Goal: Transaction & Acquisition: Book appointment/travel/reservation

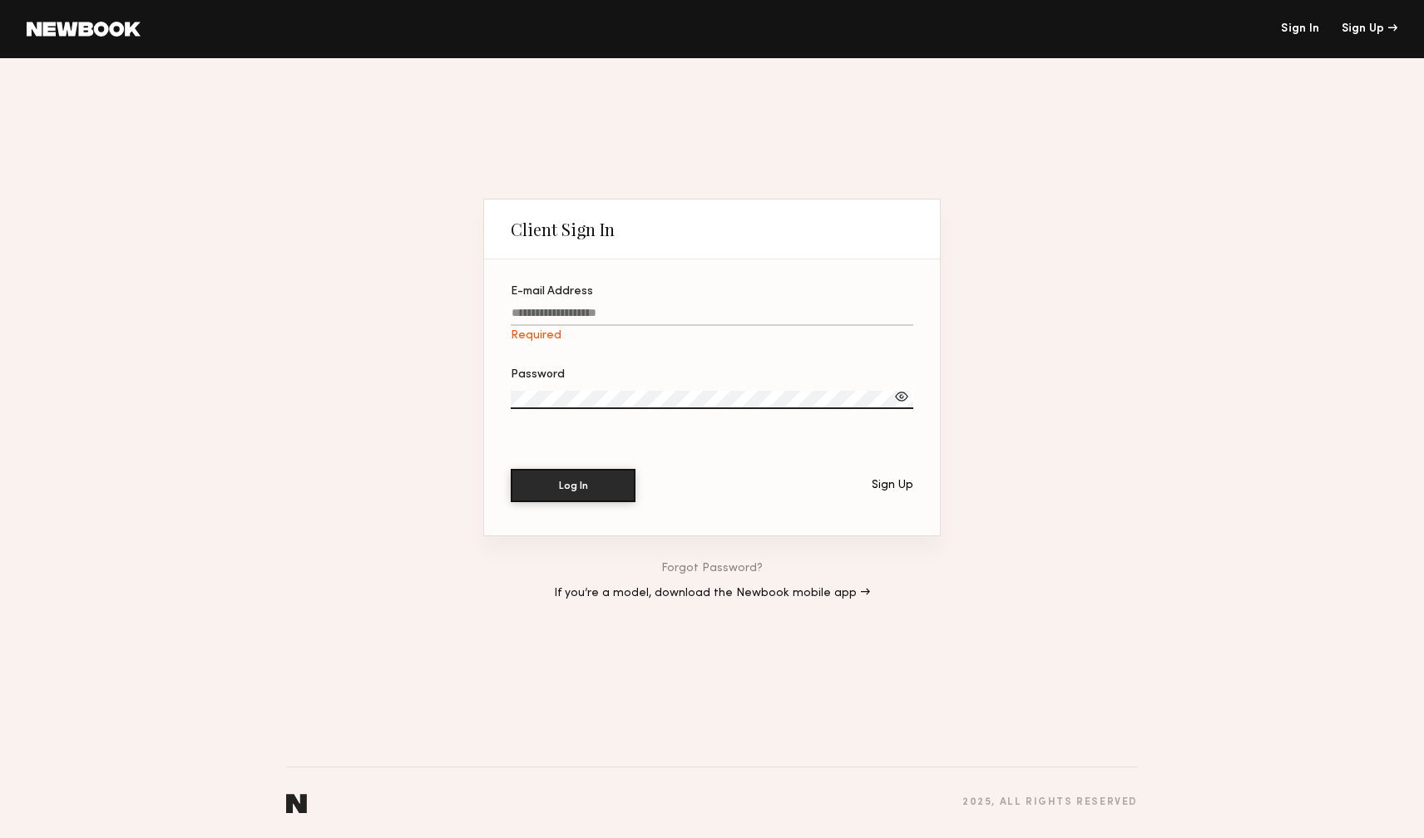
click at [1291, 26] on link "Sign In" at bounding box center [1300, 29] width 38 height 12
click at [1298, 25] on link "Sign In" at bounding box center [1300, 29] width 38 height 12
drag, startPoint x: 611, startPoint y: 495, endPoint x: 594, endPoint y: 496, distance: 17.5
click at [611, 495] on button "Log In" at bounding box center [573, 484] width 125 height 33
click at [561, 309] on input "E-mail Address Required" at bounding box center [712, 316] width 403 height 19
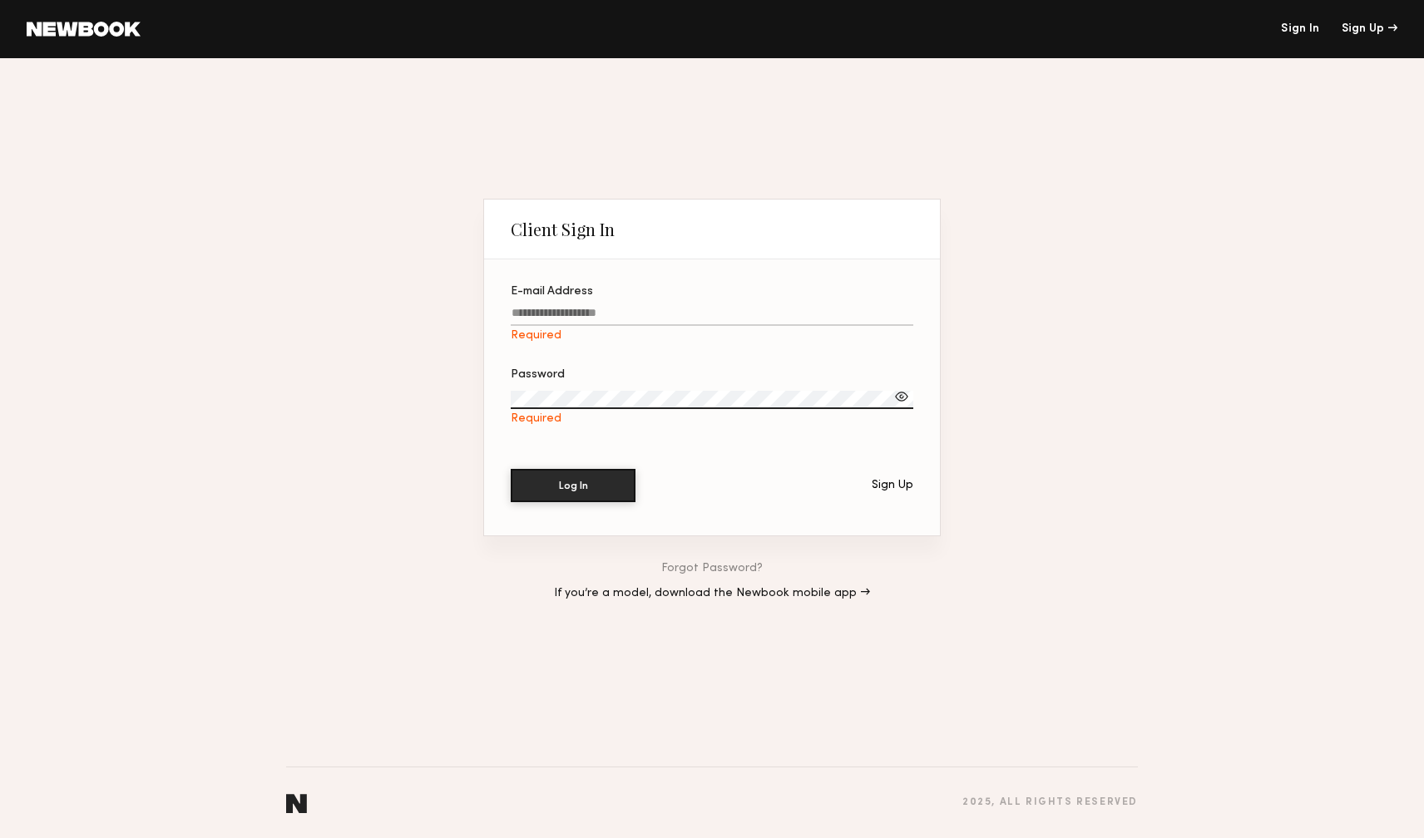
click at [561, 309] on input "E-mail Address Required" at bounding box center [712, 316] width 403 height 19
type input "*"
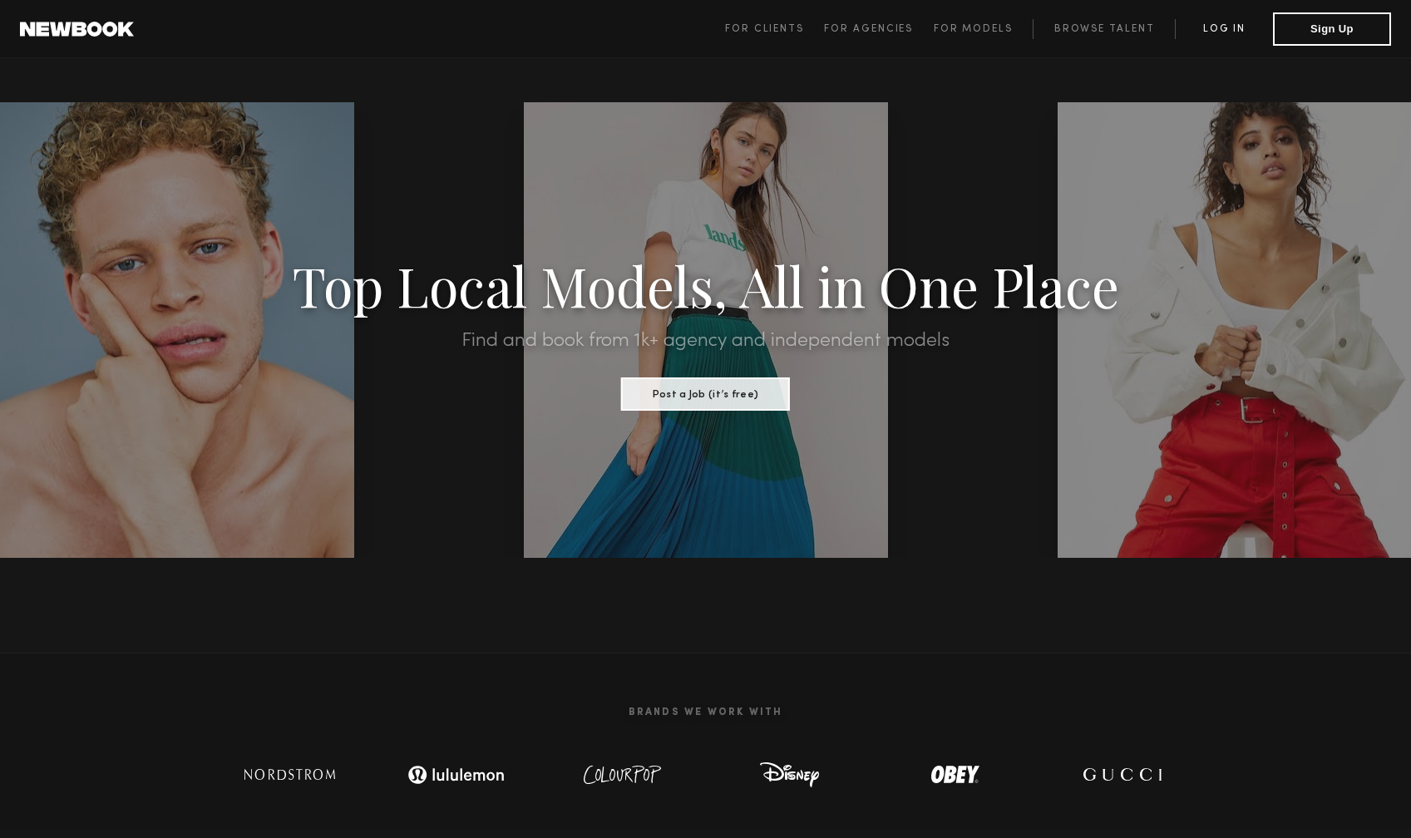
click at [1231, 20] on link "Log in" at bounding box center [1224, 29] width 98 height 20
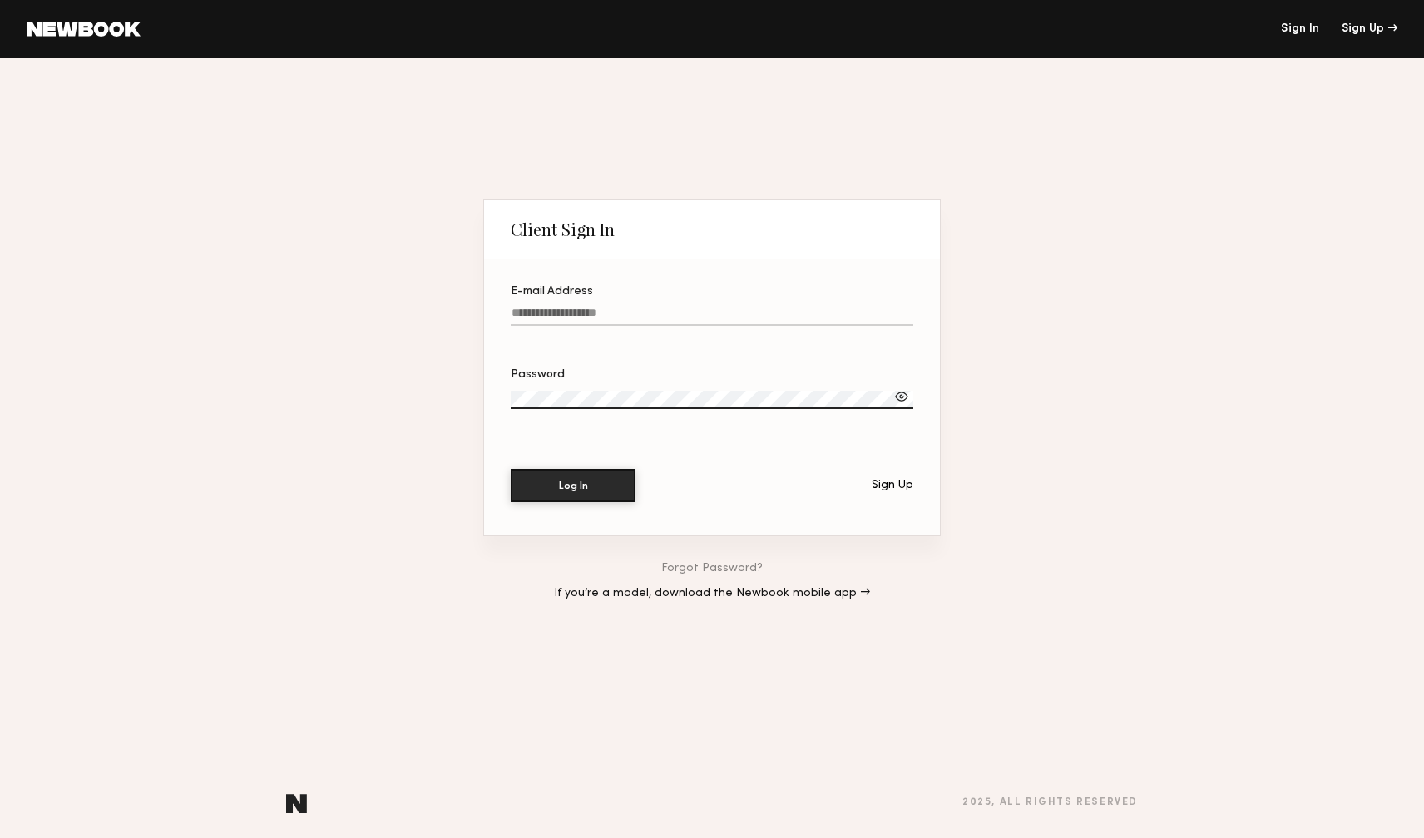
click at [755, 304] on label "E-mail Address" at bounding box center [712, 314] width 403 height 57
click at [755, 307] on input "E-mail Address" at bounding box center [712, 316] width 403 height 19
click at [901, 394] on div at bounding box center [901, 396] width 17 height 17
click at [615, 304] on label "E-mail Address Required" at bounding box center [712, 314] width 403 height 57
click at [615, 307] on input "E-mail Address Required" at bounding box center [712, 316] width 403 height 19
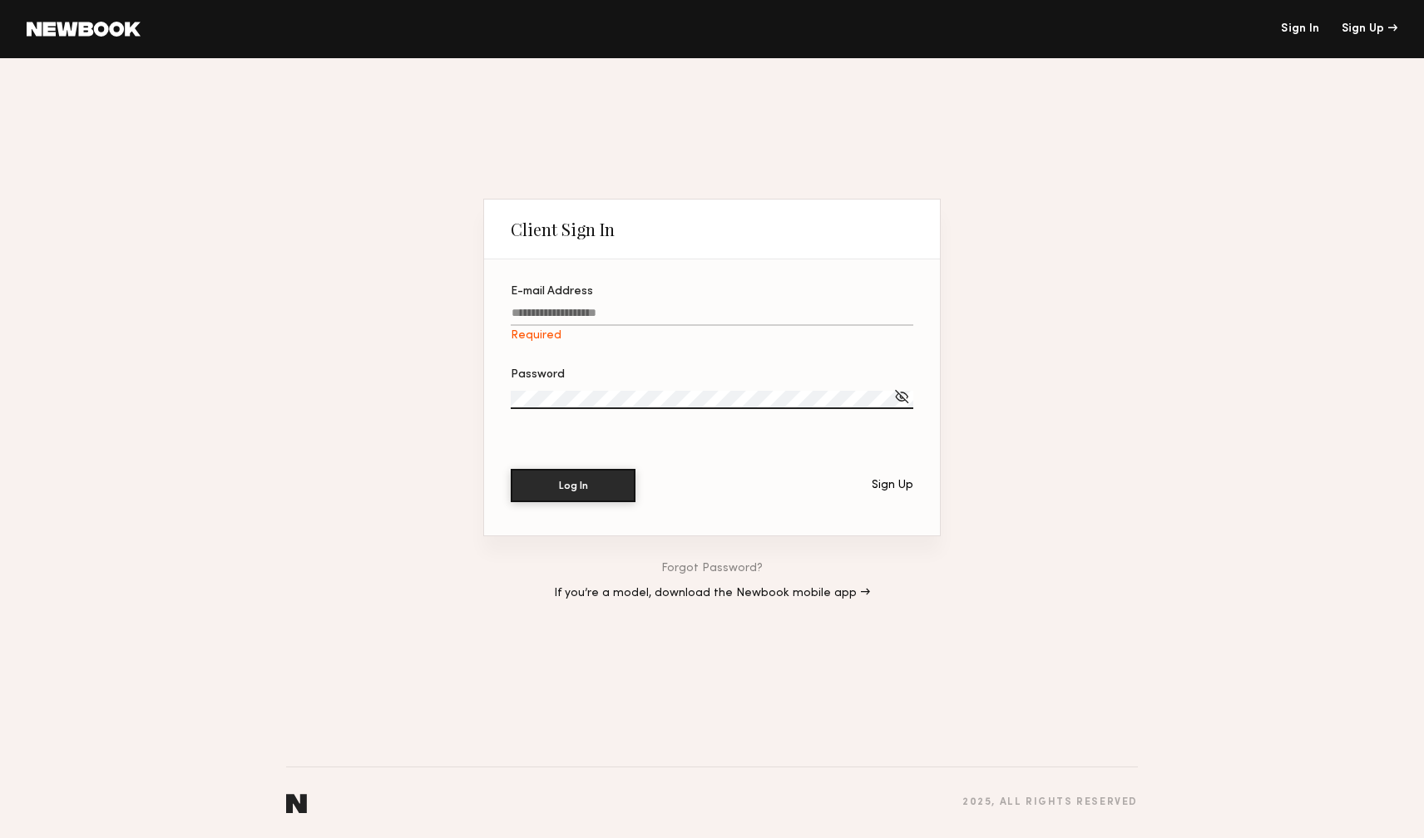
click at [620, 313] on input "E-mail Address Required" at bounding box center [712, 316] width 403 height 19
click at [630, 315] on input "E-mail Address Required" at bounding box center [712, 316] width 403 height 19
type input "**"
click at [561, 386] on label "Password Required" at bounding box center [712, 397] width 403 height 57
click at [905, 399] on div at bounding box center [901, 396] width 17 height 17
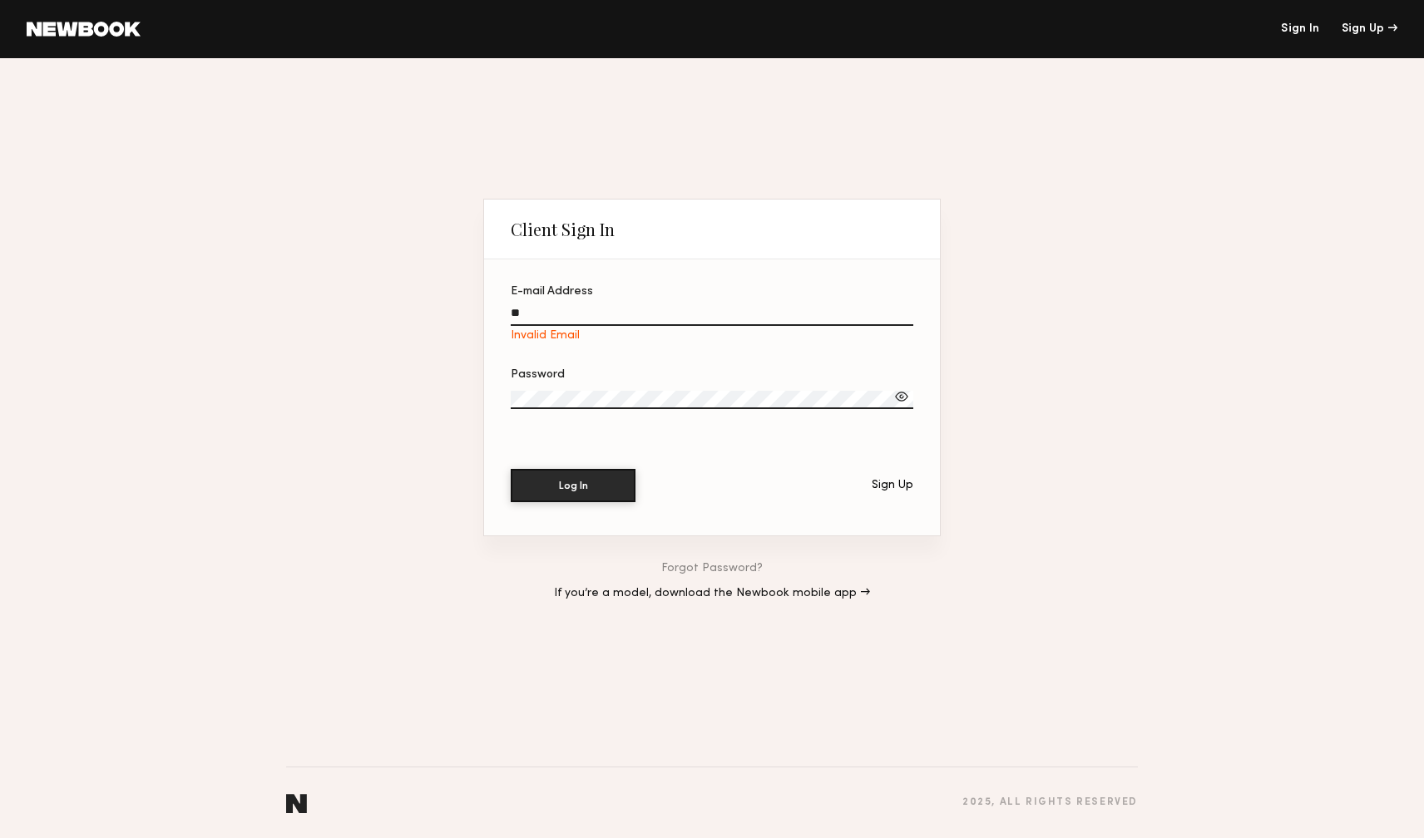
click at [544, 306] on label "E-mail Address ** Invalid Email" at bounding box center [712, 314] width 403 height 57
click at [544, 307] on input "**" at bounding box center [712, 316] width 403 height 19
click at [548, 310] on input "**" at bounding box center [712, 316] width 403 height 19
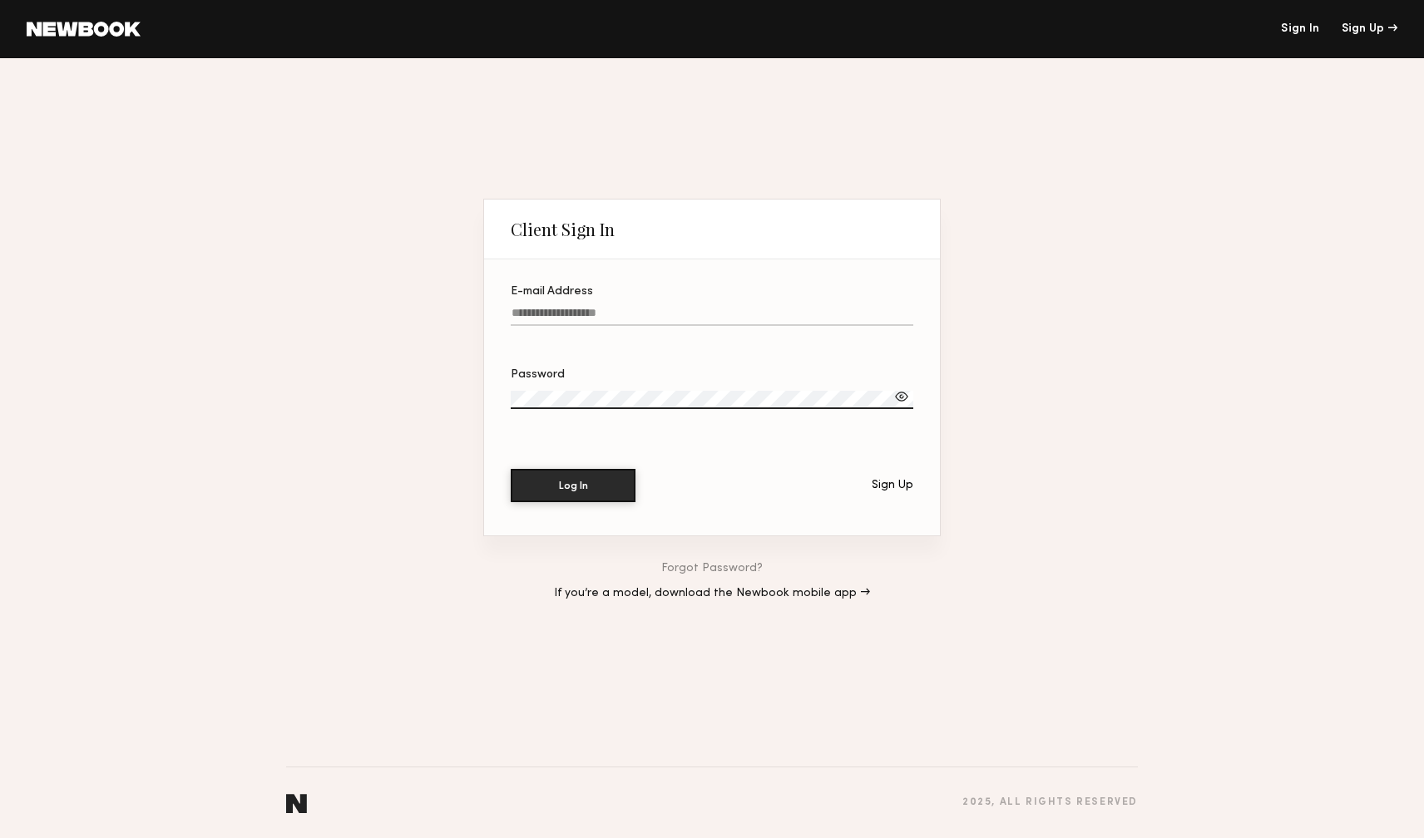
paste input "**********"
type input "**********"
click at [511, 469] on button "Log In" at bounding box center [573, 485] width 125 height 33
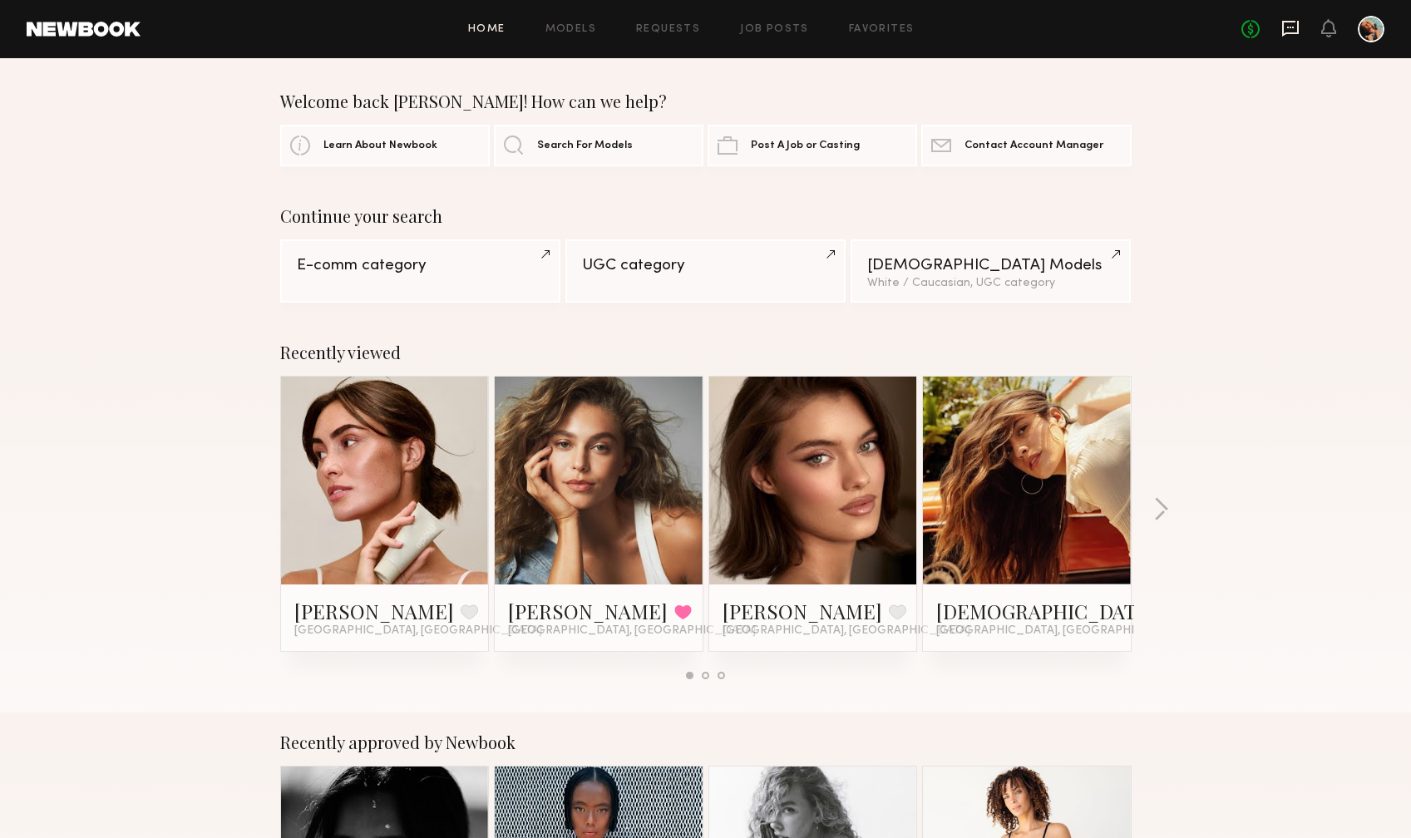
click at [1297, 31] on icon at bounding box center [1291, 29] width 17 height 16
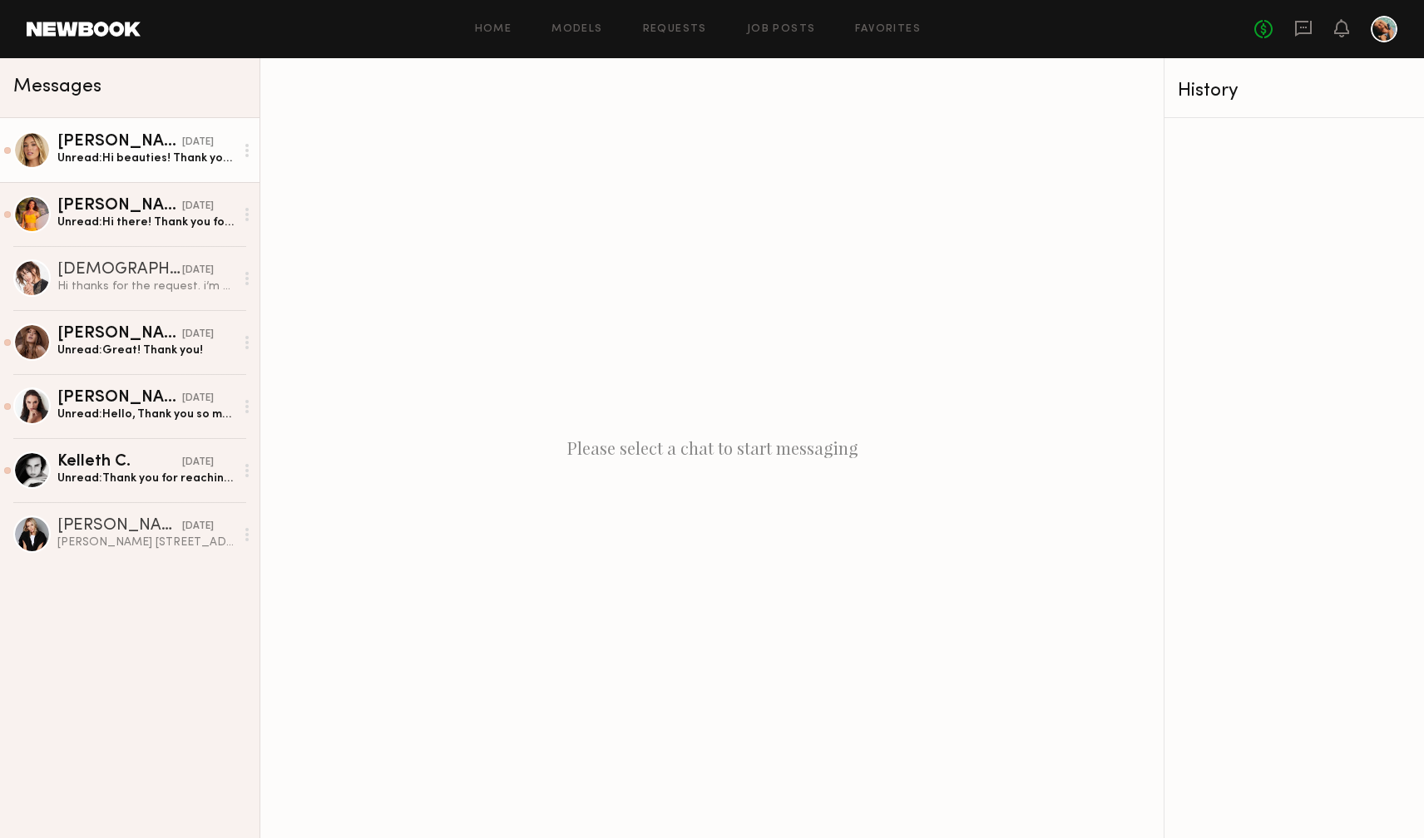
click at [116, 156] on div "Unread: Hi beauties! Thank you so much for the UGC request, I’d love to work wi…" at bounding box center [145, 159] width 177 height 16
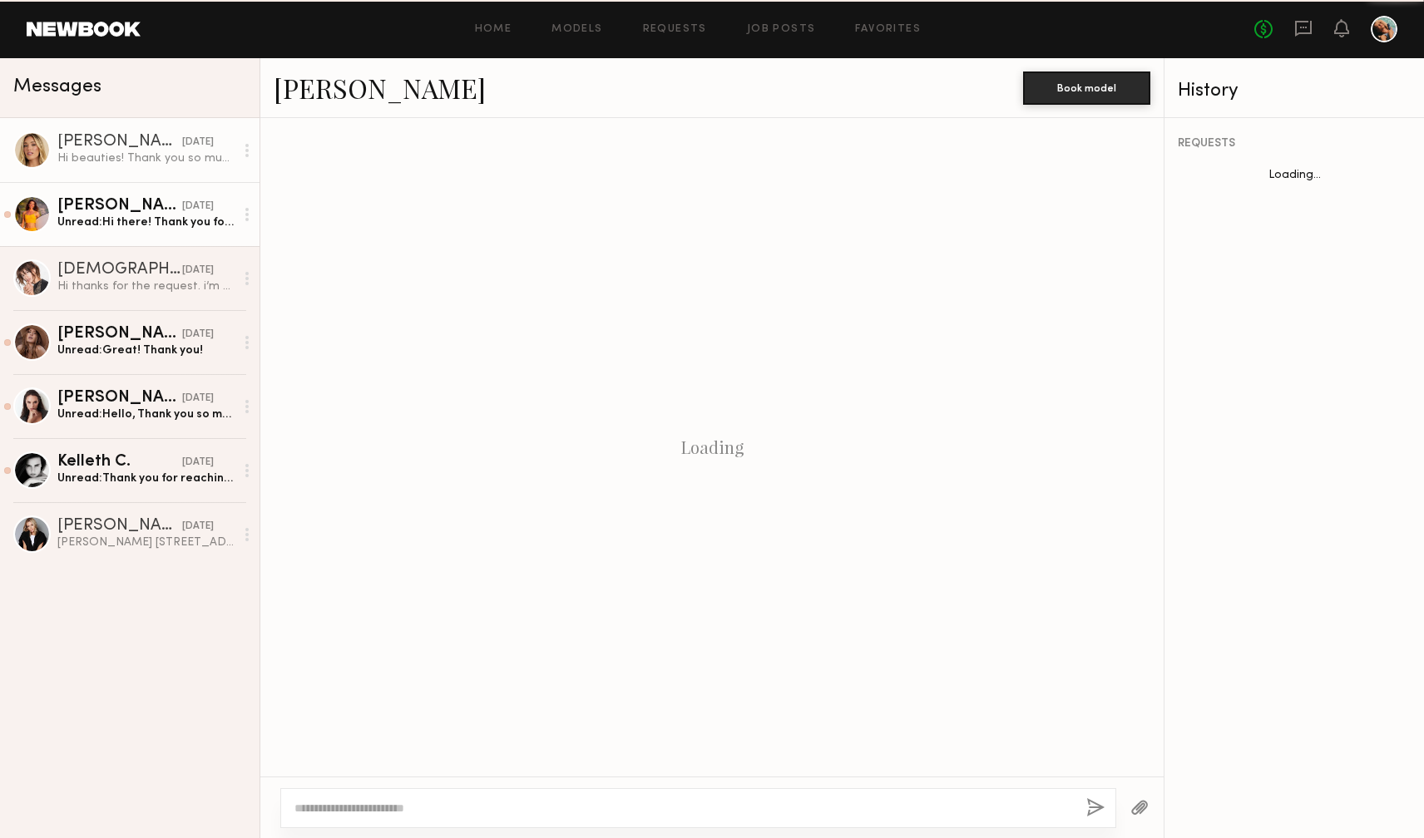
scroll to position [211, 0]
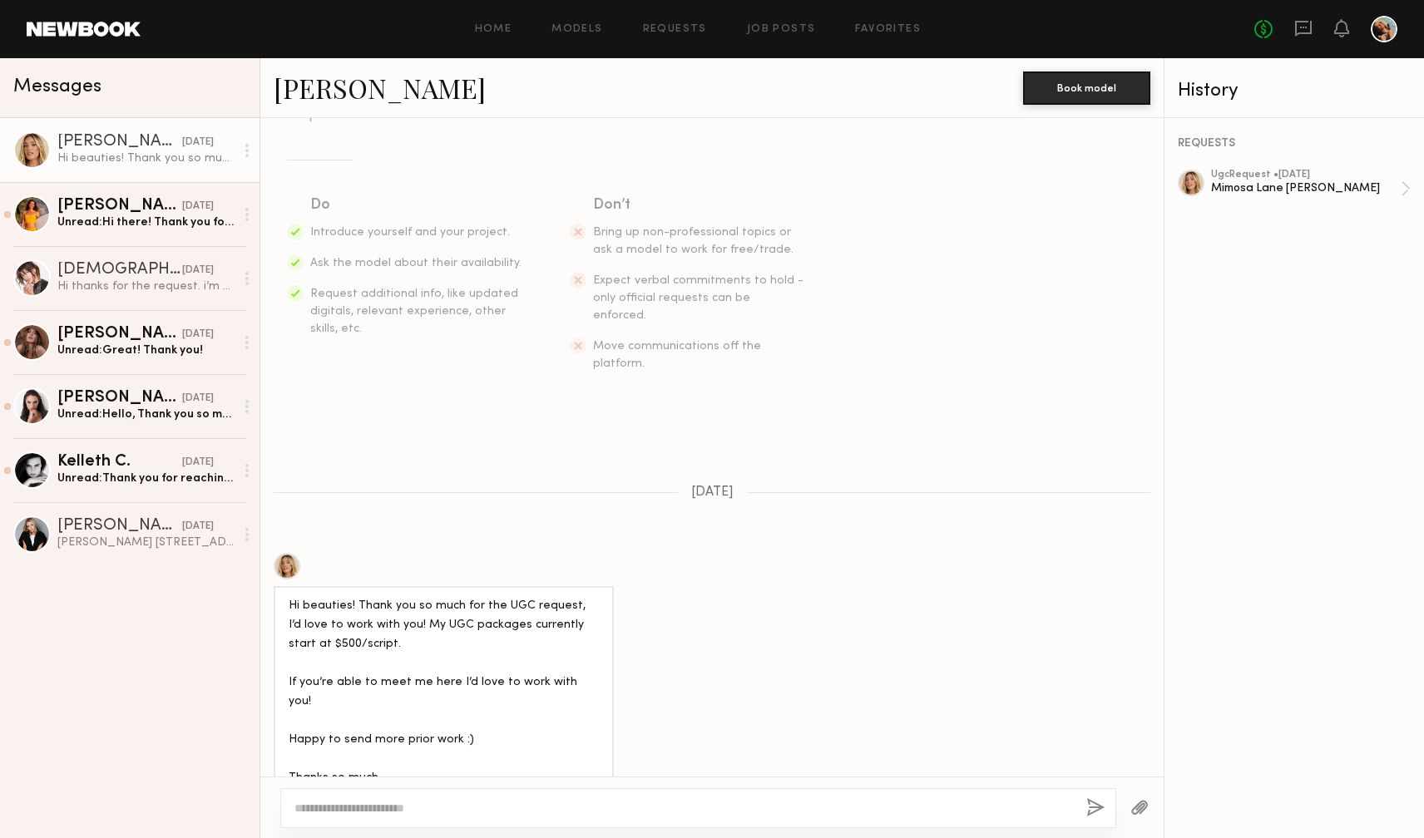
click at [284, 553] on div at bounding box center [287, 566] width 27 height 27
click at [84, 230] on link "Miska S. yesterday Unread: Hi there! Thank you for your request I just had a co…" at bounding box center [129, 214] width 259 height 64
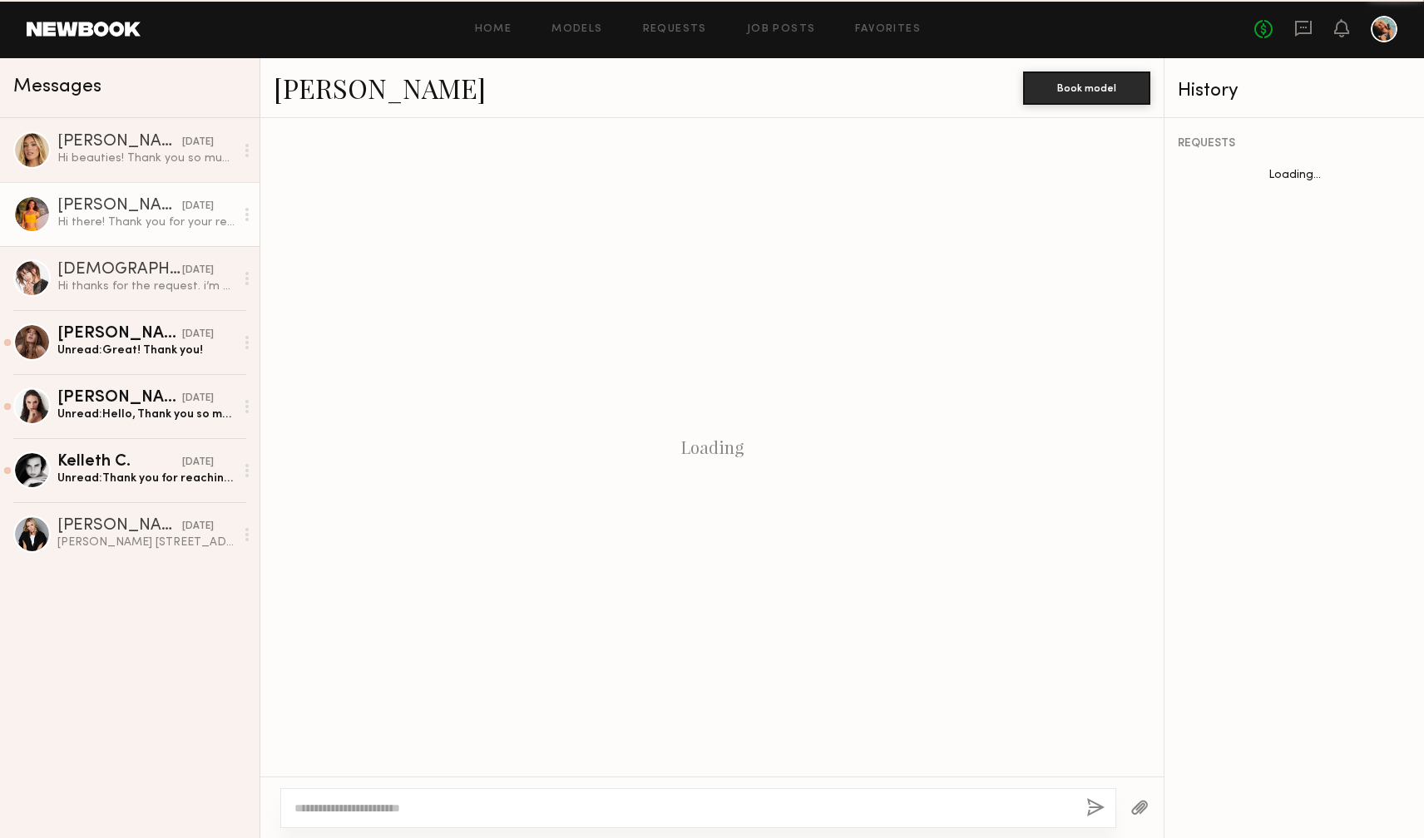
scroll to position [116, 0]
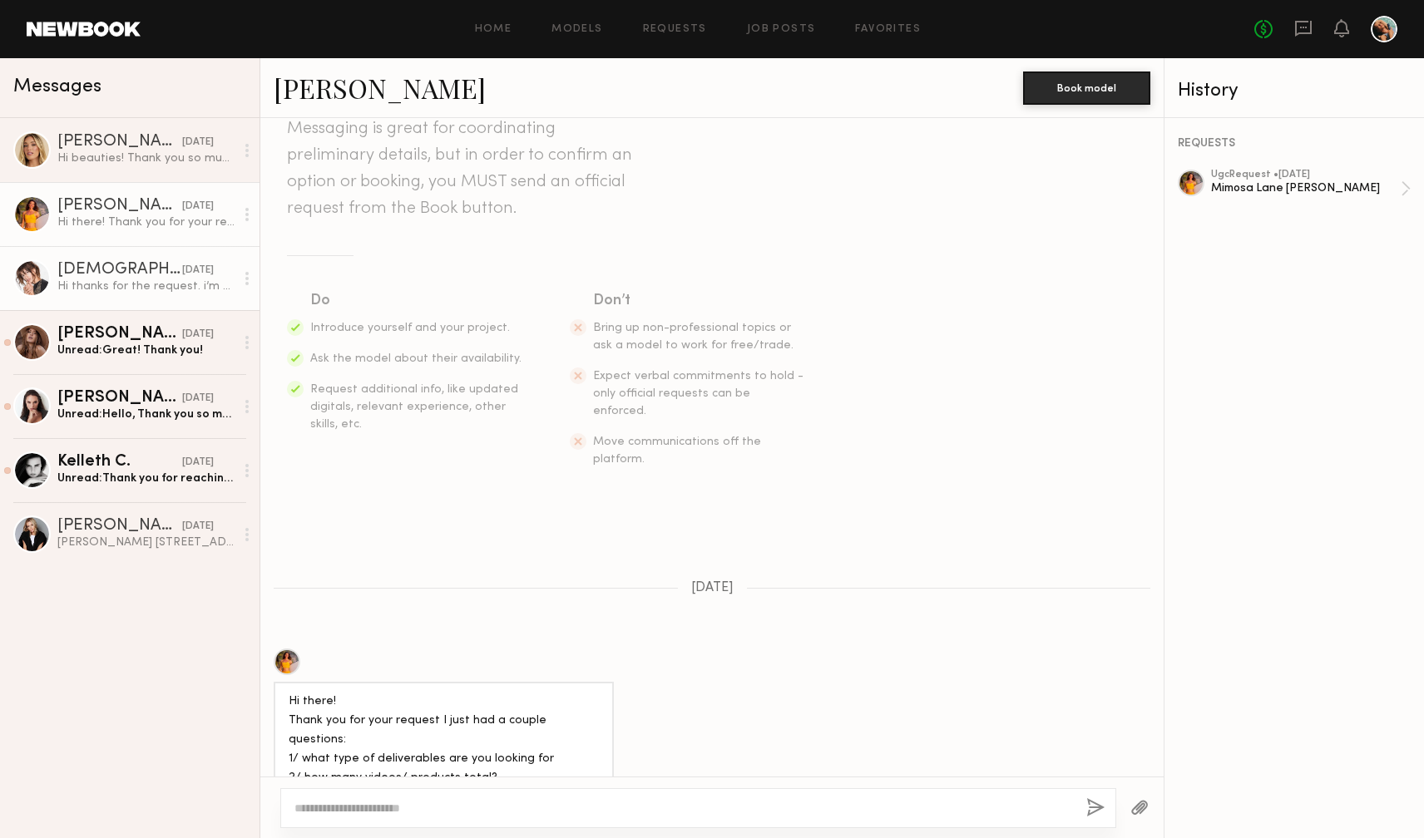
click at [85, 274] on div "Kristen J." at bounding box center [119, 270] width 125 height 17
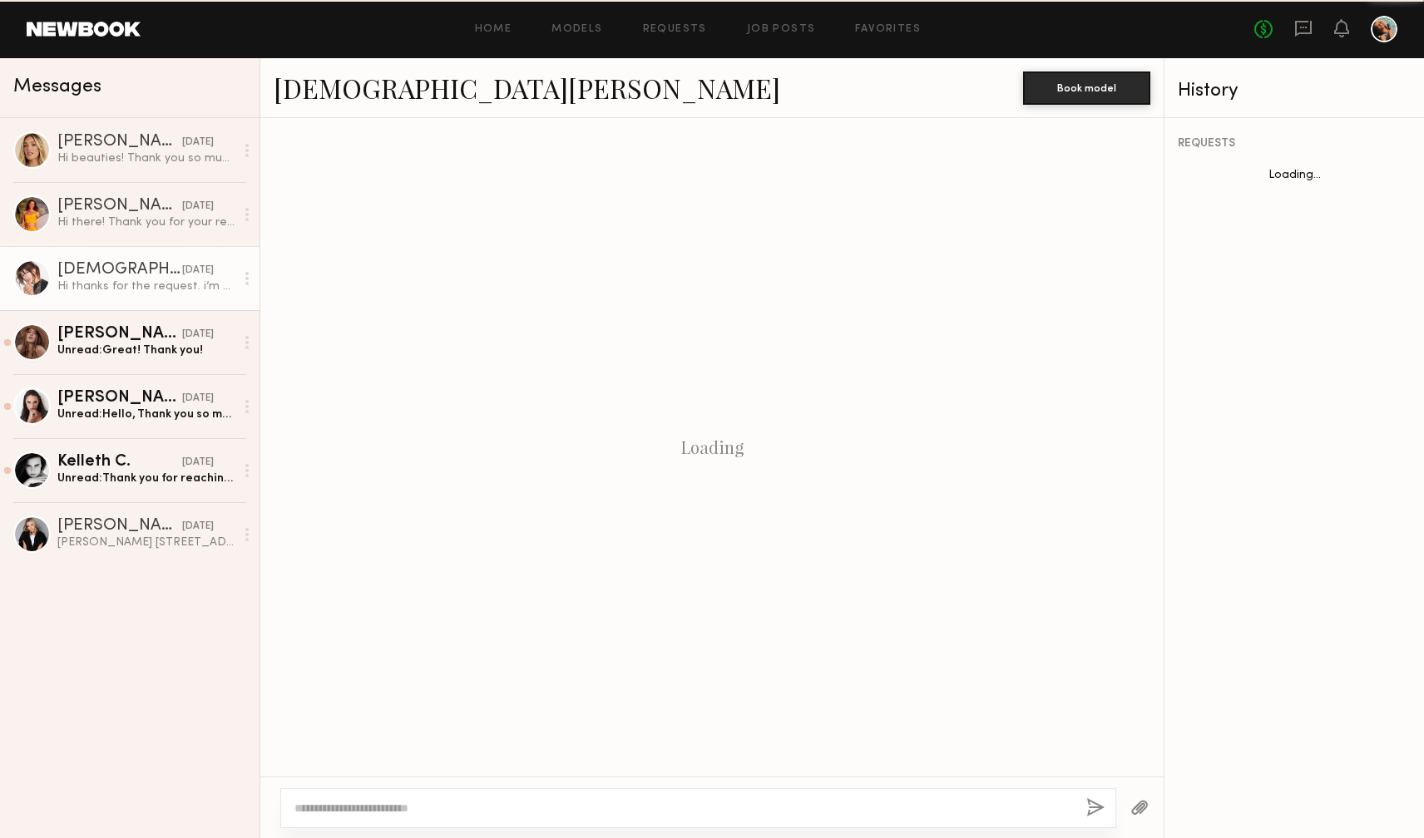
scroll to position [58, 0]
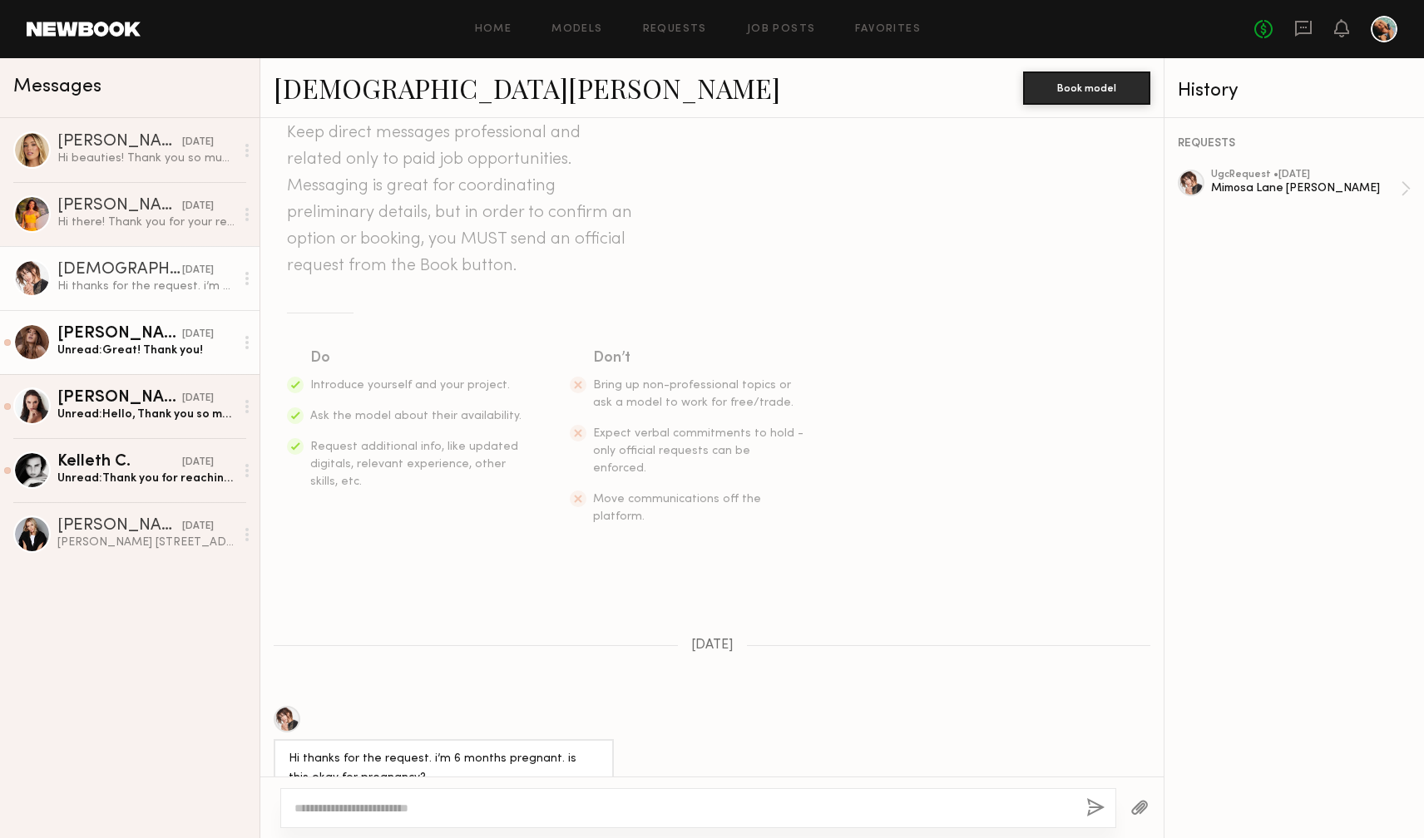
click at [83, 349] on div "Unread: Great! Thank you!" at bounding box center [145, 351] width 177 height 16
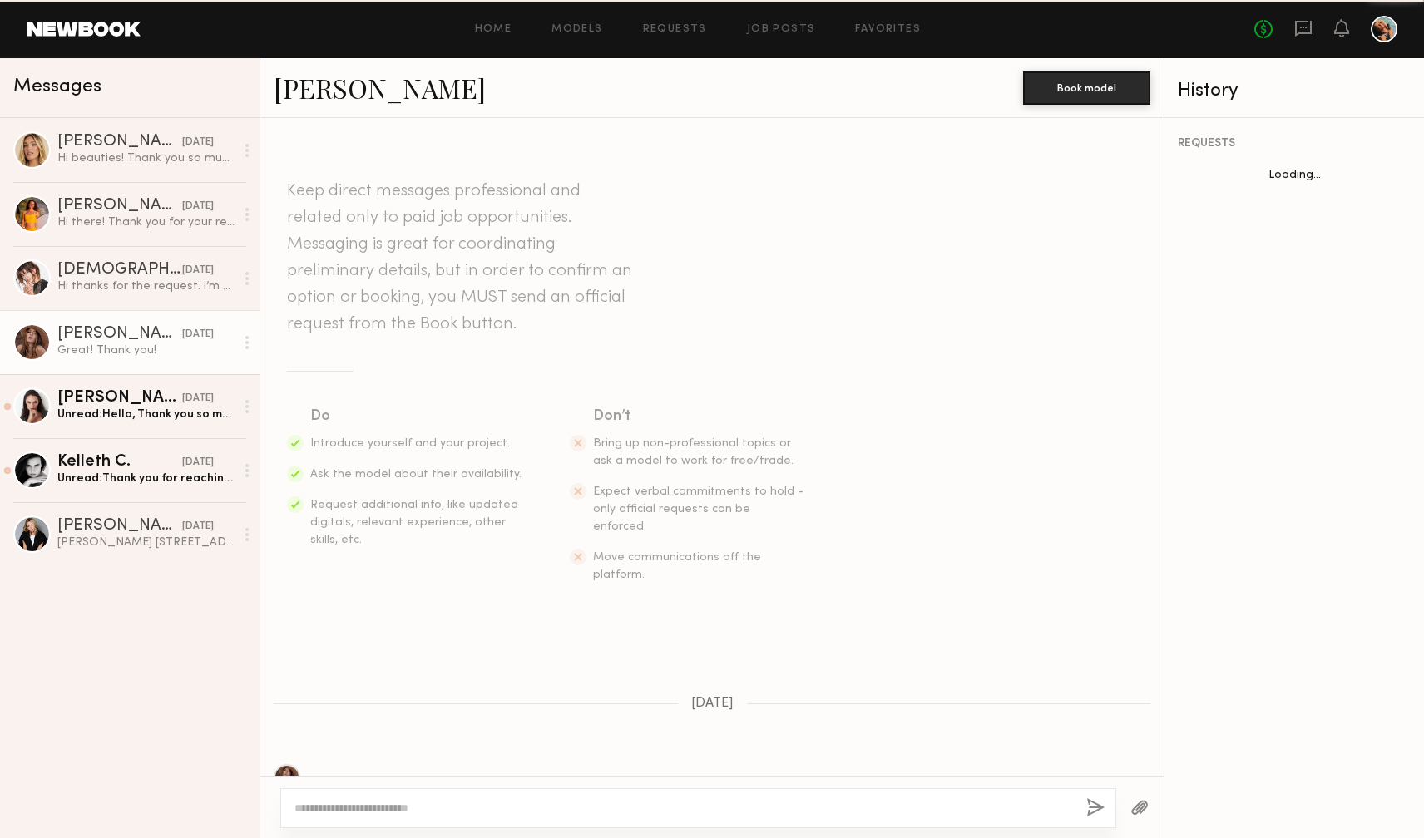
scroll to position [312, 0]
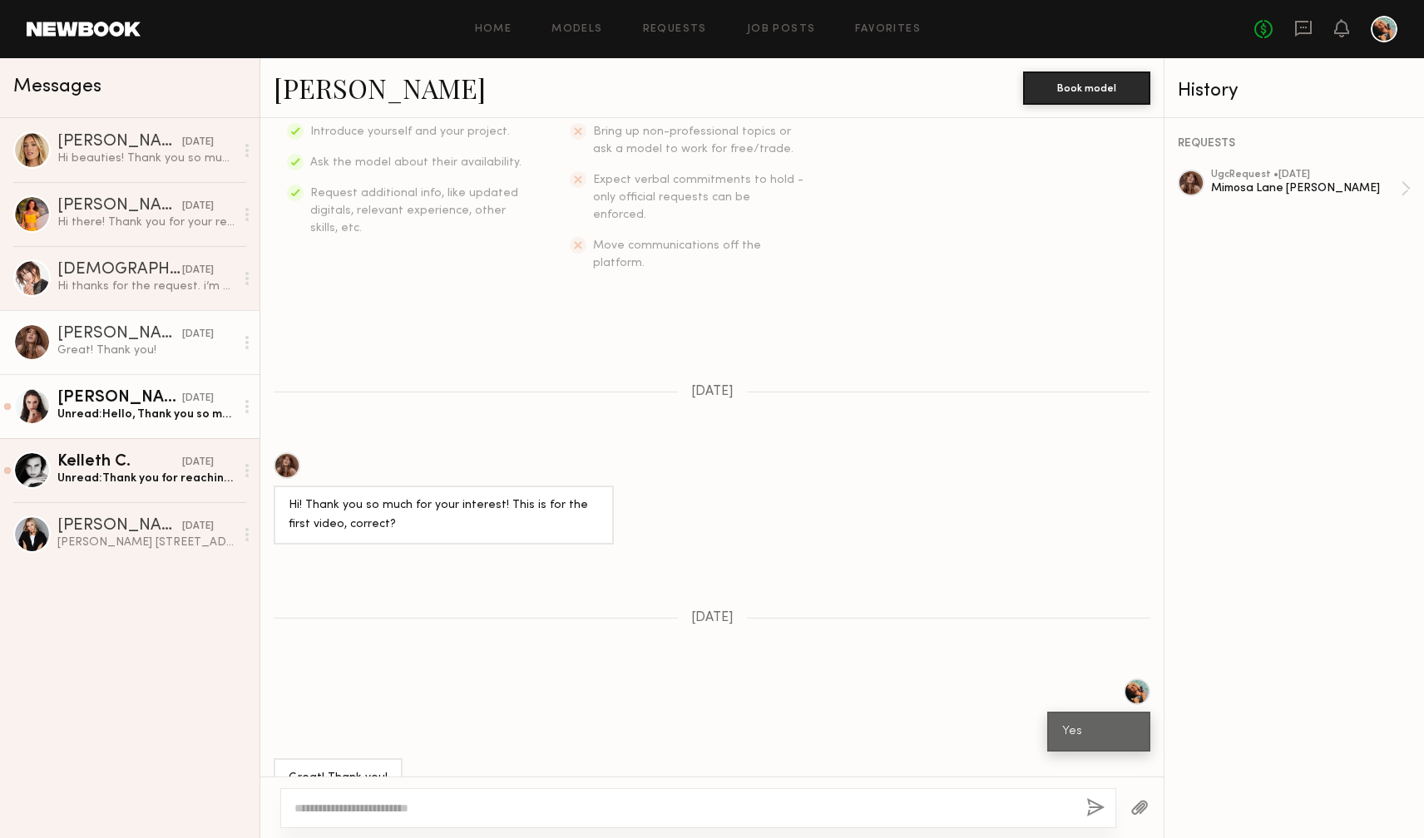
click at [91, 407] on div "Unread: Hello, Thank you so much for selecting me for this UGC project! I’m rea…" at bounding box center [145, 415] width 177 height 16
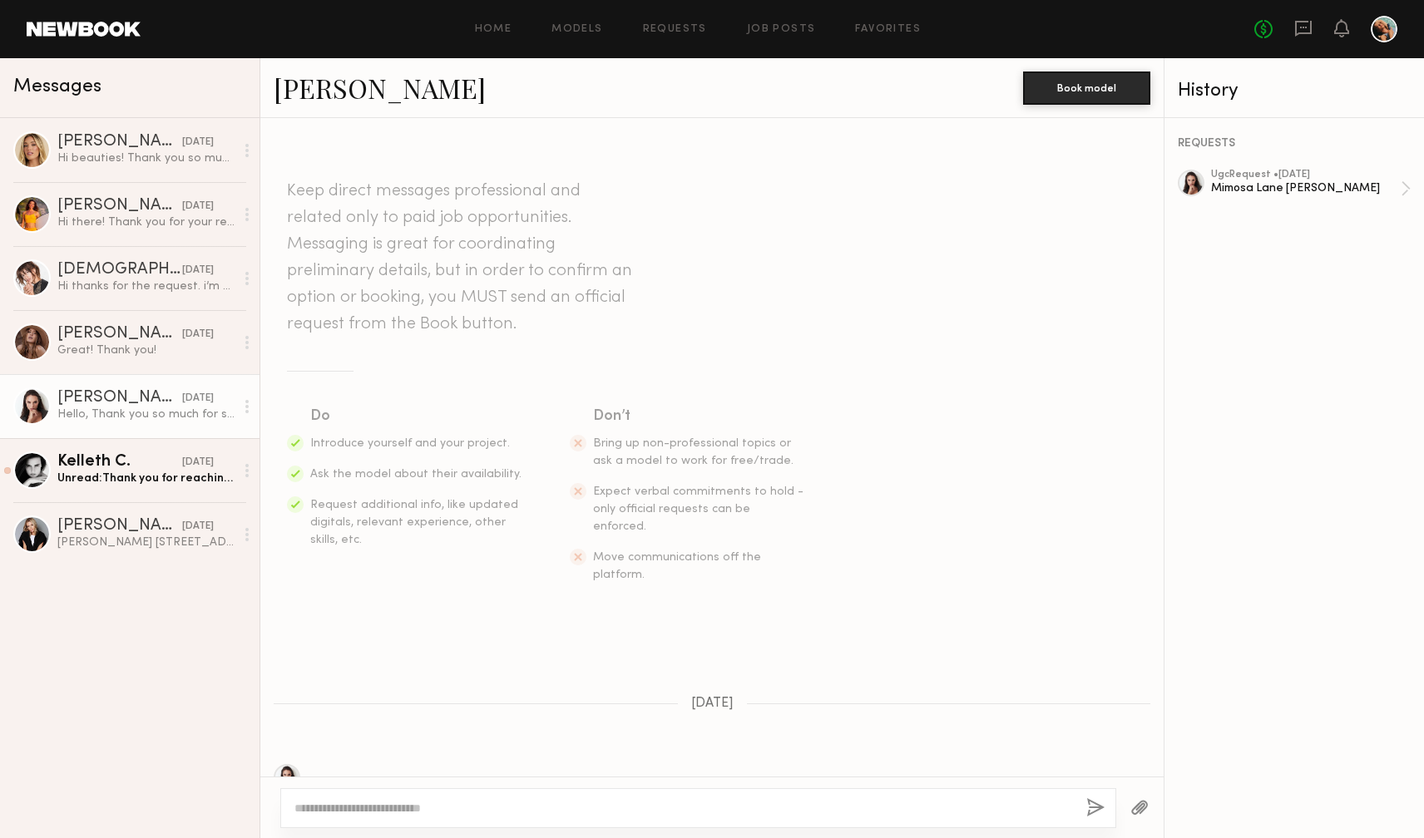
scroll to position [116, 0]
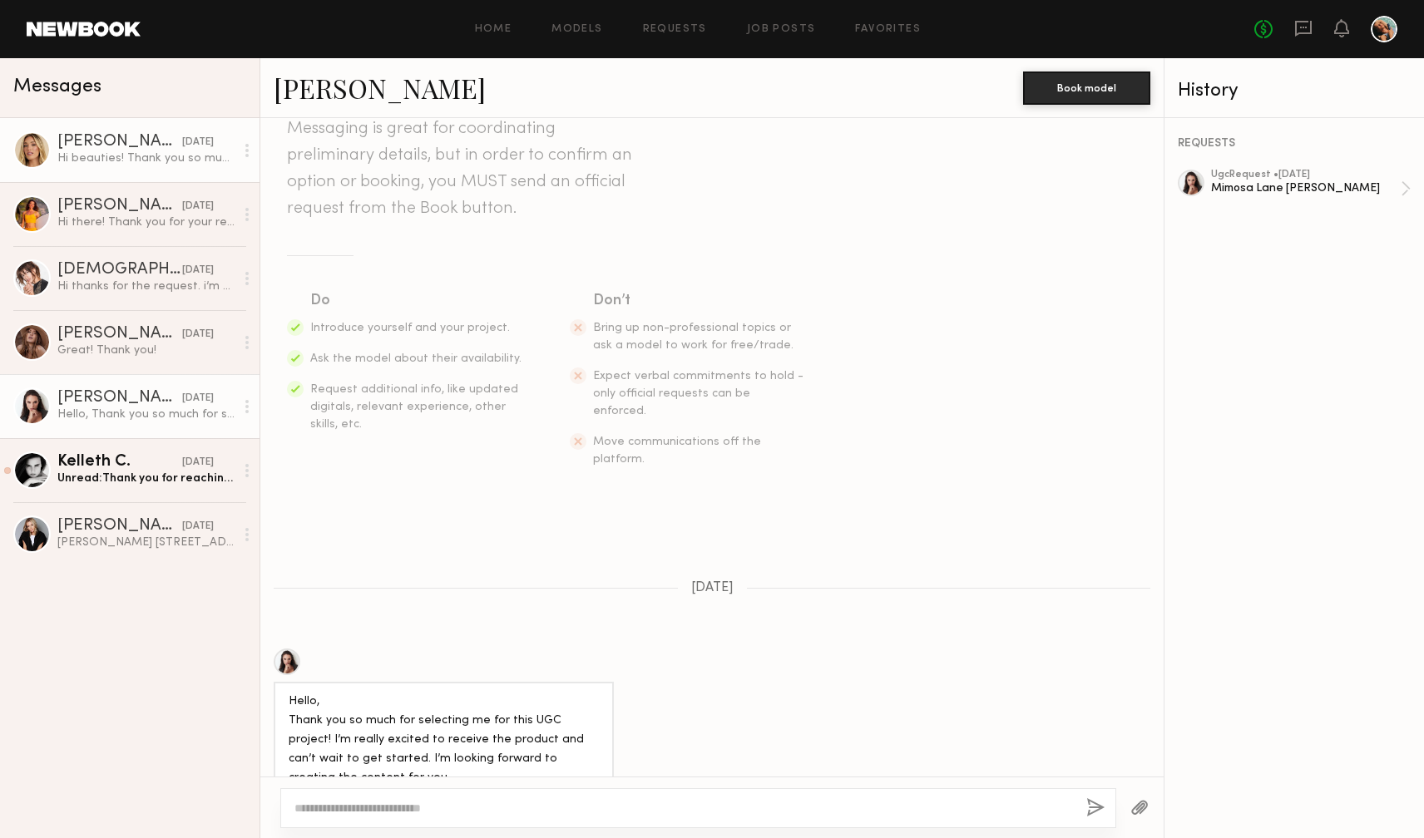
click at [118, 152] on div "Hi beauties! Thank you so much for the UGC request, I’d love to work with you! …" at bounding box center [145, 159] width 177 height 16
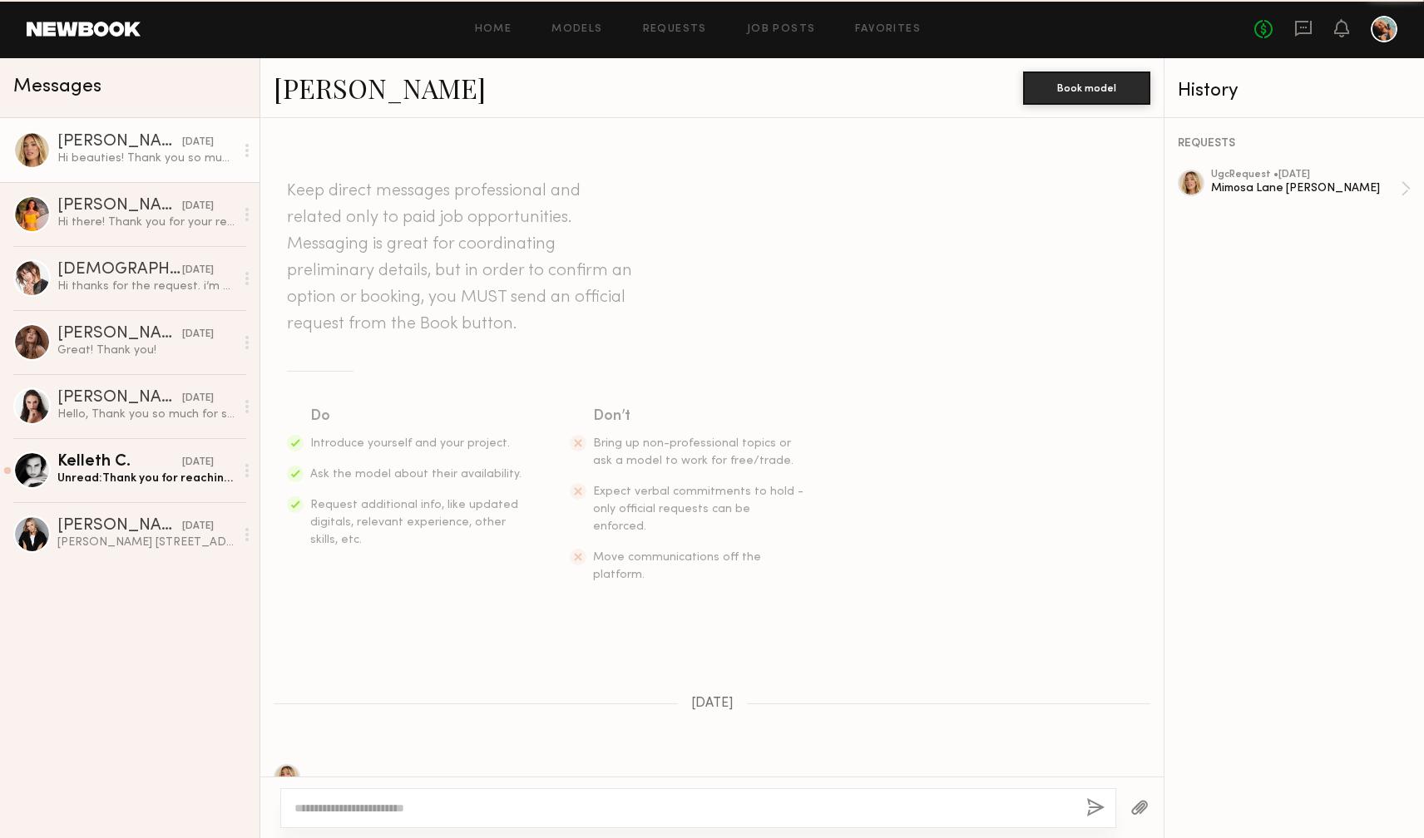
scroll to position [211, 0]
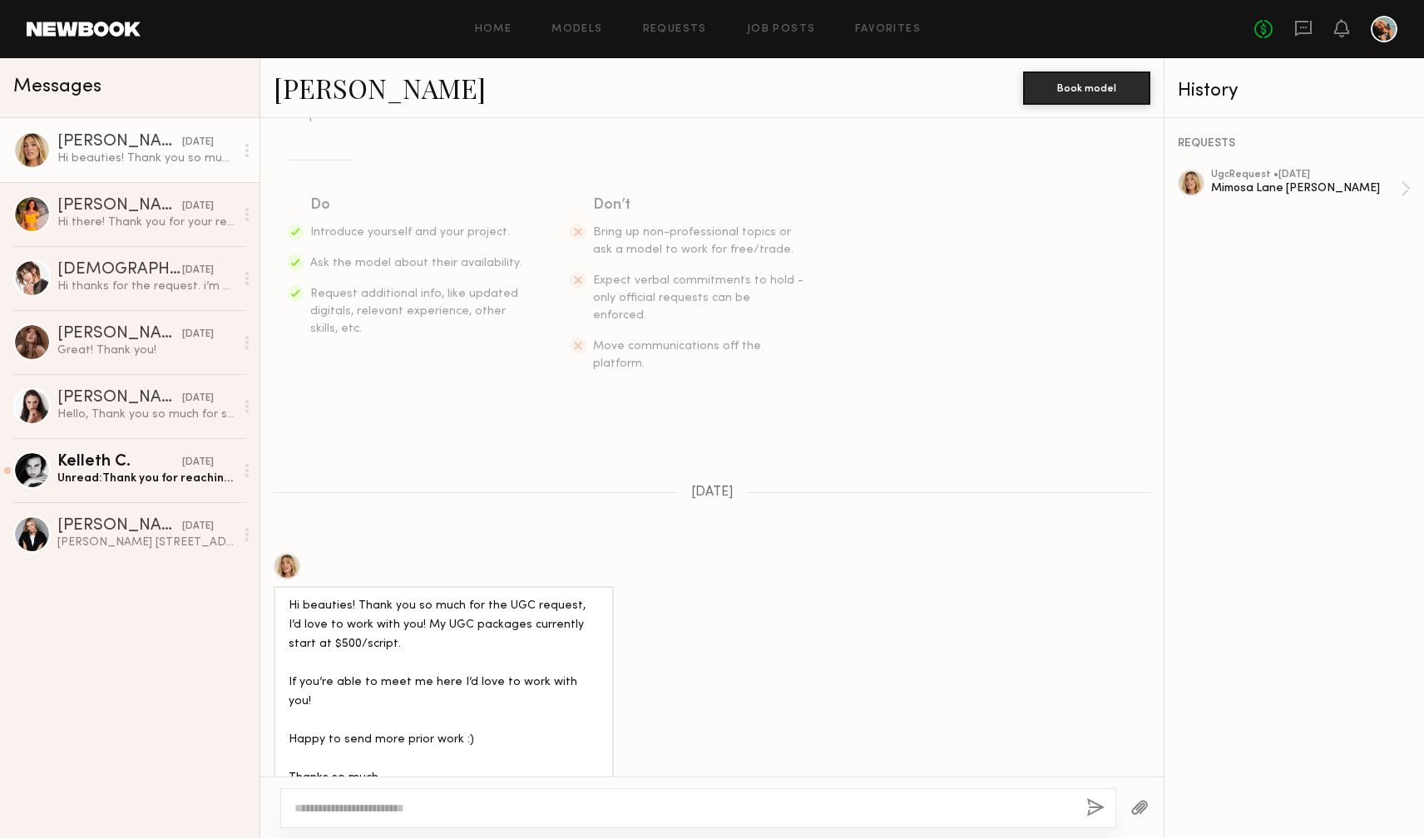
click at [442, 813] on textarea at bounding box center [683, 808] width 778 height 17
type textarea "*"
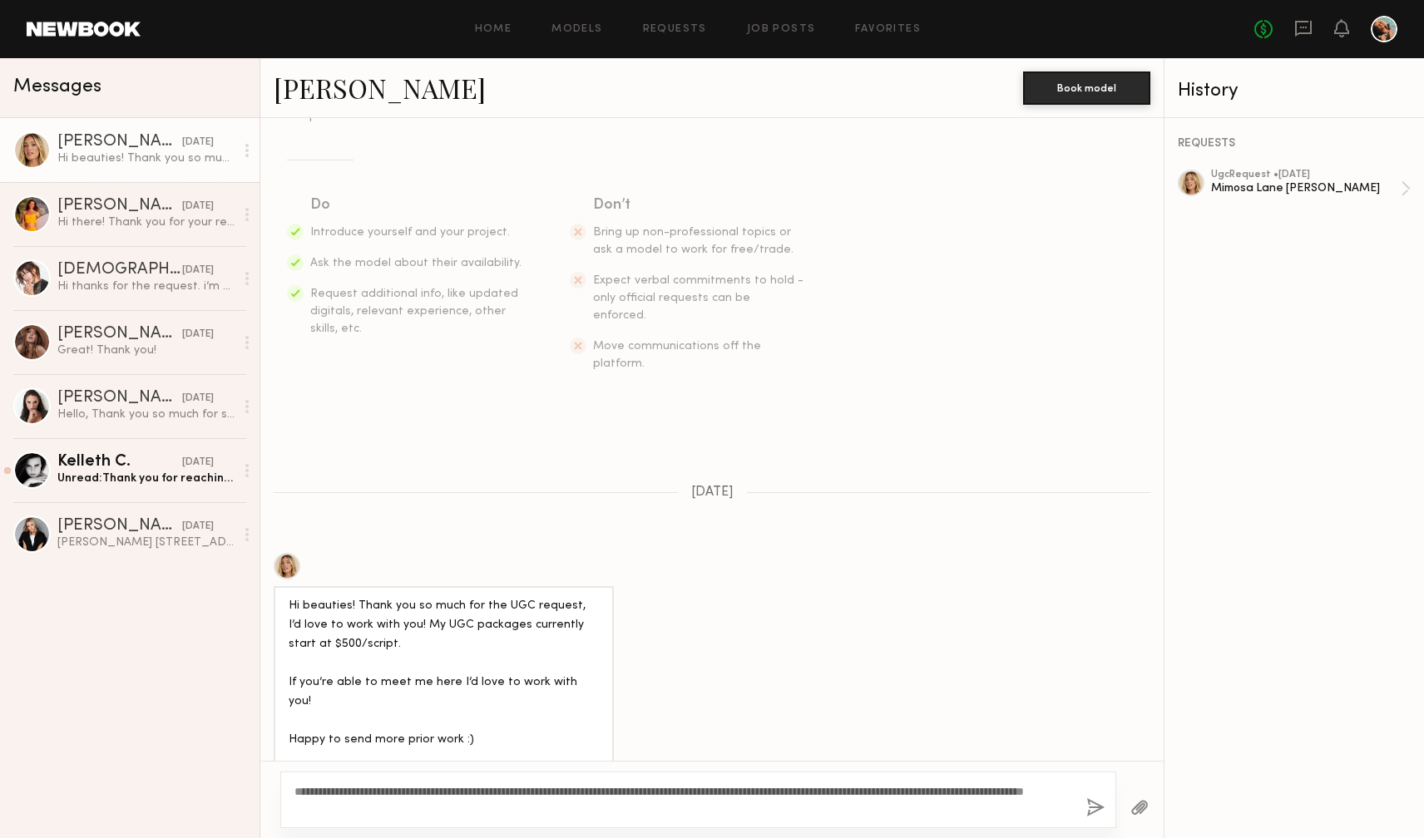
drag, startPoint x: 487, startPoint y: 810, endPoint x: 291, endPoint y: 785, distance: 197.9
click at [291, 785] on div "**********" at bounding box center [698, 800] width 836 height 57
type textarea "**********"
click at [75, 474] on div "Unread: Thank you for reaching out, I am excited to work with you. Can you conf…" at bounding box center [145, 479] width 177 height 16
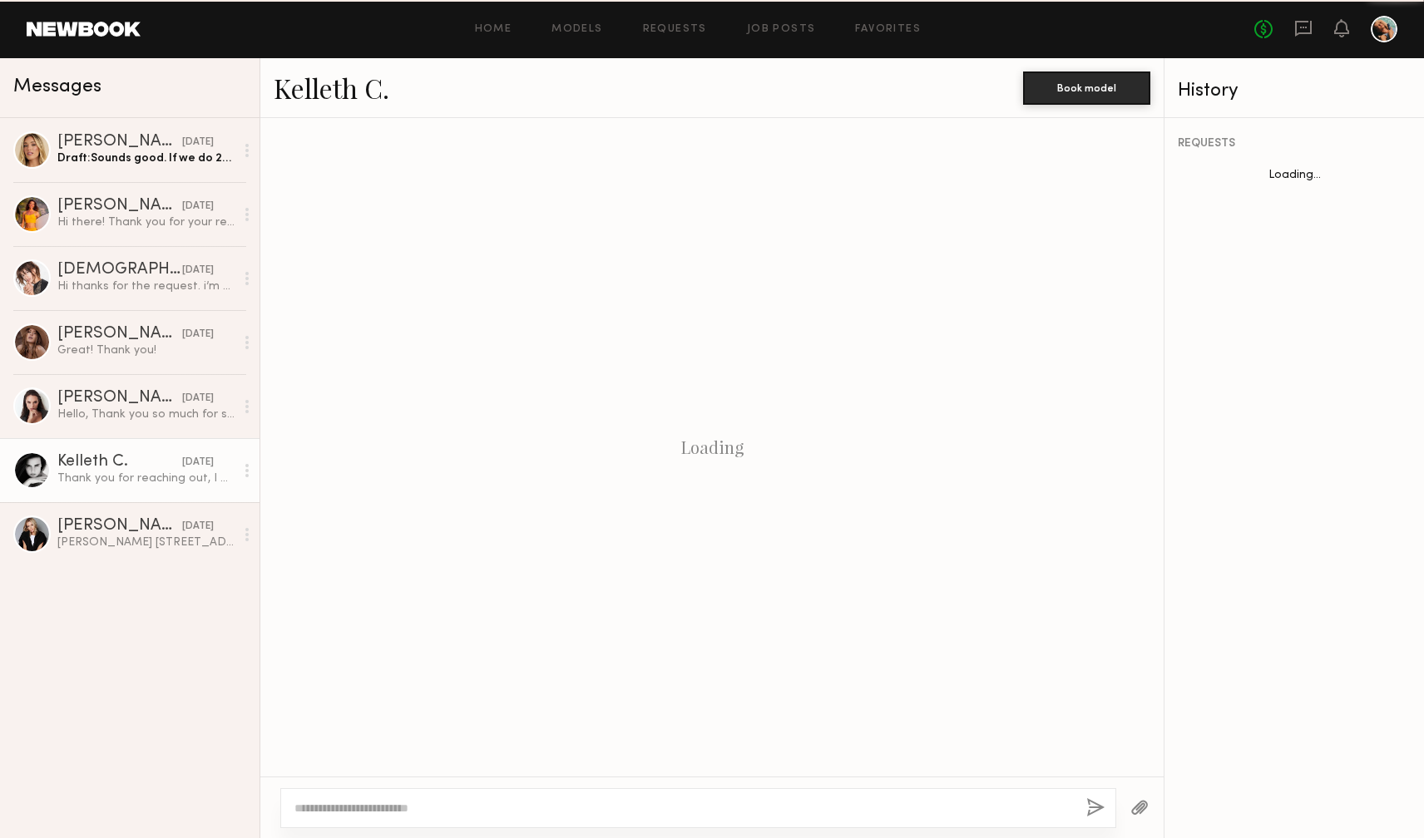
scroll to position [96, 0]
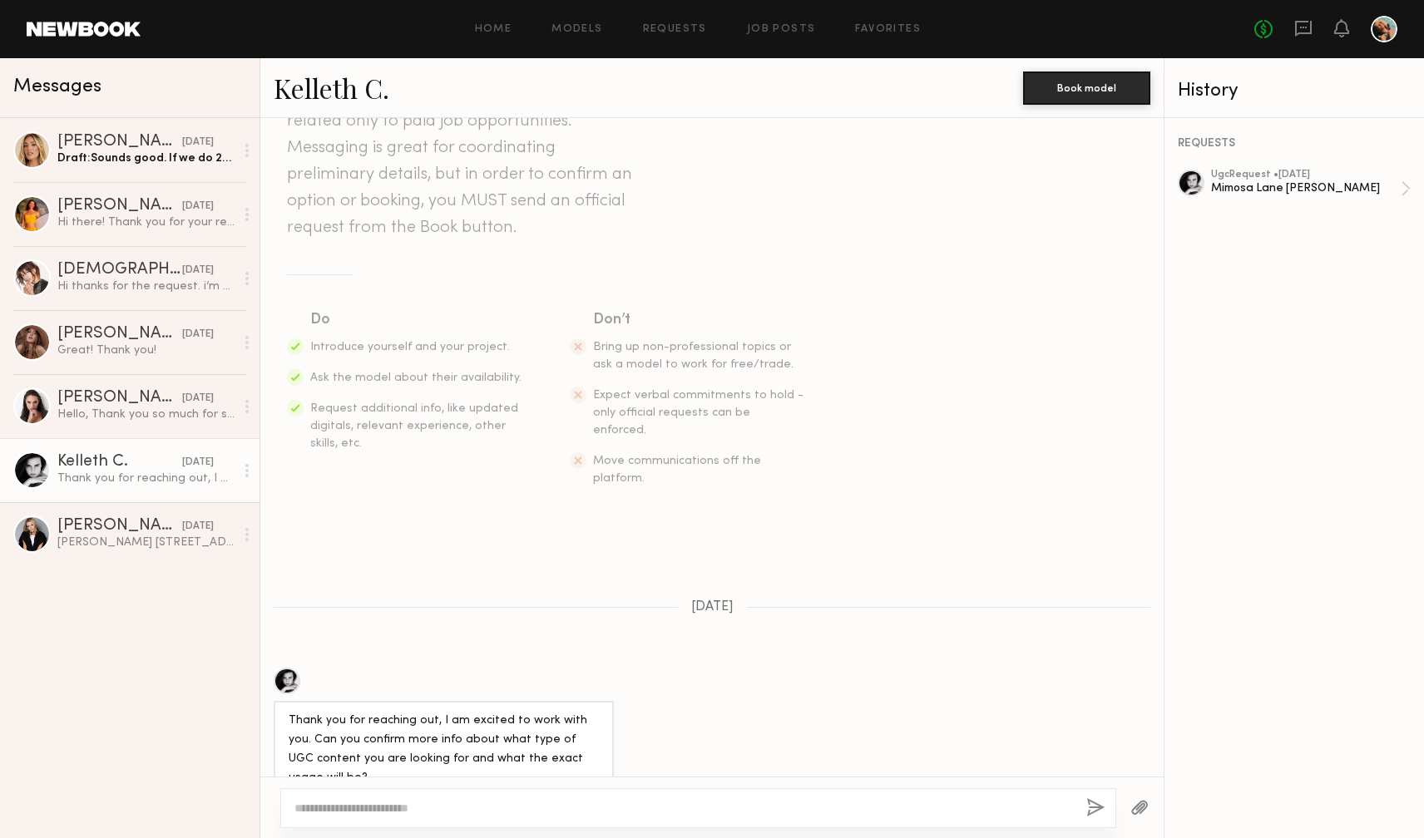
click at [345, 91] on link "Kelleth C." at bounding box center [332, 88] width 116 height 36
click at [34, 152] on div at bounding box center [31, 149] width 37 height 37
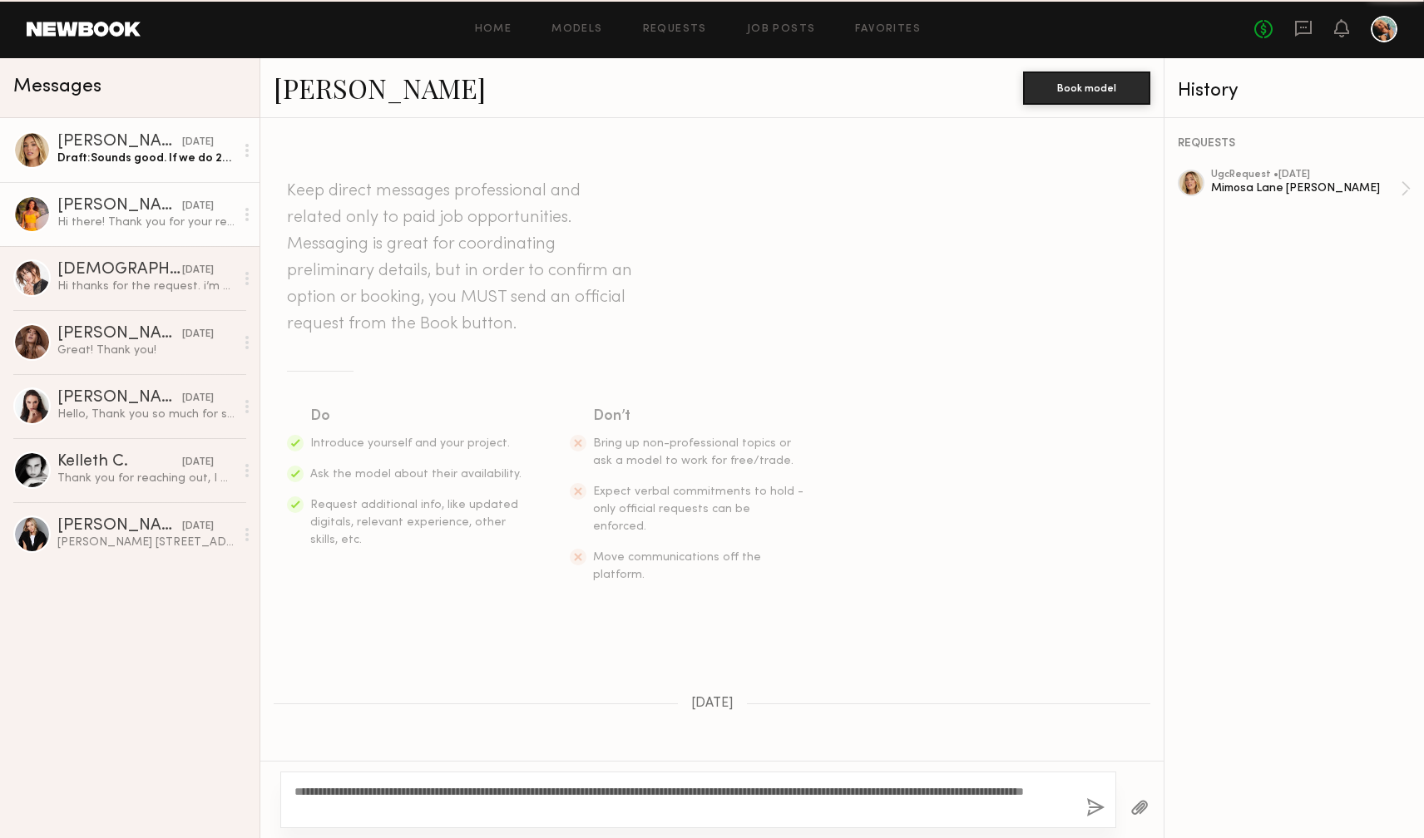
scroll to position [211, 0]
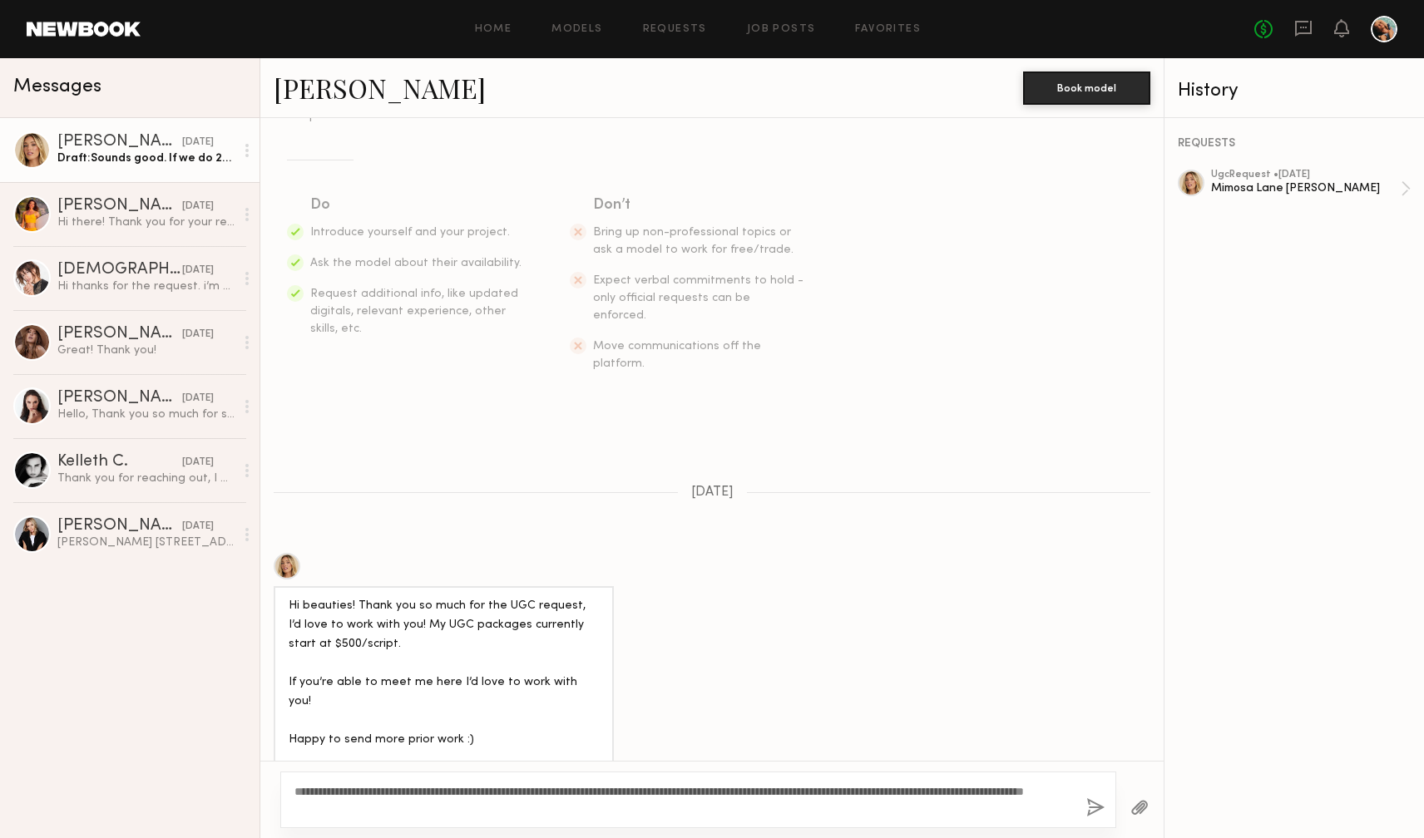
click at [76, 137] on div "Hailey M." at bounding box center [119, 142] width 125 height 17
click at [34, 155] on div at bounding box center [31, 149] width 37 height 37
click at [61, 532] on div "Jessica E." at bounding box center [119, 526] width 125 height 17
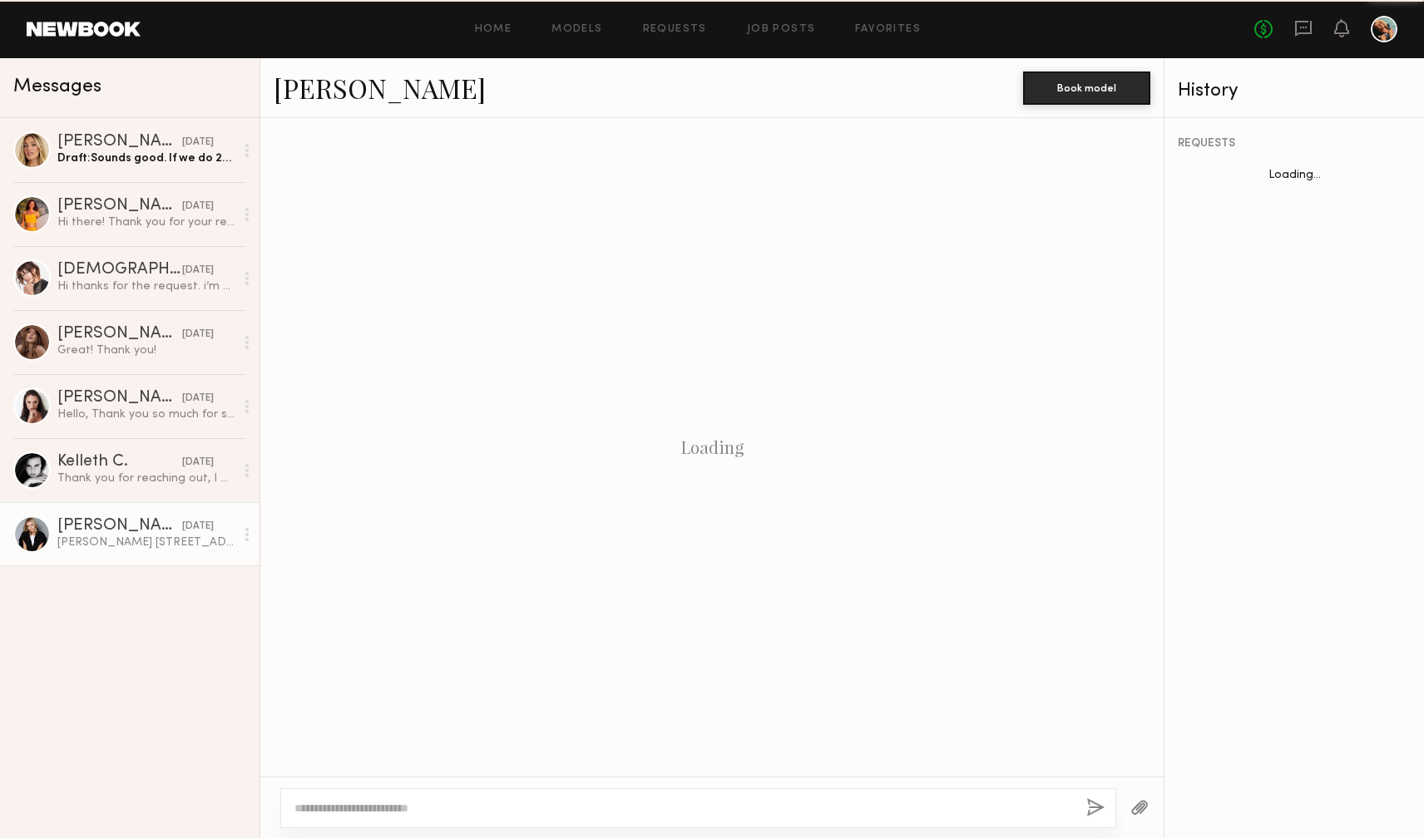
scroll to position [143, 0]
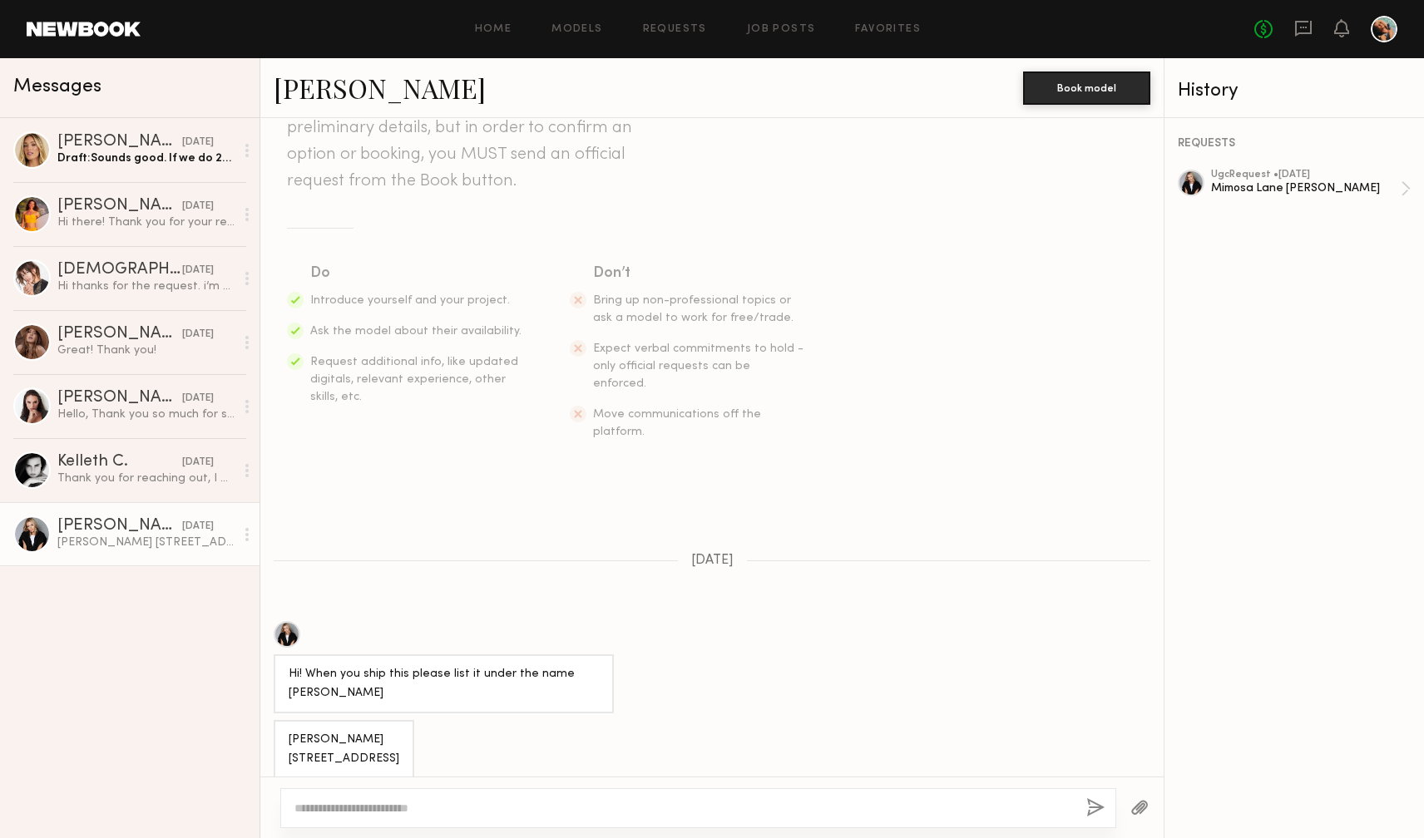
click at [22, 540] on div at bounding box center [31, 534] width 37 height 37
click at [90, 522] on div "Jessica E." at bounding box center [119, 526] width 125 height 17
click at [91, 522] on div "Jessica E." at bounding box center [119, 526] width 125 height 17
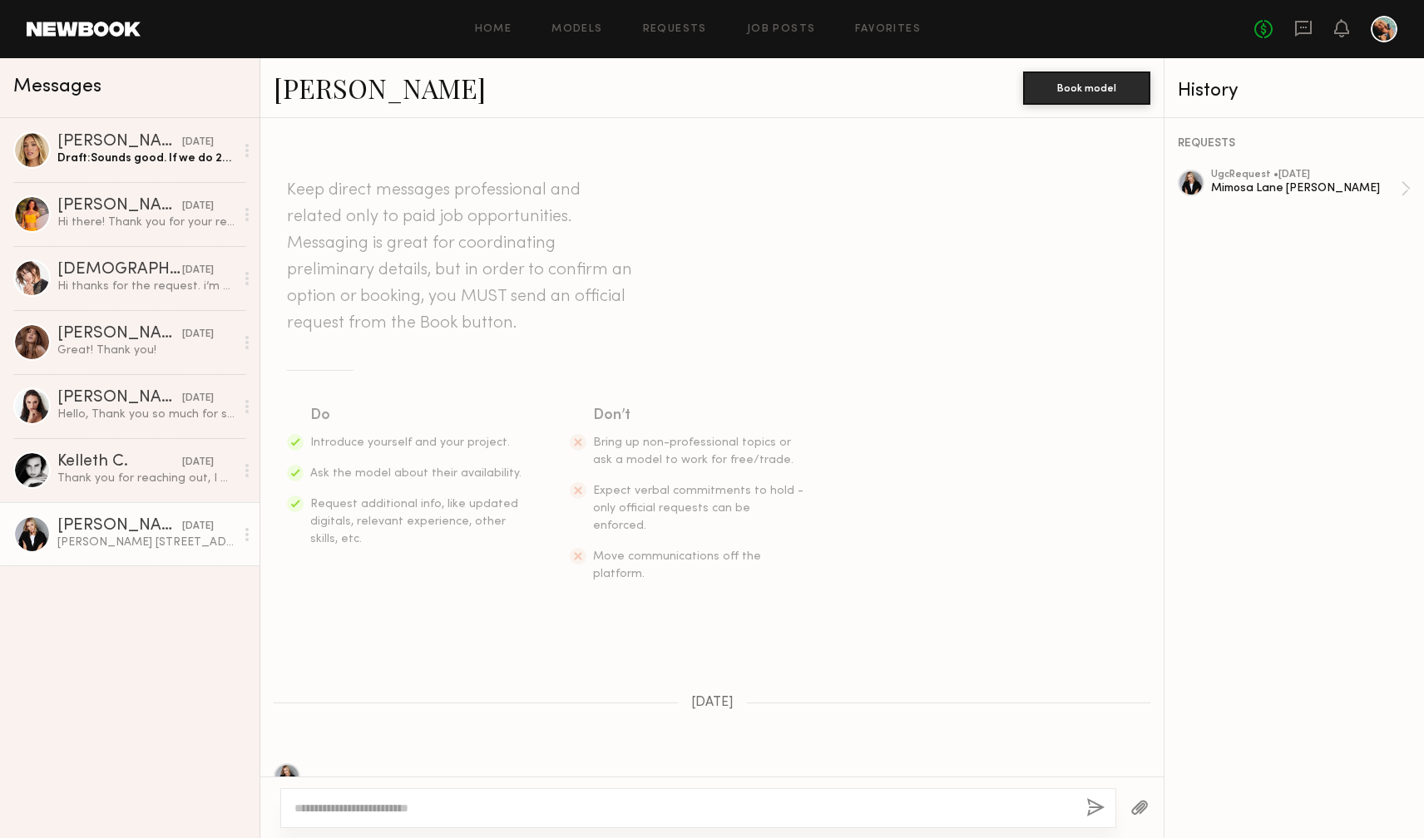
scroll to position [0, 0]
click at [324, 96] on link "Jessica E." at bounding box center [380, 88] width 212 height 36
click at [83, 464] on div "Kelleth C." at bounding box center [119, 462] width 125 height 17
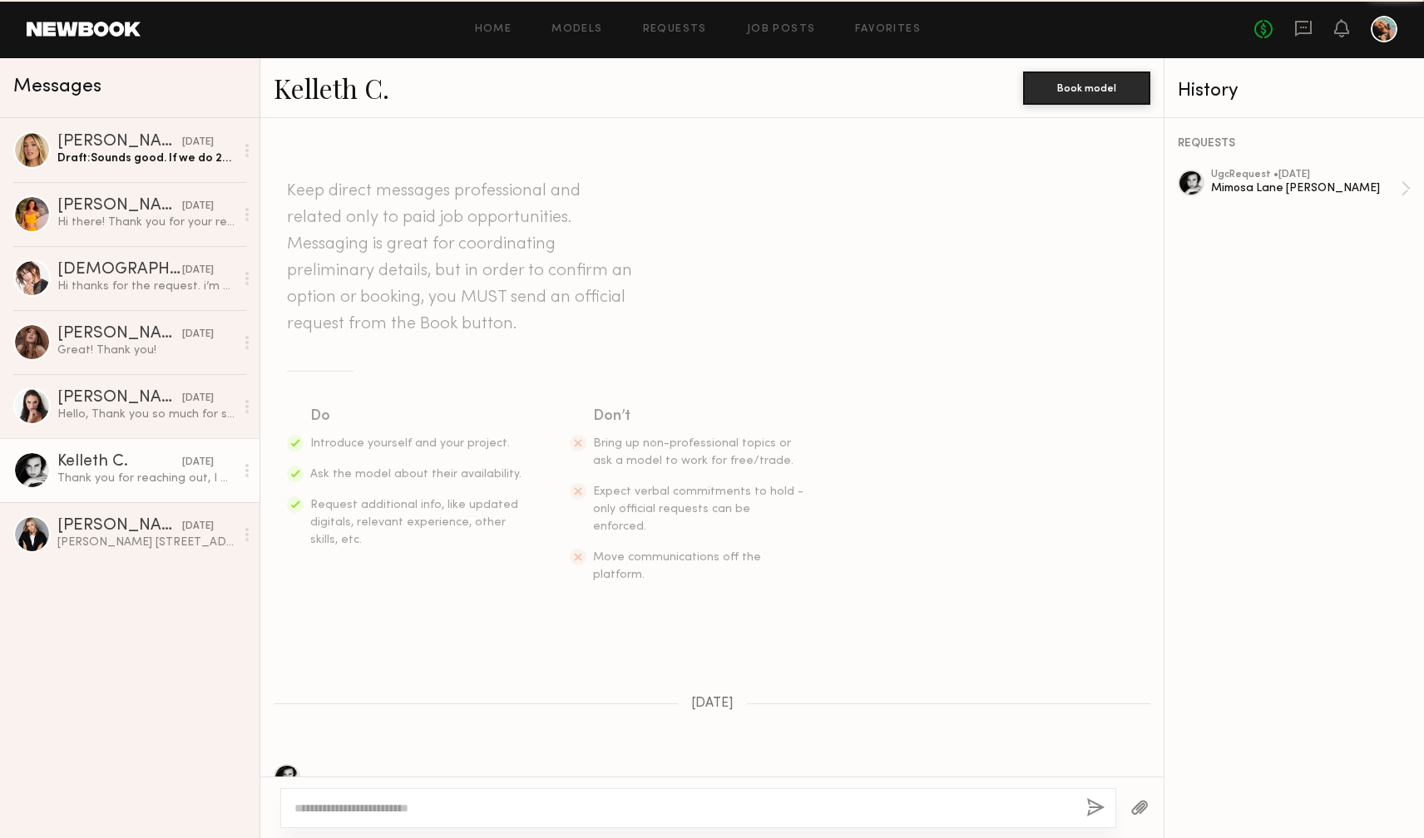
scroll to position [96, 0]
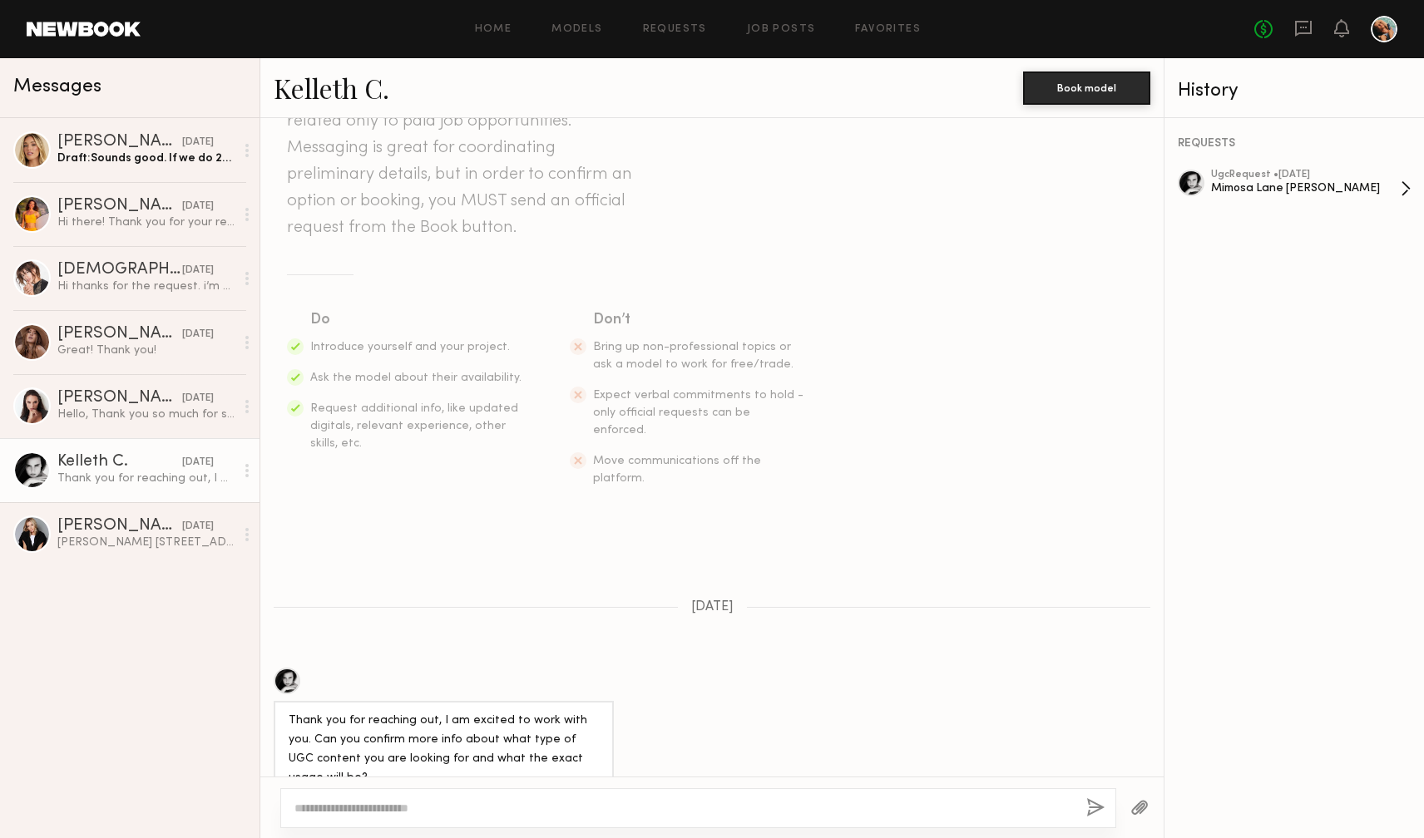
click at [1270, 182] on div "Mimosa Lane Sunless Tanner" at bounding box center [1306, 188] width 190 height 16
click at [80, 396] on div "Anastasiia S." at bounding box center [119, 398] width 125 height 17
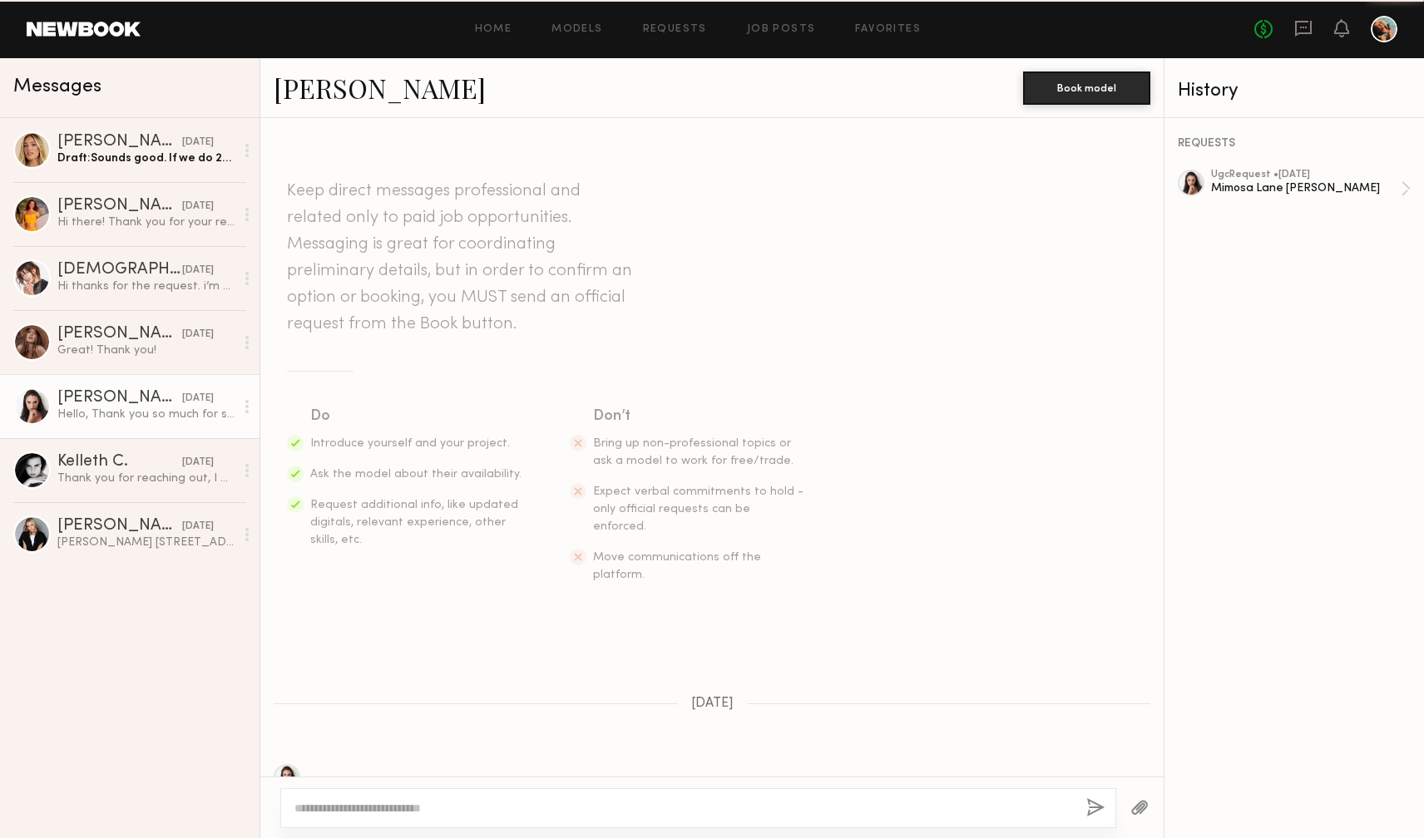
scroll to position [116, 0]
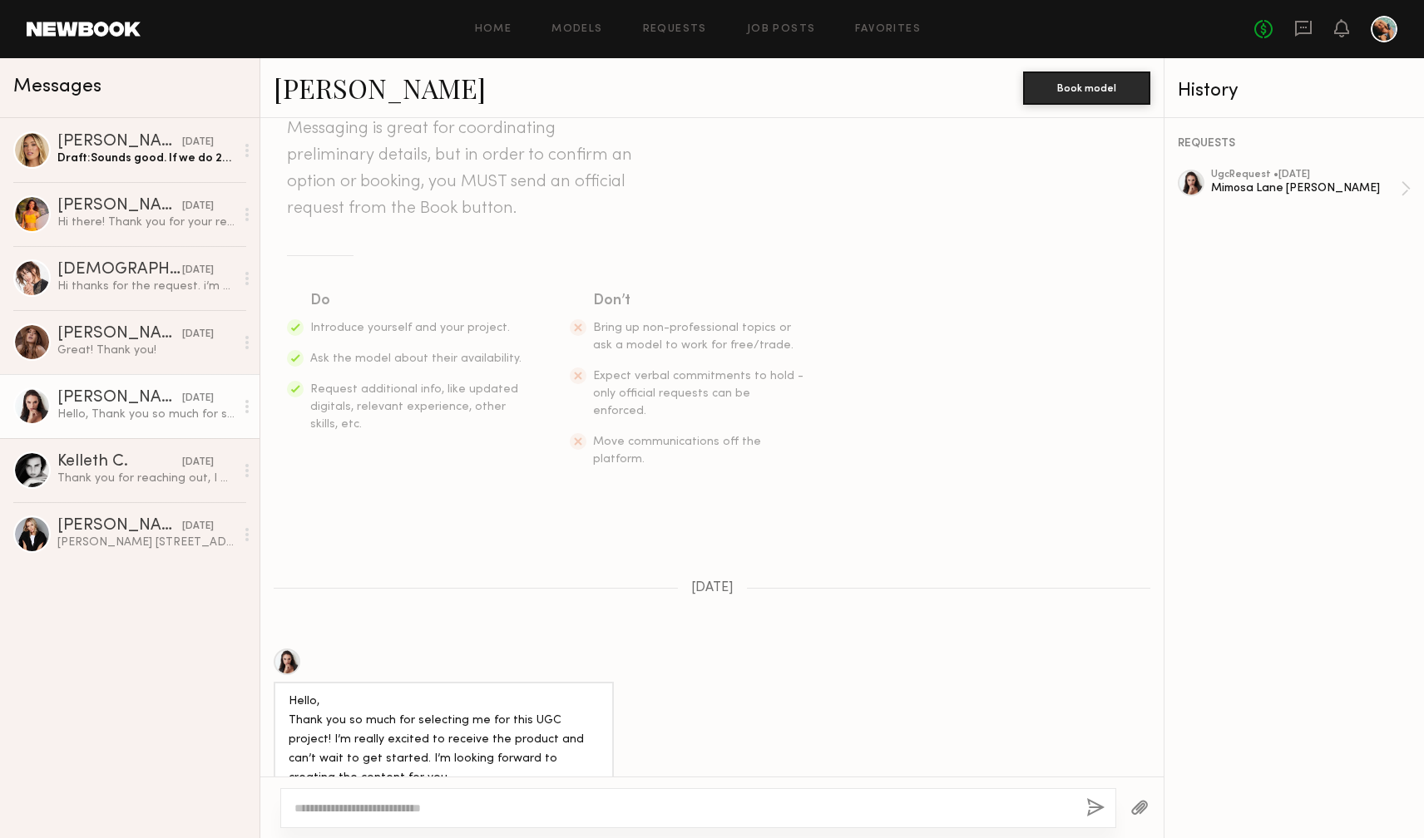
click at [32, 412] on div at bounding box center [31, 406] width 37 height 37
click at [33, 408] on div at bounding box center [31, 406] width 37 height 37
click at [108, 400] on div "Anastasiia S." at bounding box center [119, 398] width 125 height 17
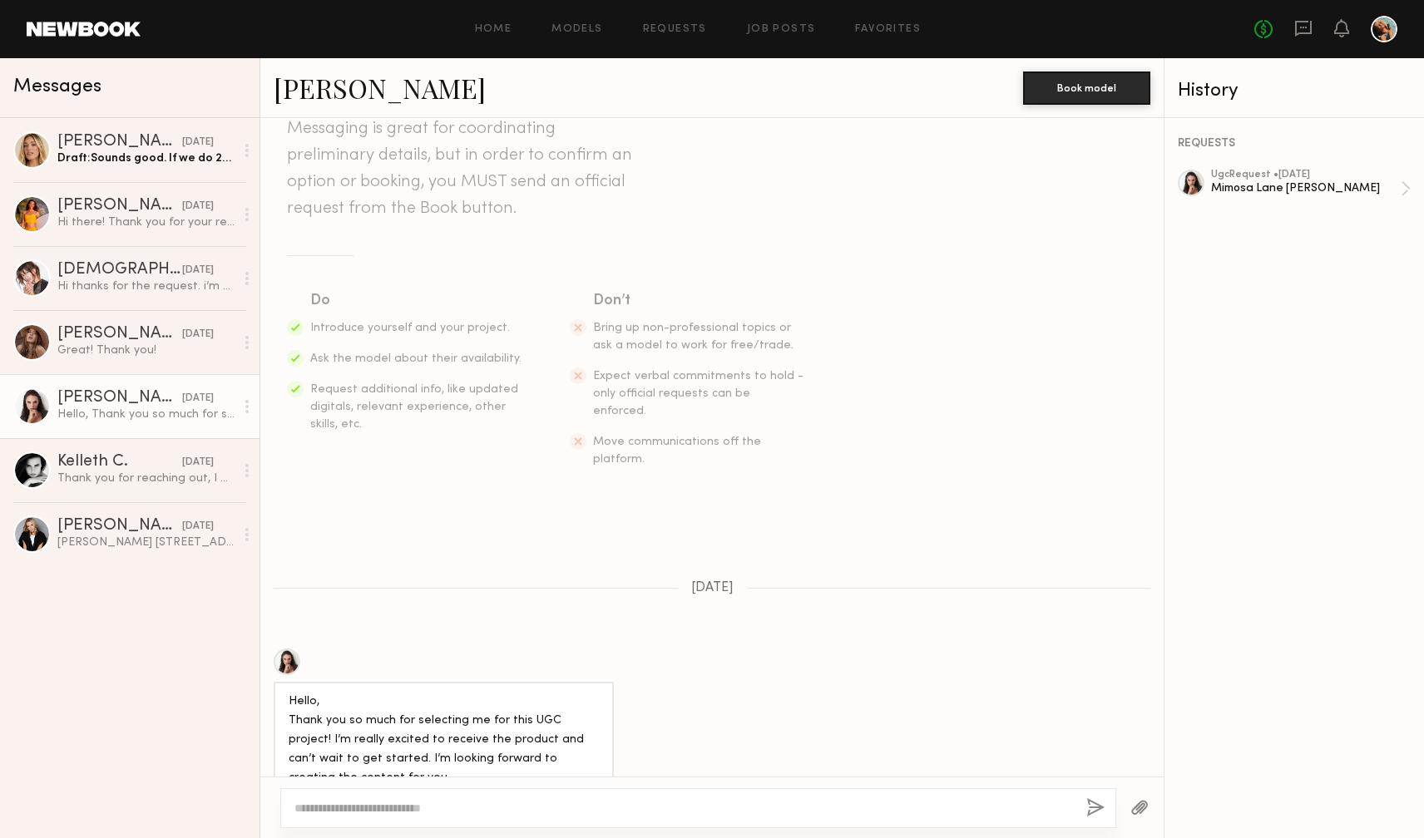
click at [1203, 190] on link at bounding box center [1294, 183] width 233 height 27
click at [56, 334] on link "Janelle G. 09/24/2025 Great! Thank you!" at bounding box center [129, 342] width 259 height 64
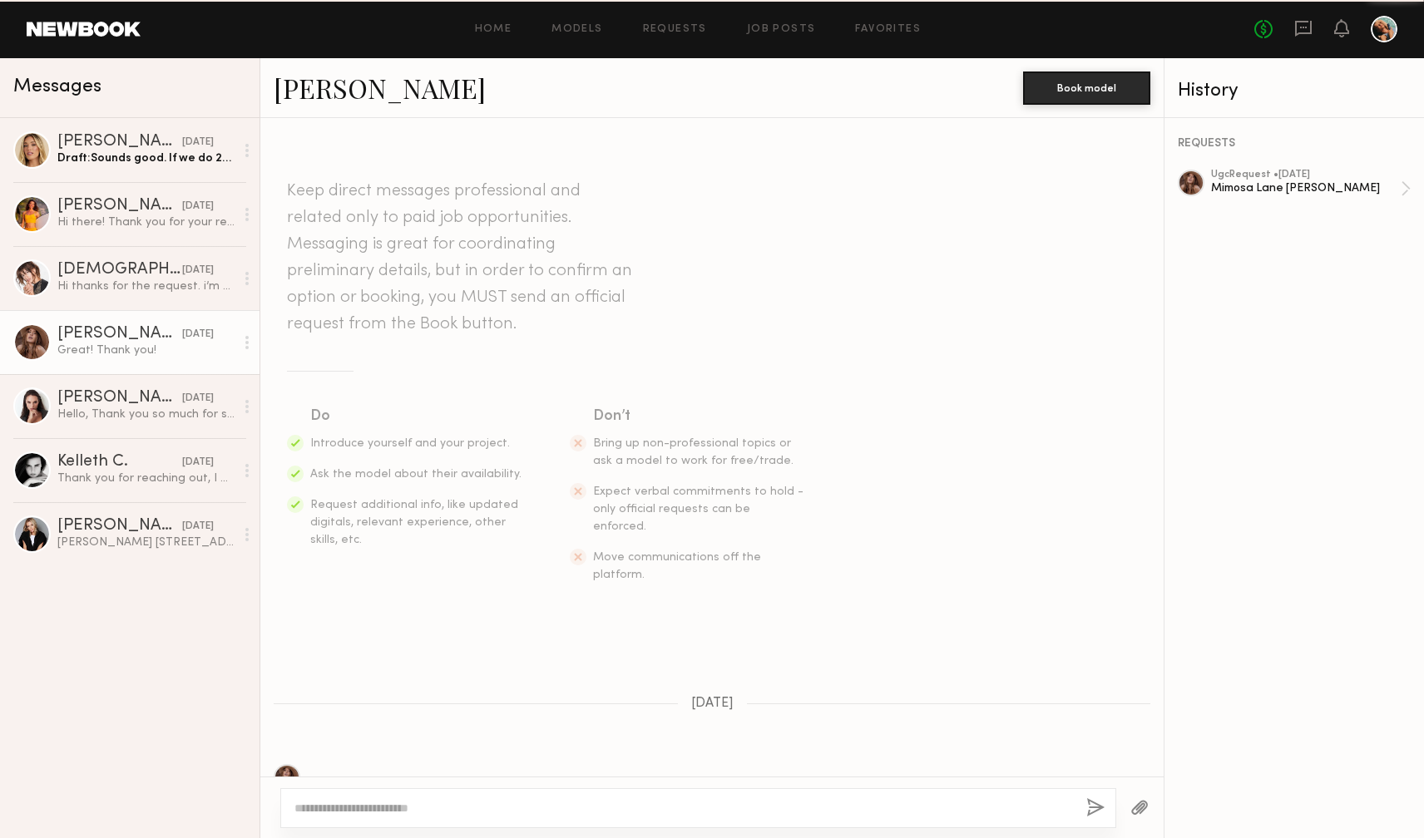
scroll to position [312, 0]
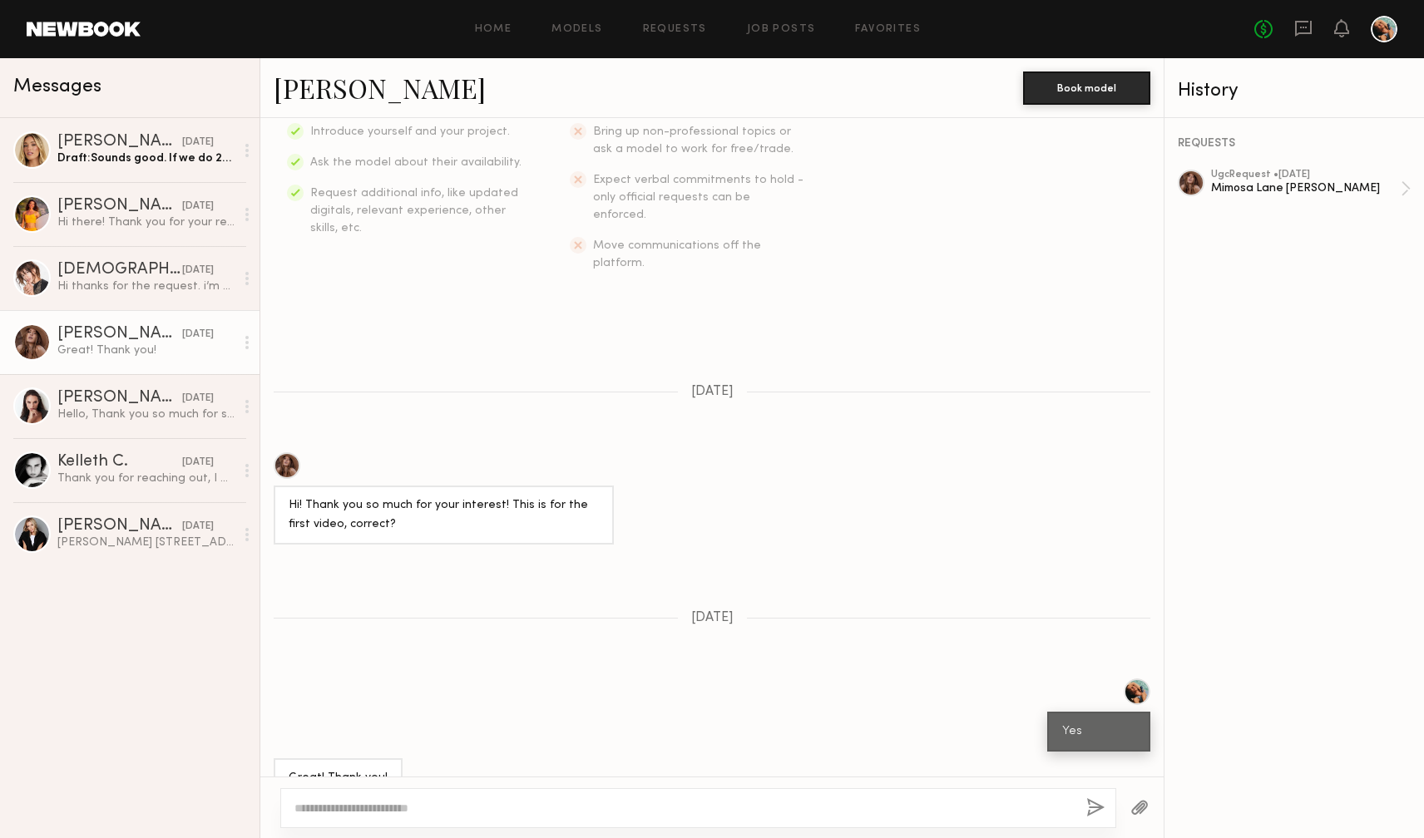
click at [83, 334] on div "Janelle G." at bounding box center [119, 334] width 125 height 17
click at [29, 342] on div at bounding box center [31, 342] width 37 height 37
click at [1265, 182] on div "Mimosa Lane Sunless Tanner" at bounding box center [1306, 188] width 190 height 16
click at [93, 205] on div "Miska S." at bounding box center [119, 206] width 125 height 17
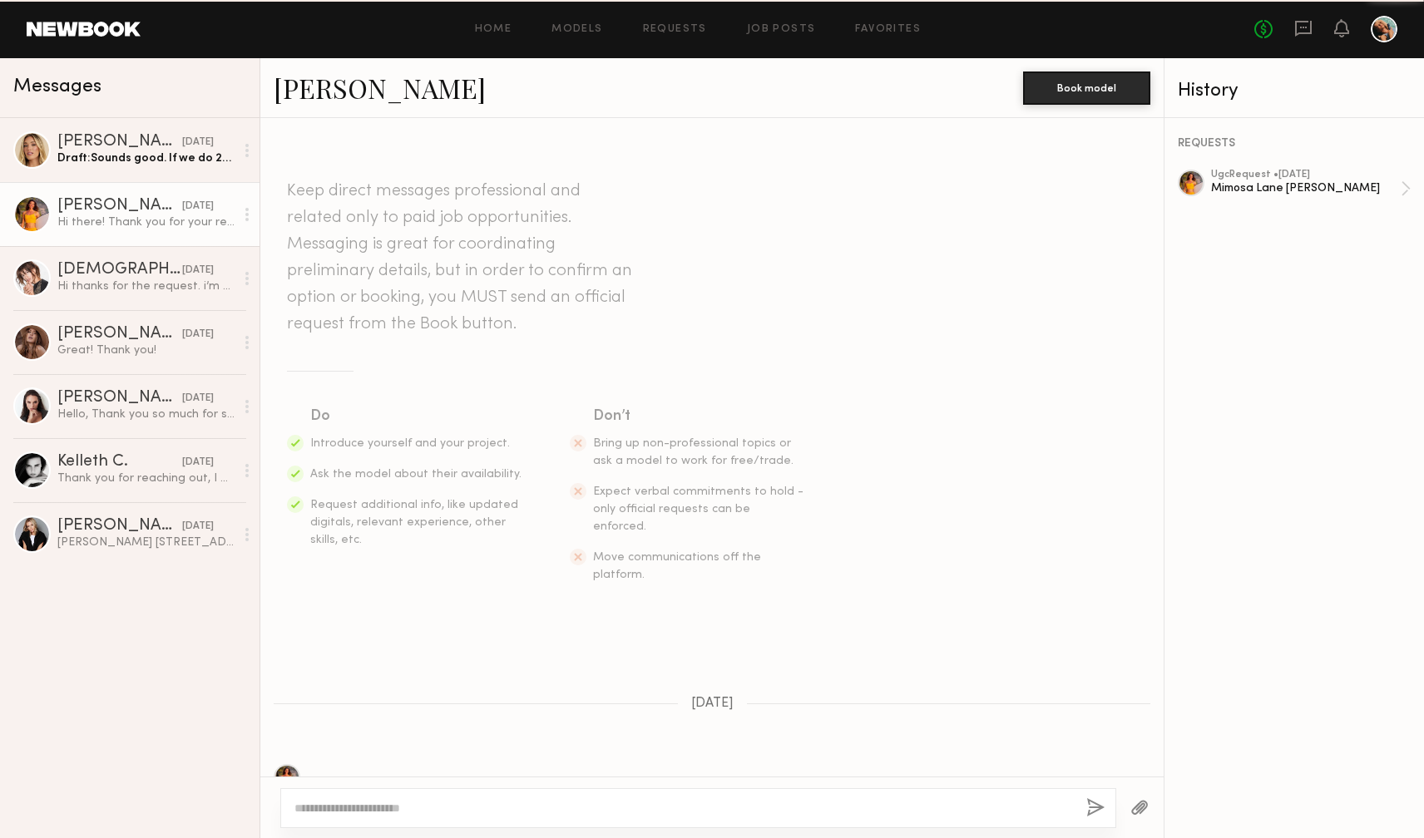
scroll to position [116, 0]
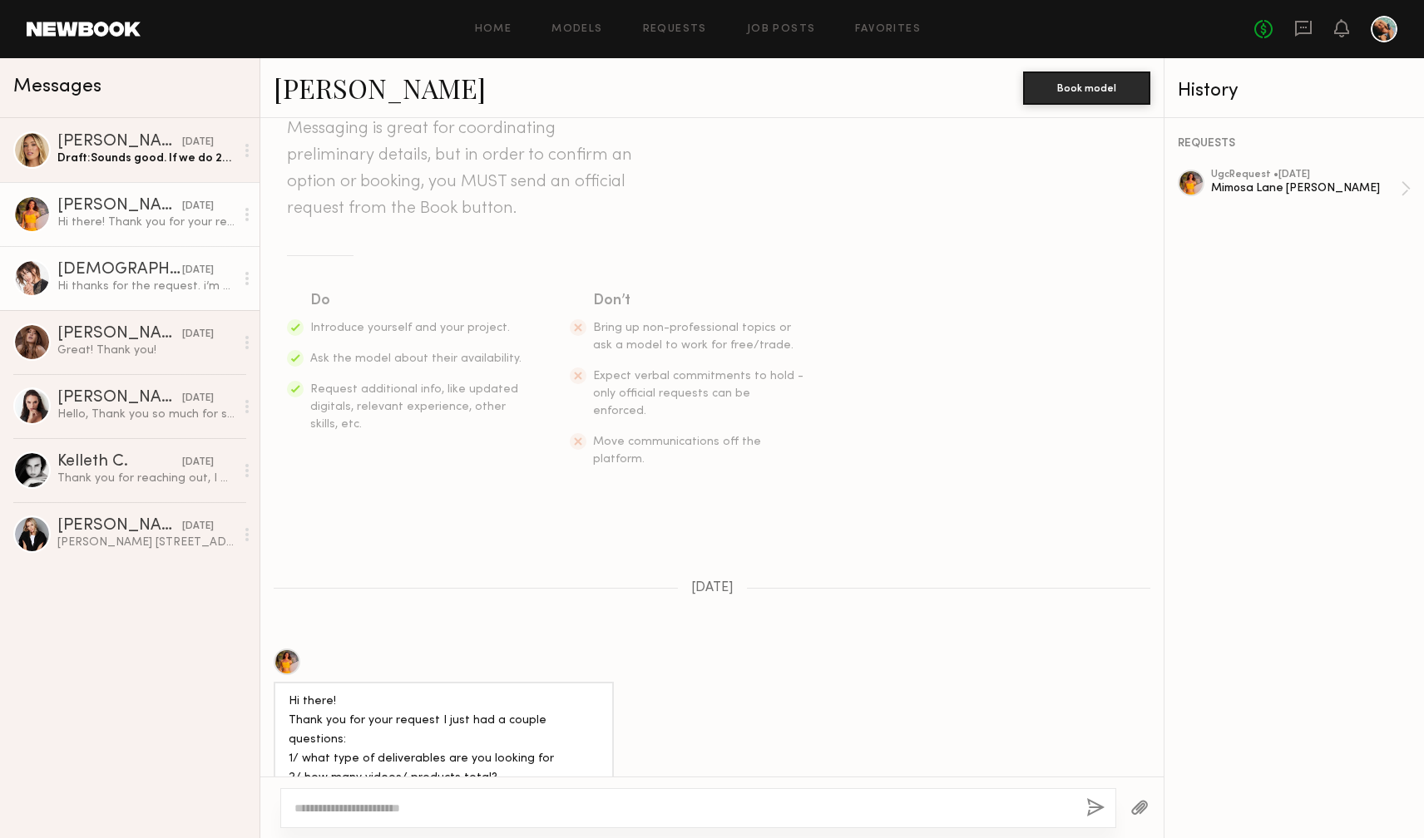
click at [82, 274] on div "Kristen J." at bounding box center [119, 270] width 125 height 17
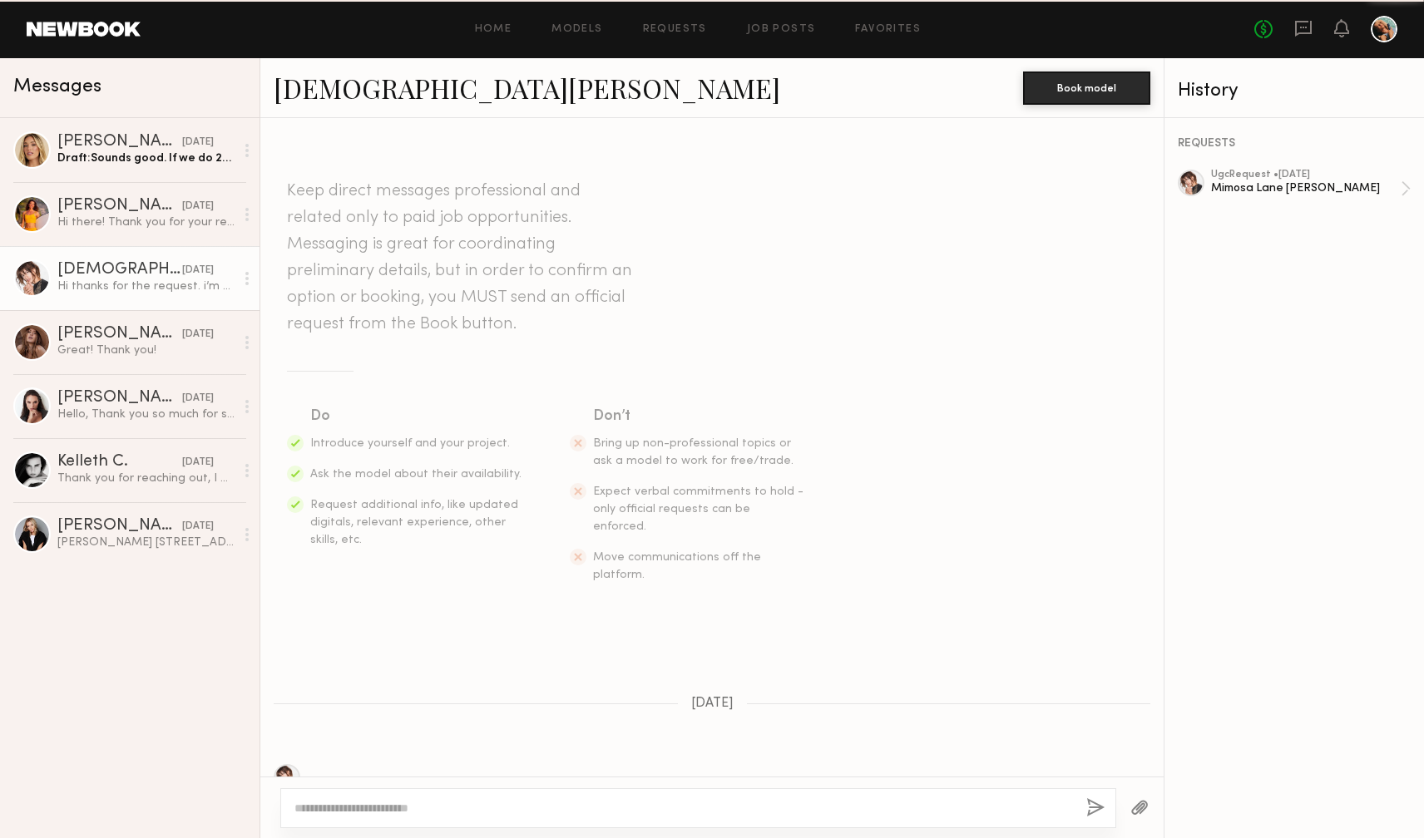
scroll to position [58, 0]
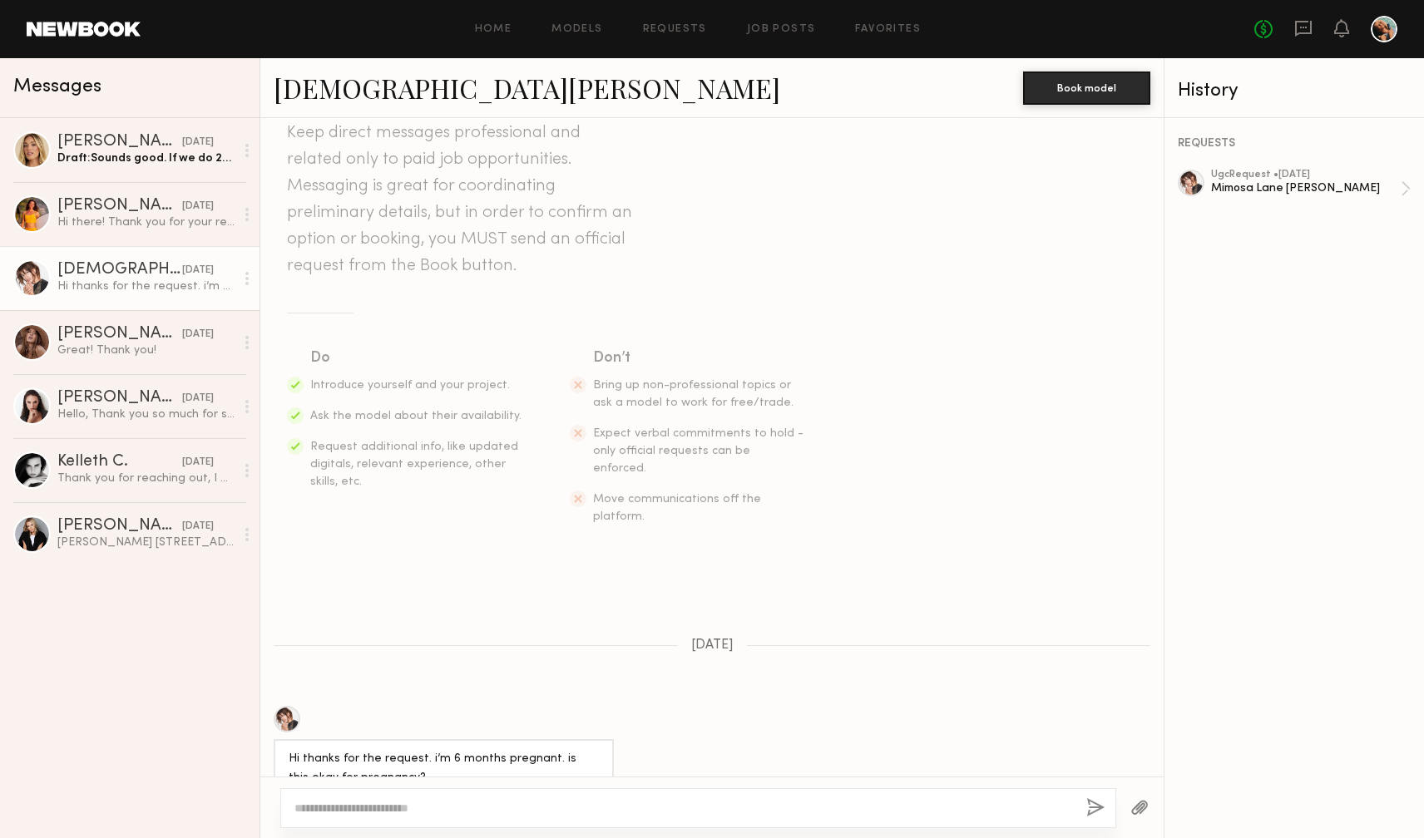
click at [82, 271] on div "Kristen J." at bounding box center [119, 270] width 125 height 17
click at [291, 706] on div at bounding box center [287, 719] width 27 height 27
click at [92, 208] on div "Miska S." at bounding box center [119, 206] width 125 height 17
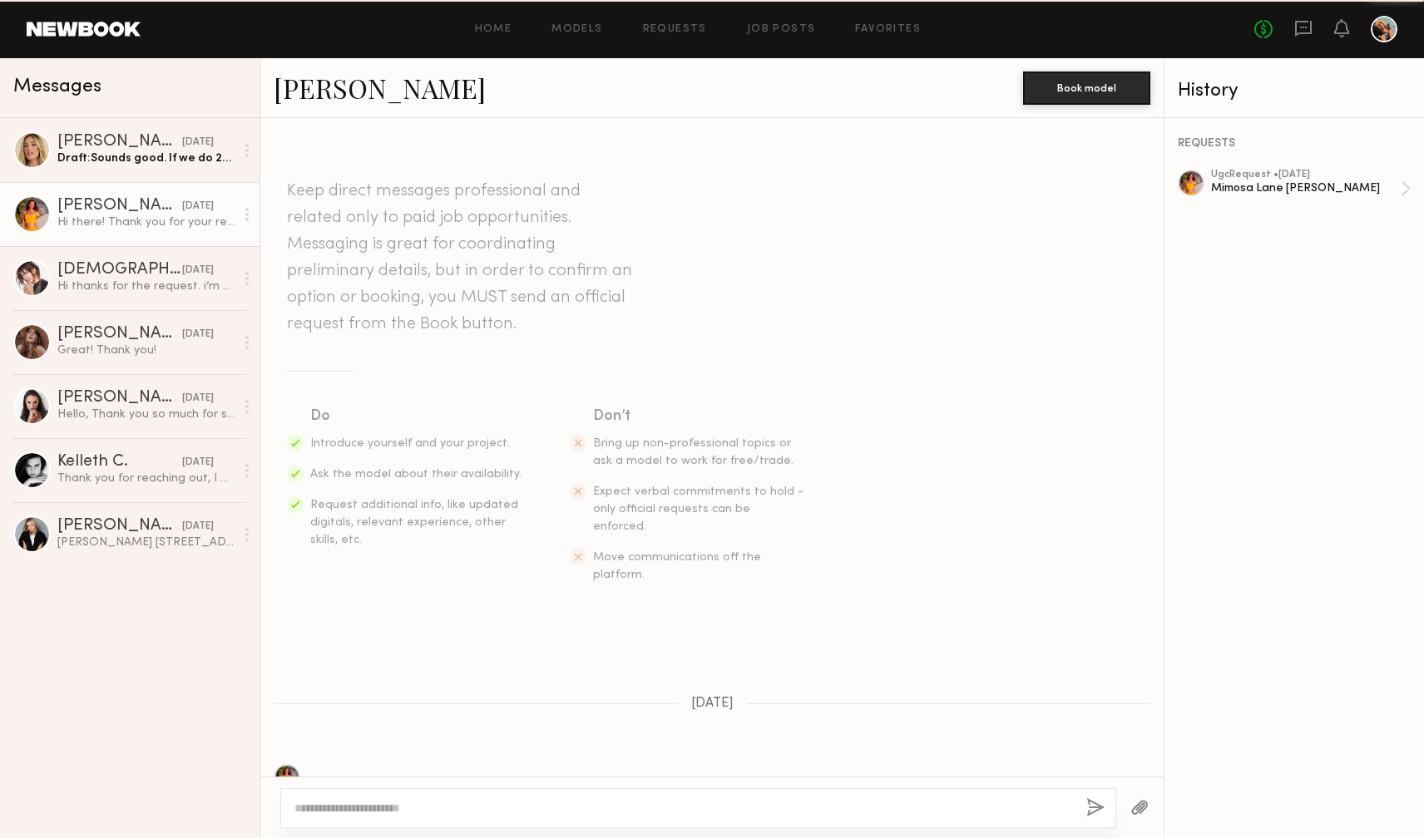
scroll to position [116, 0]
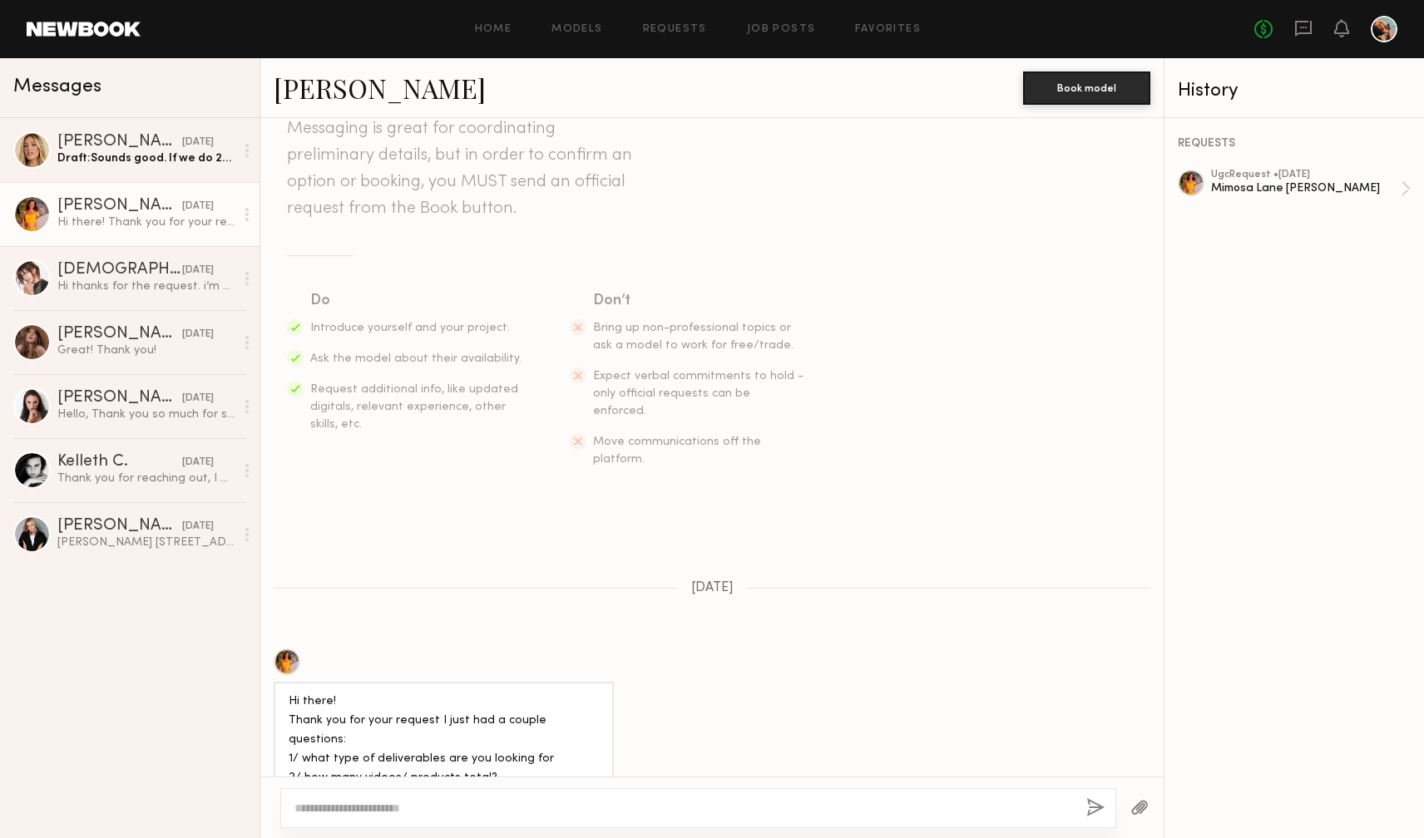
click at [85, 201] on div "Miska S." at bounding box center [119, 206] width 125 height 17
click at [83, 141] on div "Hailey M." at bounding box center [119, 142] width 125 height 17
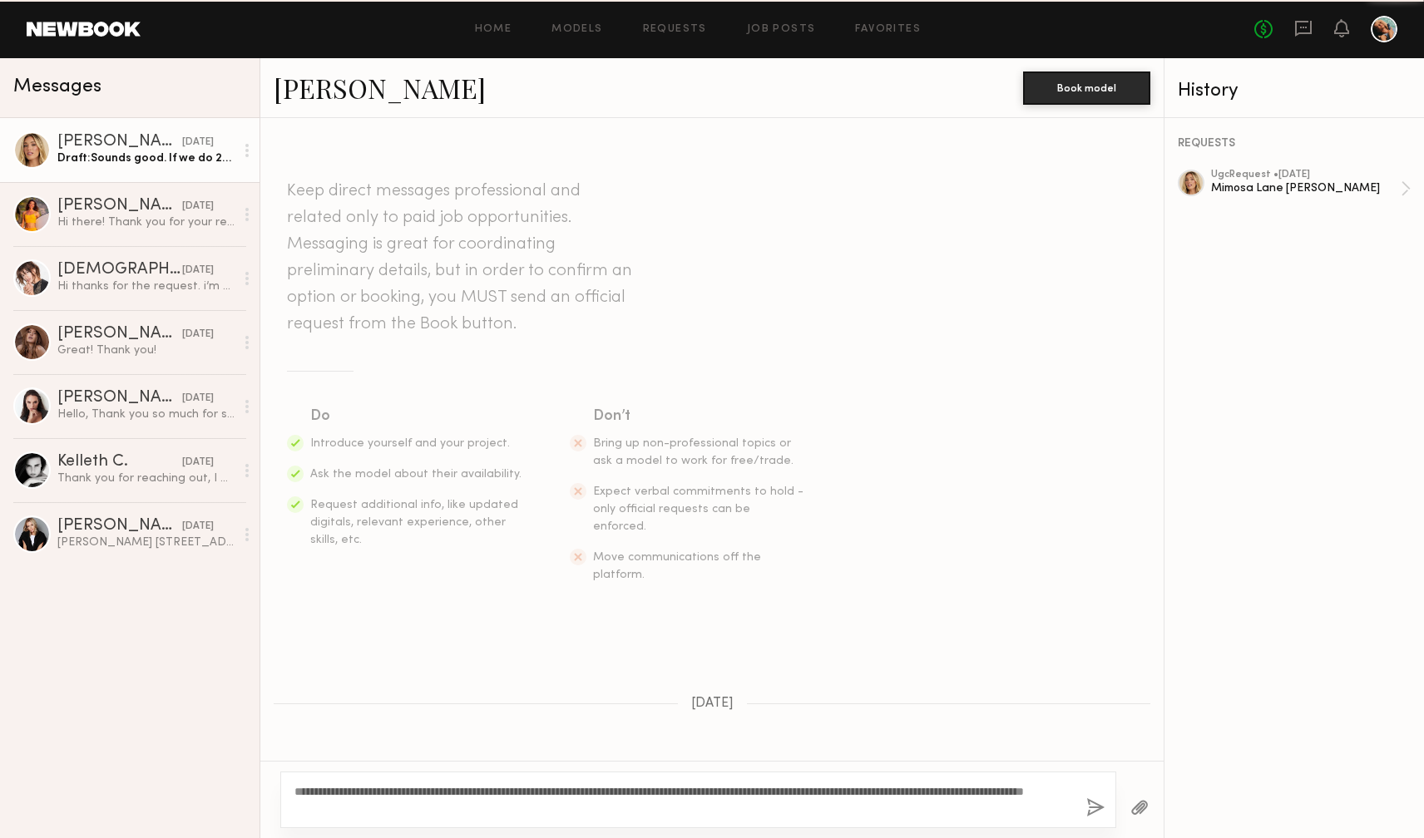
scroll to position [211, 0]
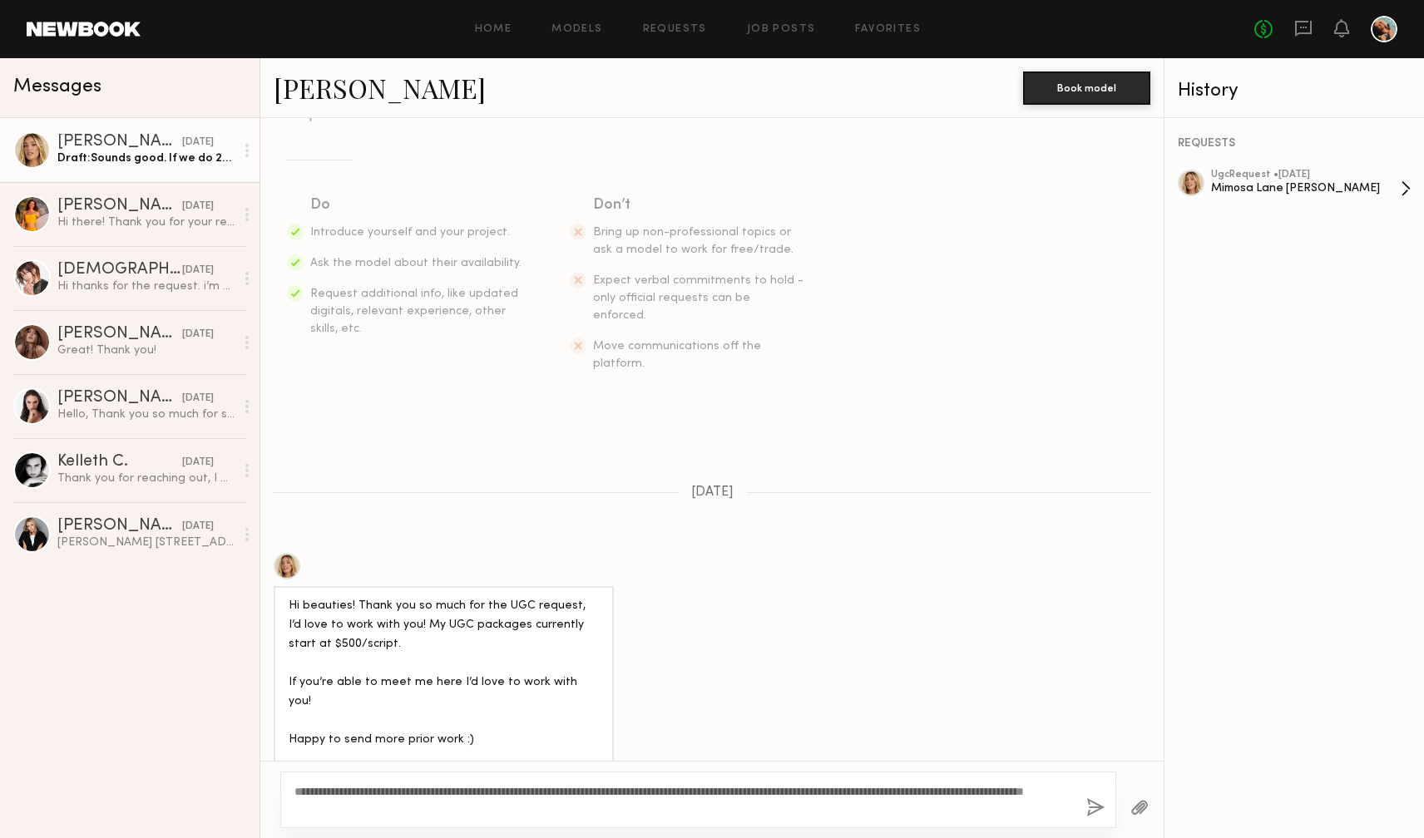
click at [1226, 180] on div "Mimosa Lane [PERSON_NAME]" at bounding box center [1306, 188] width 190 height 16
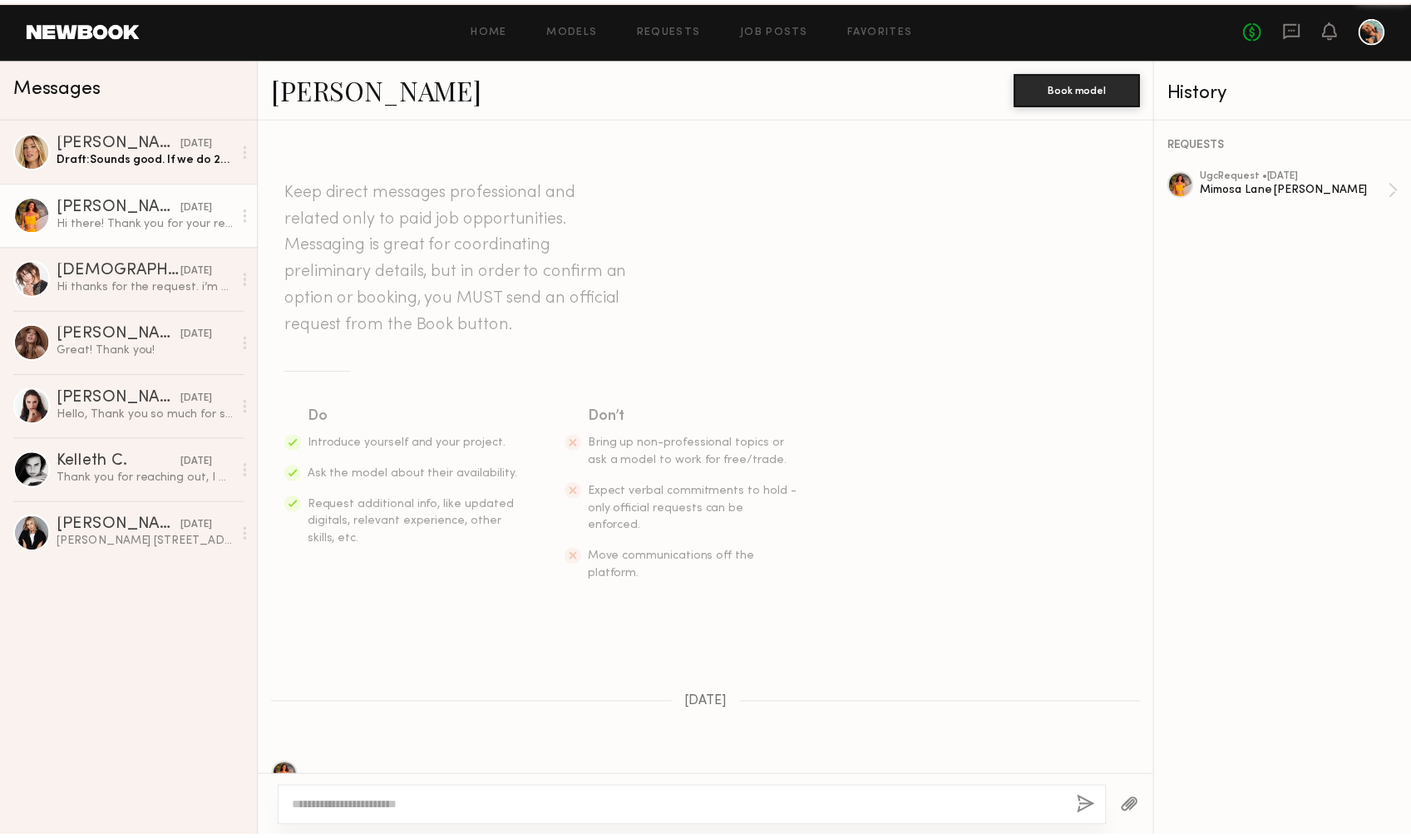
scroll to position [116, 0]
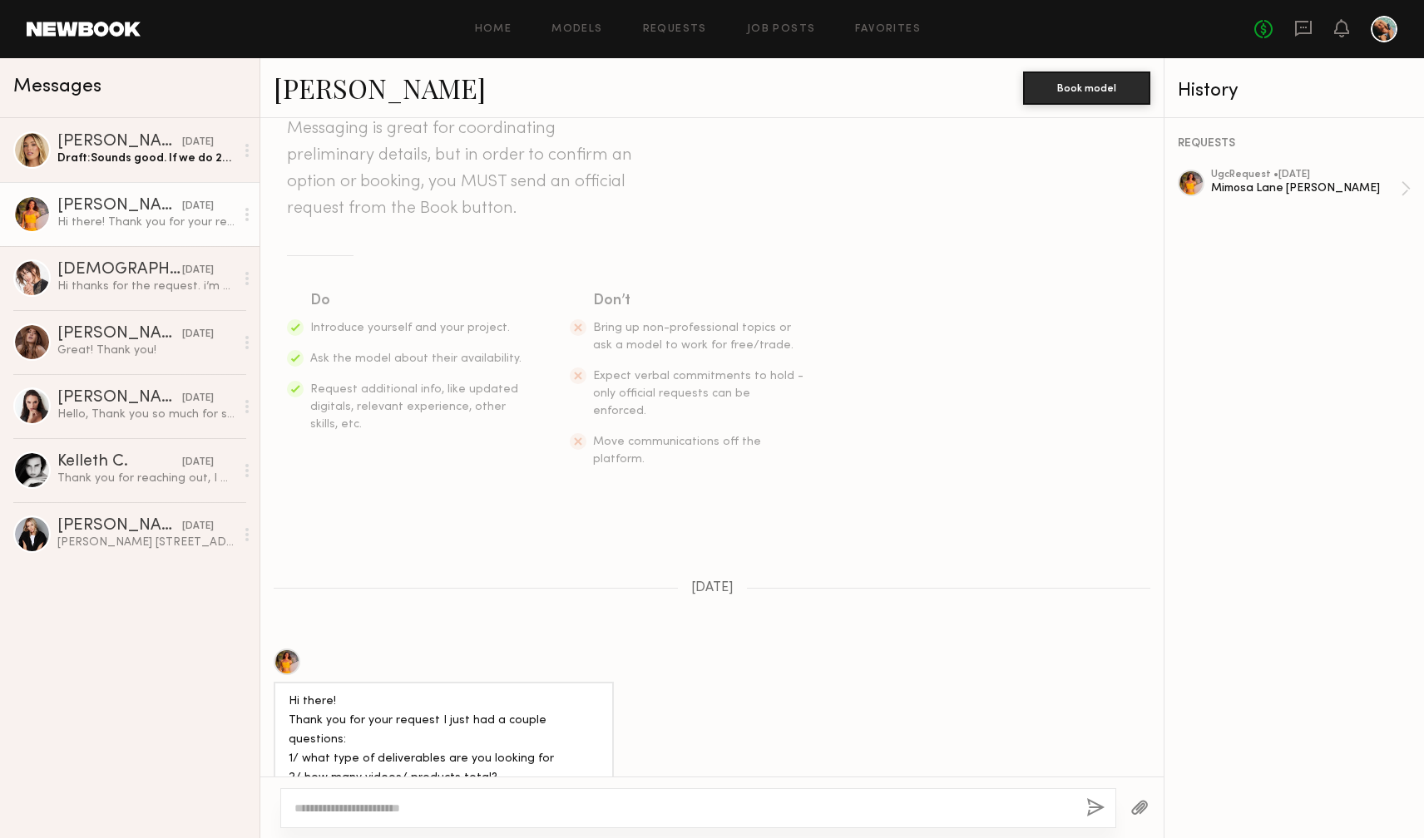
click at [121, 35] on link at bounding box center [84, 29] width 114 height 15
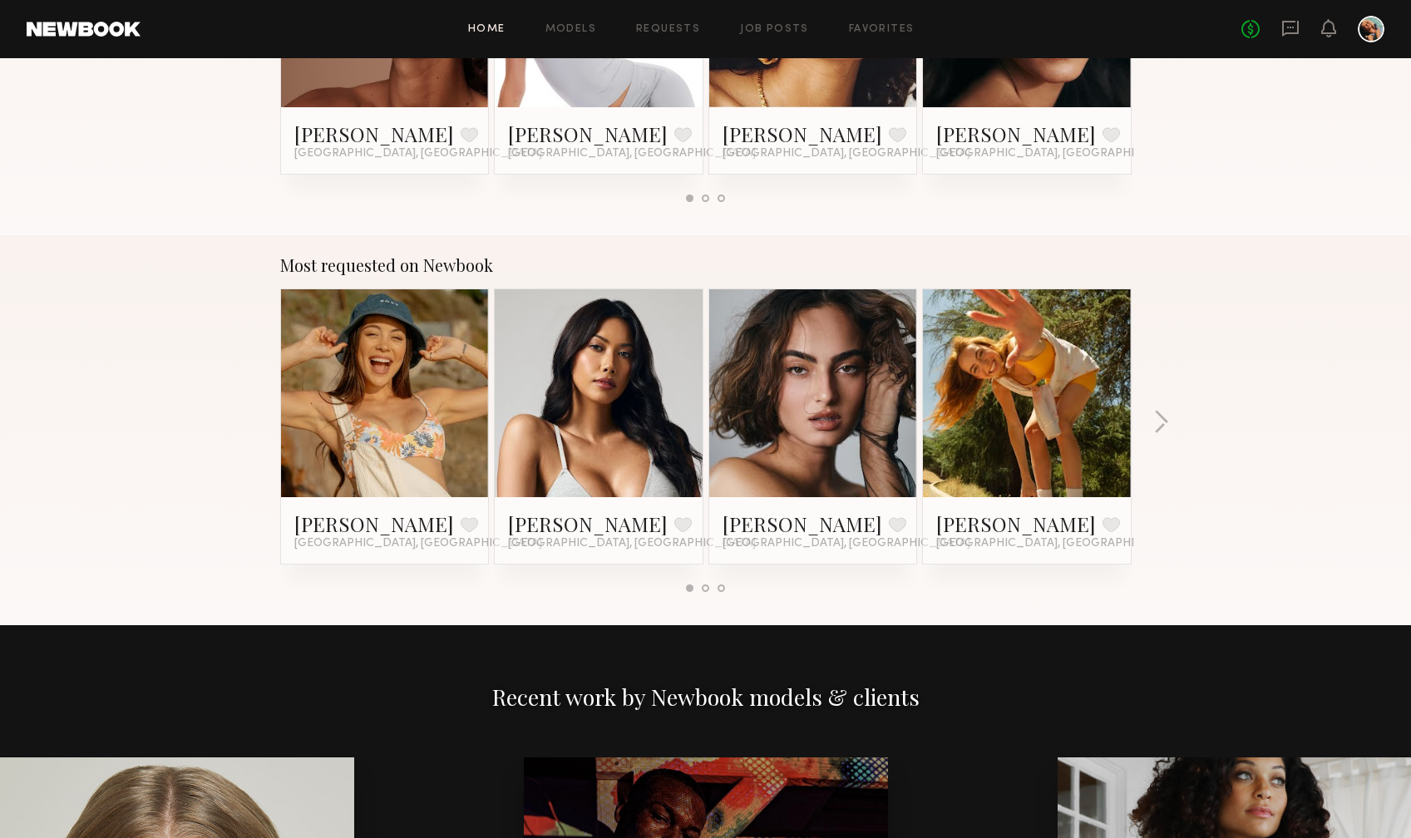
scroll to position [1257, 0]
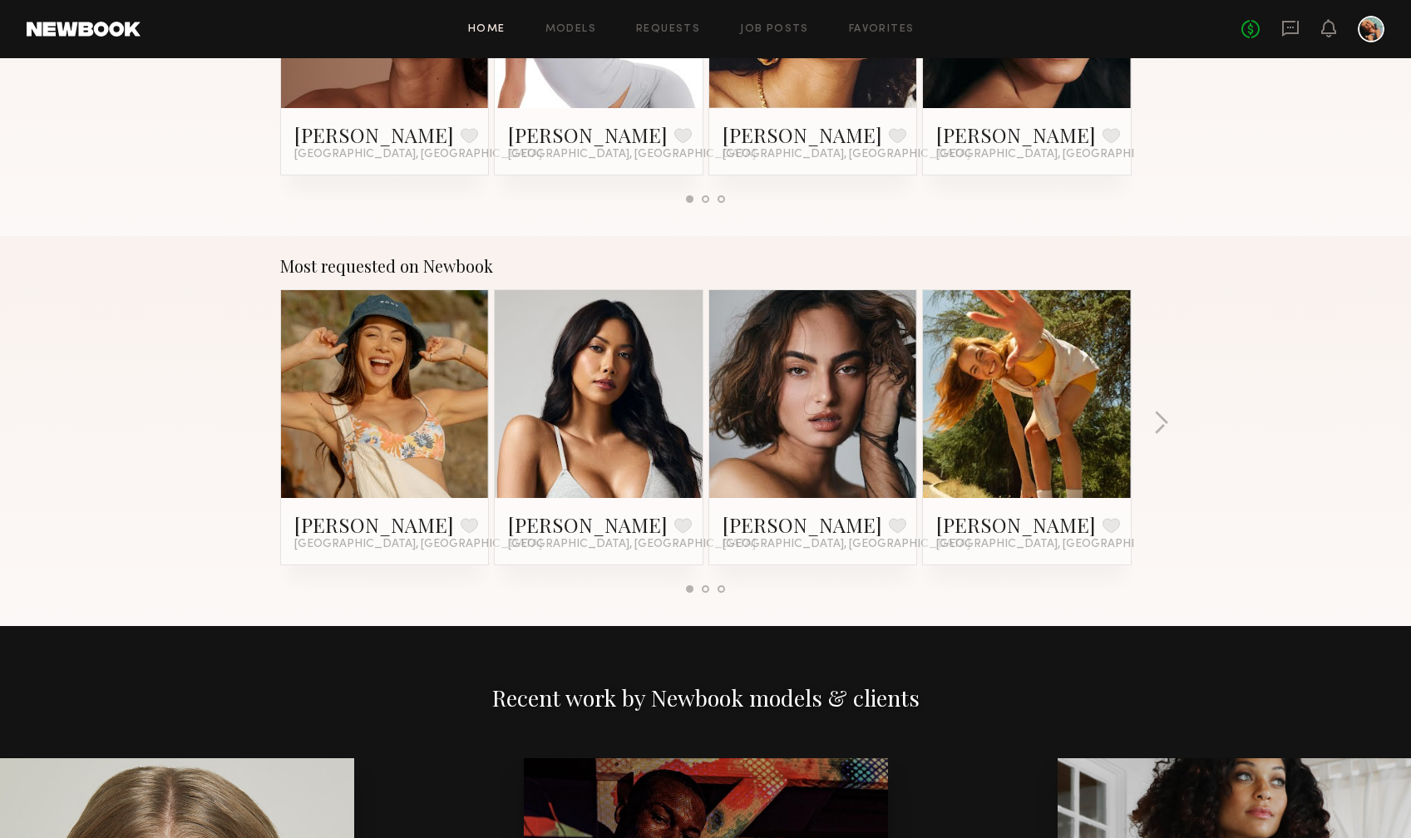
click at [797, 420] on link at bounding box center [813, 394] width 101 height 208
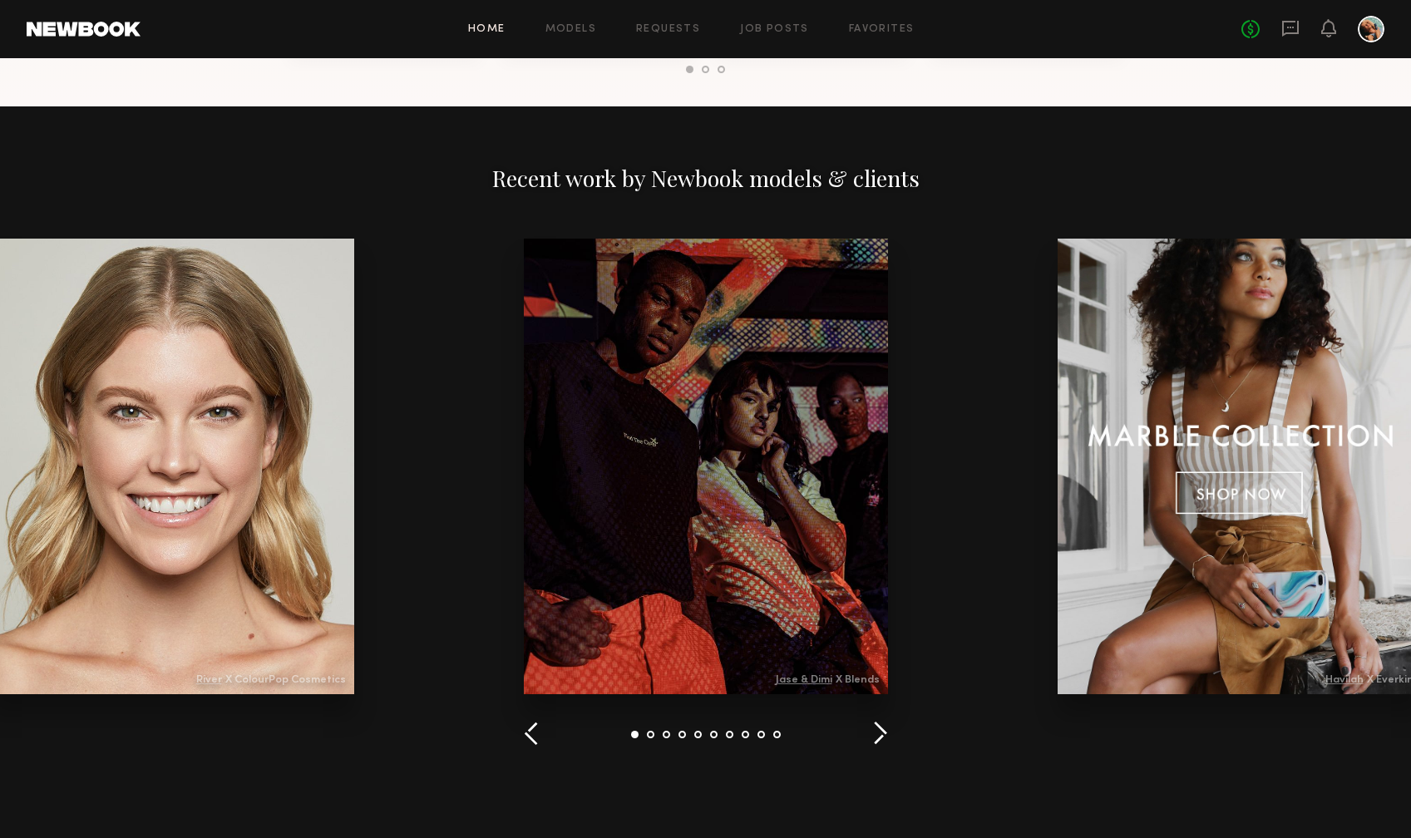
scroll to position [1638, 0]
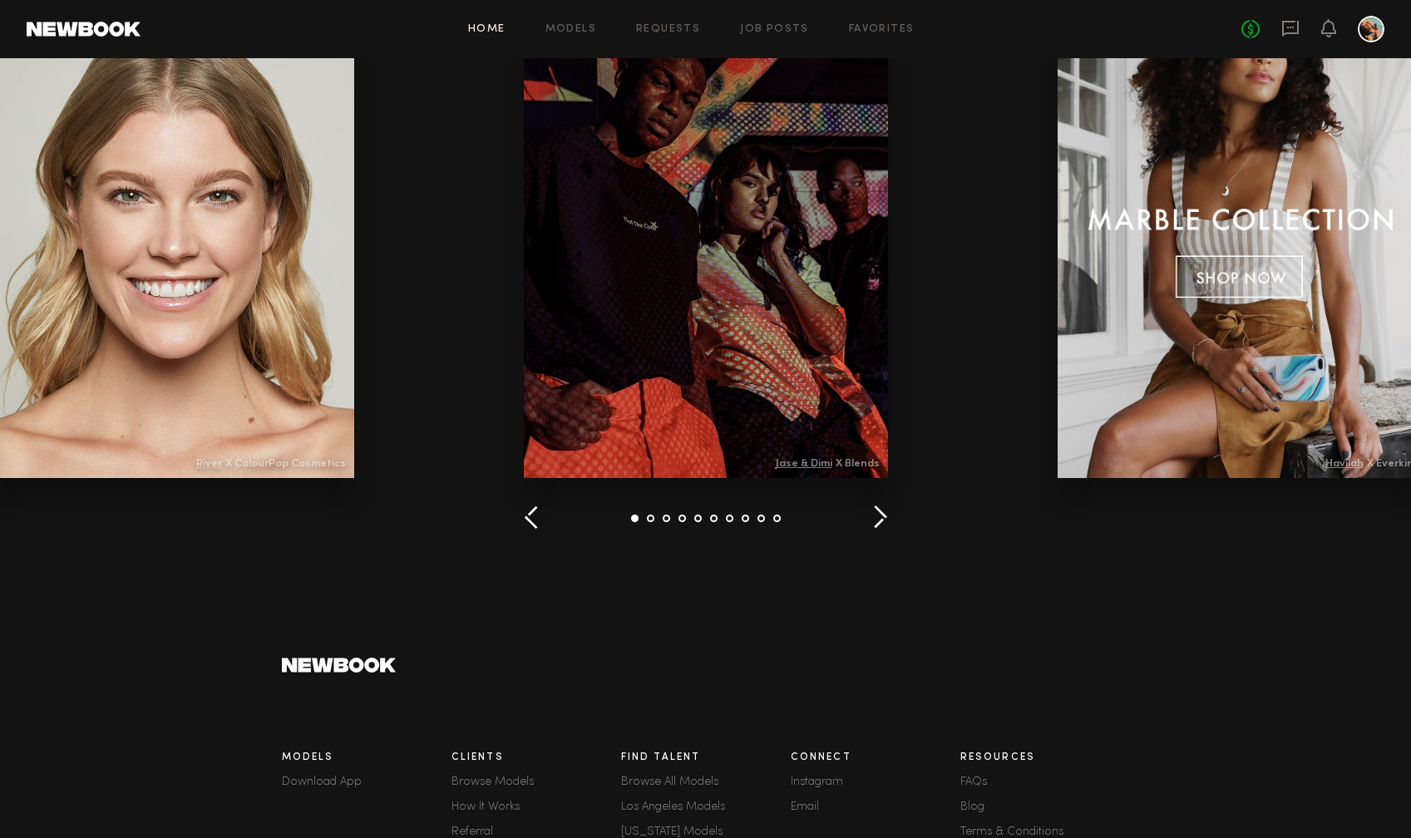
click at [163, 230] on div at bounding box center [172, 250] width 364 height 456
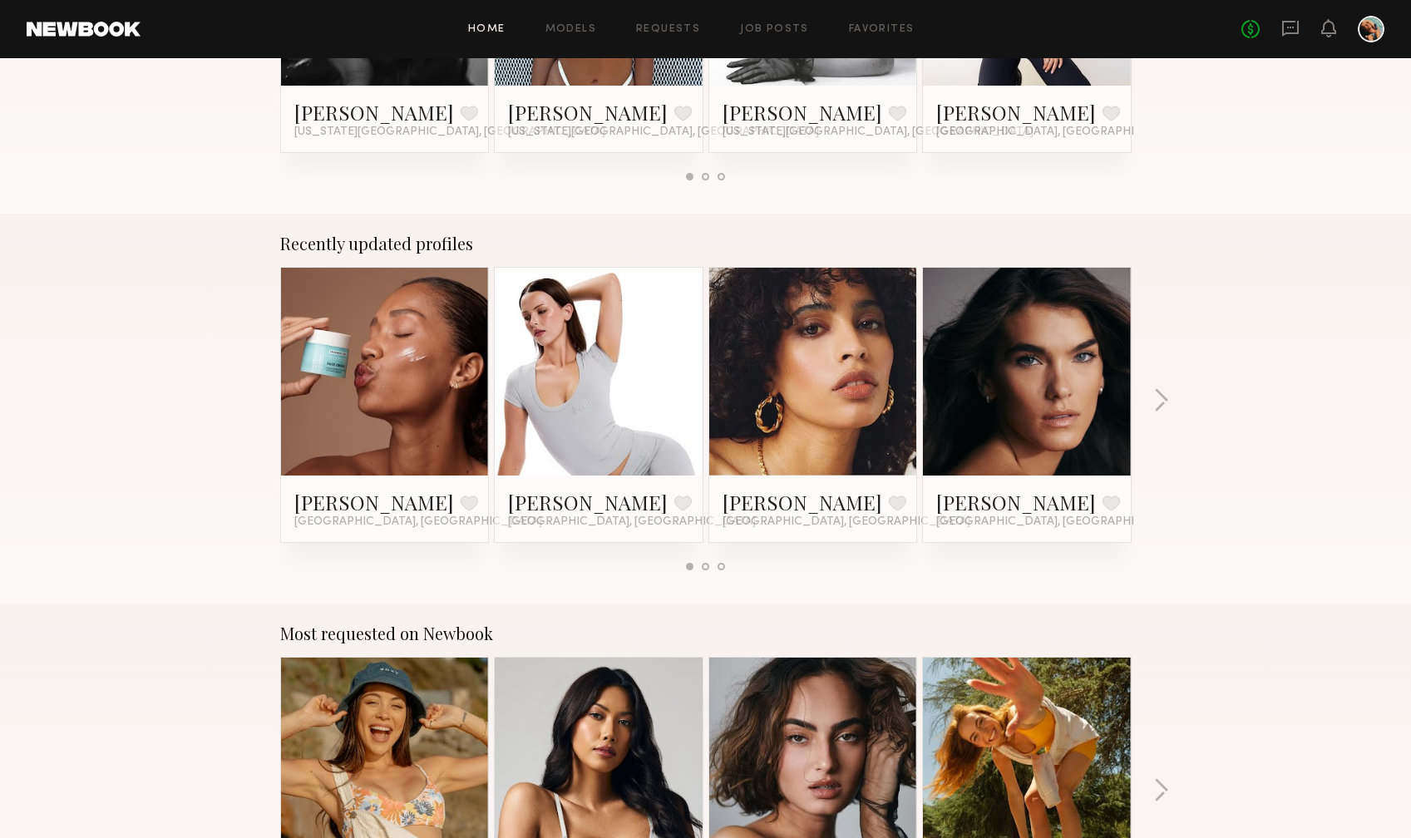
scroll to position [0, 0]
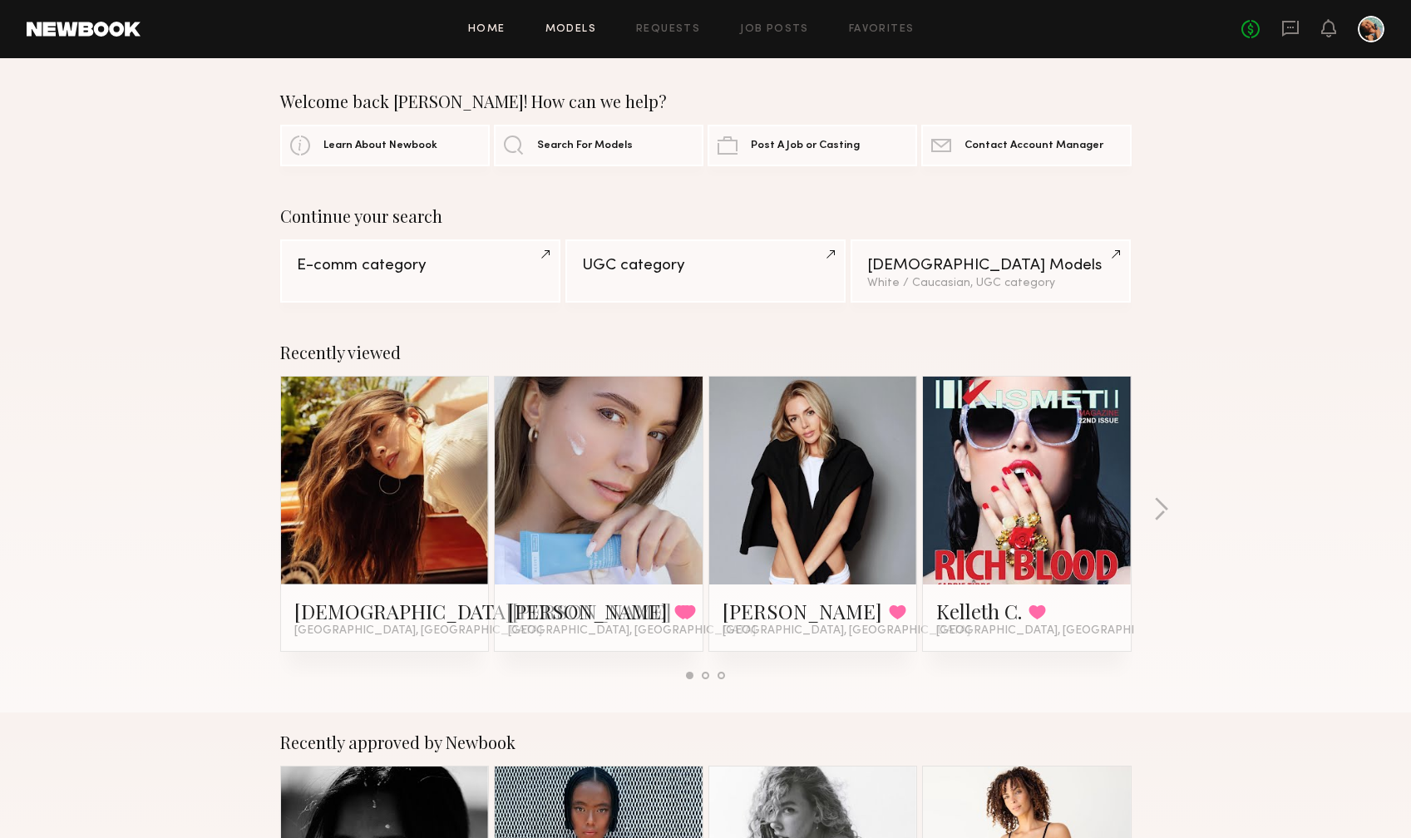
click at [590, 28] on link "Models" at bounding box center [571, 29] width 51 height 11
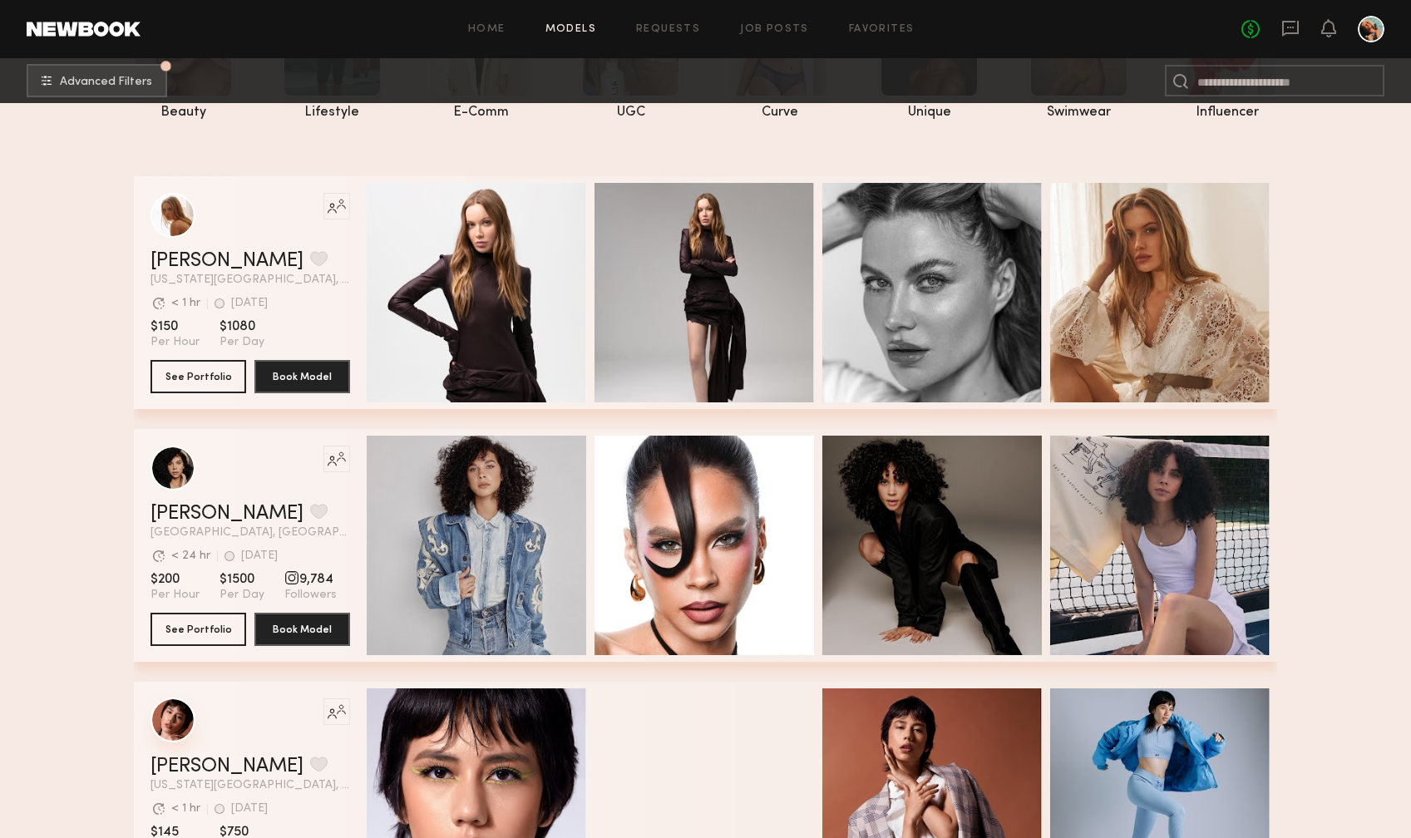
scroll to position [123, 0]
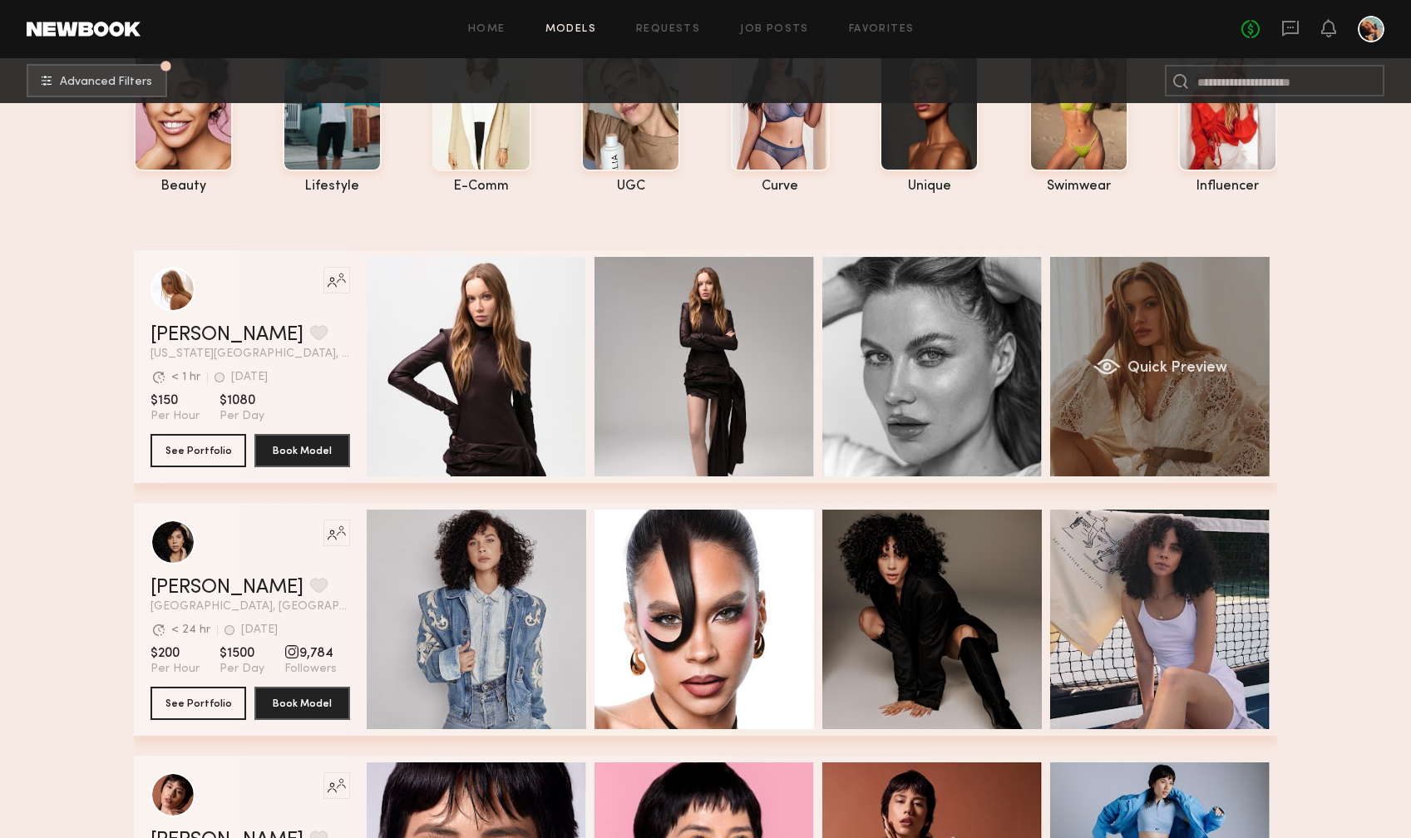
click at [1199, 331] on div "Quick Preview" at bounding box center [1160, 367] width 220 height 220
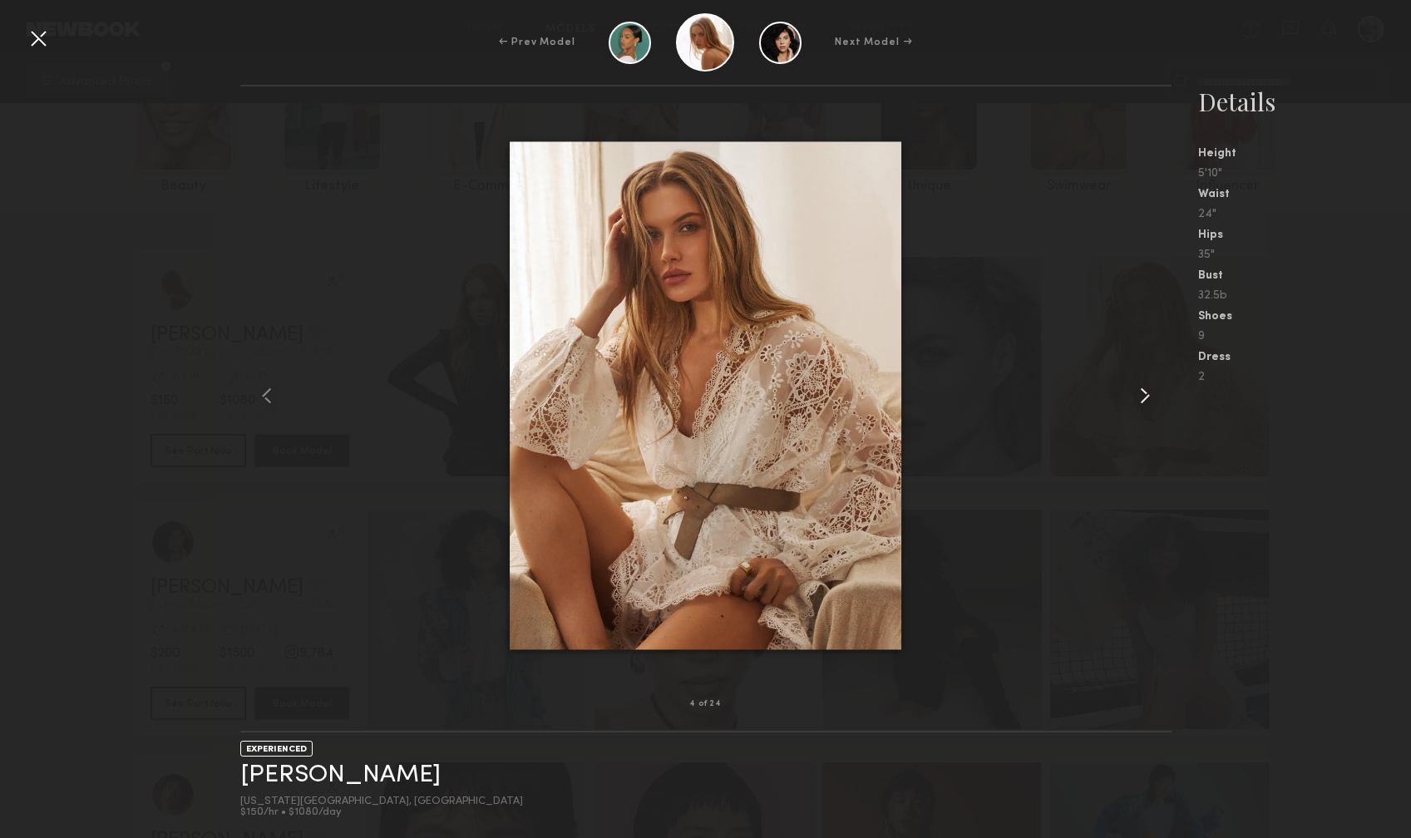
click at [1134, 407] on common-icon at bounding box center [1145, 396] width 27 height 27
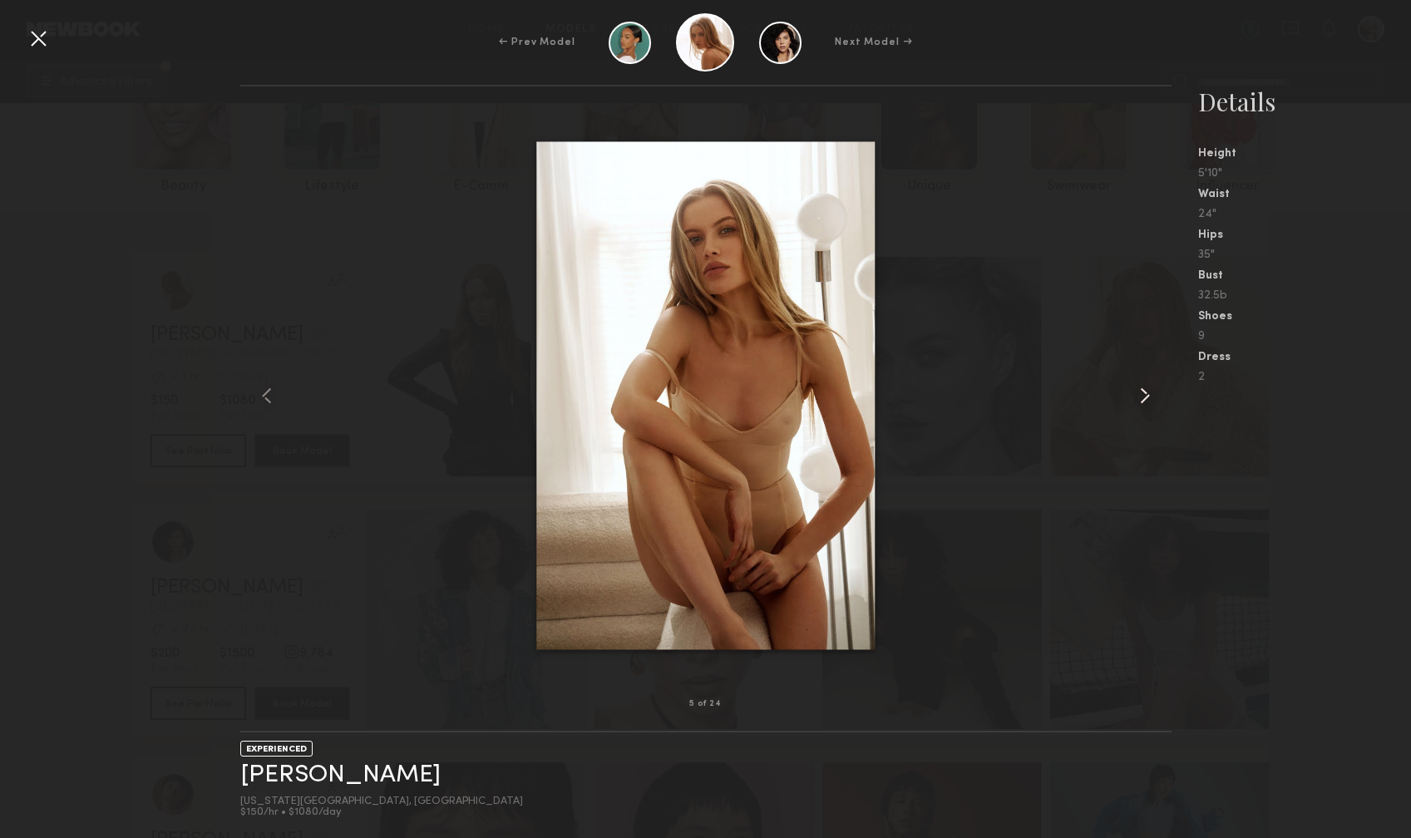
click at [1144, 401] on common-icon at bounding box center [1145, 396] width 27 height 27
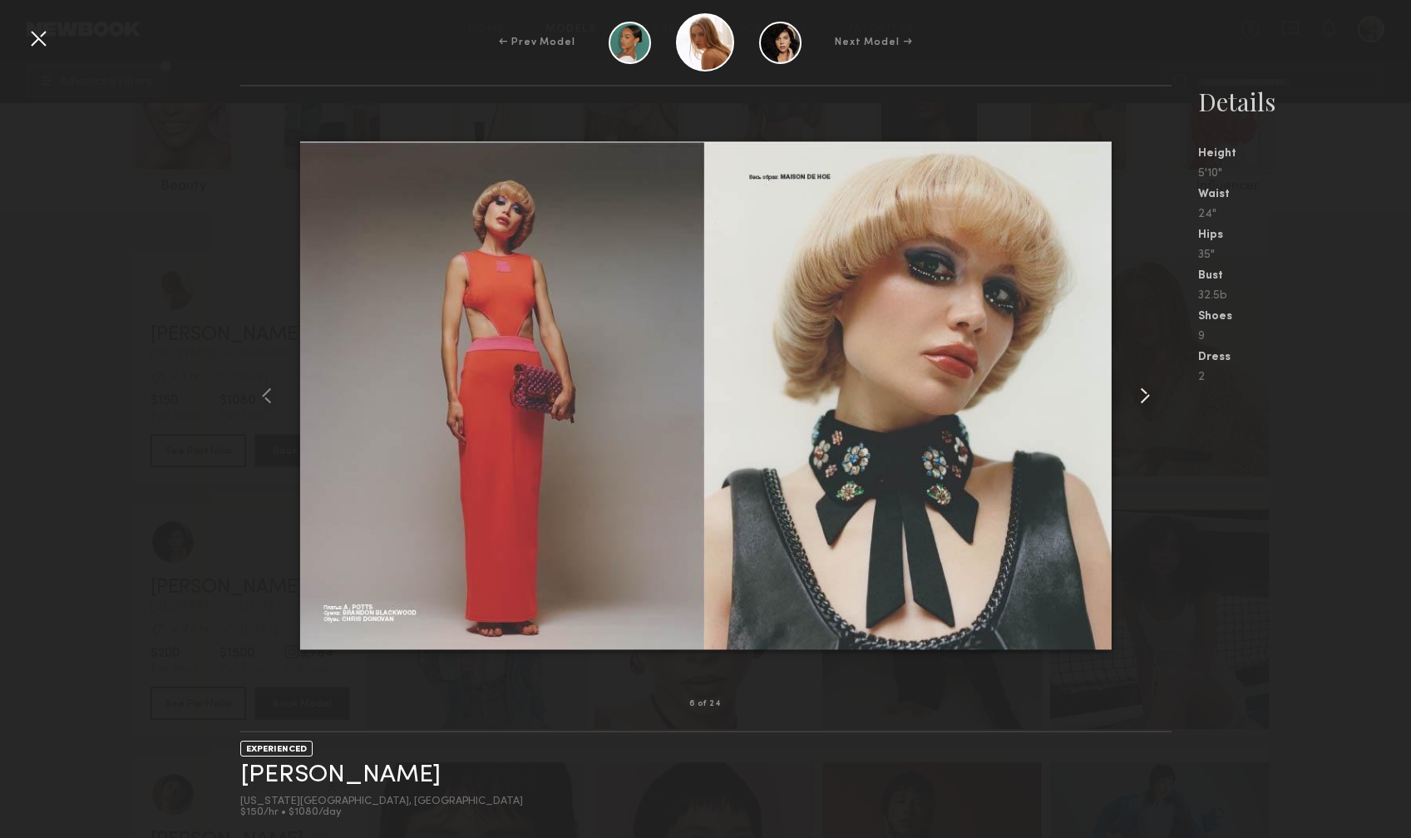
click at [1149, 400] on common-icon at bounding box center [1145, 396] width 27 height 27
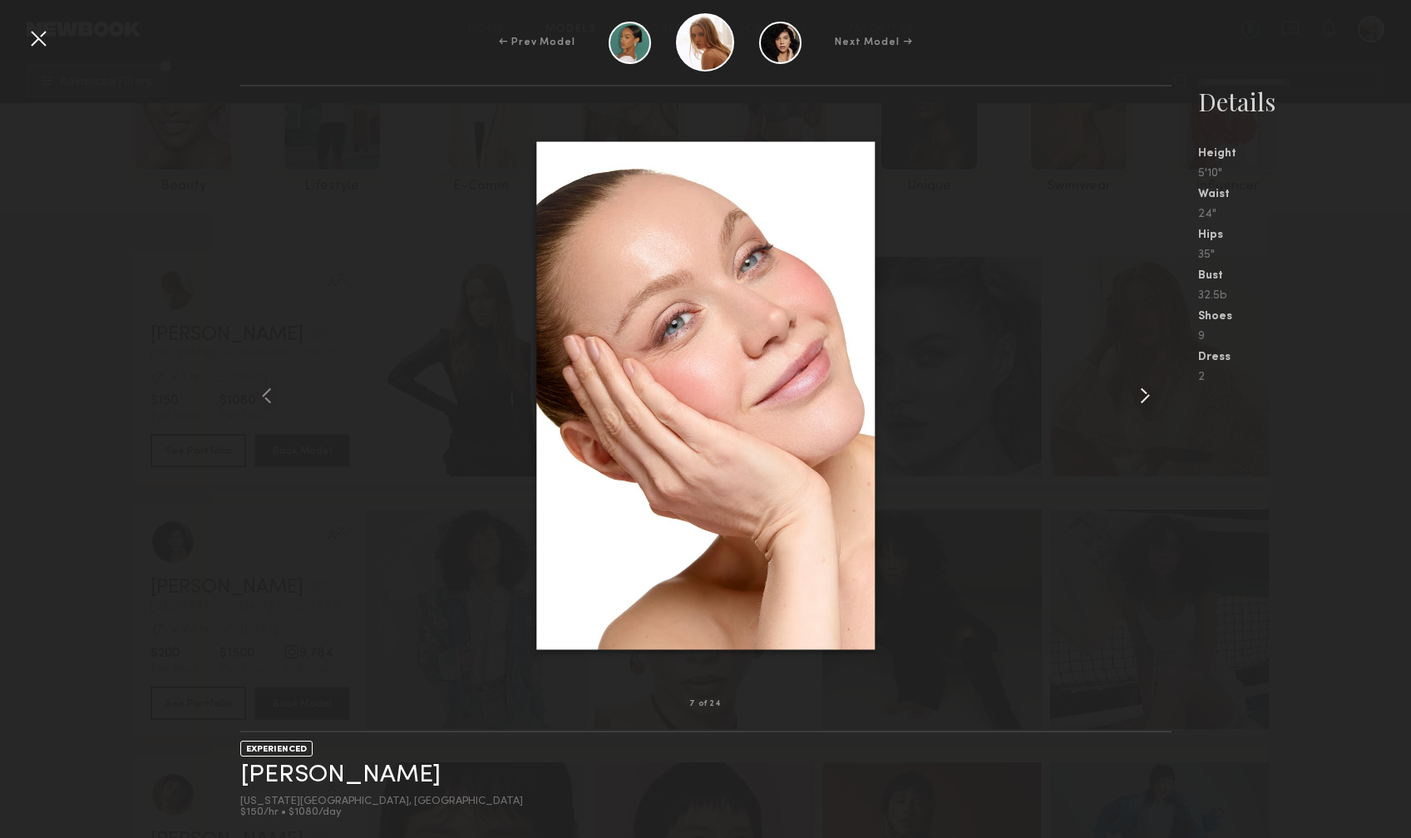
click at [1147, 398] on common-icon at bounding box center [1145, 396] width 27 height 27
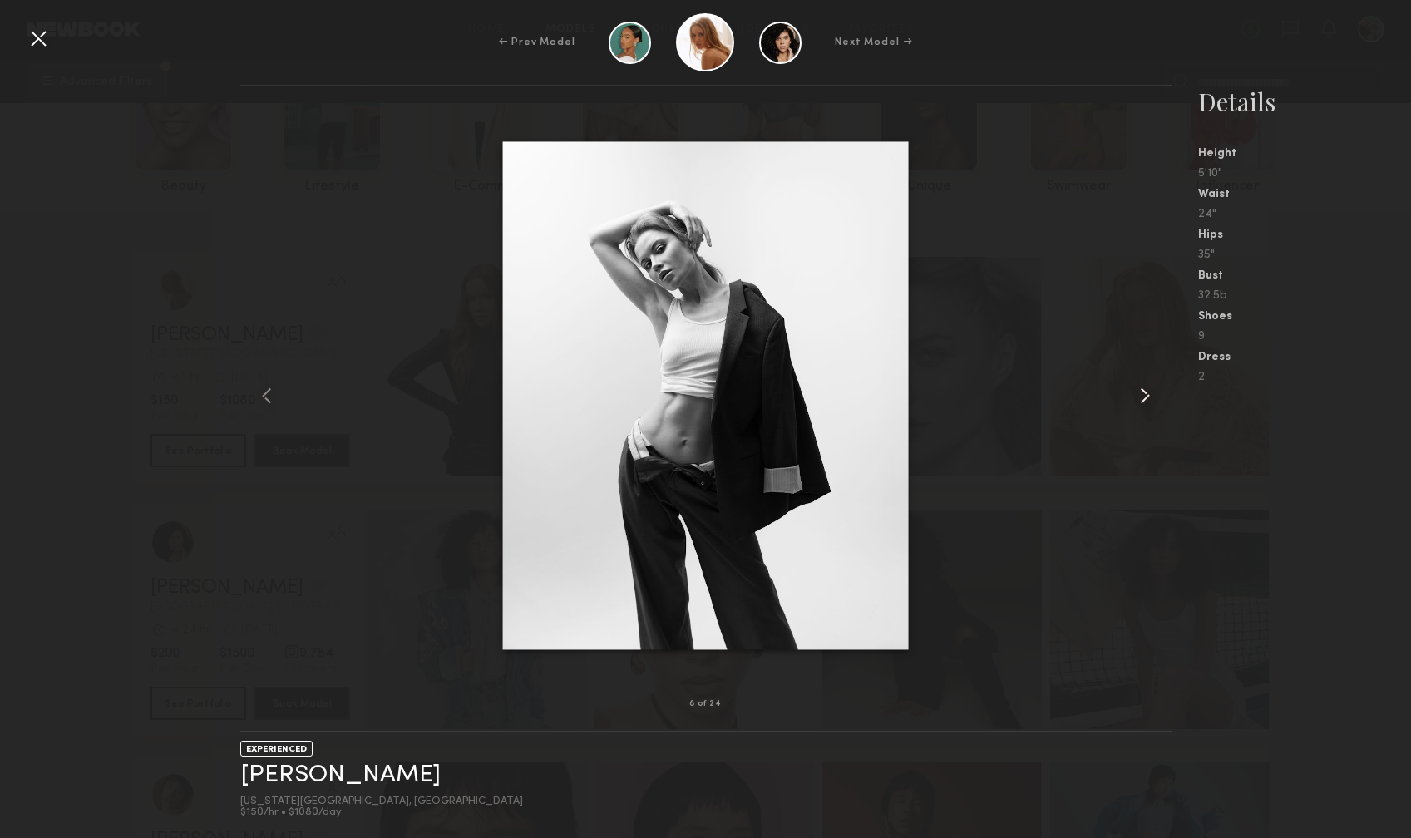
click at [1147, 398] on common-icon at bounding box center [1145, 396] width 27 height 27
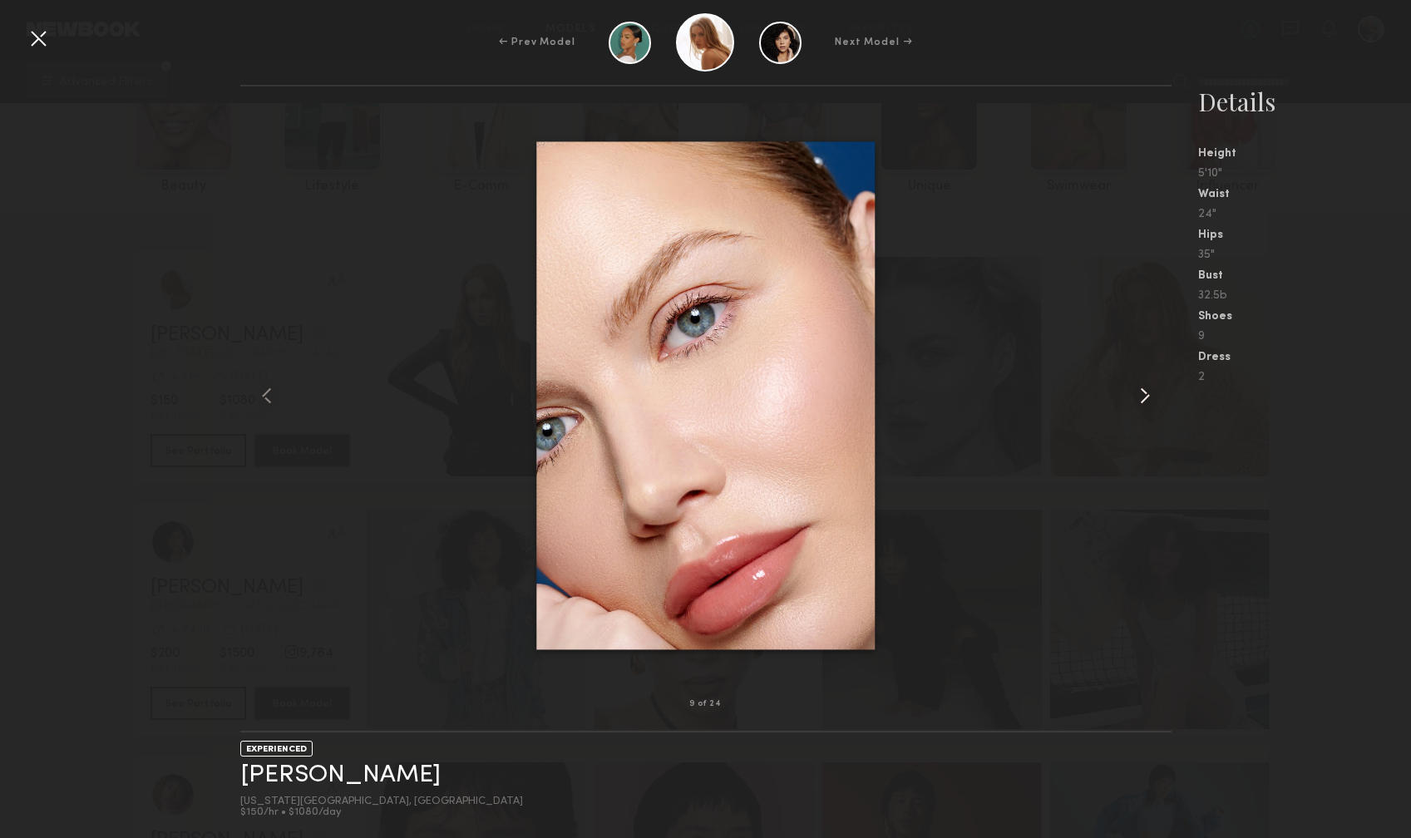
click at [1147, 398] on common-icon at bounding box center [1145, 396] width 27 height 27
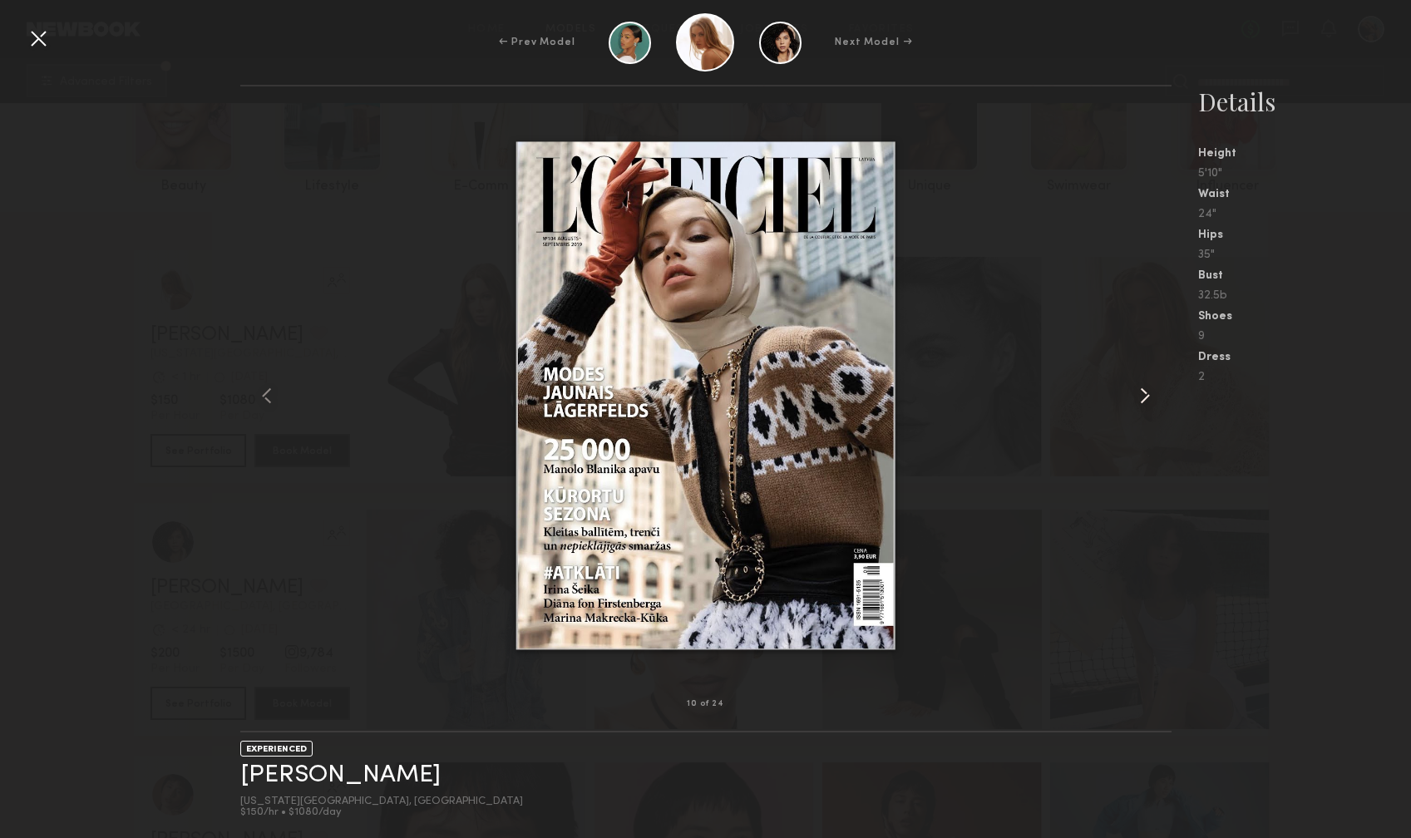
click at [1147, 398] on common-icon at bounding box center [1145, 396] width 27 height 27
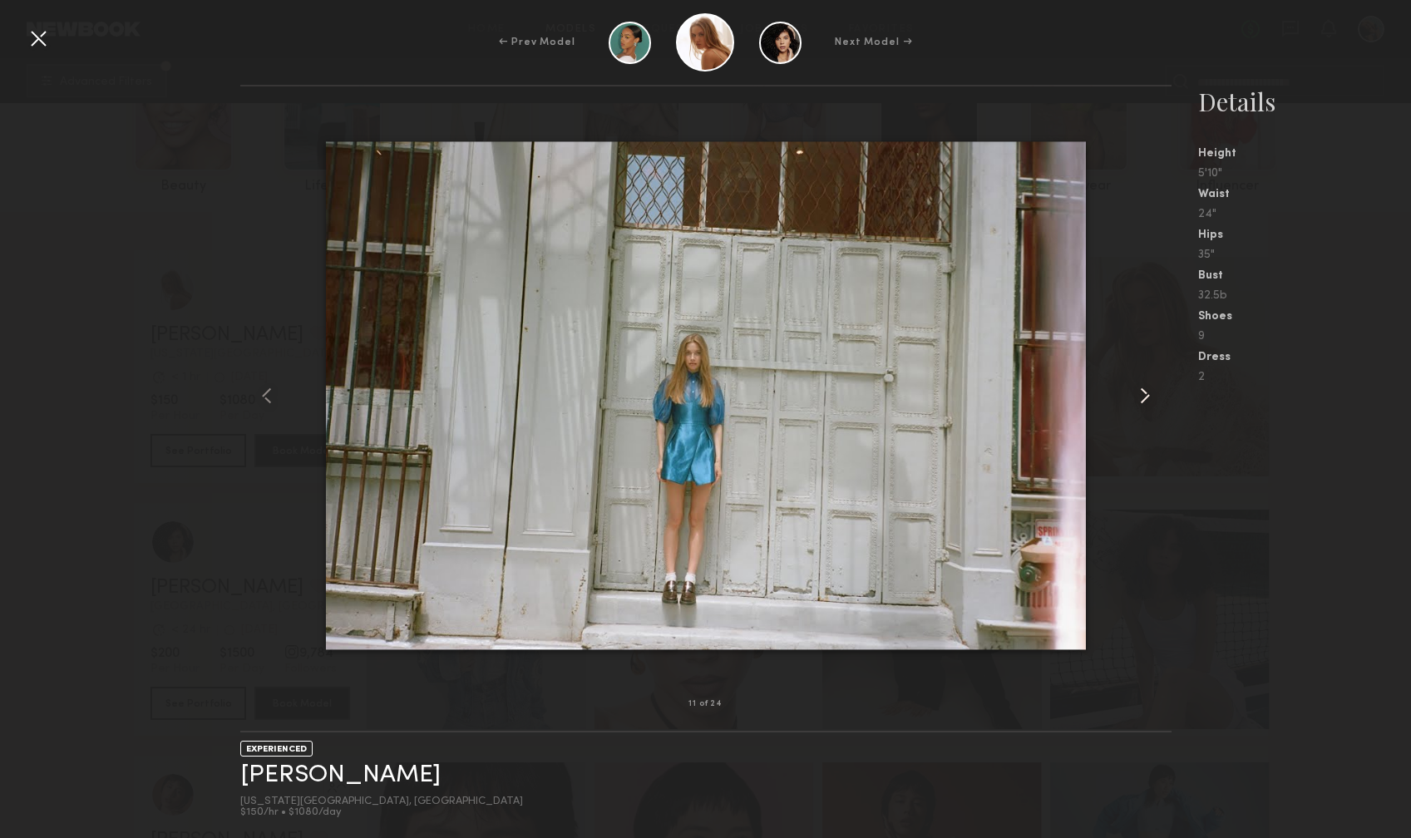
click at [1147, 398] on common-icon at bounding box center [1145, 396] width 27 height 27
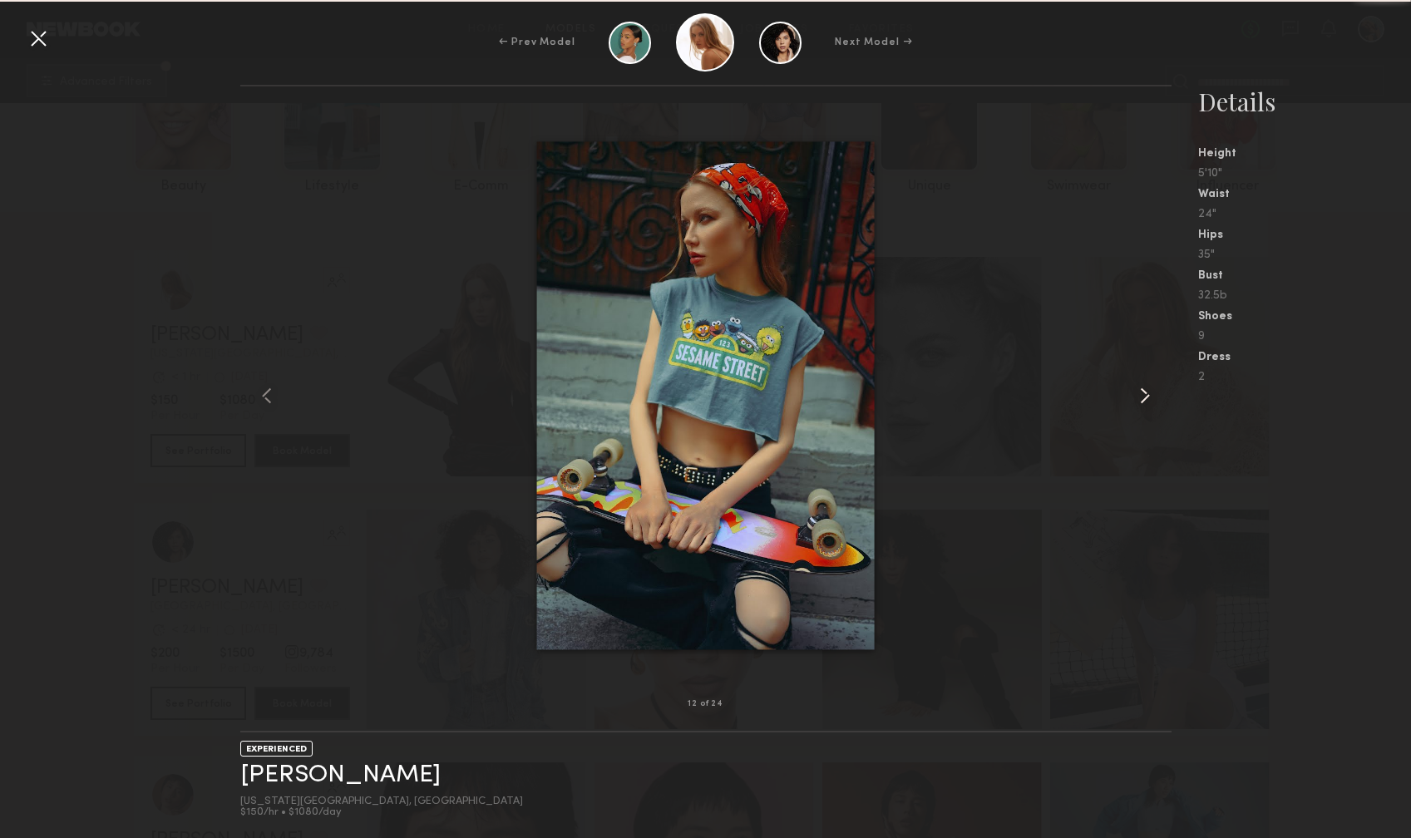
click at [1147, 398] on common-icon at bounding box center [1145, 396] width 27 height 27
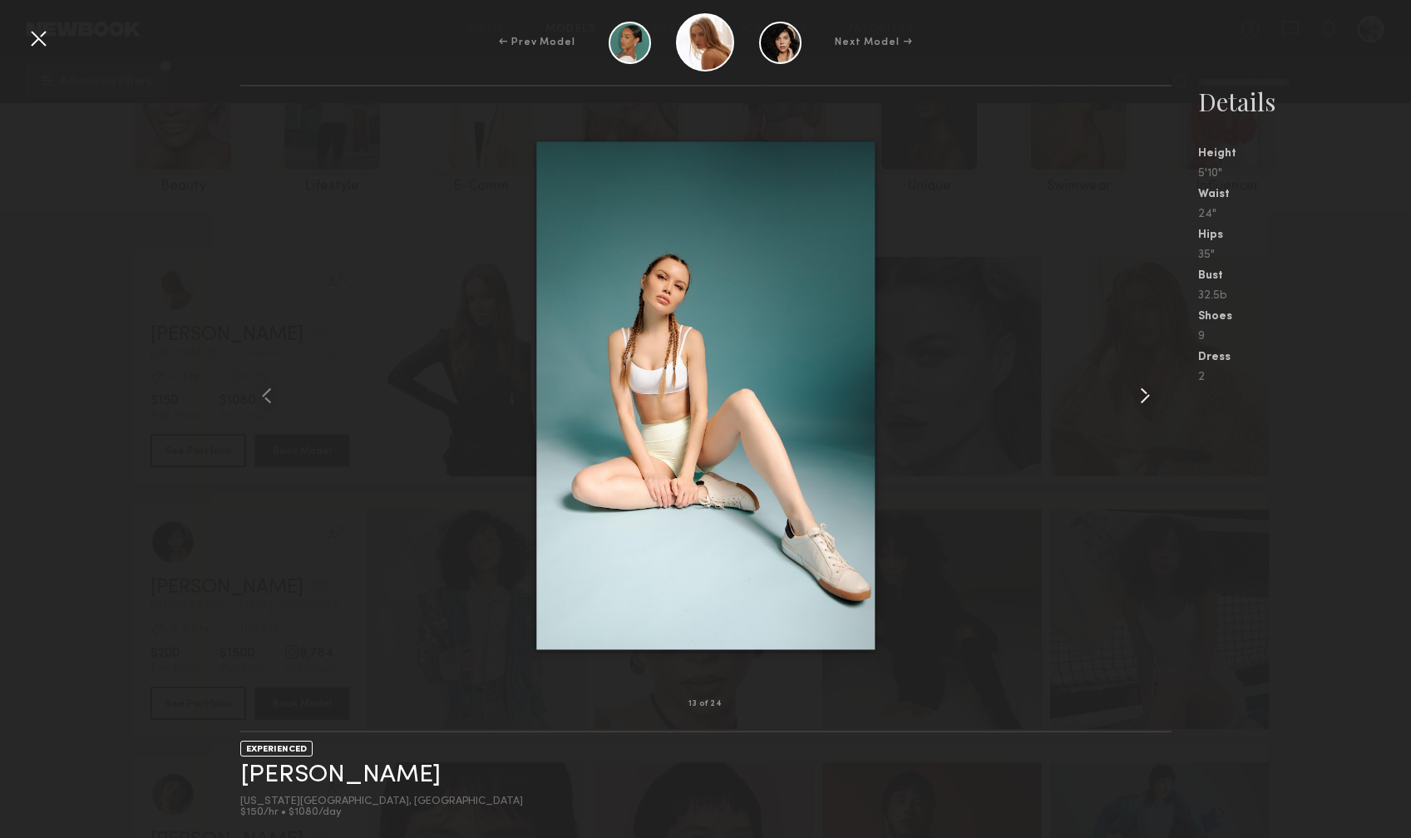
click at [1147, 398] on common-icon at bounding box center [1145, 396] width 27 height 27
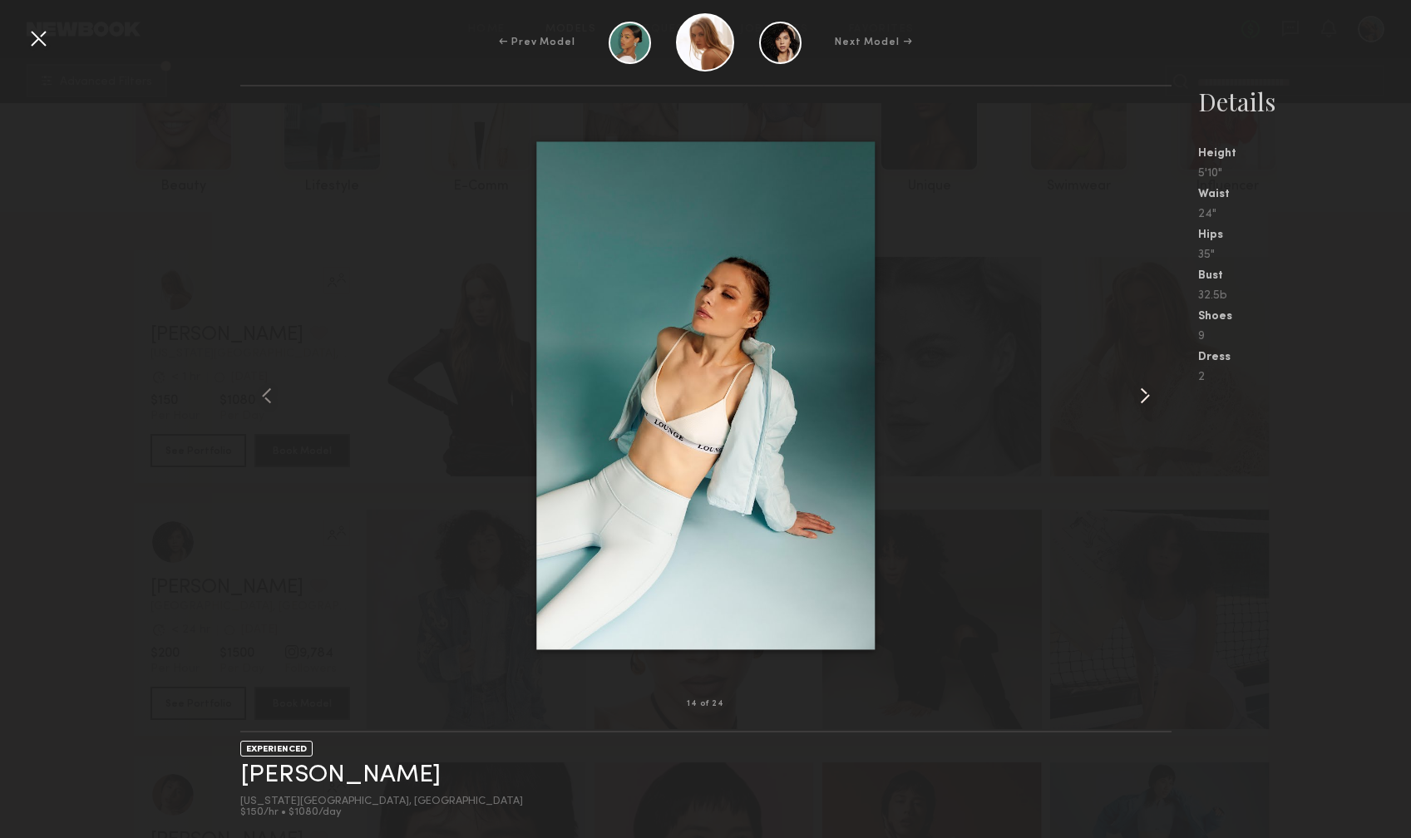
click at [1147, 398] on common-icon at bounding box center [1145, 396] width 27 height 27
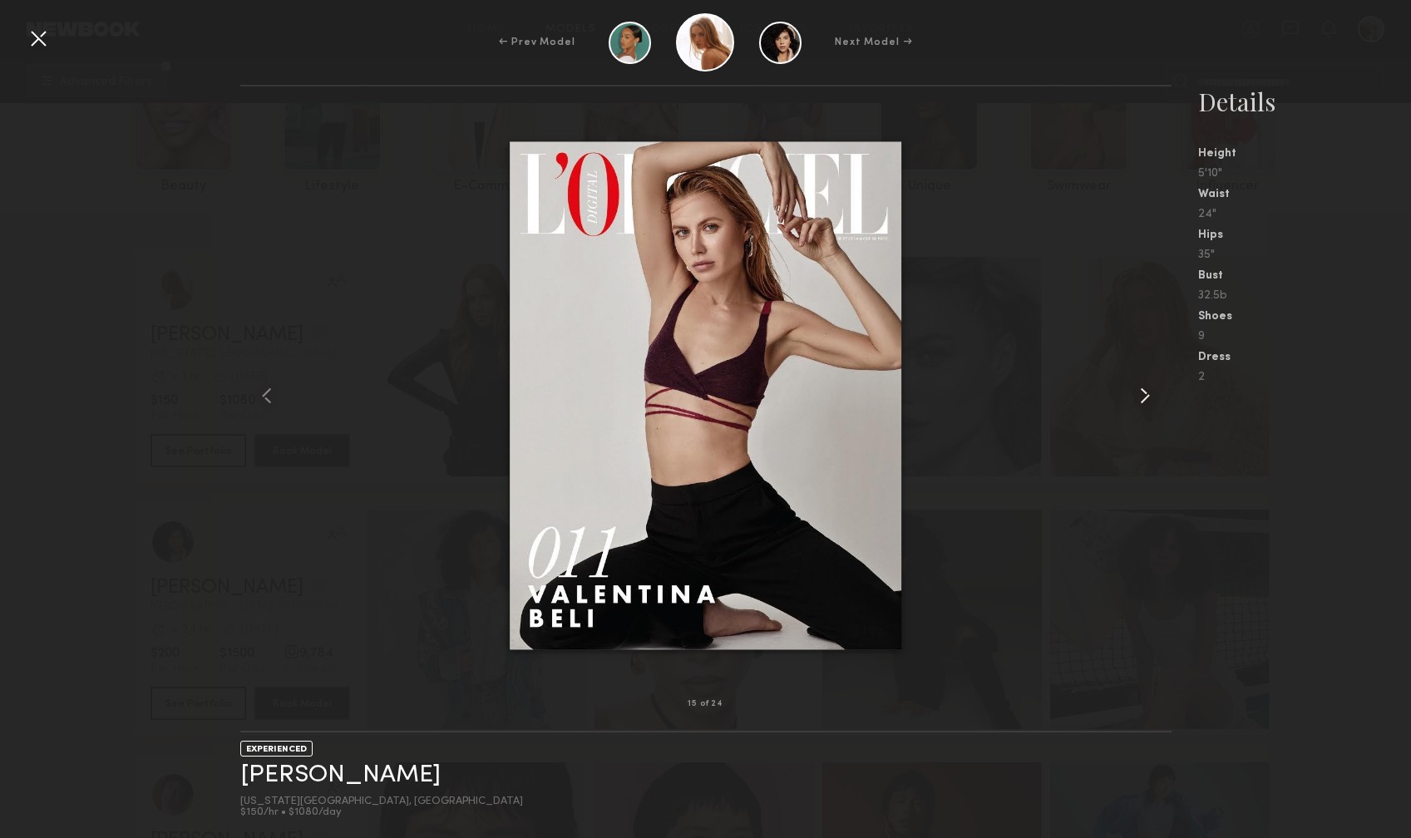
click at [1147, 398] on common-icon at bounding box center [1145, 396] width 27 height 27
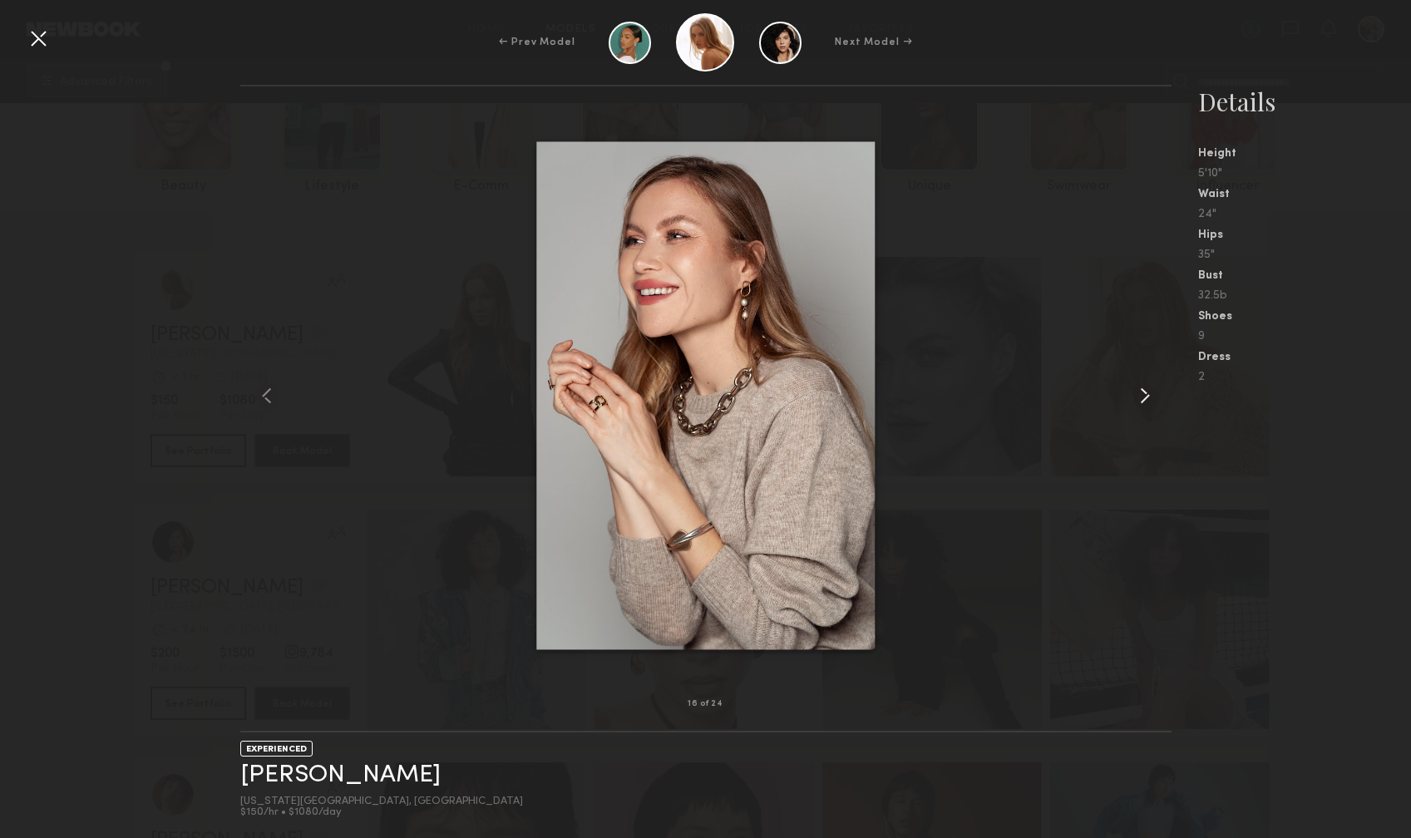
click at [1147, 398] on common-icon at bounding box center [1145, 396] width 27 height 27
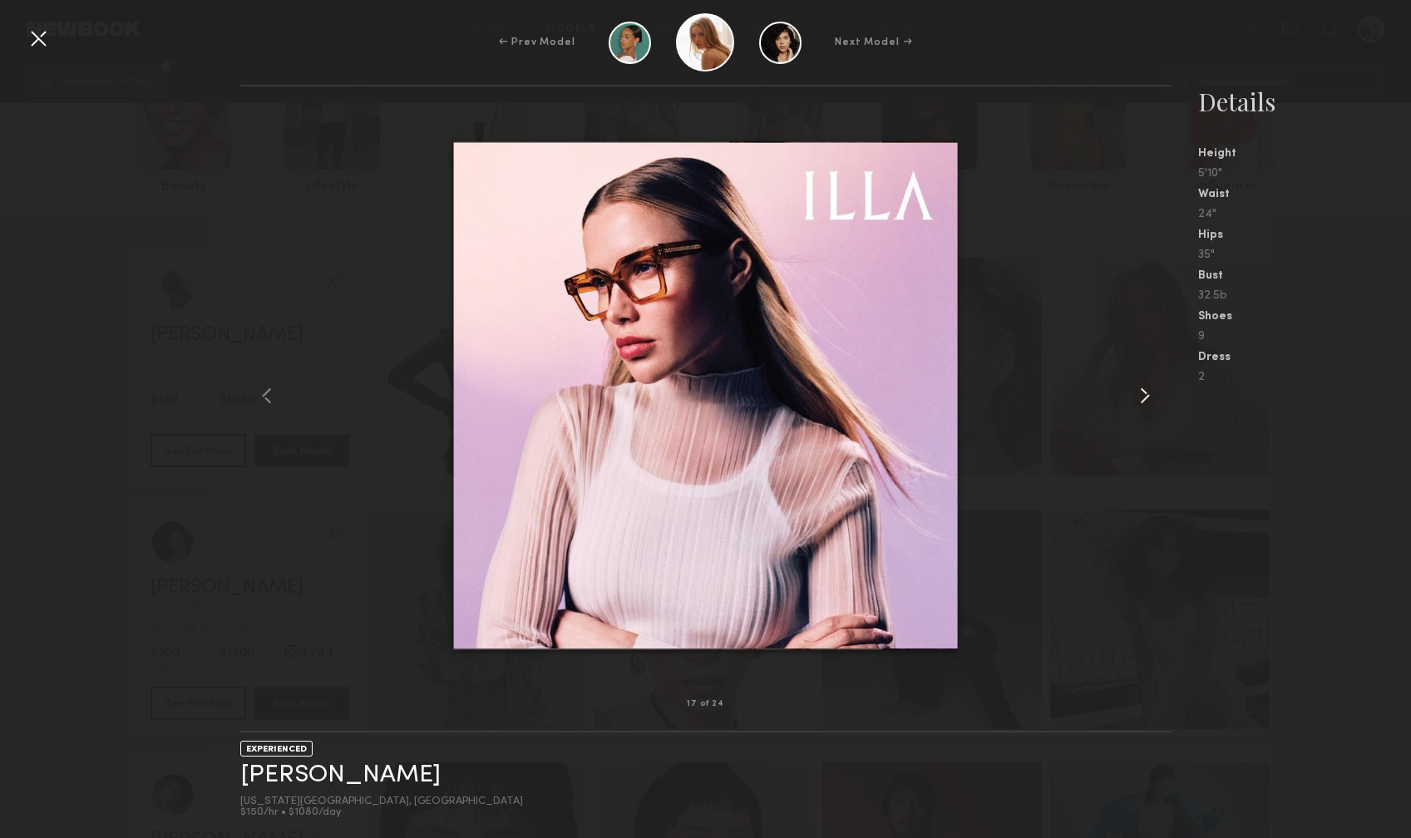
click at [1147, 398] on common-icon at bounding box center [1145, 396] width 27 height 27
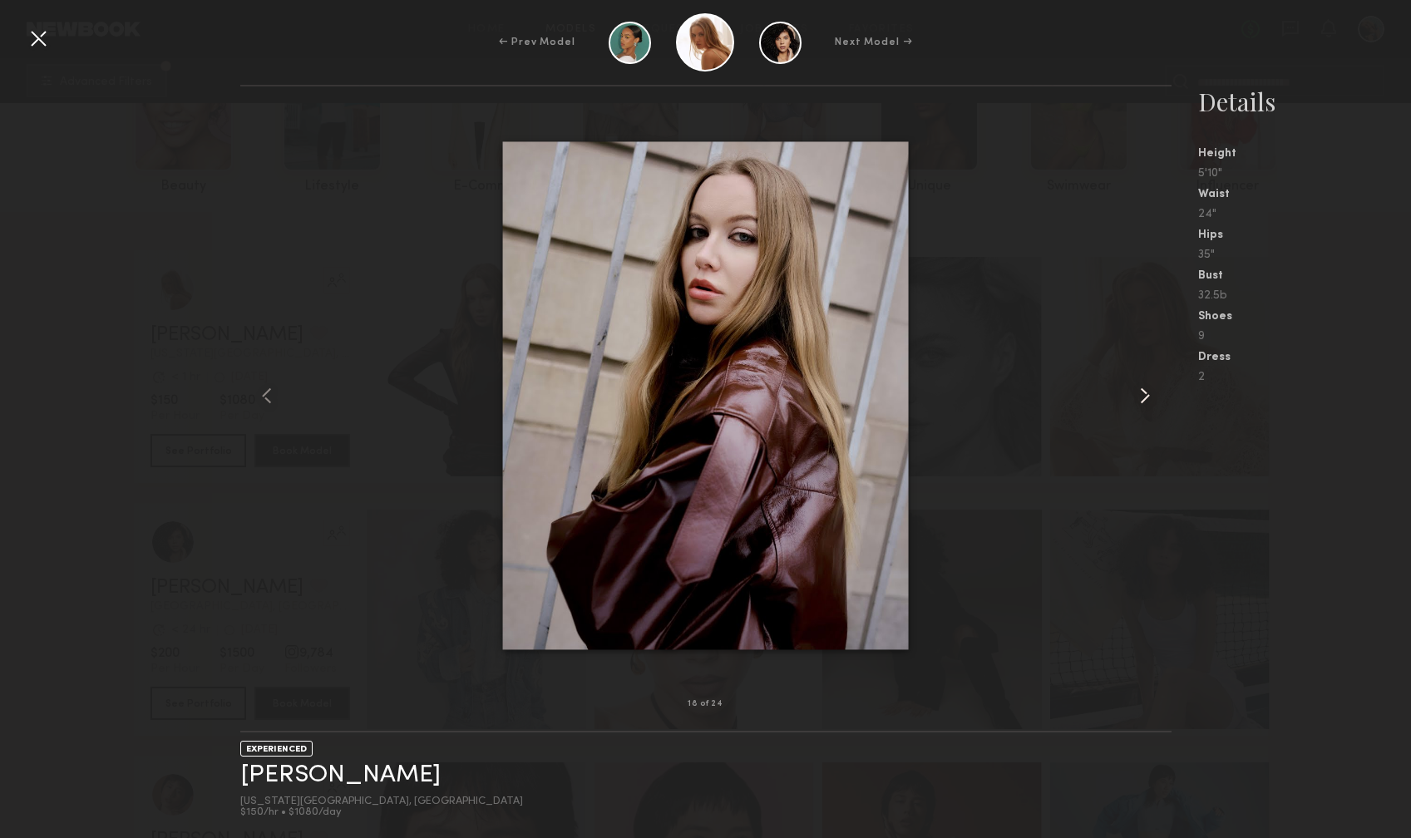
click at [1147, 398] on common-icon at bounding box center [1145, 396] width 27 height 27
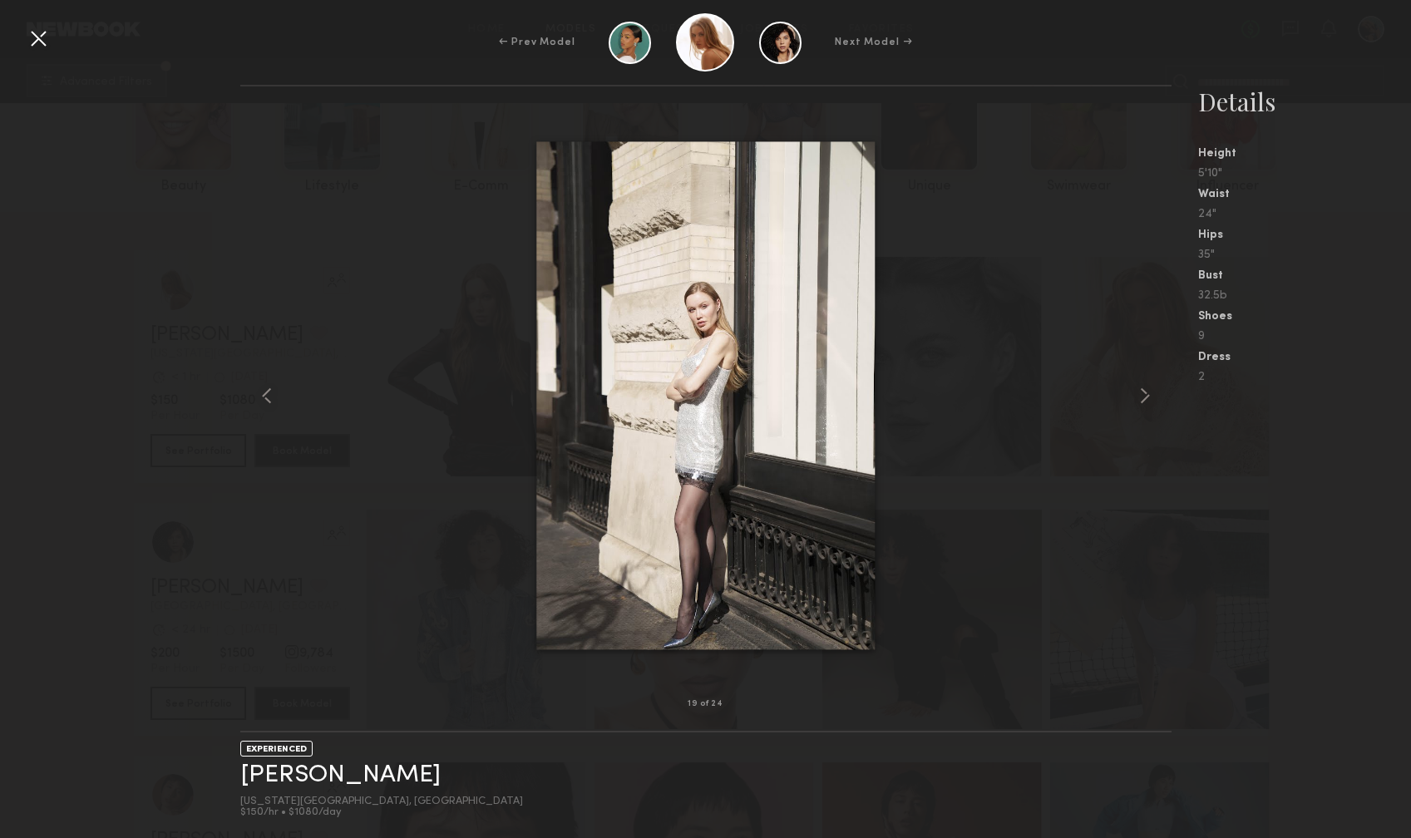
click at [43, 37] on div at bounding box center [38, 38] width 27 height 27
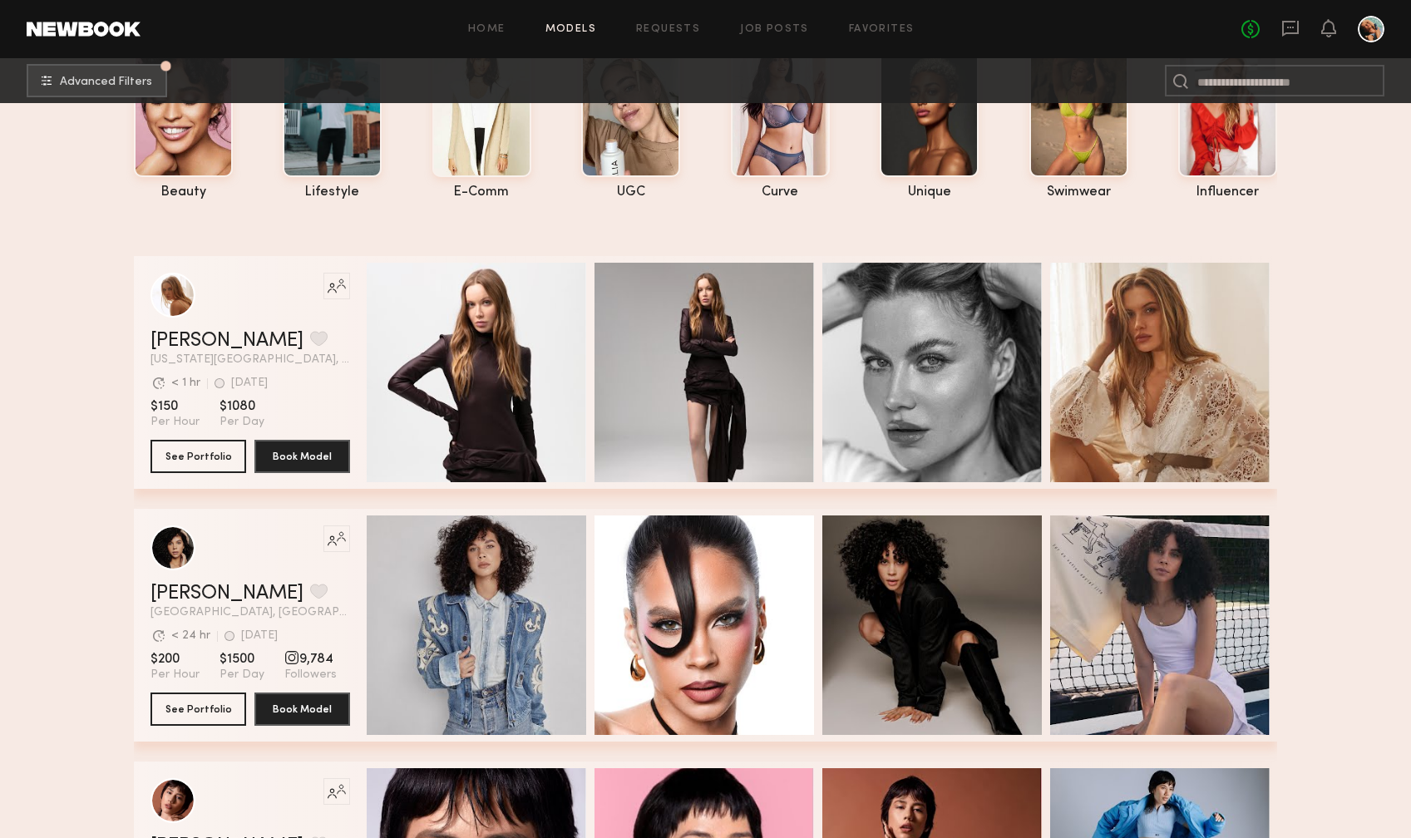
scroll to position [0, 0]
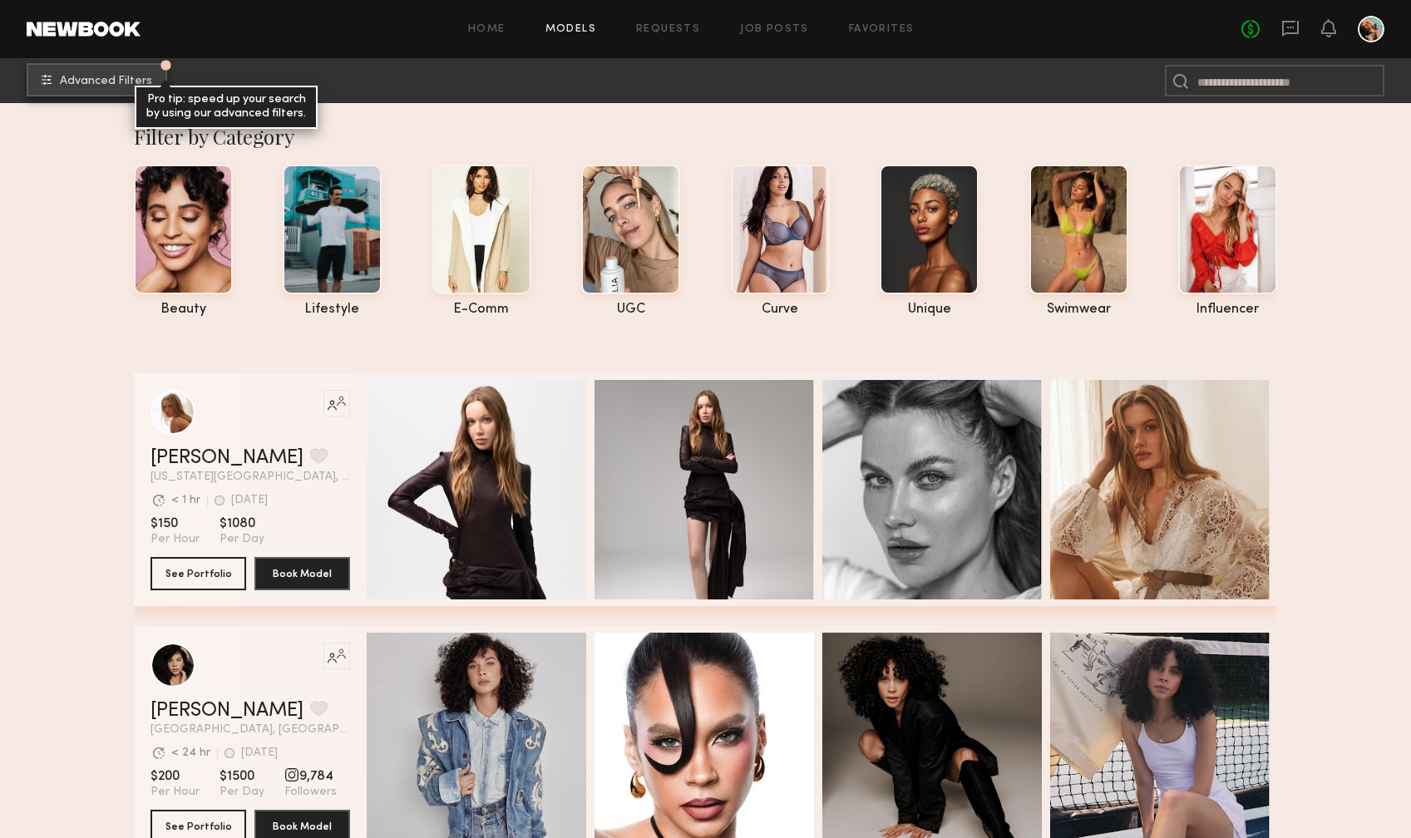
click at [124, 77] on span "Advanced Filters" at bounding box center [106, 82] width 92 height 12
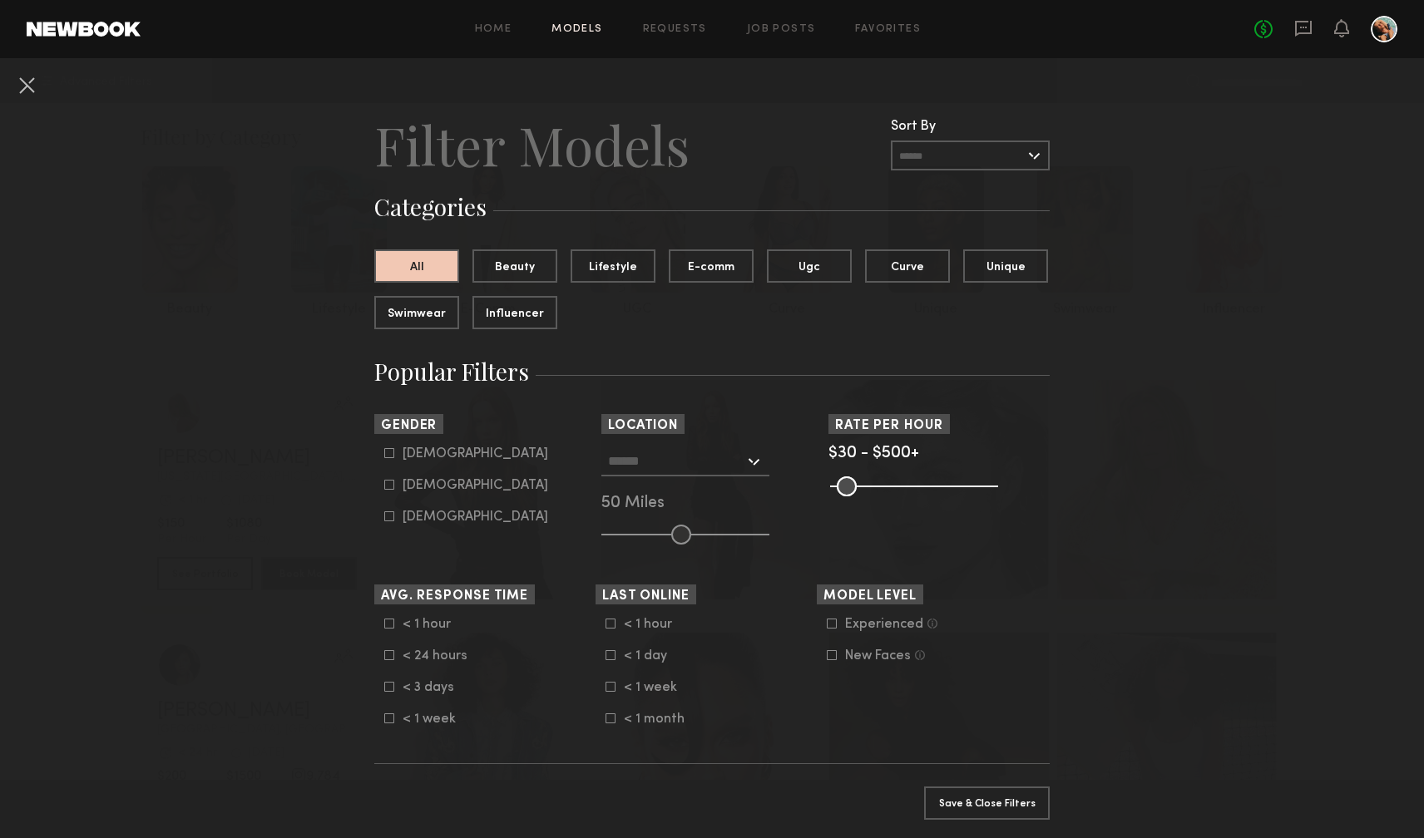
click at [385, 482] on icon at bounding box center [389, 485] width 10 height 10
type input "**"
click at [991, 793] on button "Apply 1 Filters & Close" at bounding box center [987, 802] width 126 height 33
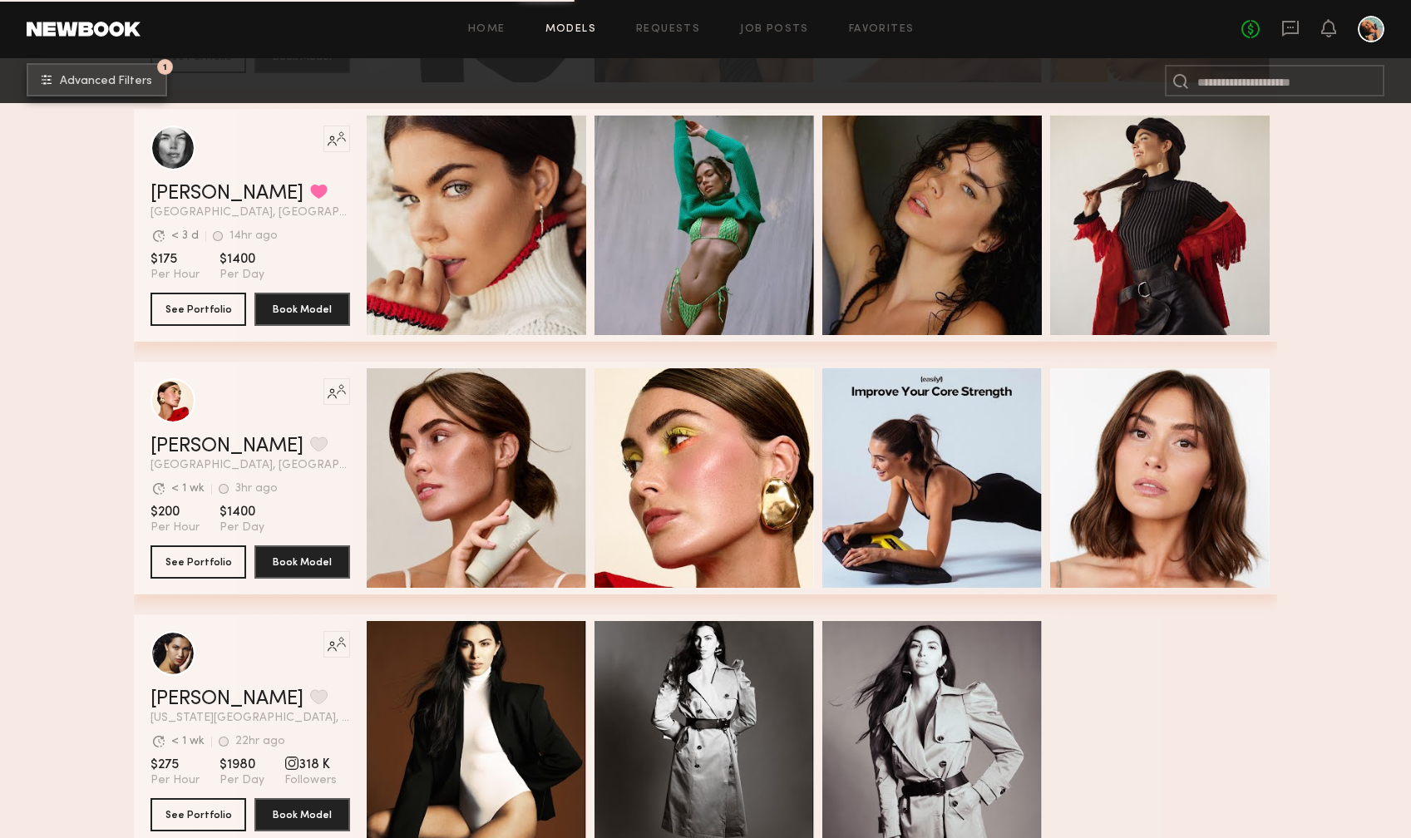
scroll to position [8413, 0]
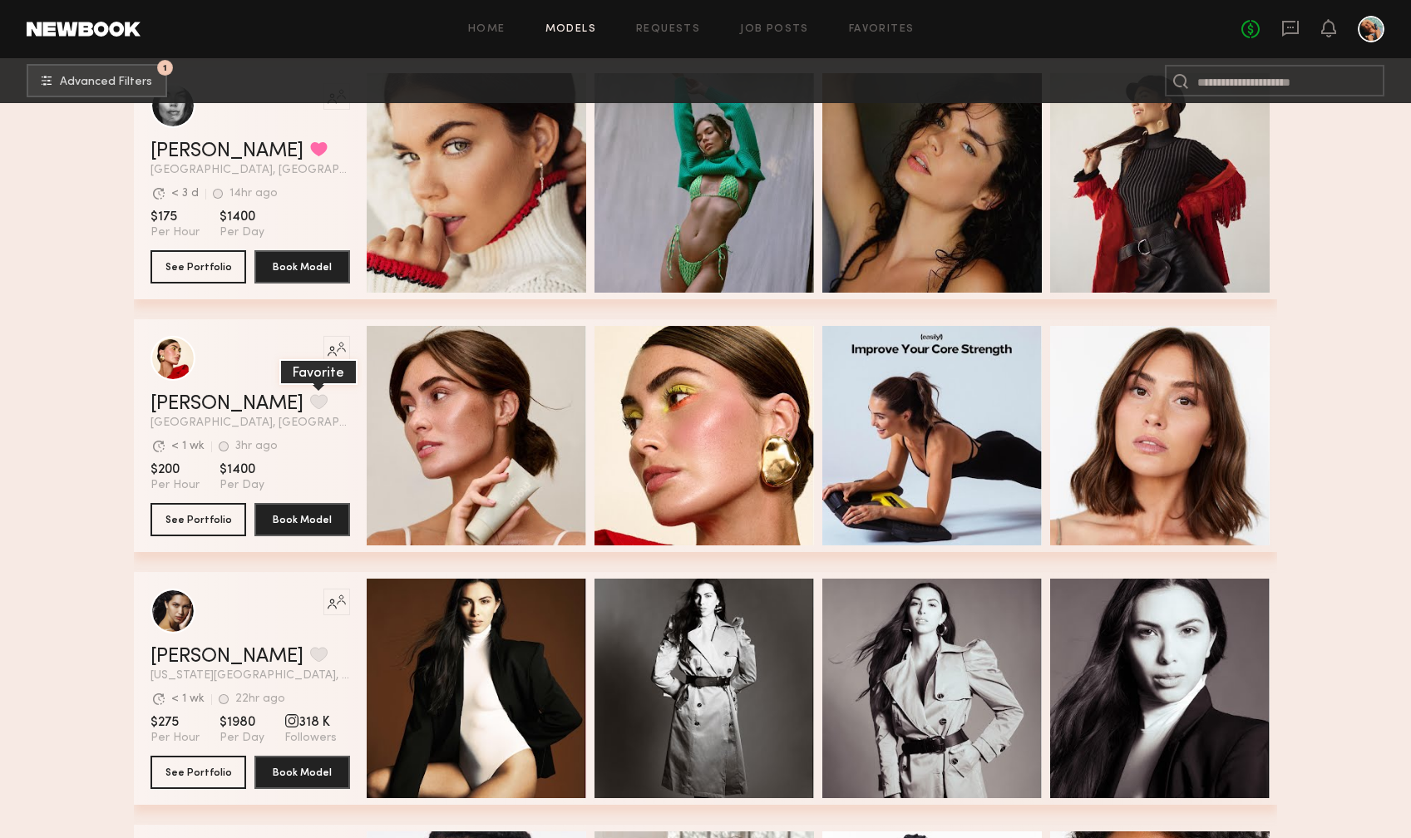
click at [310, 396] on button "grid" at bounding box center [318, 401] width 17 height 15
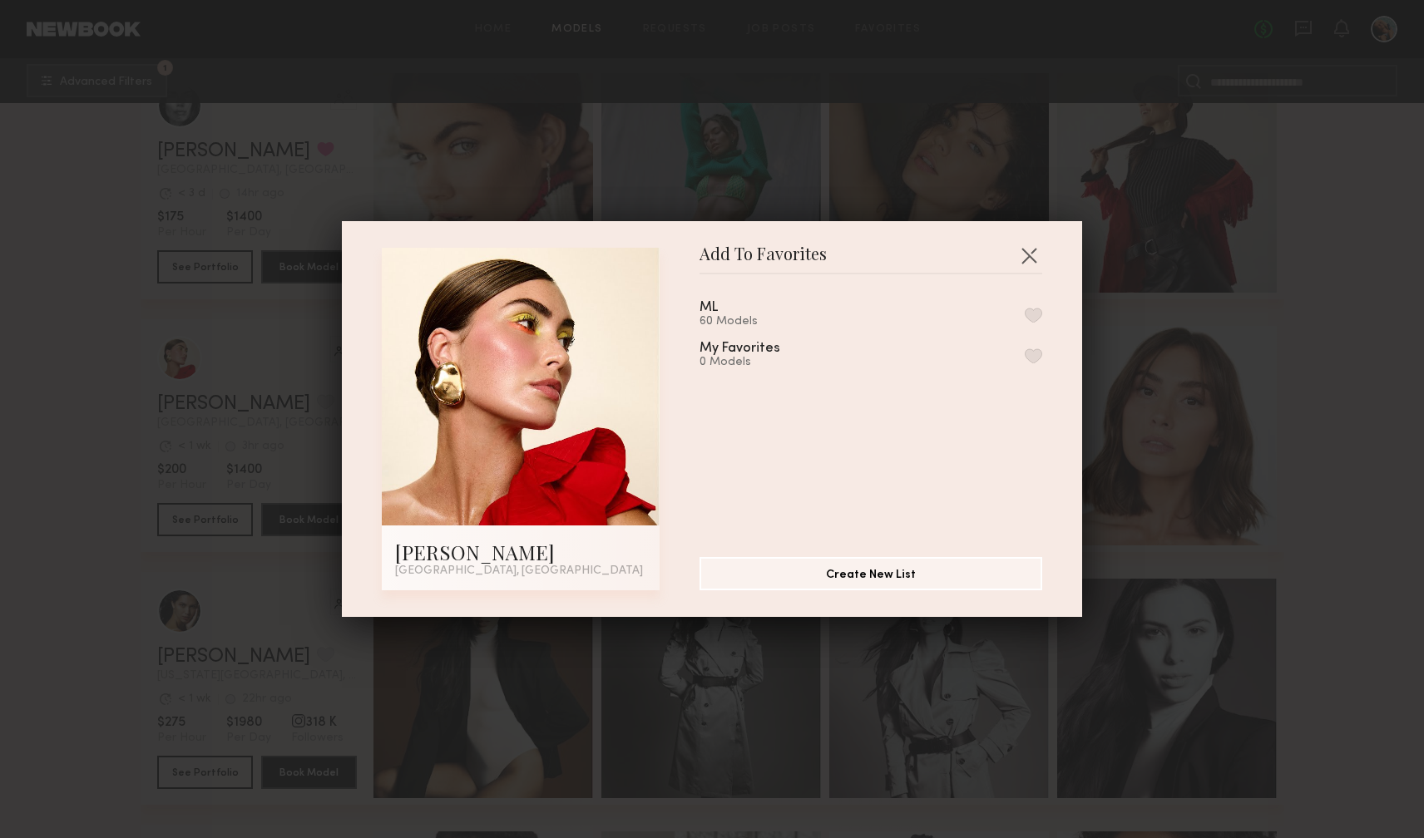
click at [1025, 317] on button "button" at bounding box center [1033, 315] width 17 height 15
click at [1024, 263] on button "button" at bounding box center [1029, 255] width 27 height 27
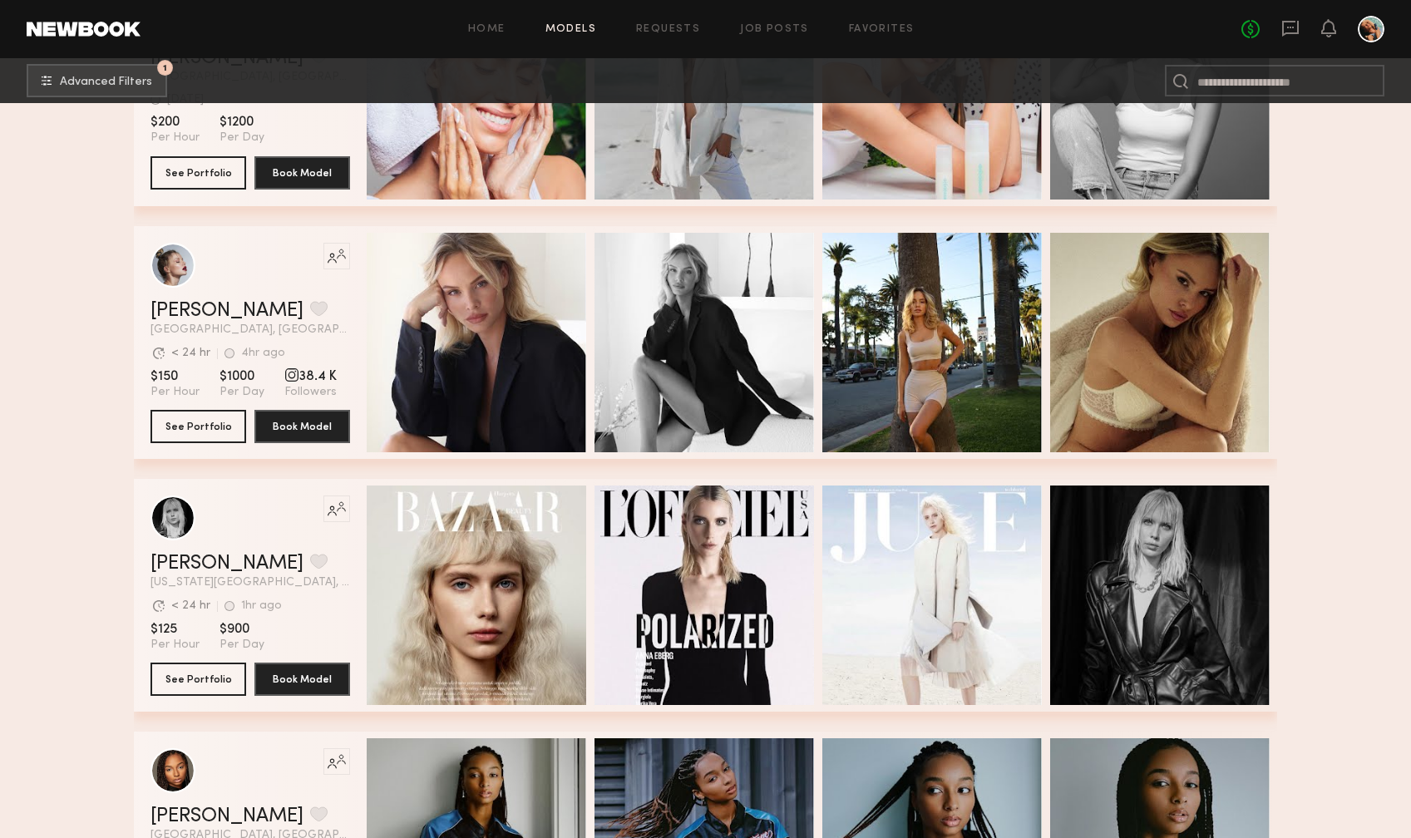
scroll to position [12744, 0]
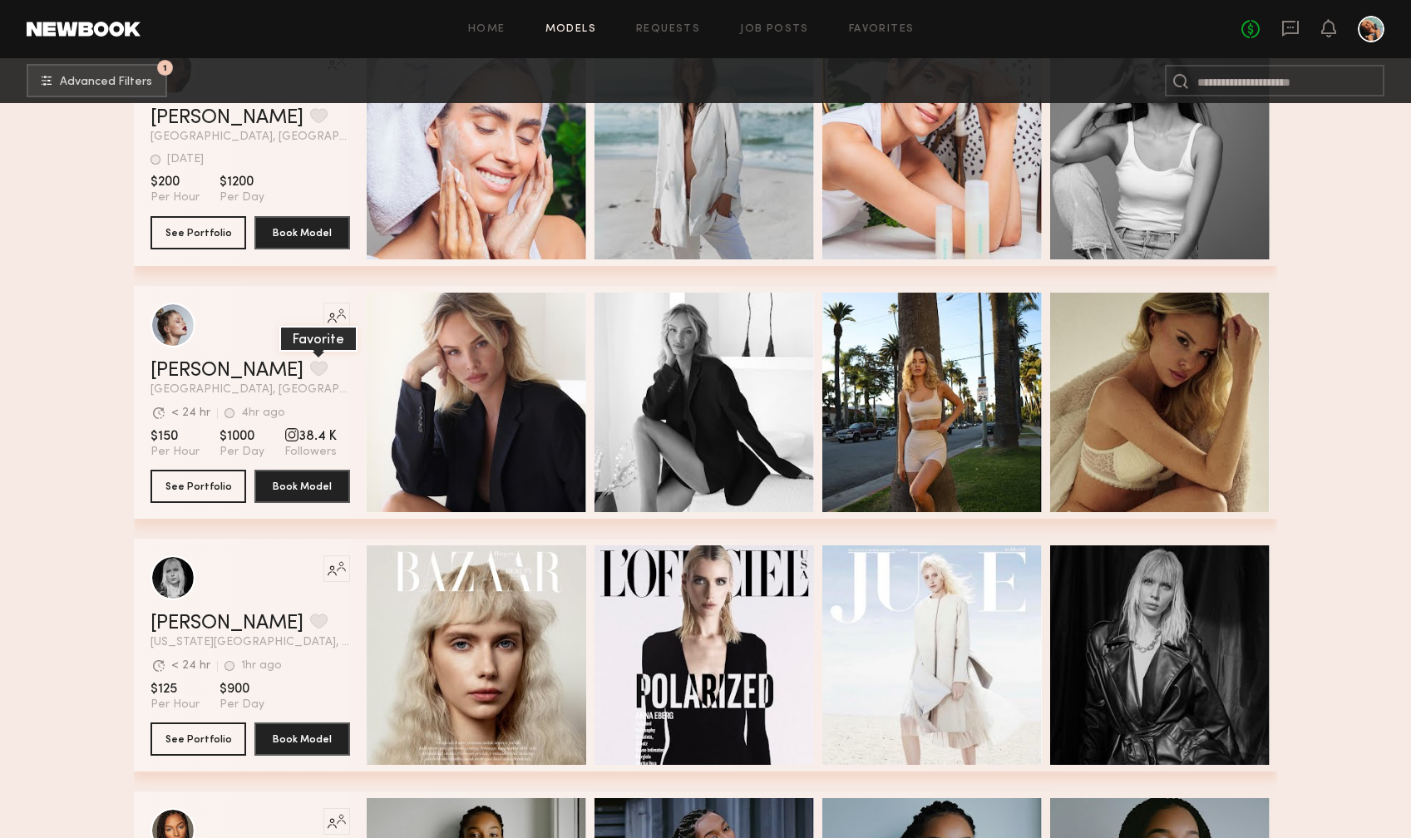
click at [310, 367] on button "grid" at bounding box center [318, 368] width 17 height 15
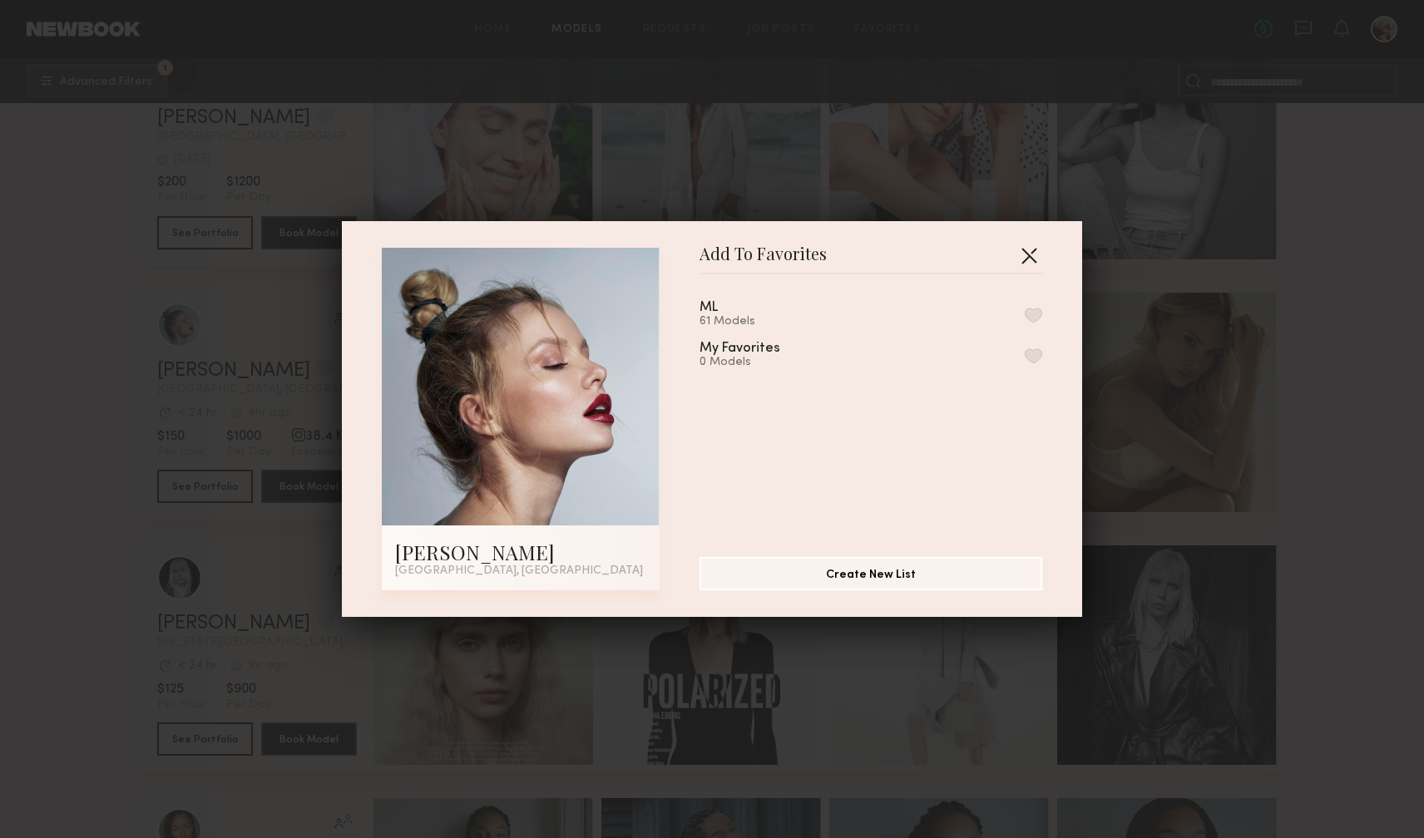
click at [1024, 260] on button "button" at bounding box center [1029, 255] width 27 height 27
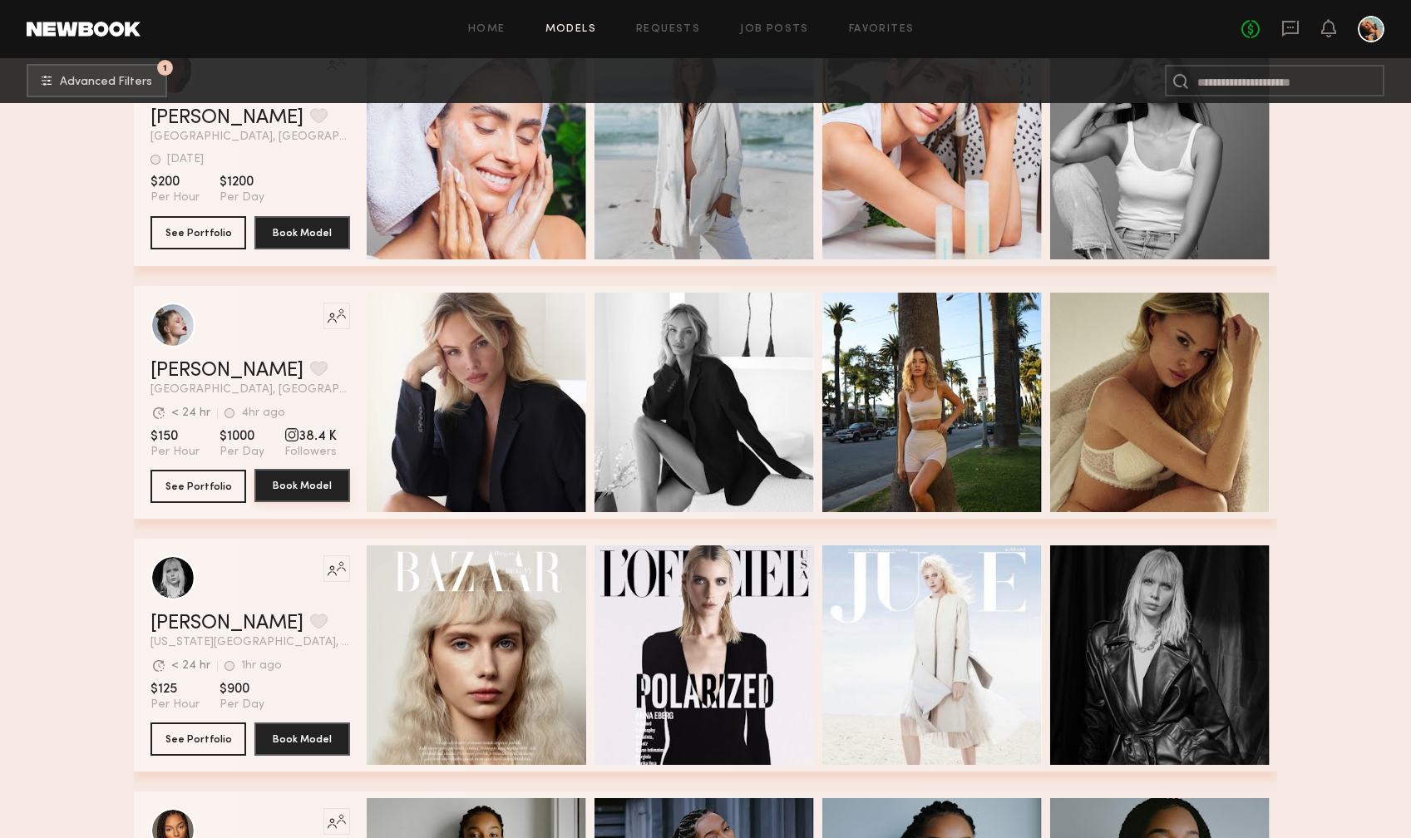
click at [319, 488] on button "Book Model" at bounding box center [303, 485] width 96 height 33
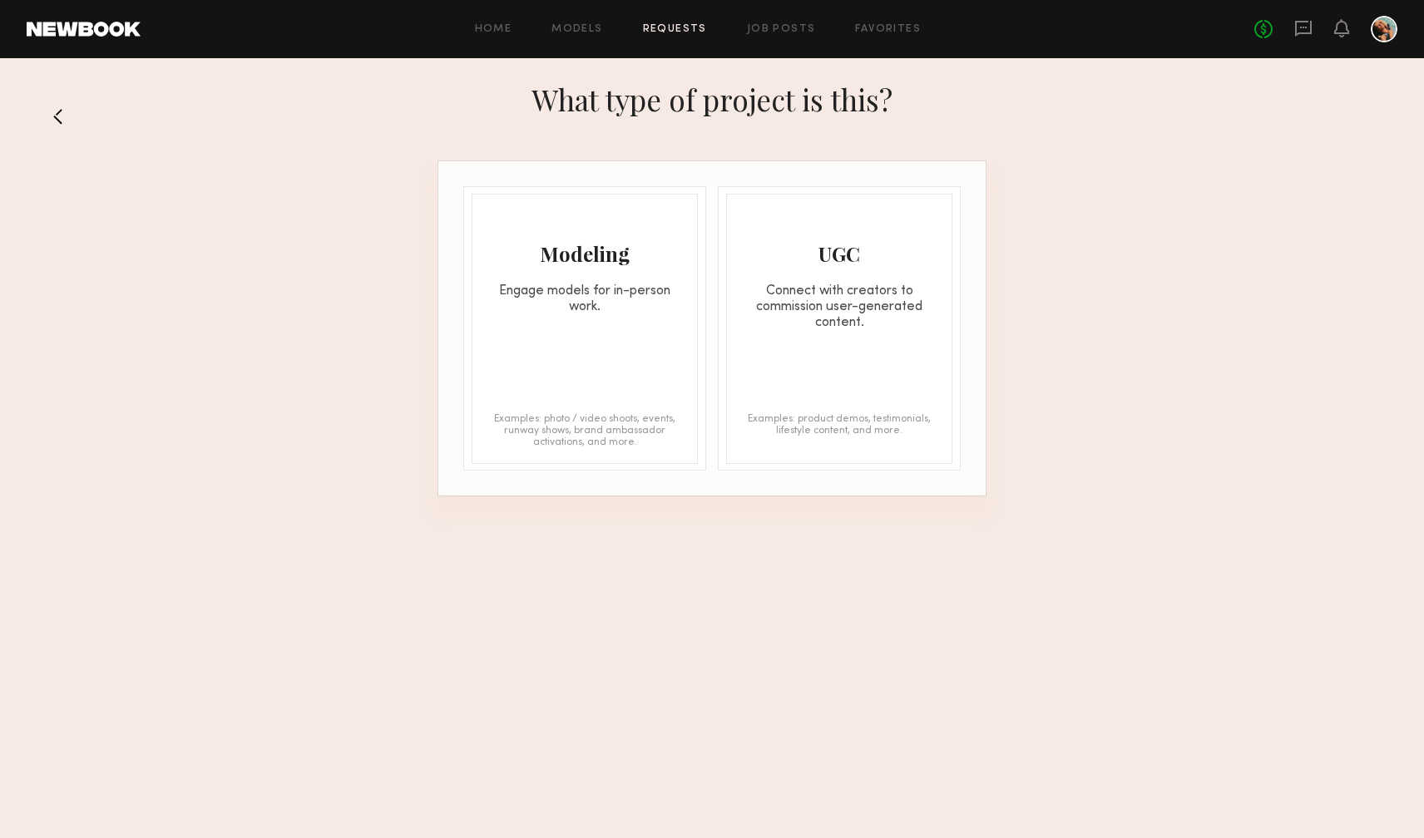
click at [848, 338] on div "UGC Connect with creators to commission user-generated content. Examples: produ…" at bounding box center [839, 329] width 226 height 270
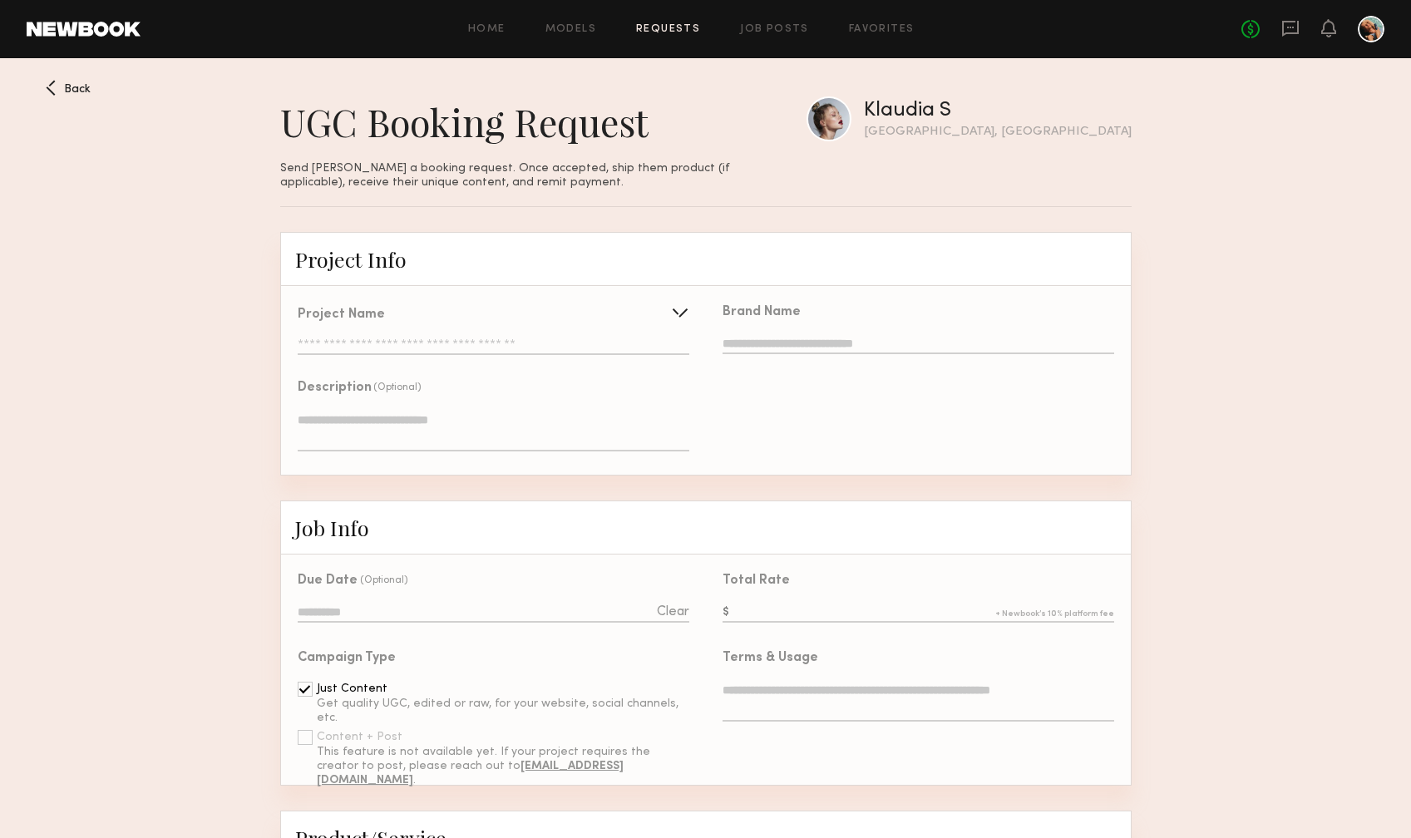
click at [428, 346] on input "text" at bounding box center [493, 347] width 391 height 17
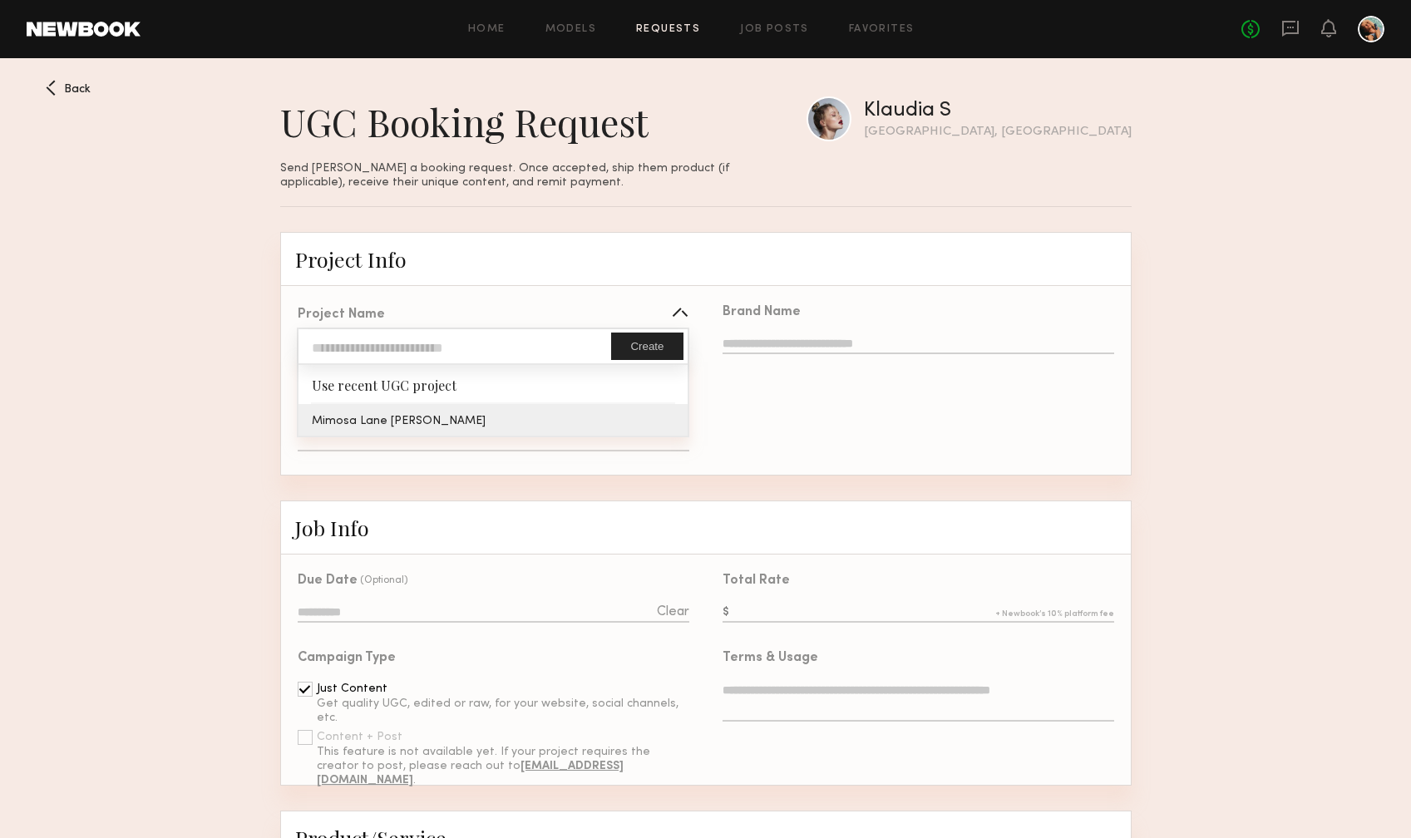
type input "**********"
type textarea "**********"
type input "**********"
type textarea "**********"
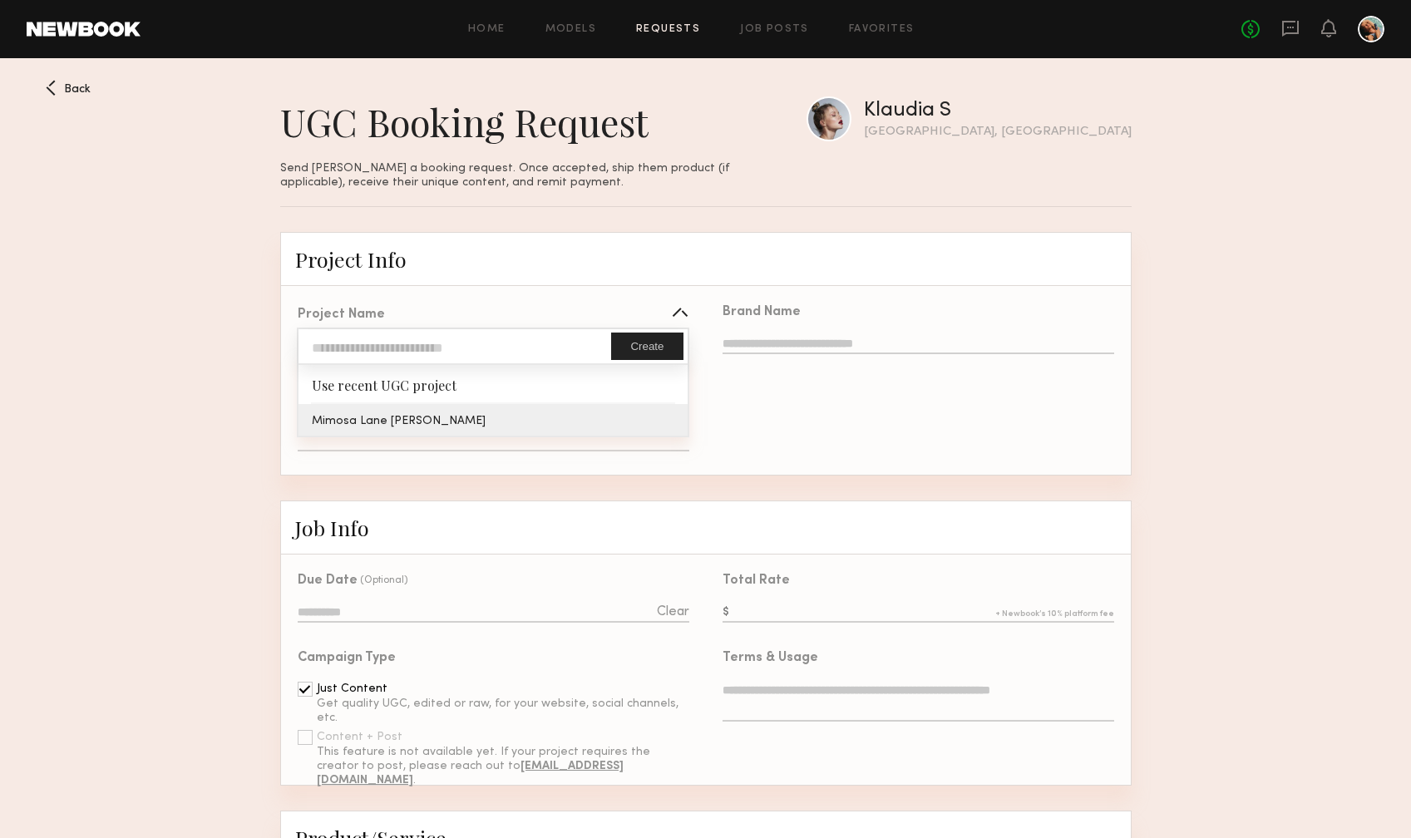
type textarea "**********"
click at [448, 418] on div "**********" at bounding box center [493, 382] width 425 height 186
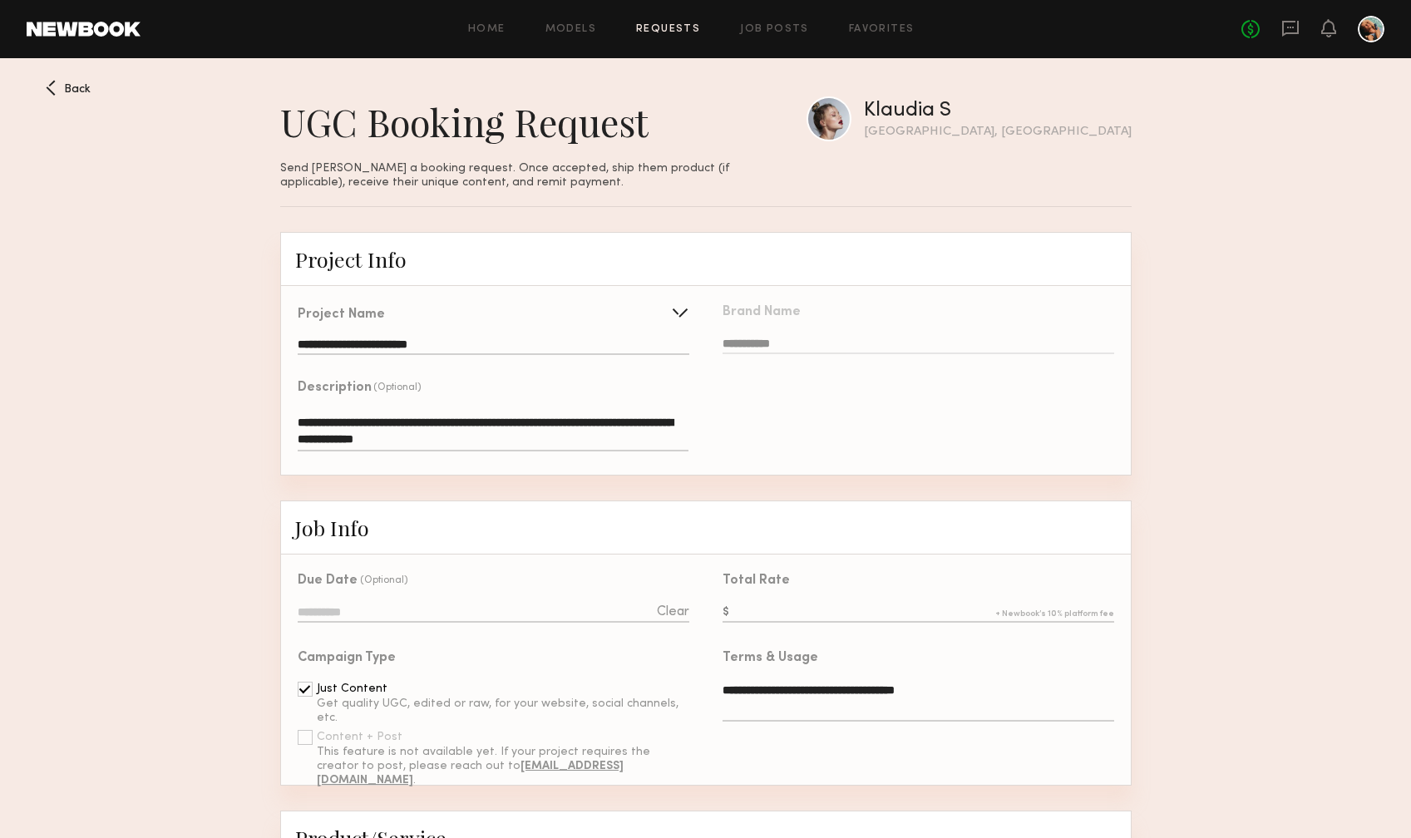
click at [74, 93] on span "Back" at bounding box center [77, 90] width 27 height 12
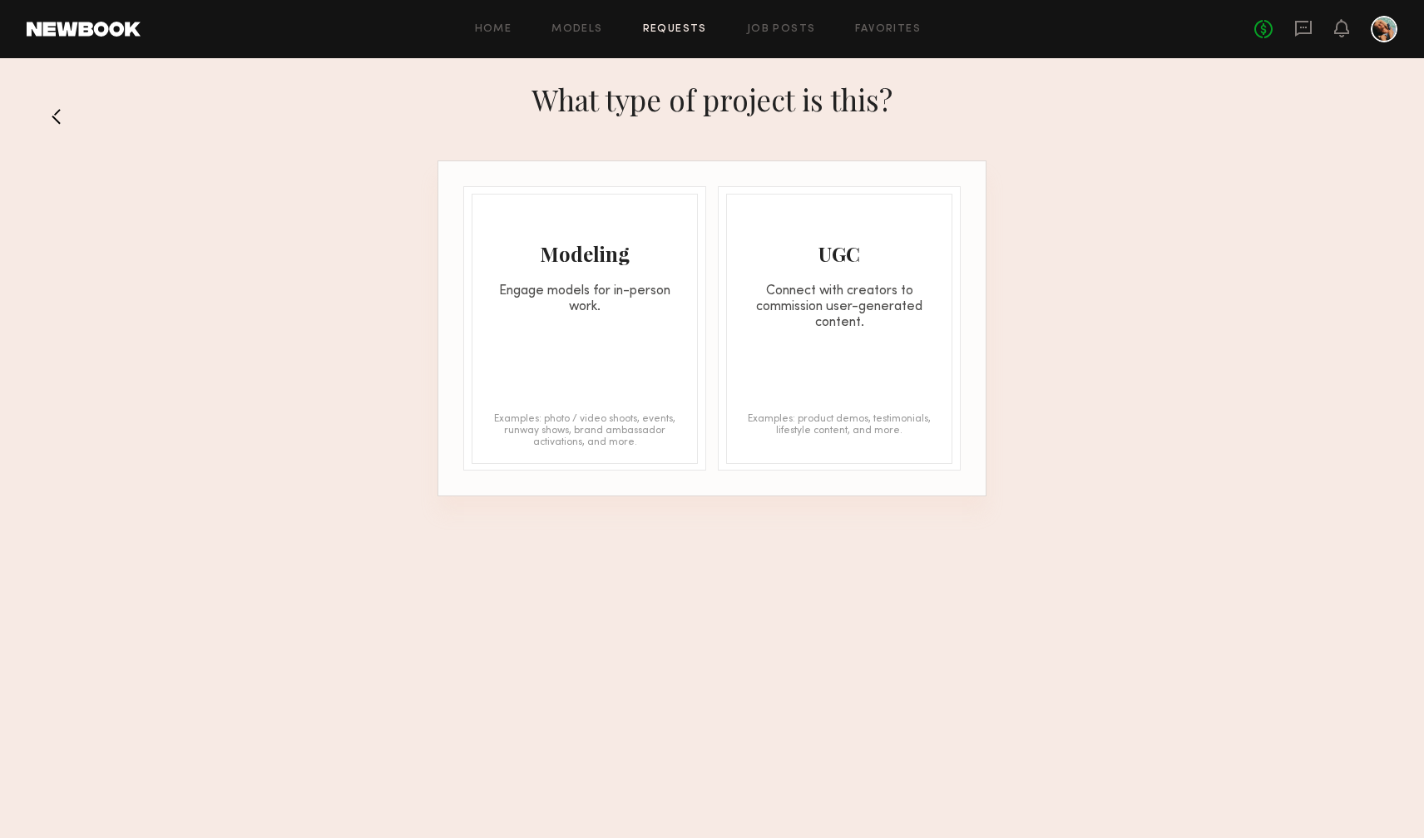
click at [50, 115] on button at bounding box center [63, 116] width 27 height 27
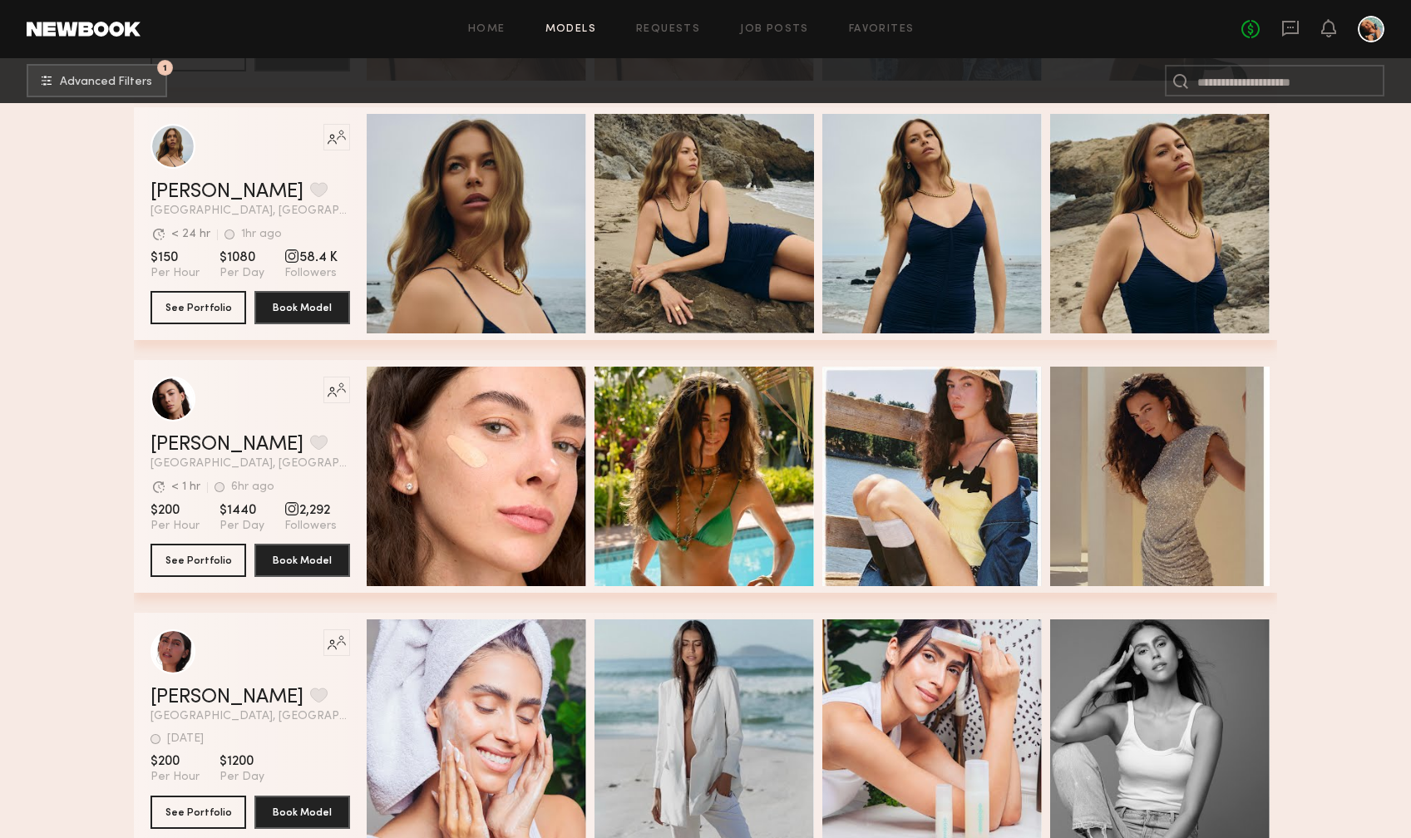
scroll to position [1036, 0]
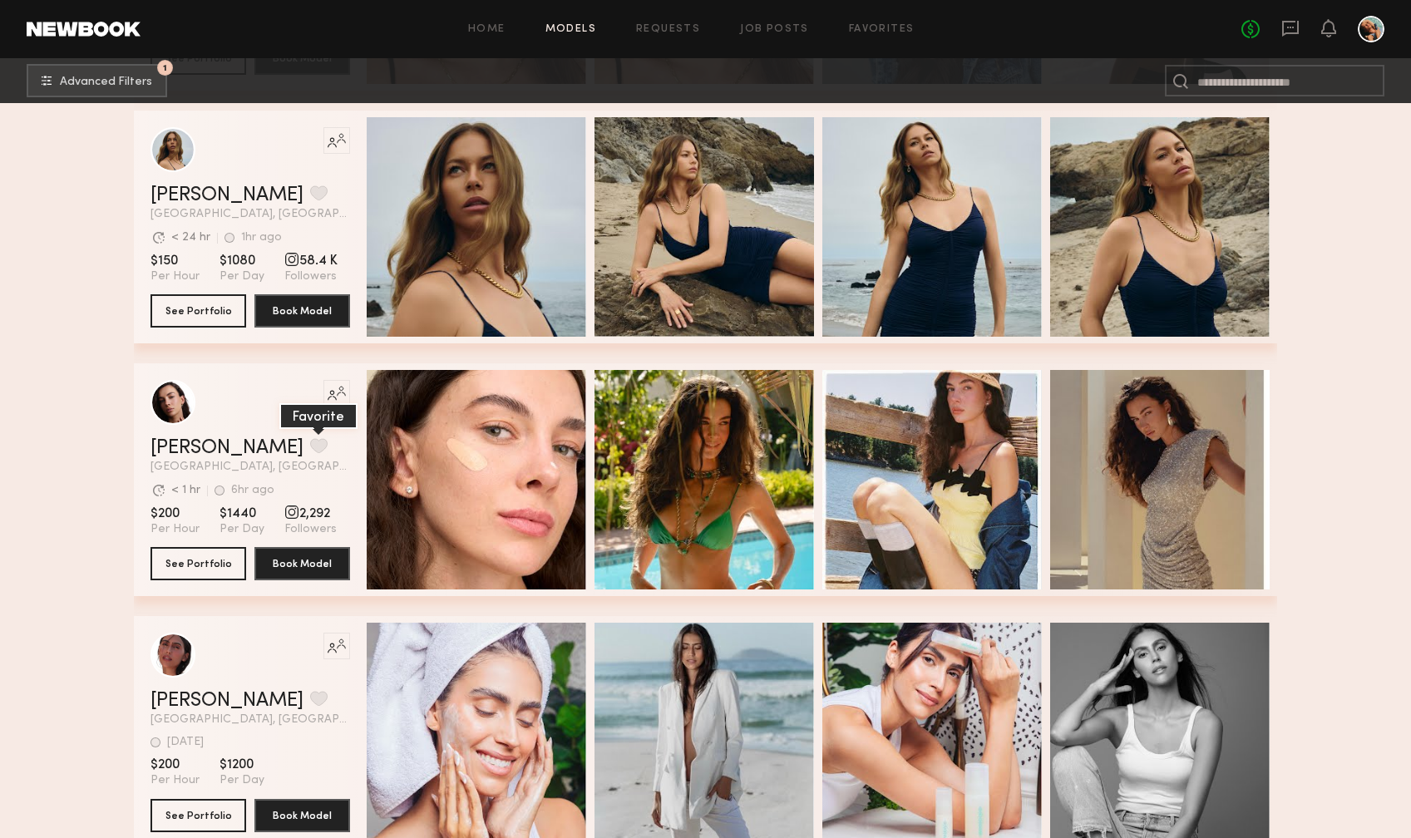
click at [310, 450] on button "grid" at bounding box center [318, 445] width 17 height 15
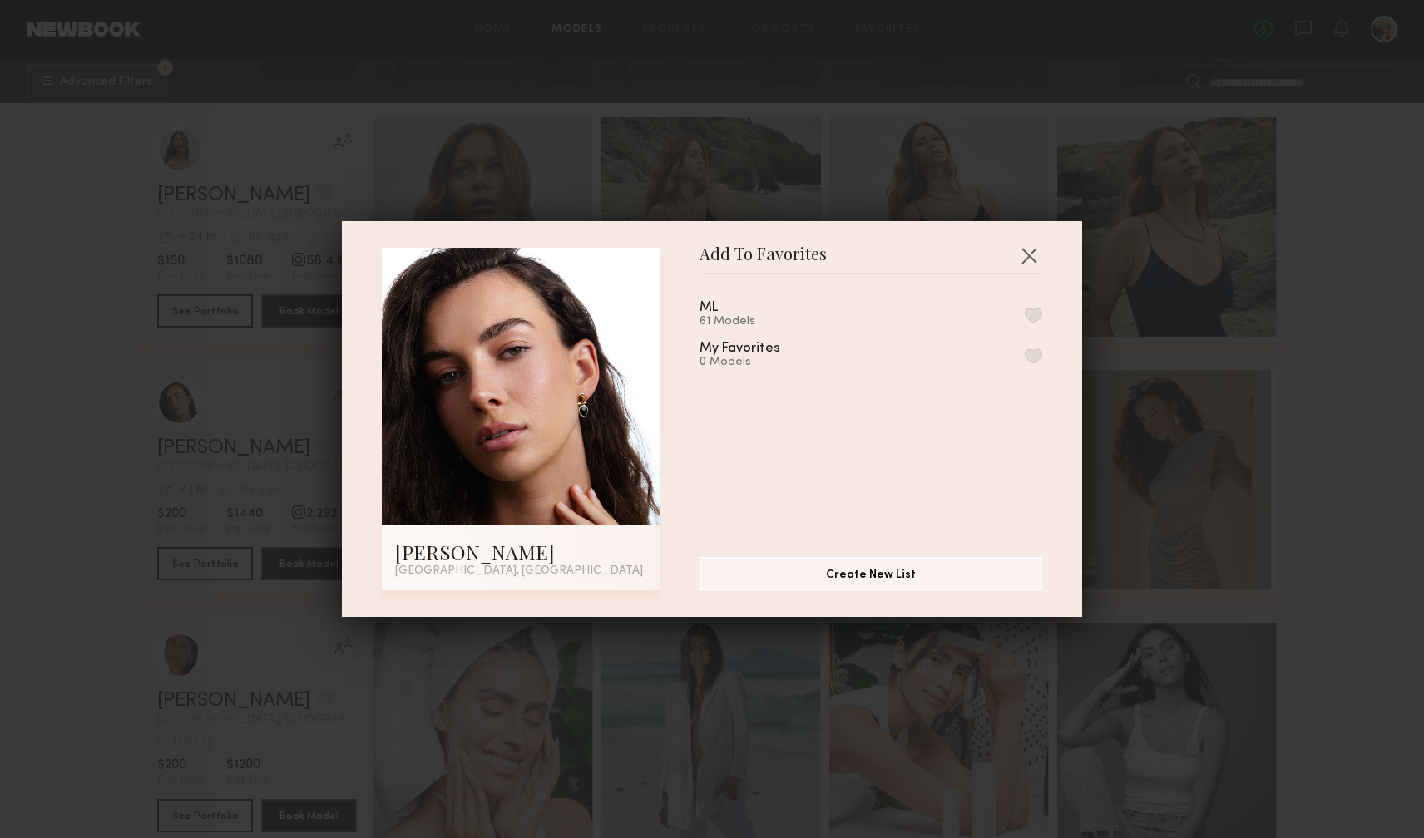
click at [1025, 319] on button "button" at bounding box center [1033, 315] width 17 height 15
drag, startPoint x: 1030, startPoint y: 253, endPoint x: 1016, endPoint y: 253, distance: 14.1
click at [1030, 253] on button "button" at bounding box center [1029, 255] width 27 height 27
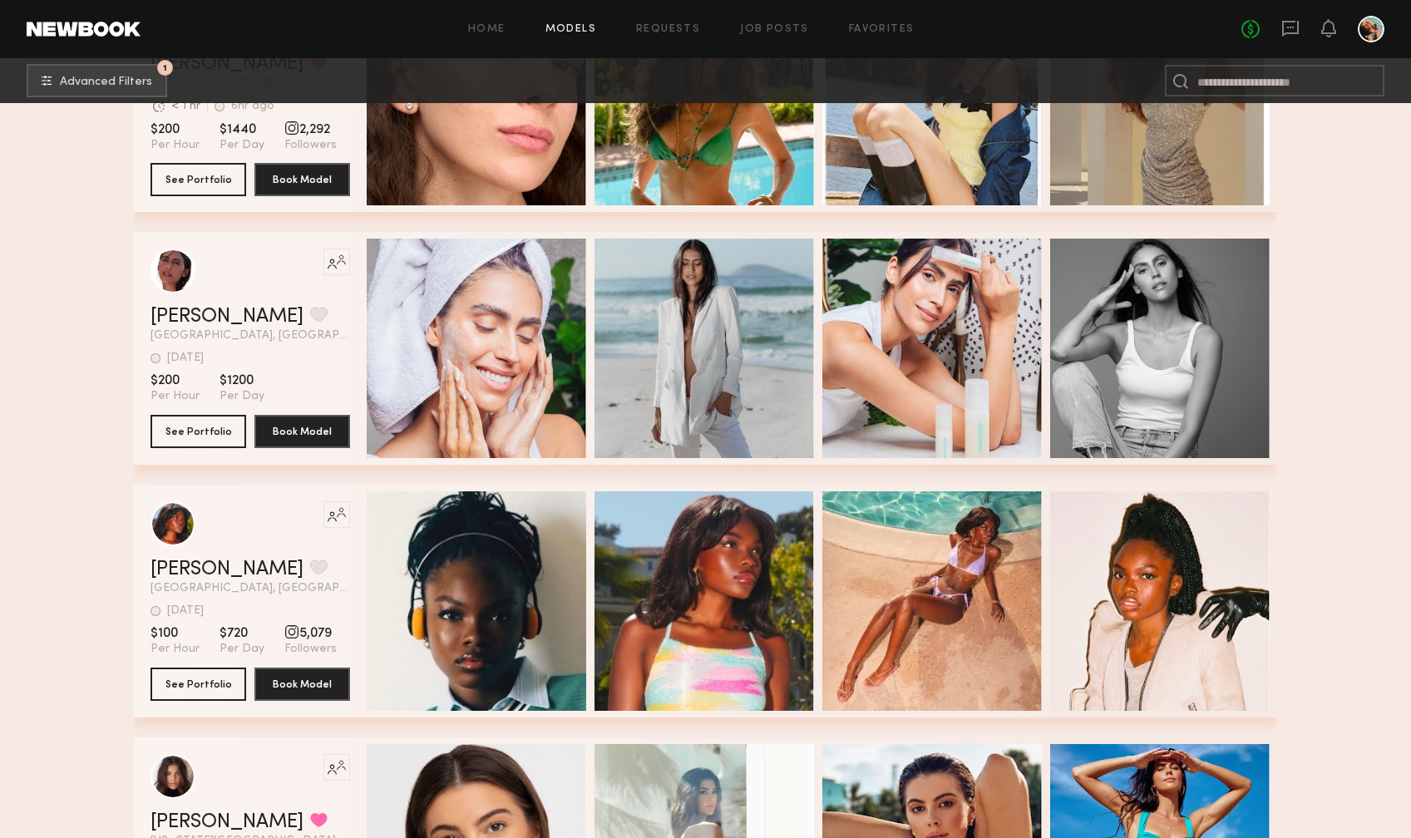
scroll to position [1460, 0]
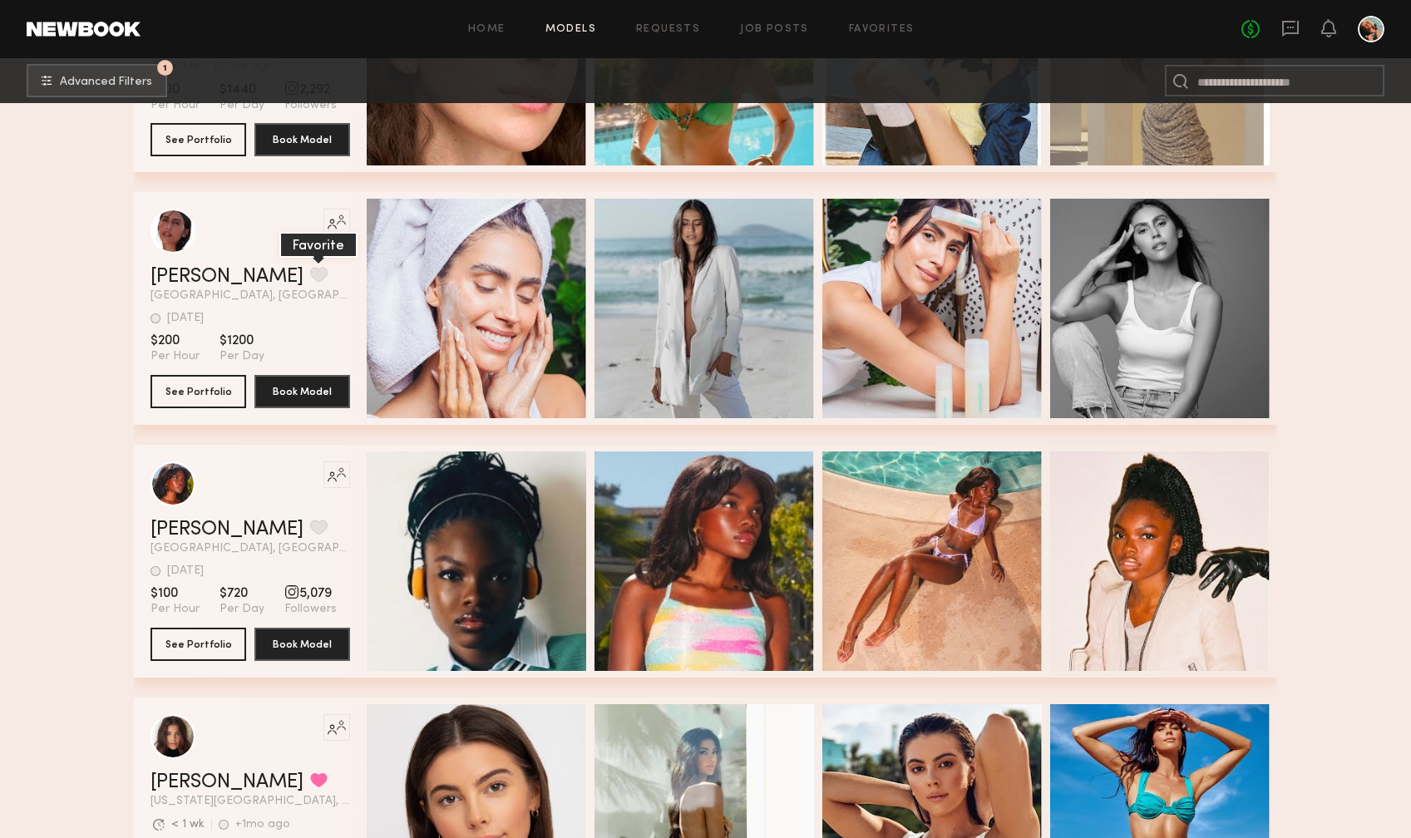
click at [310, 267] on button "grid" at bounding box center [318, 274] width 17 height 15
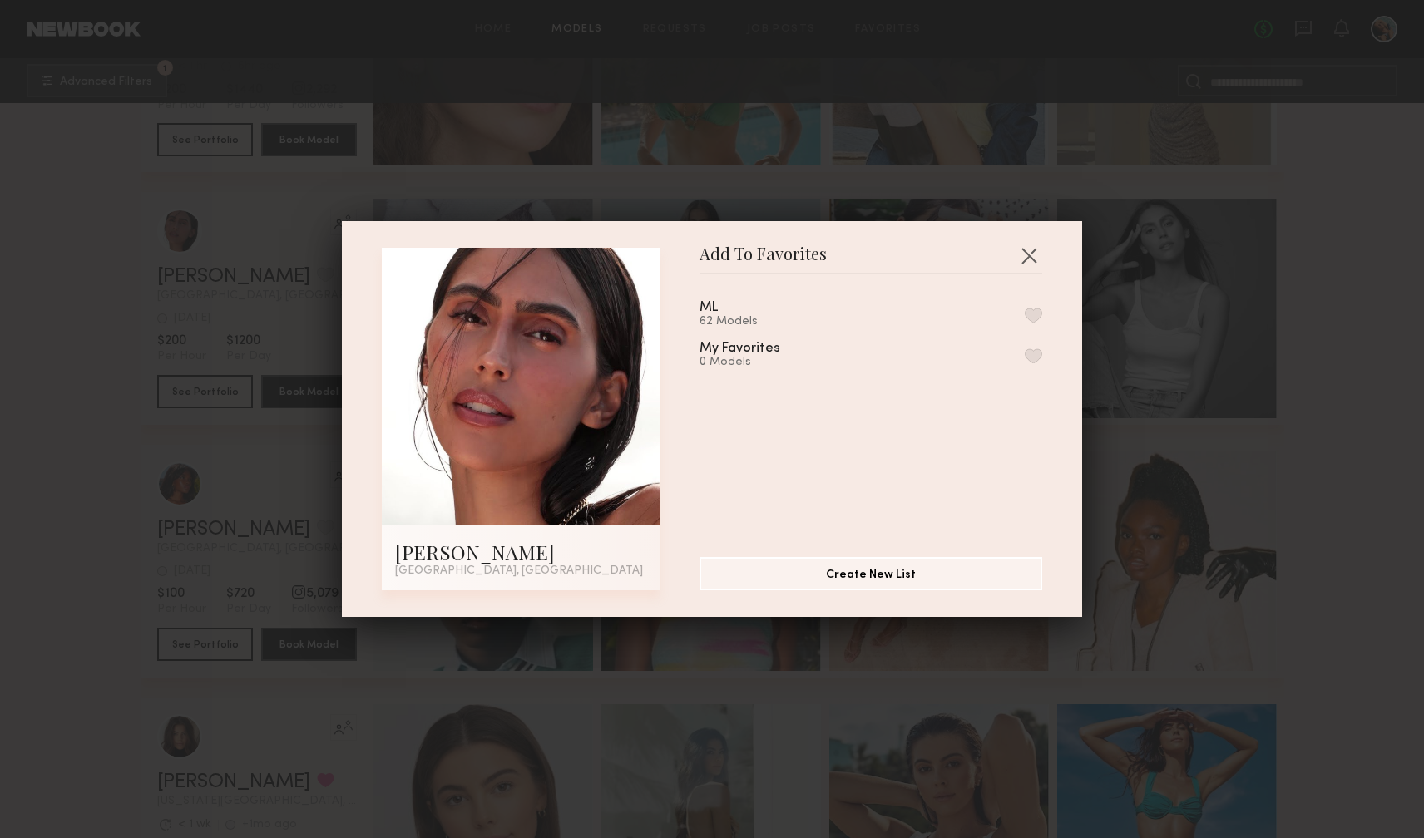
click at [1025, 309] on button "button" at bounding box center [1033, 315] width 17 height 15
click at [1024, 245] on button "button" at bounding box center [1029, 255] width 27 height 27
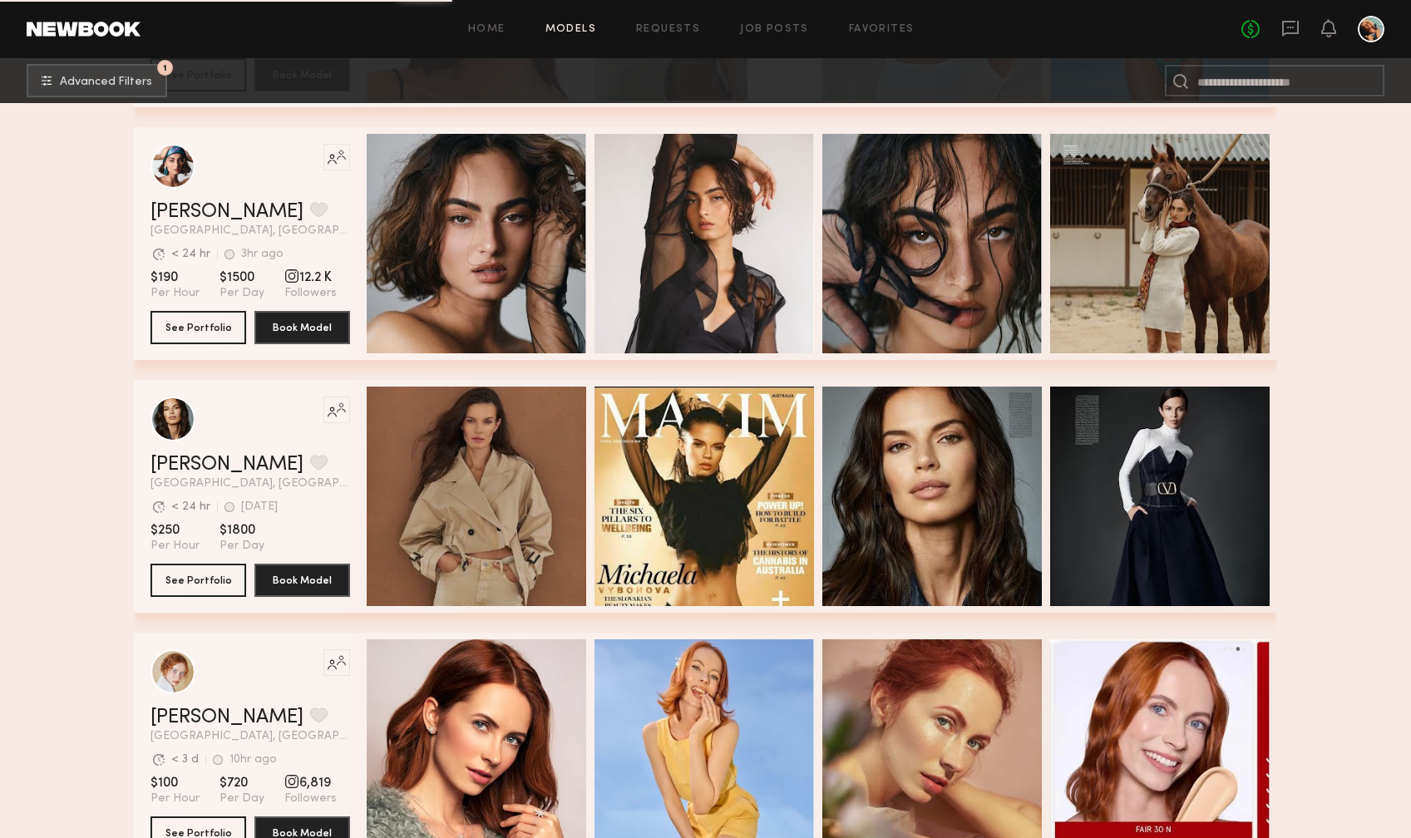
scroll to position [2298, 0]
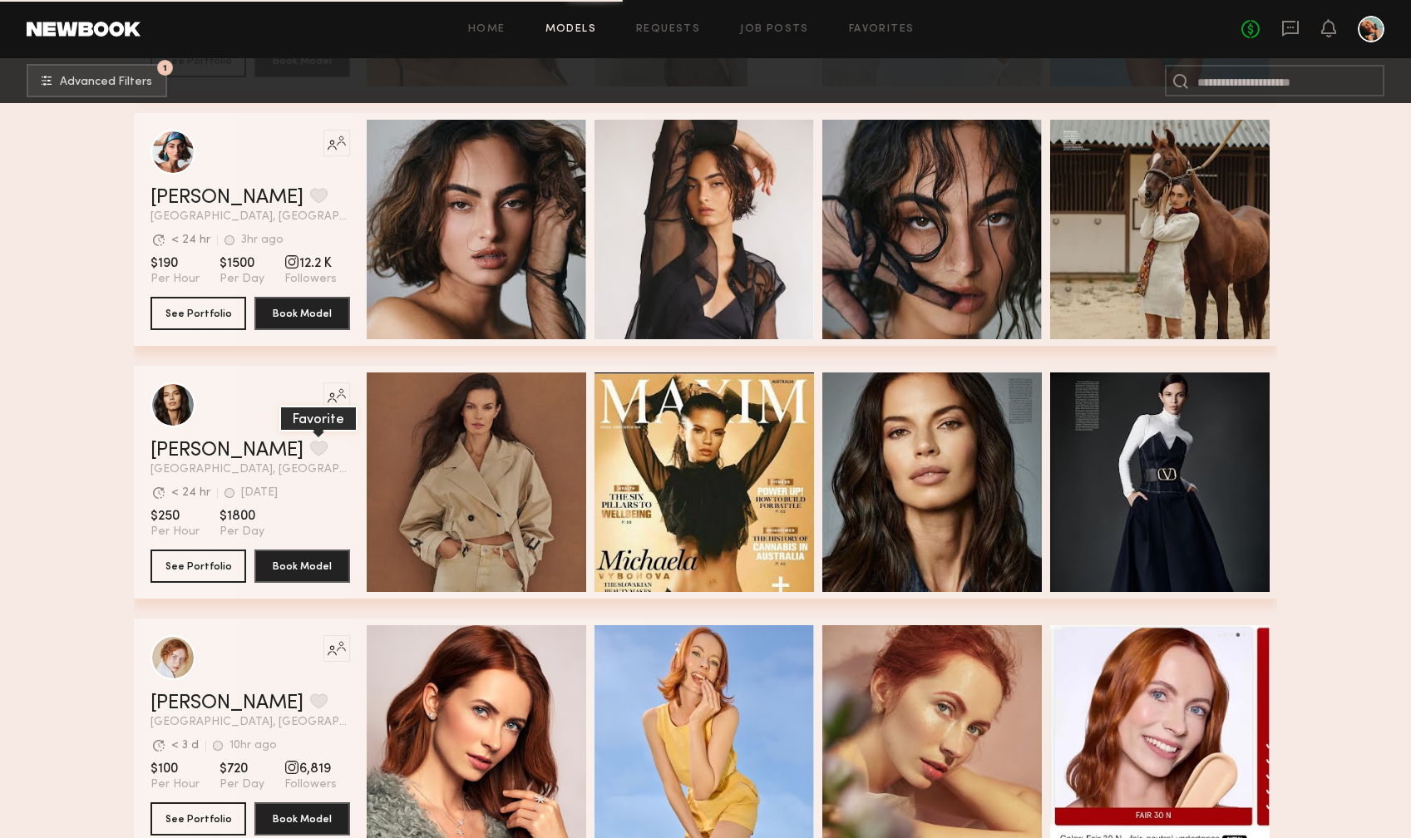
click at [310, 442] on button "grid" at bounding box center [318, 448] width 17 height 15
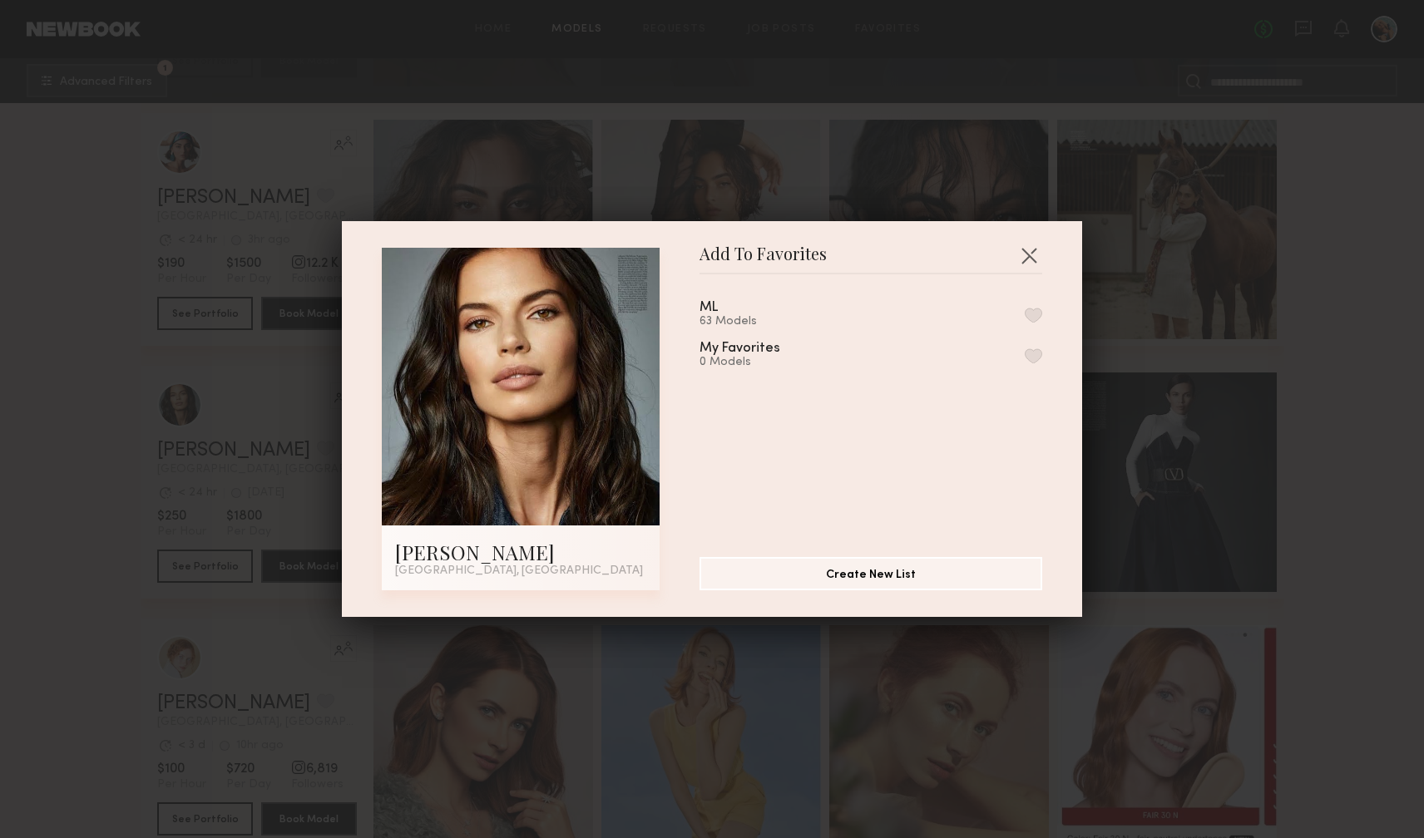
click at [1025, 317] on button "button" at bounding box center [1033, 315] width 17 height 15
click at [1027, 259] on button "button" at bounding box center [1029, 255] width 27 height 27
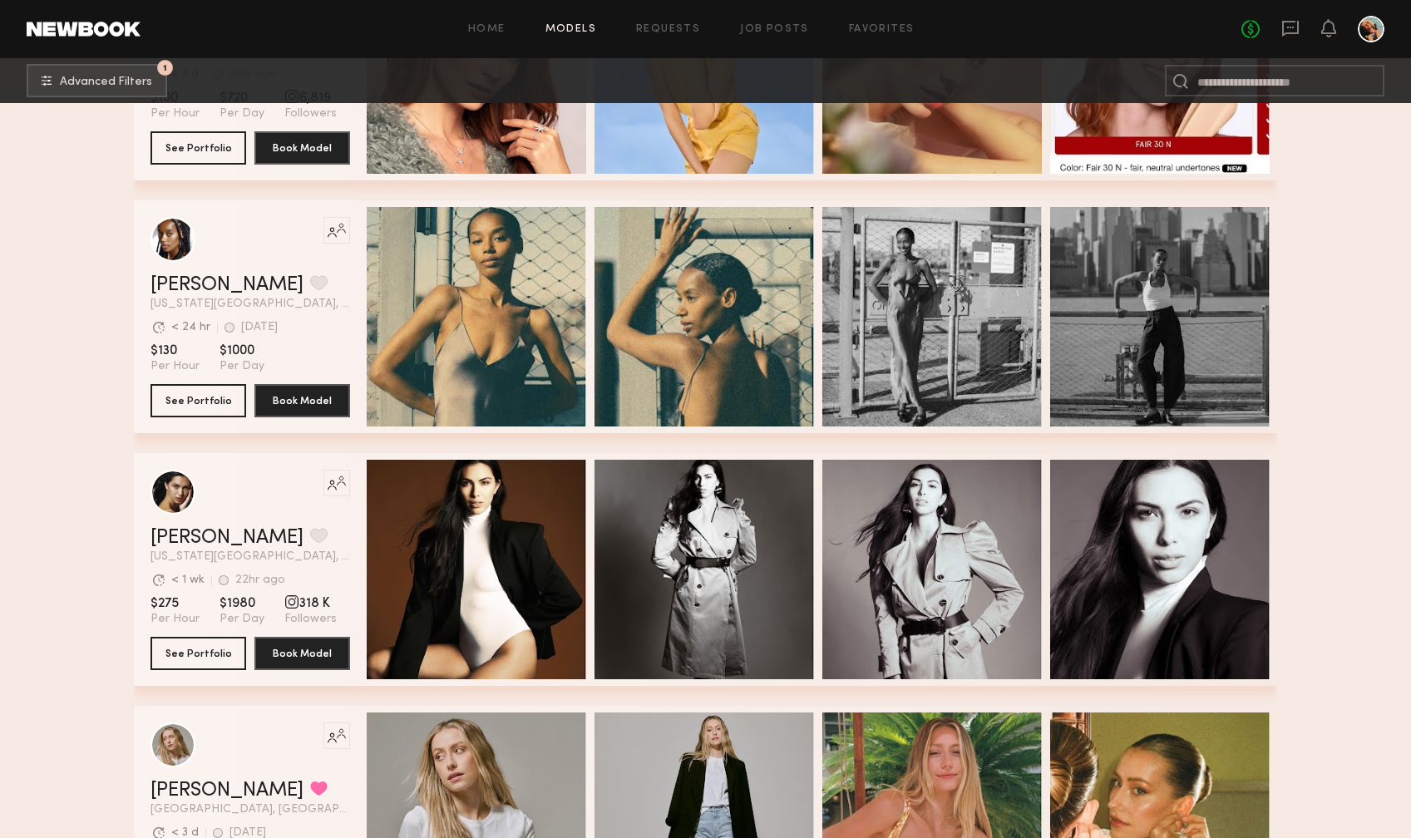
scroll to position [3088, 0]
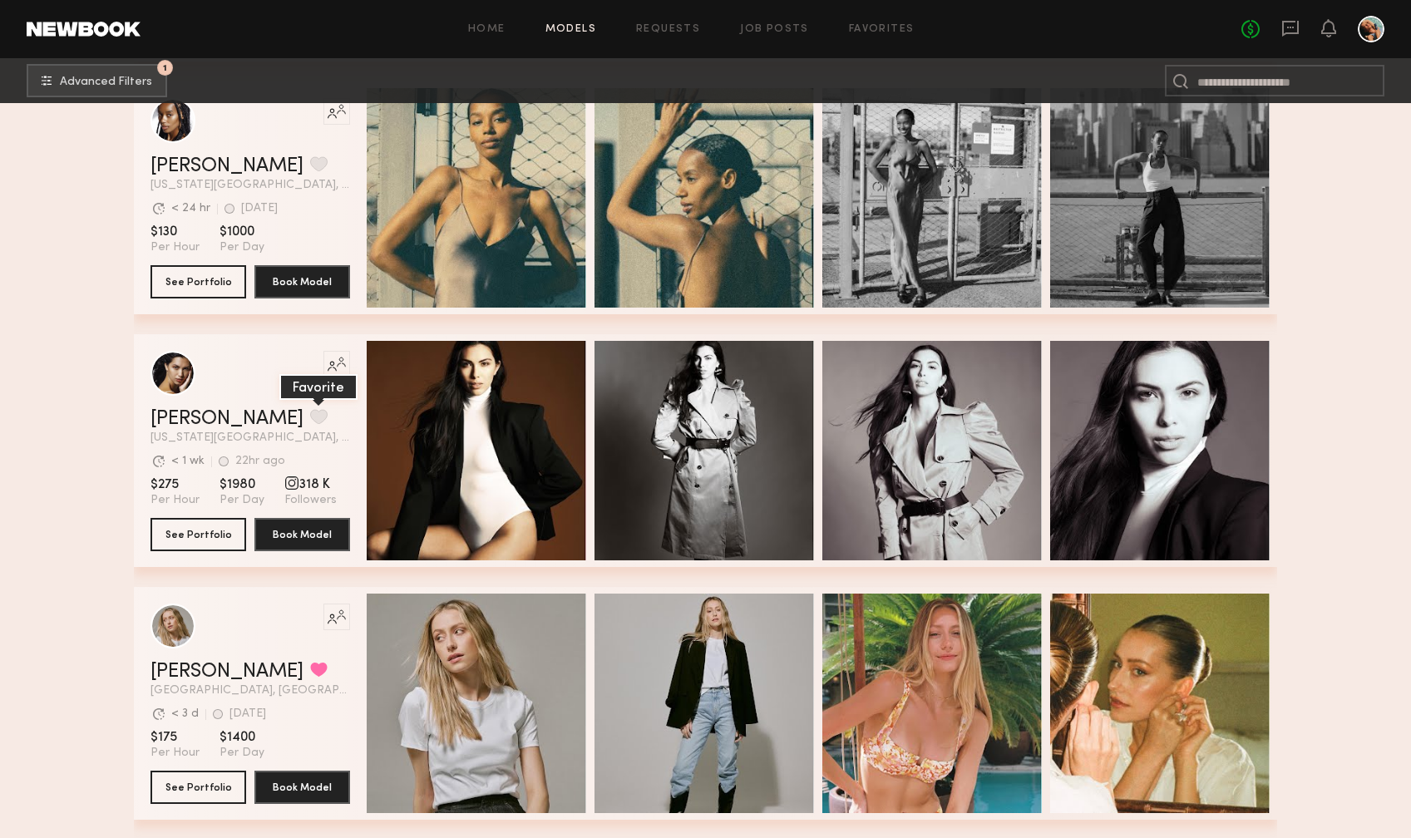
click at [310, 418] on button "grid" at bounding box center [318, 416] width 17 height 15
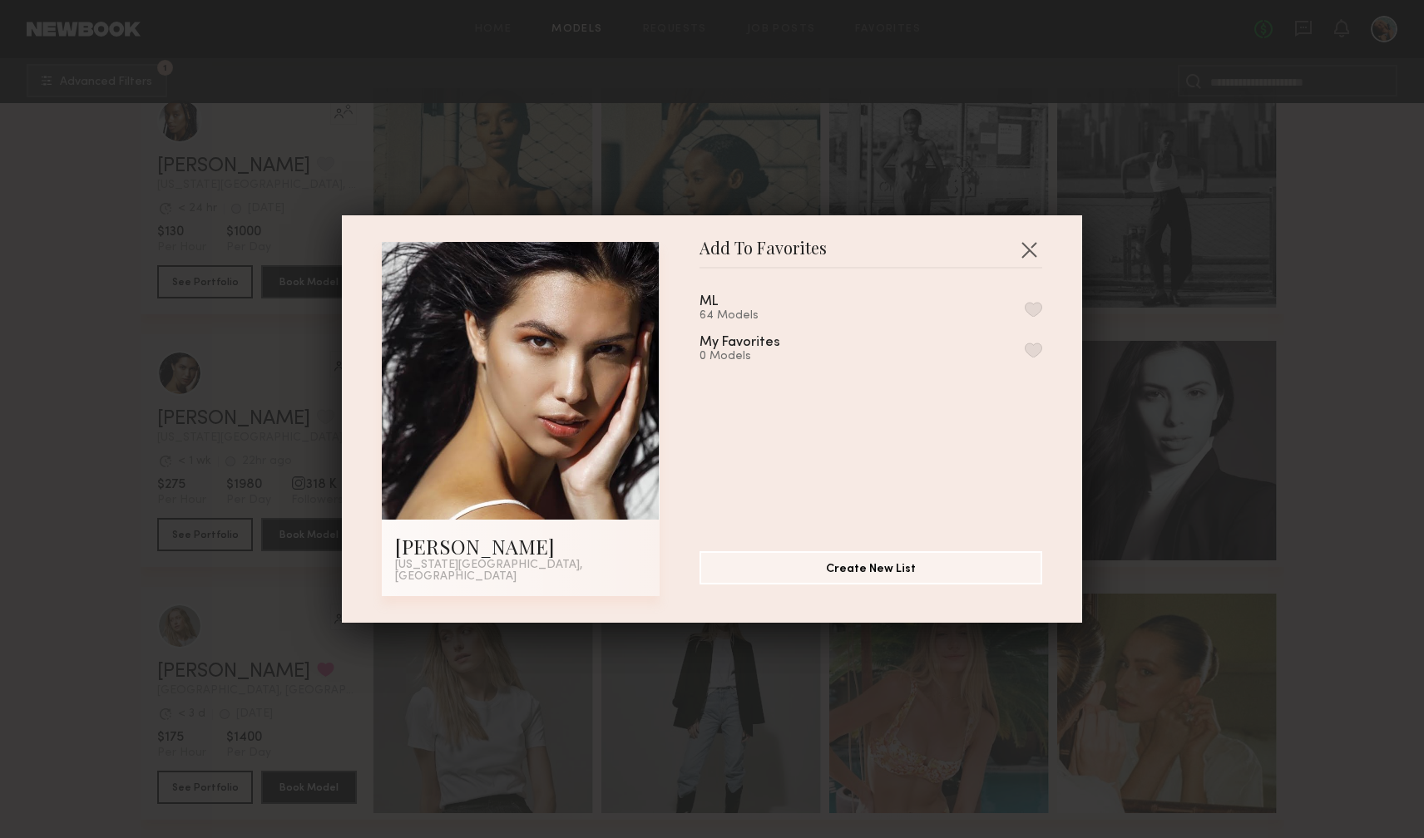
click at [1025, 310] on button "button" at bounding box center [1033, 309] width 17 height 15
click at [1021, 256] on button "button" at bounding box center [1029, 249] width 27 height 27
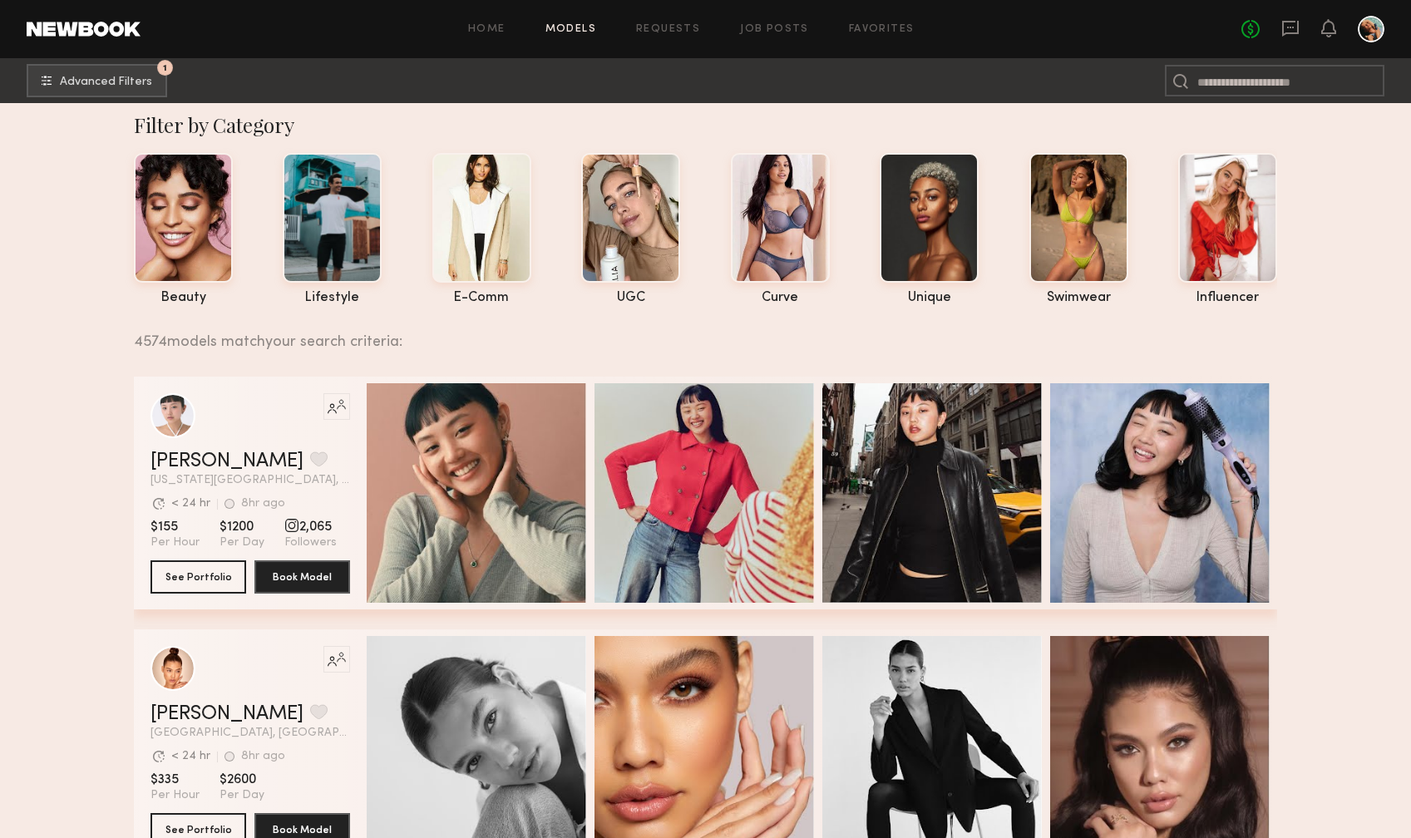
scroll to position [0, 0]
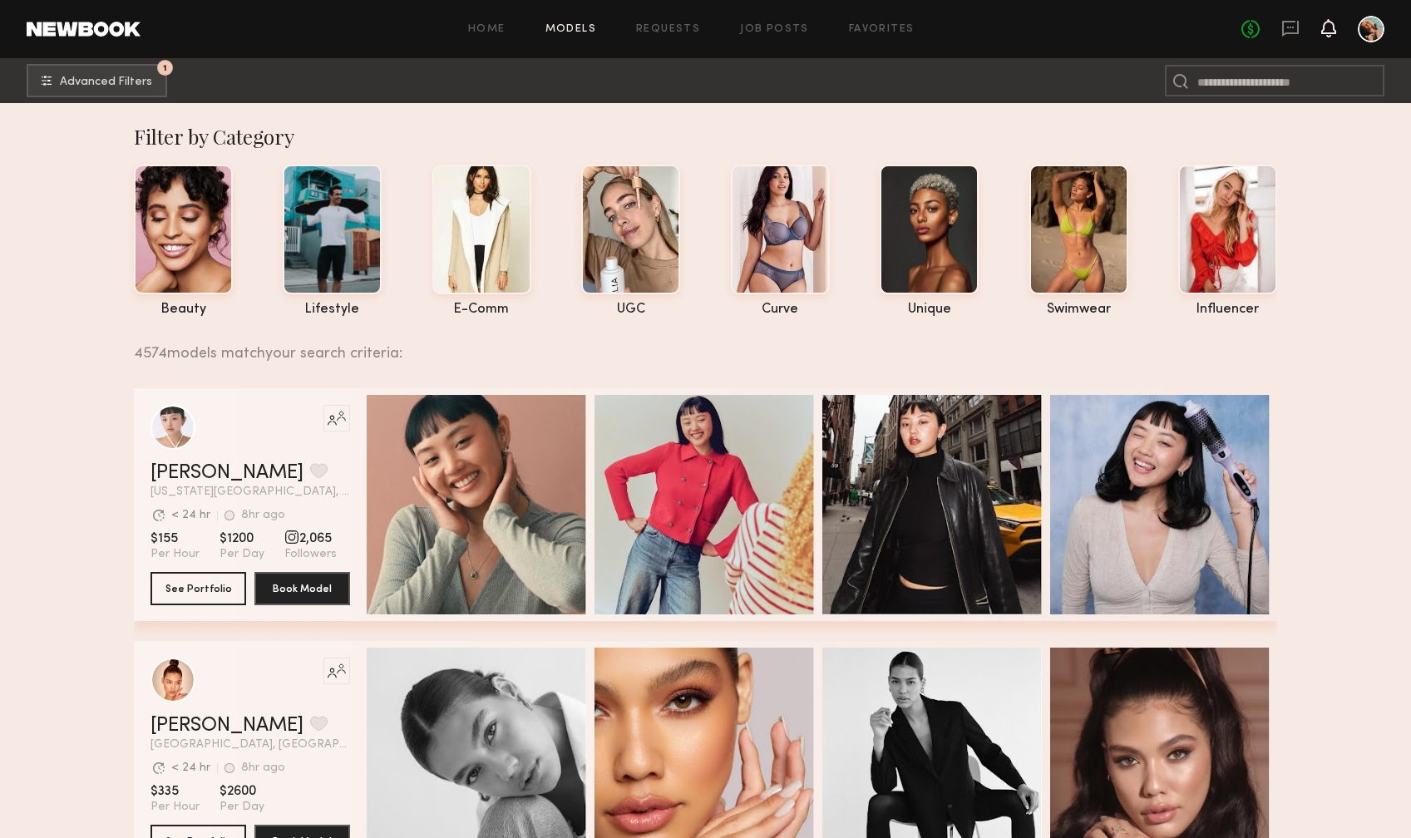
click at [1330, 31] on icon at bounding box center [1328, 28] width 13 height 12
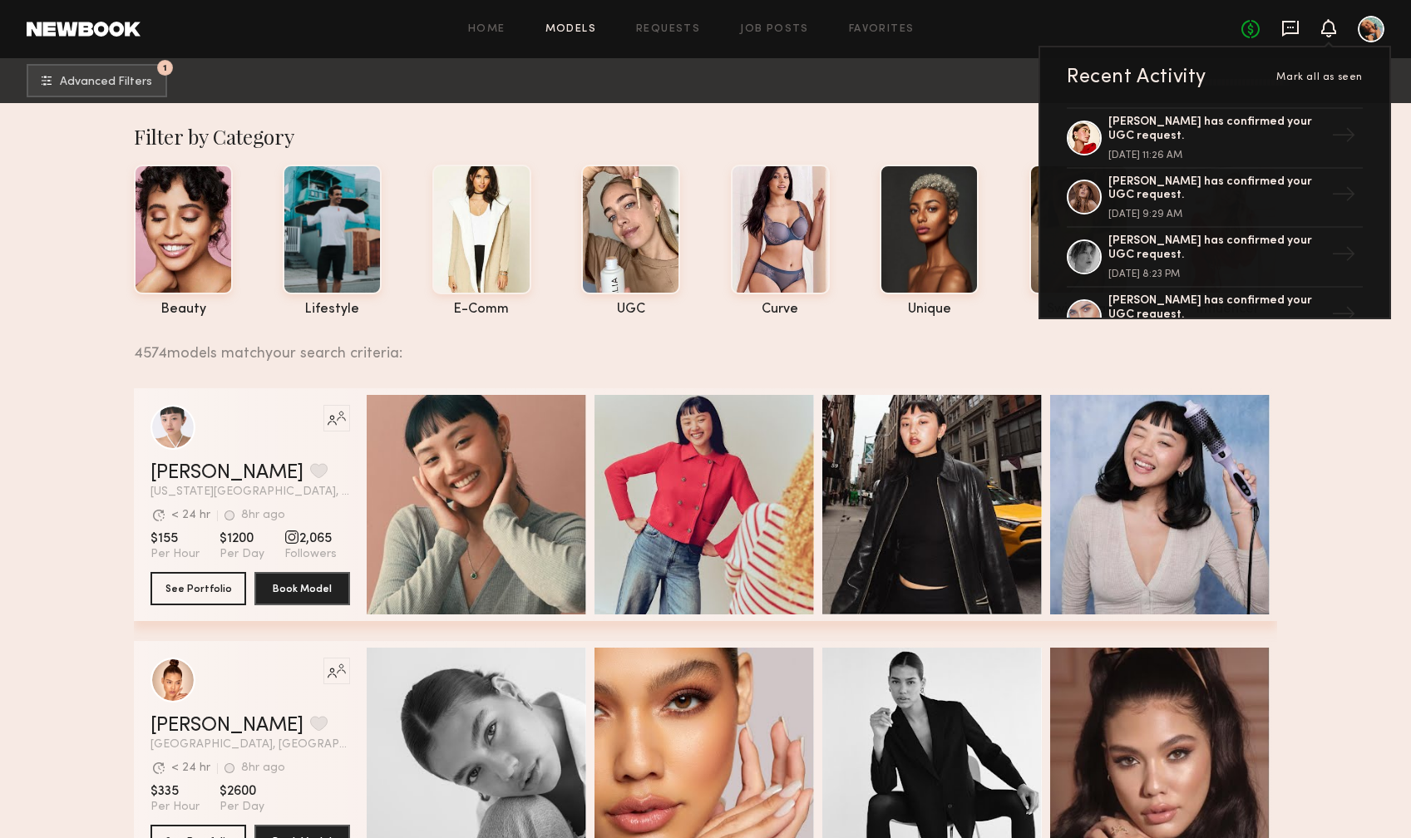
click at [1295, 29] on icon at bounding box center [1291, 28] width 18 height 18
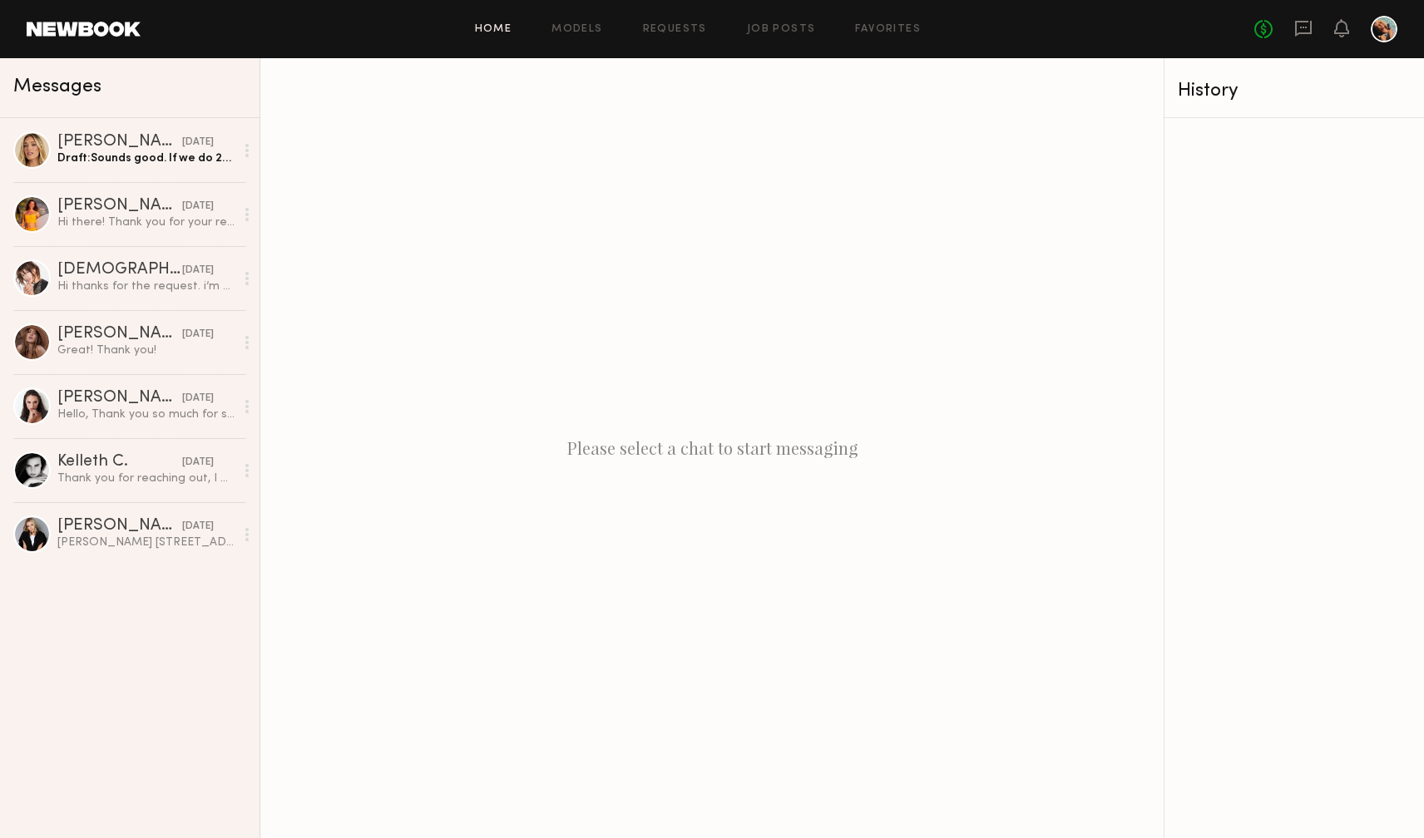
click at [499, 34] on link "Home" at bounding box center [493, 29] width 37 height 11
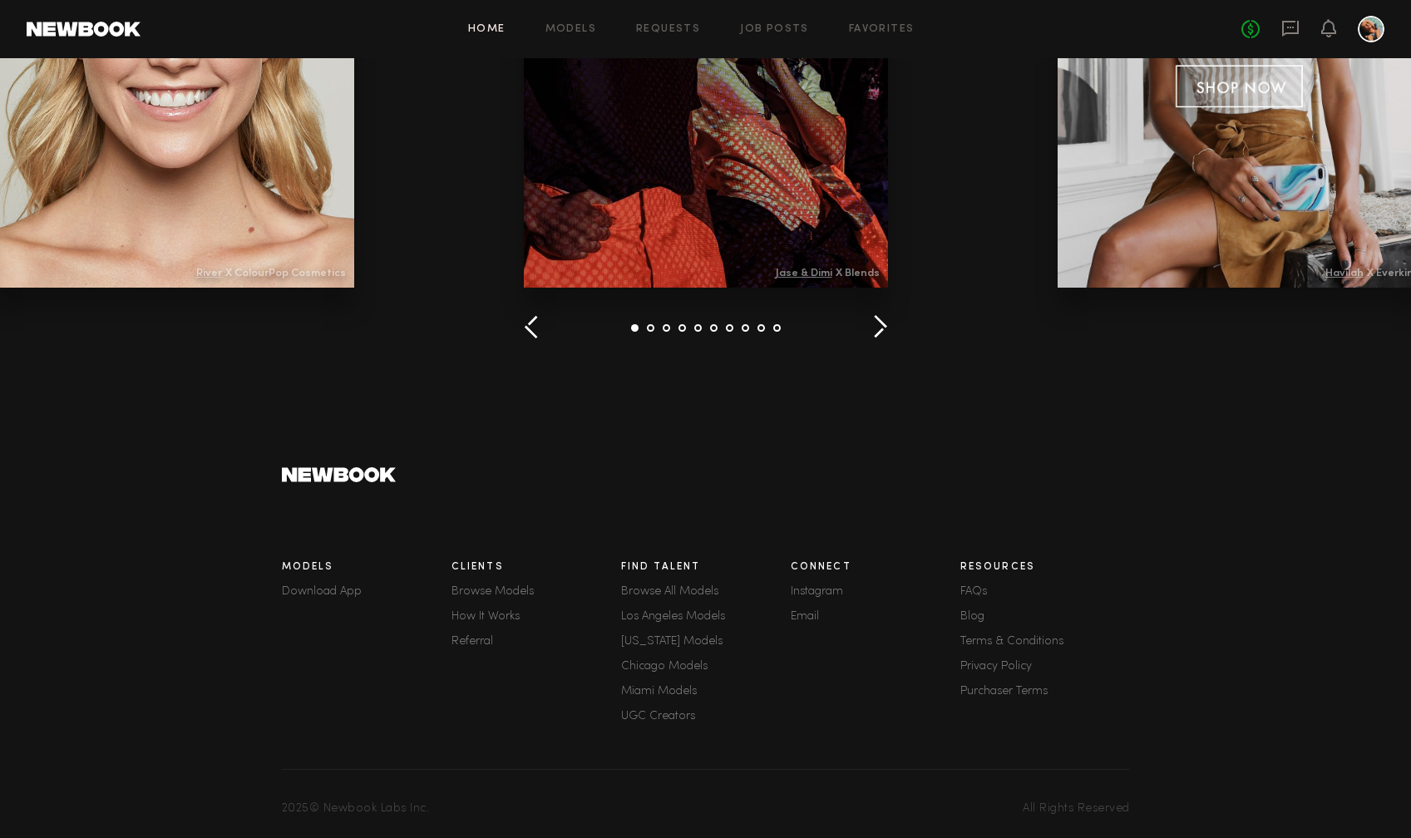
scroll to position [2191, 0]
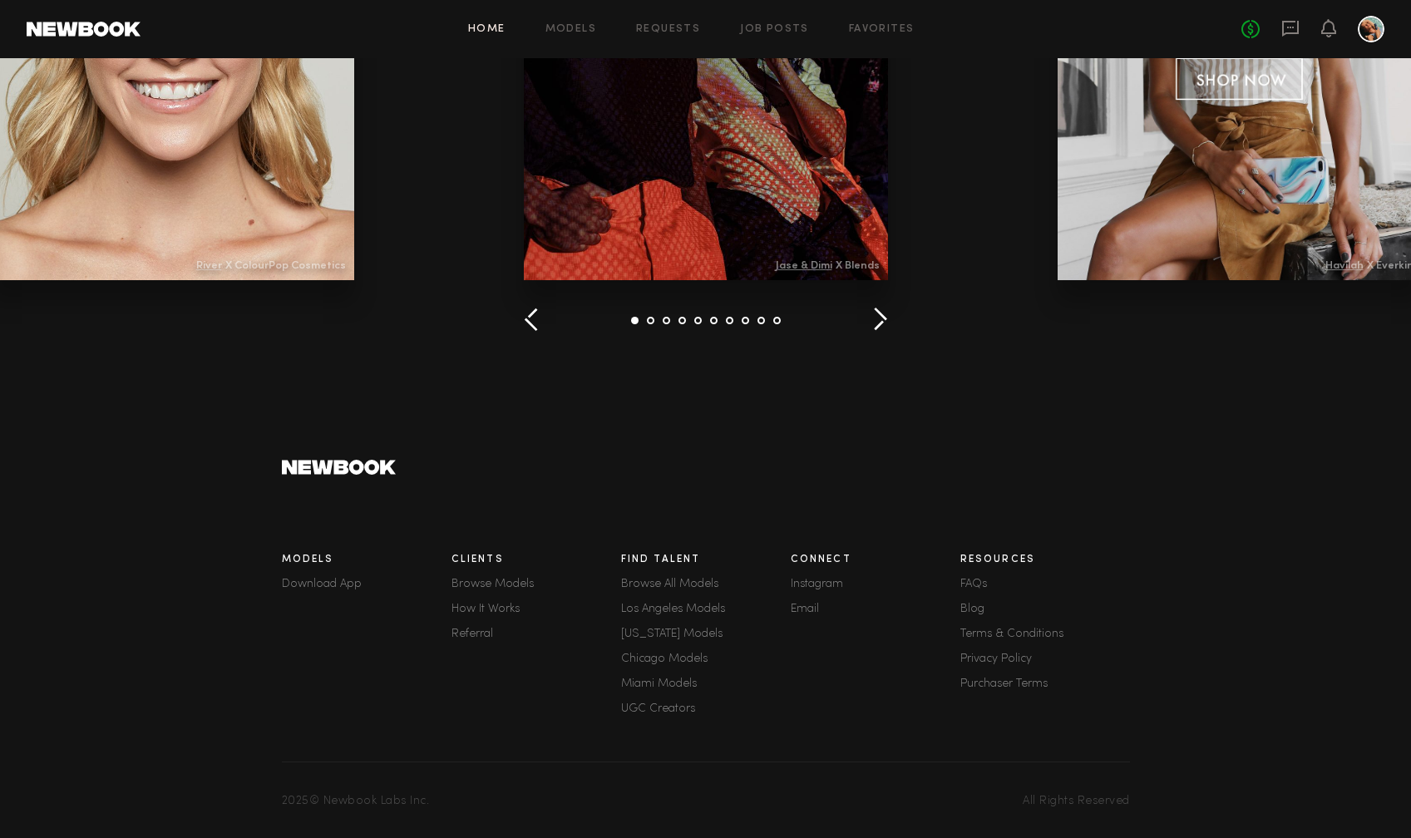
click at [862, 714] on div "Connect Instagram Email" at bounding box center [876, 637] width 170 height 184
click at [812, 615] on link "Email" at bounding box center [876, 610] width 170 height 12
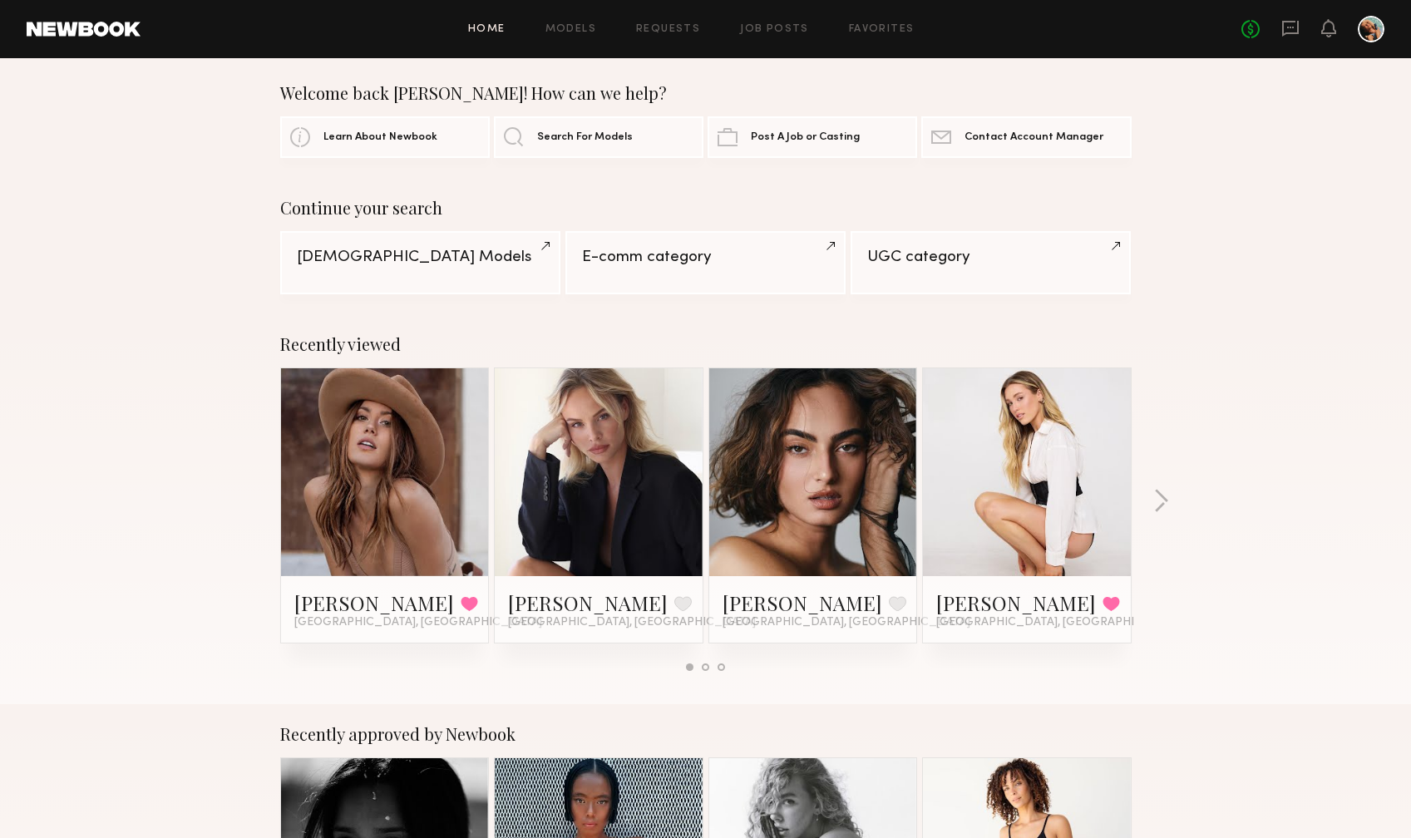
scroll to position [0, 0]
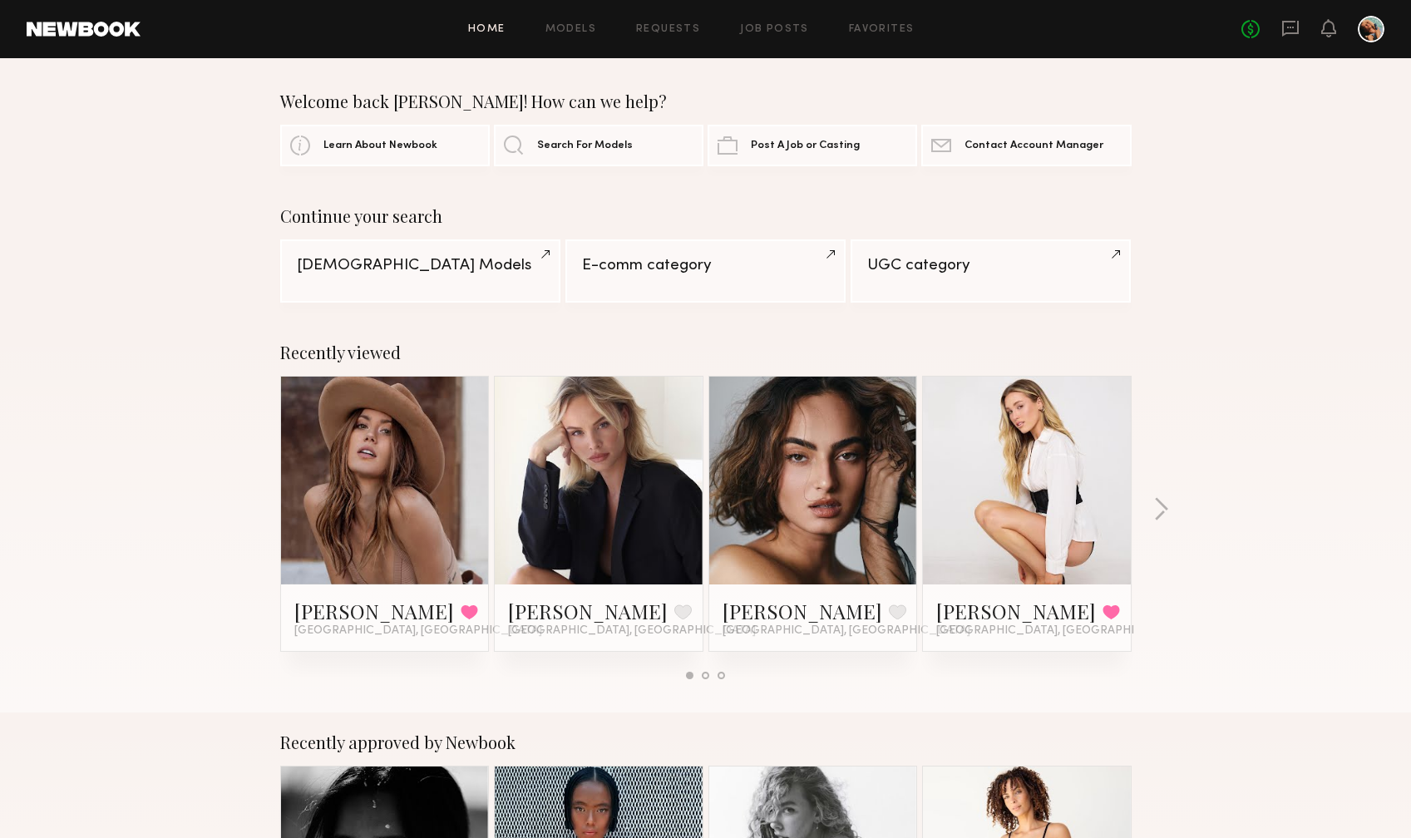
click at [1375, 34] on div at bounding box center [1371, 29] width 27 height 27
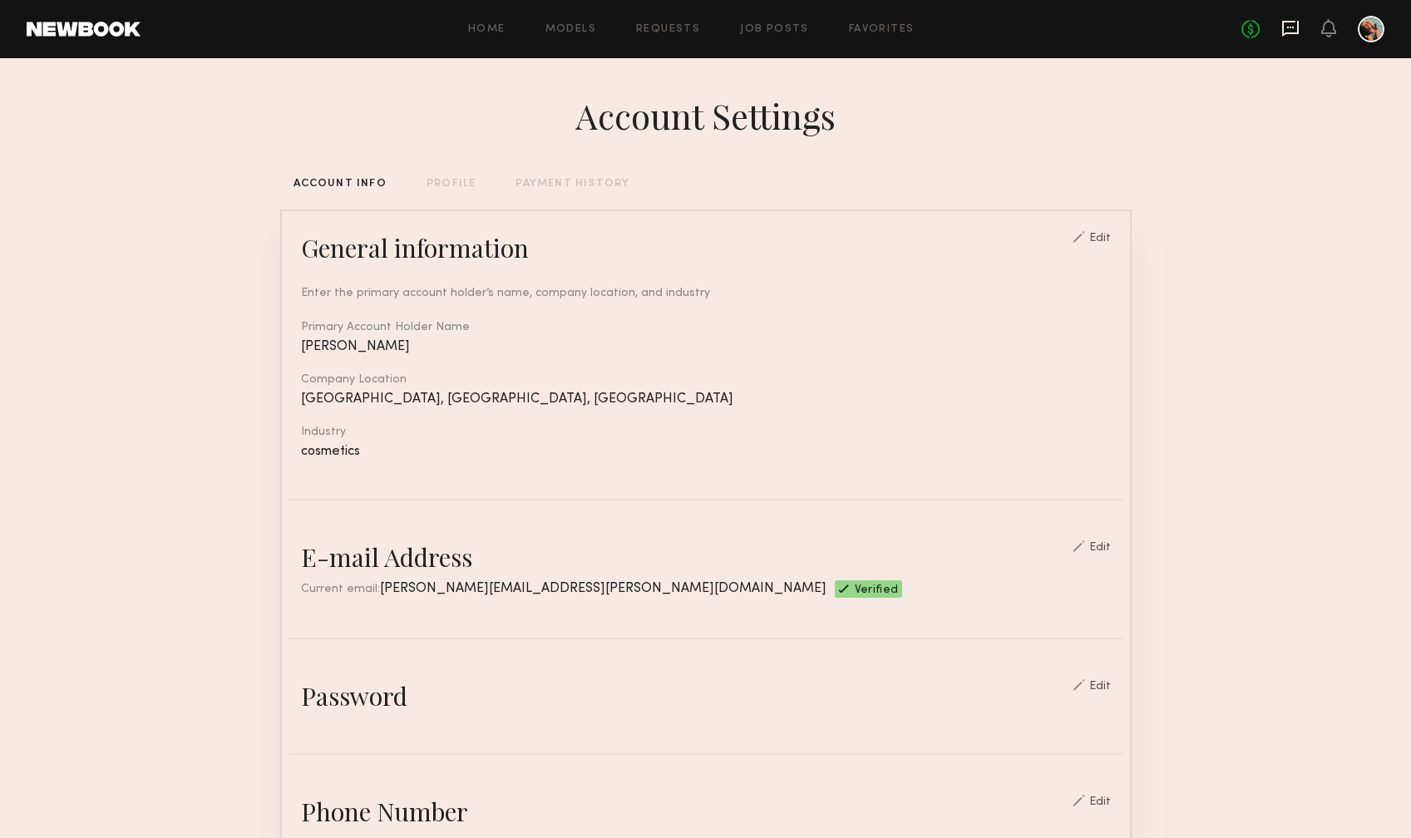
click at [1287, 33] on icon at bounding box center [1291, 29] width 17 height 16
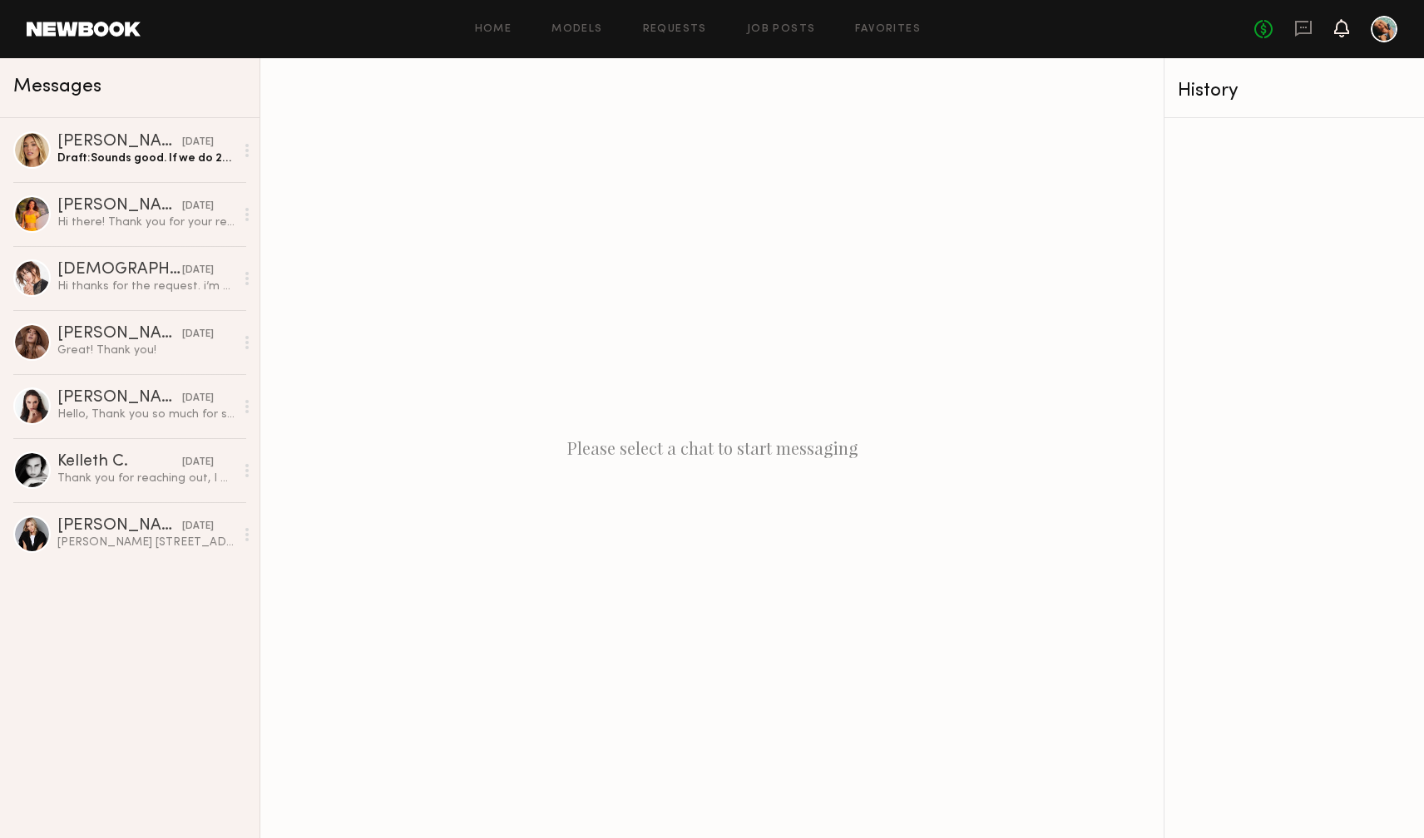
click at [1337, 27] on icon at bounding box center [1341, 28] width 13 height 12
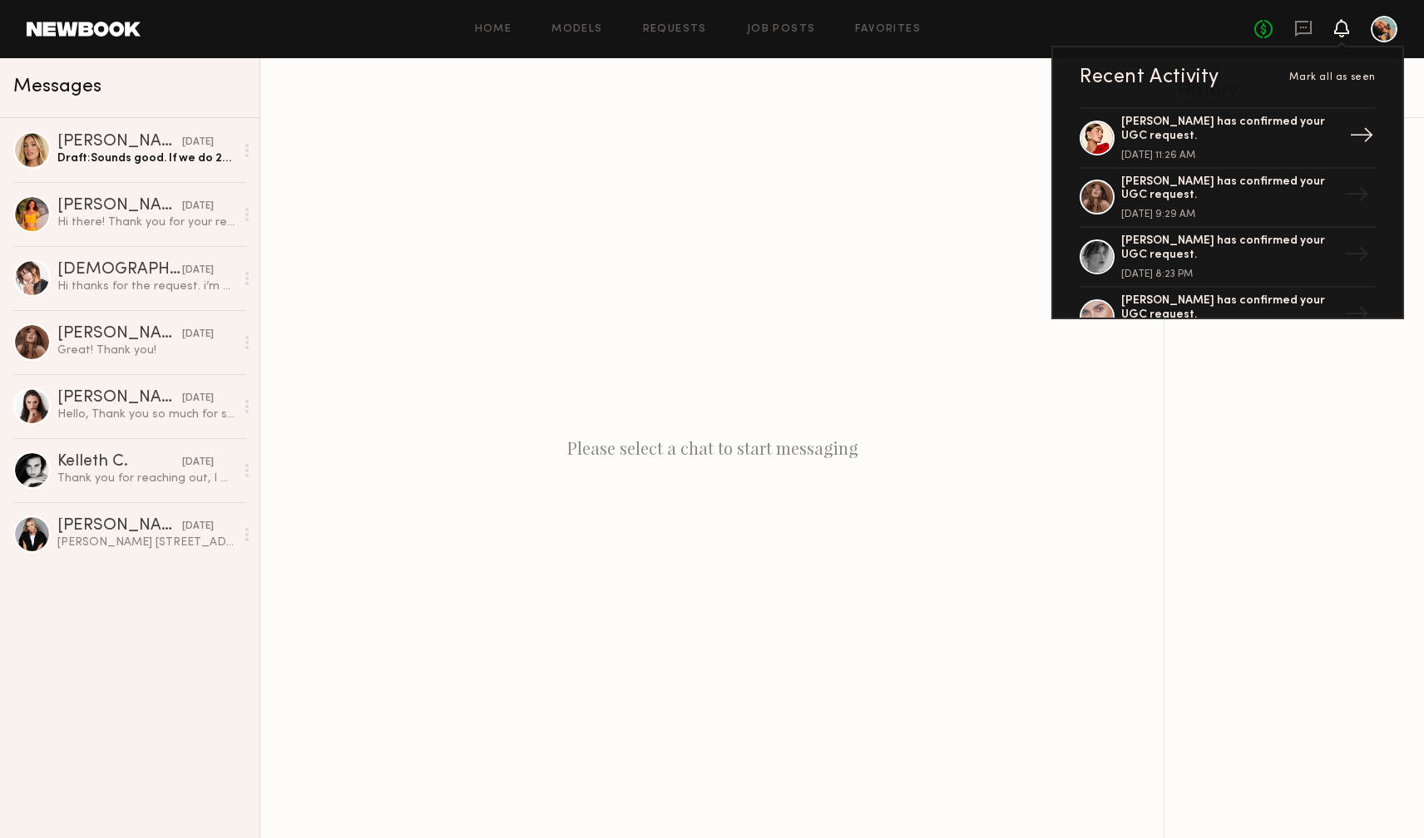
click at [1182, 139] on div "Louise M. has confirmed your UGC request." at bounding box center [1229, 130] width 216 height 28
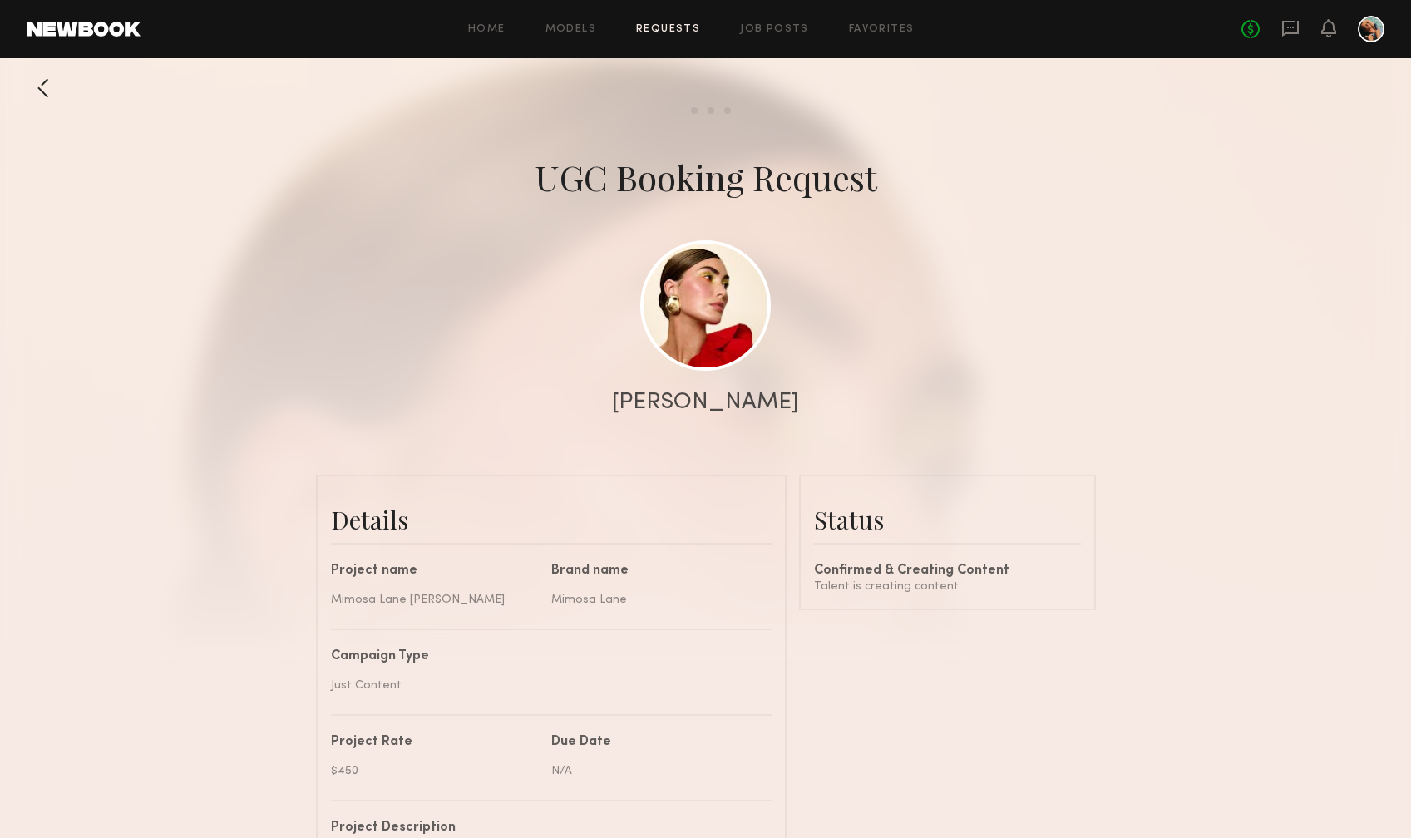
click at [568, 35] on div "Home Models Requests Job Posts Favorites Sign Out No fees up to $5,000" at bounding box center [763, 29] width 1244 height 27
click at [570, 30] on link "Models" at bounding box center [571, 29] width 51 height 11
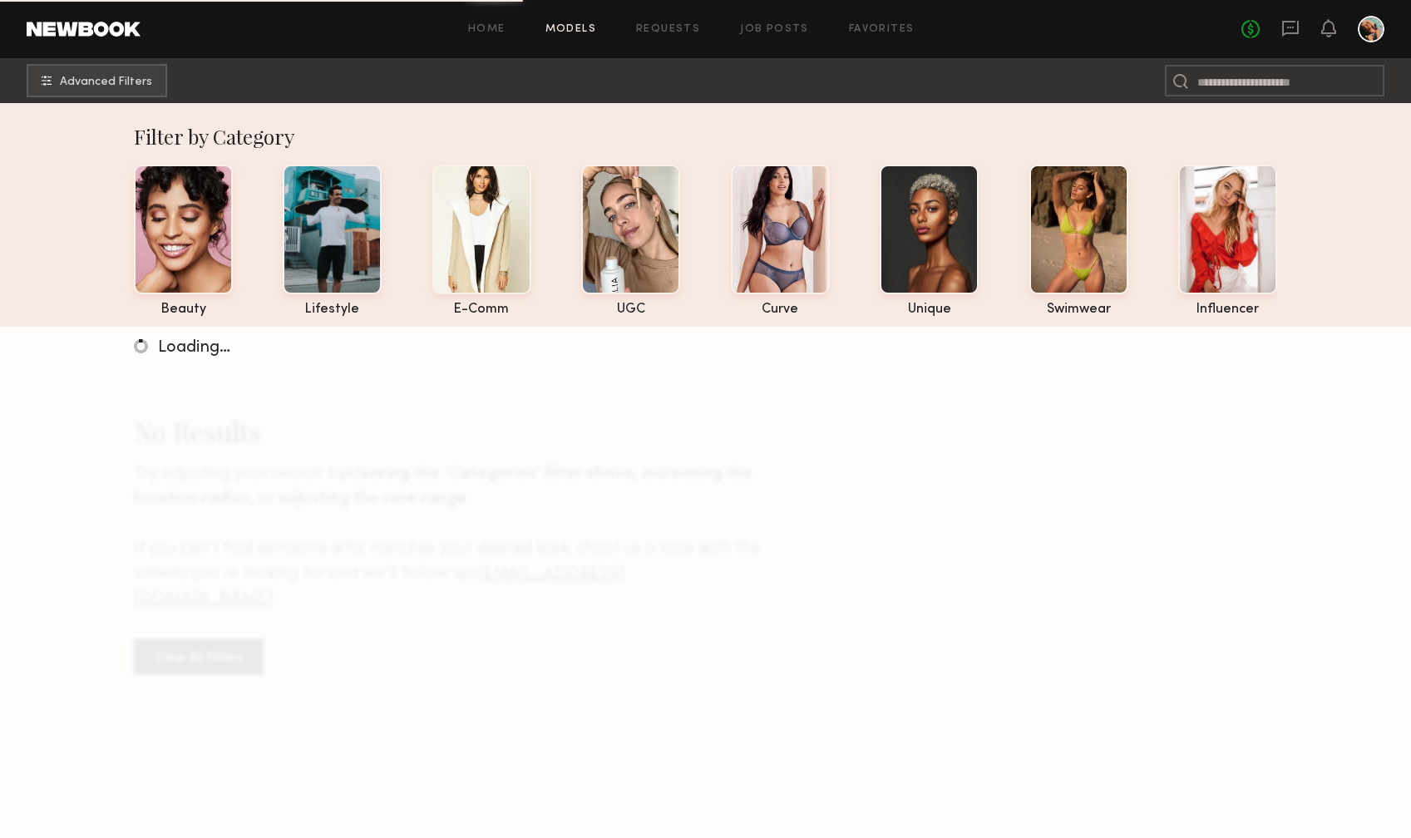
click at [1381, 30] on div at bounding box center [1371, 29] width 27 height 27
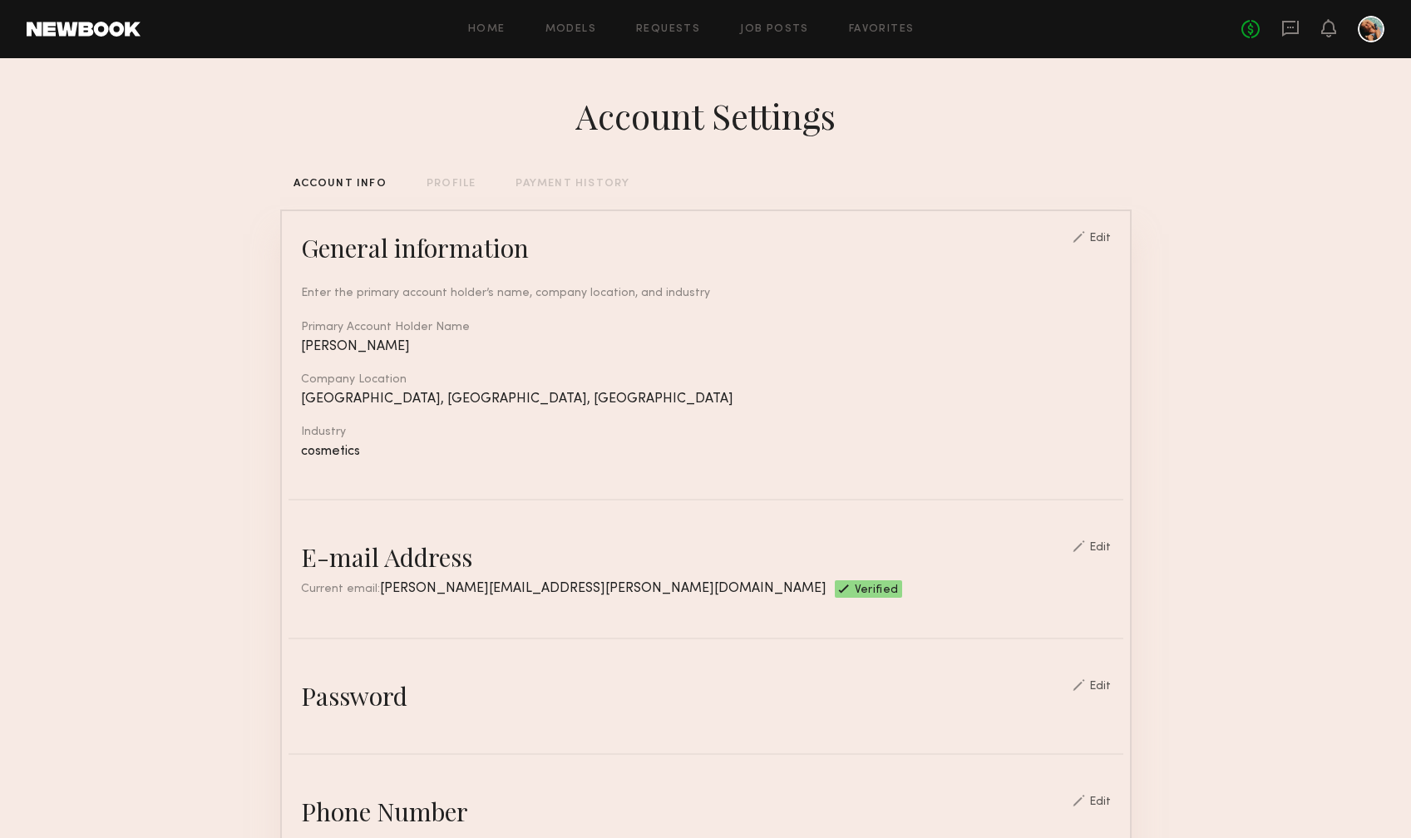
click at [1337, 34] on div "No fees up to $5,000" at bounding box center [1313, 29] width 143 height 27
click at [1322, 30] on icon at bounding box center [1328, 28] width 13 height 12
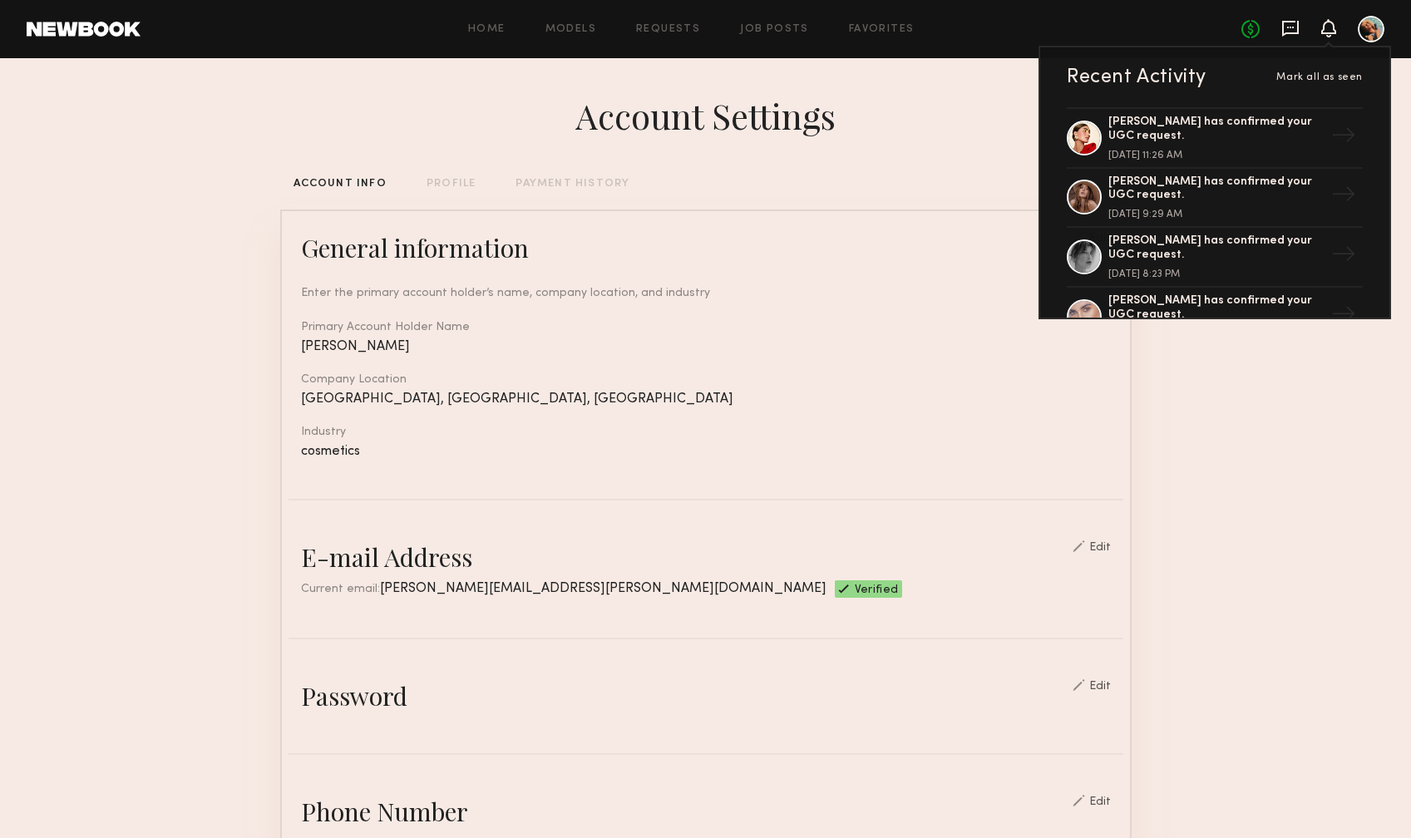
click at [1289, 31] on icon at bounding box center [1291, 28] width 18 height 18
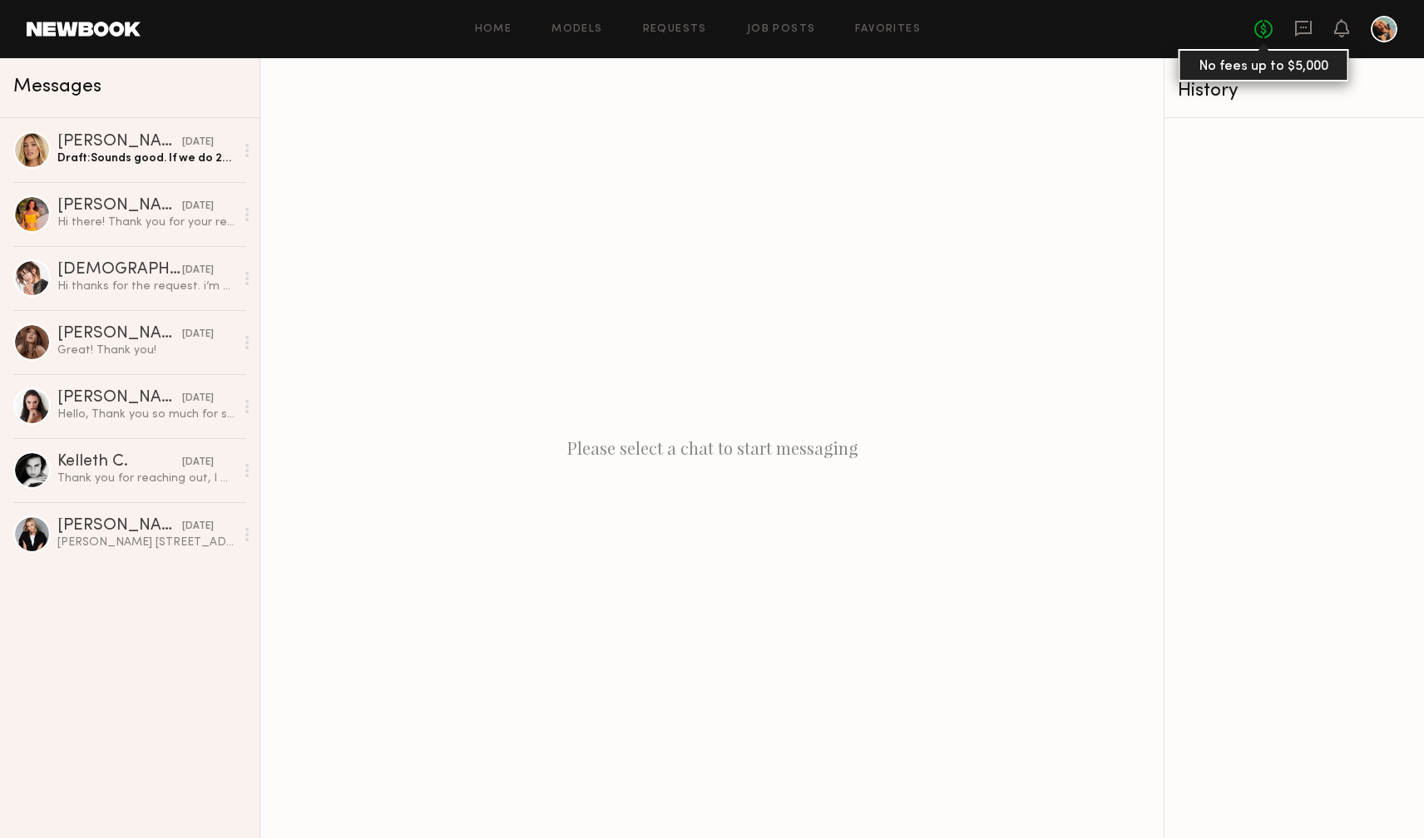
click at [1258, 28] on link "No fees up to $5,000" at bounding box center [1263, 29] width 18 height 18
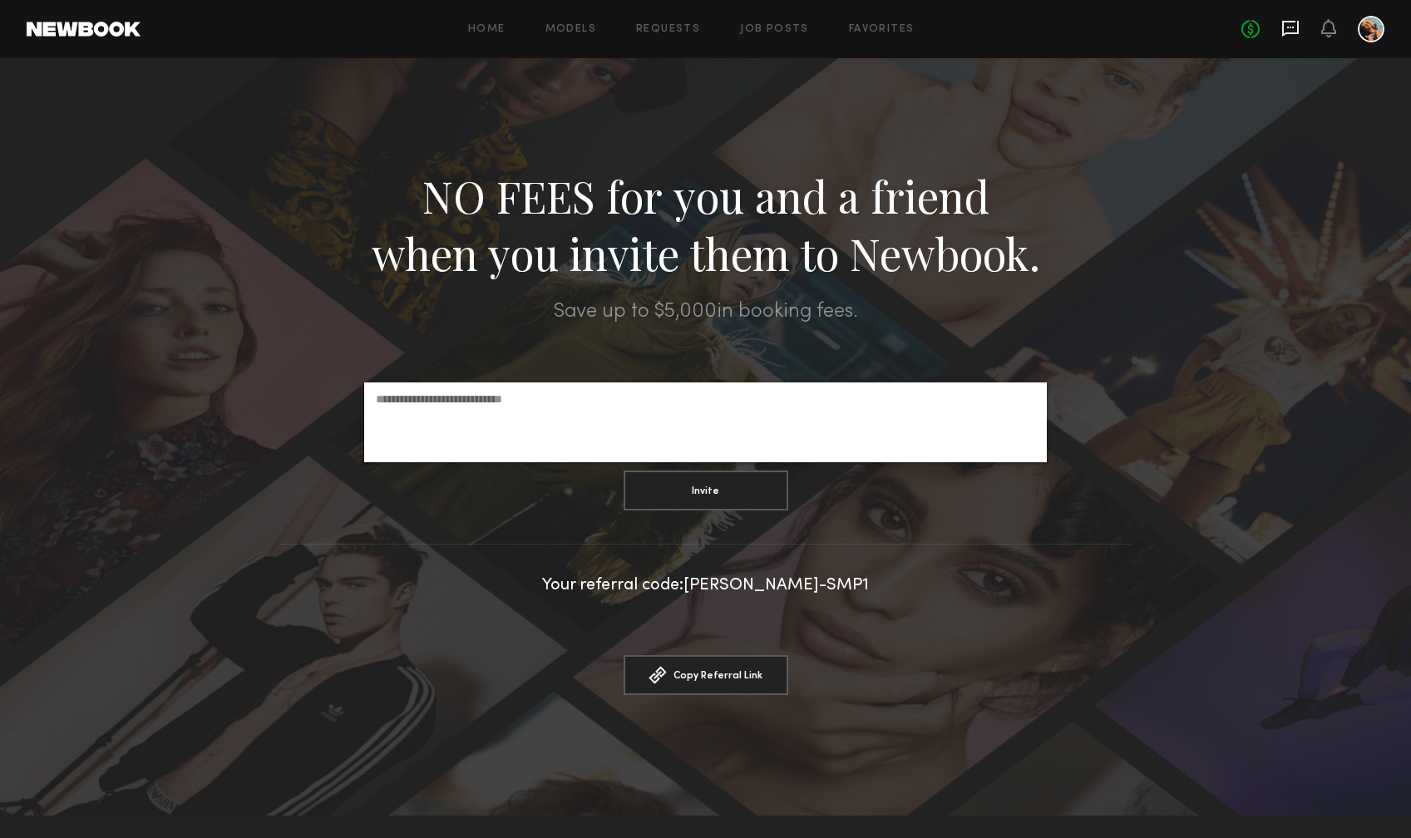
click at [1294, 34] on icon at bounding box center [1291, 28] width 18 height 18
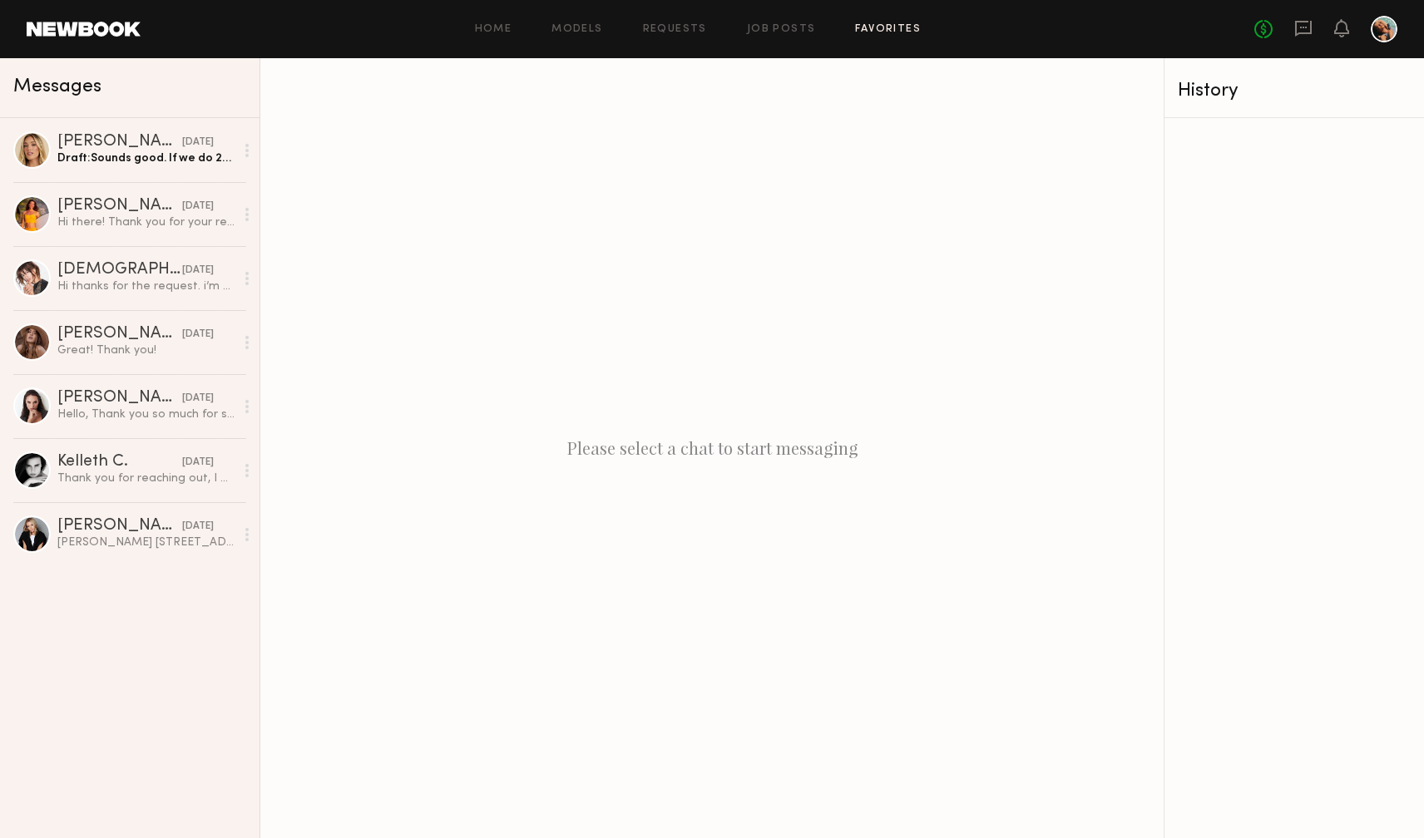
click at [891, 28] on link "Favorites" at bounding box center [888, 29] width 66 height 11
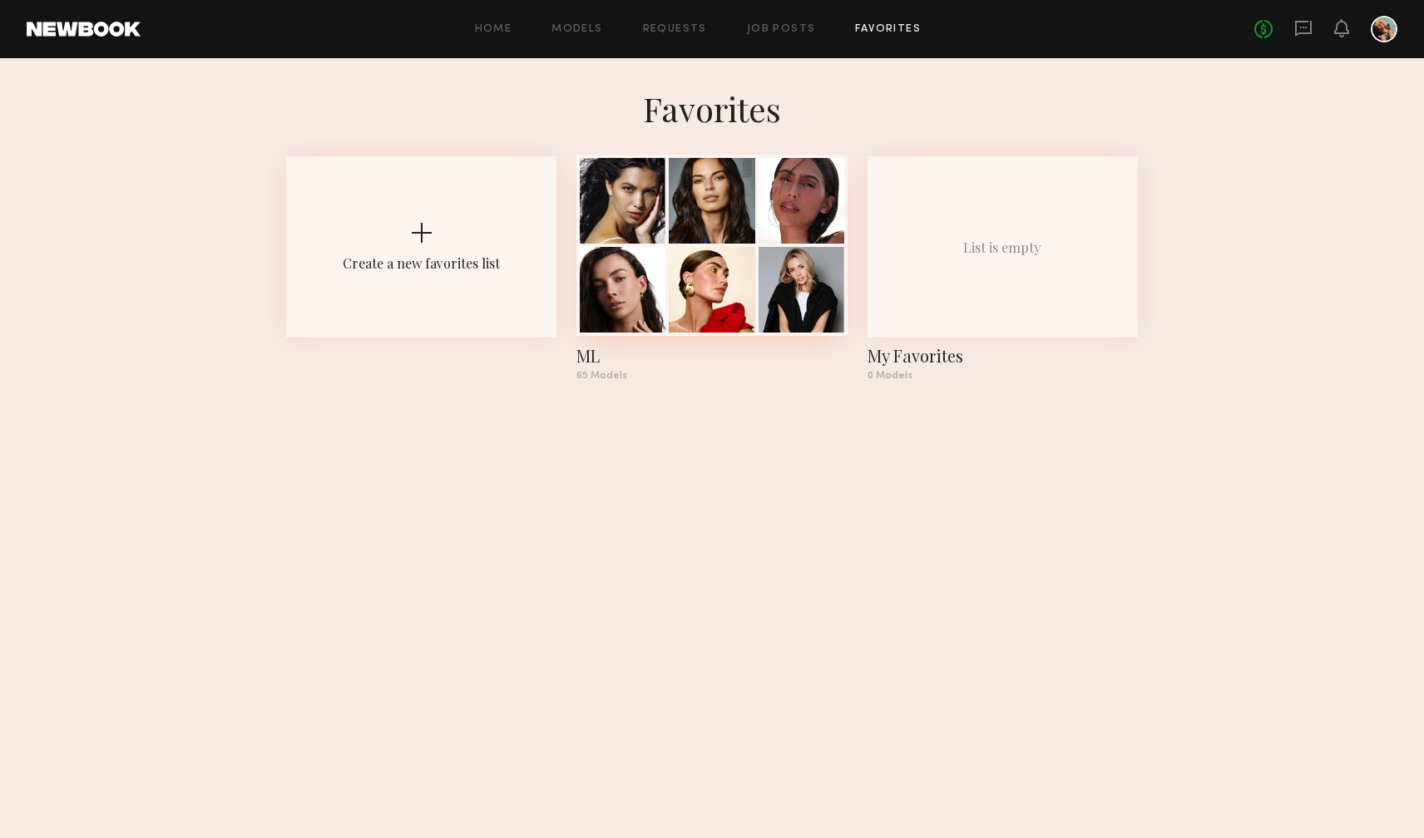
click at [683, 307] on div at bounding box center [712, 290] width 86 height 86
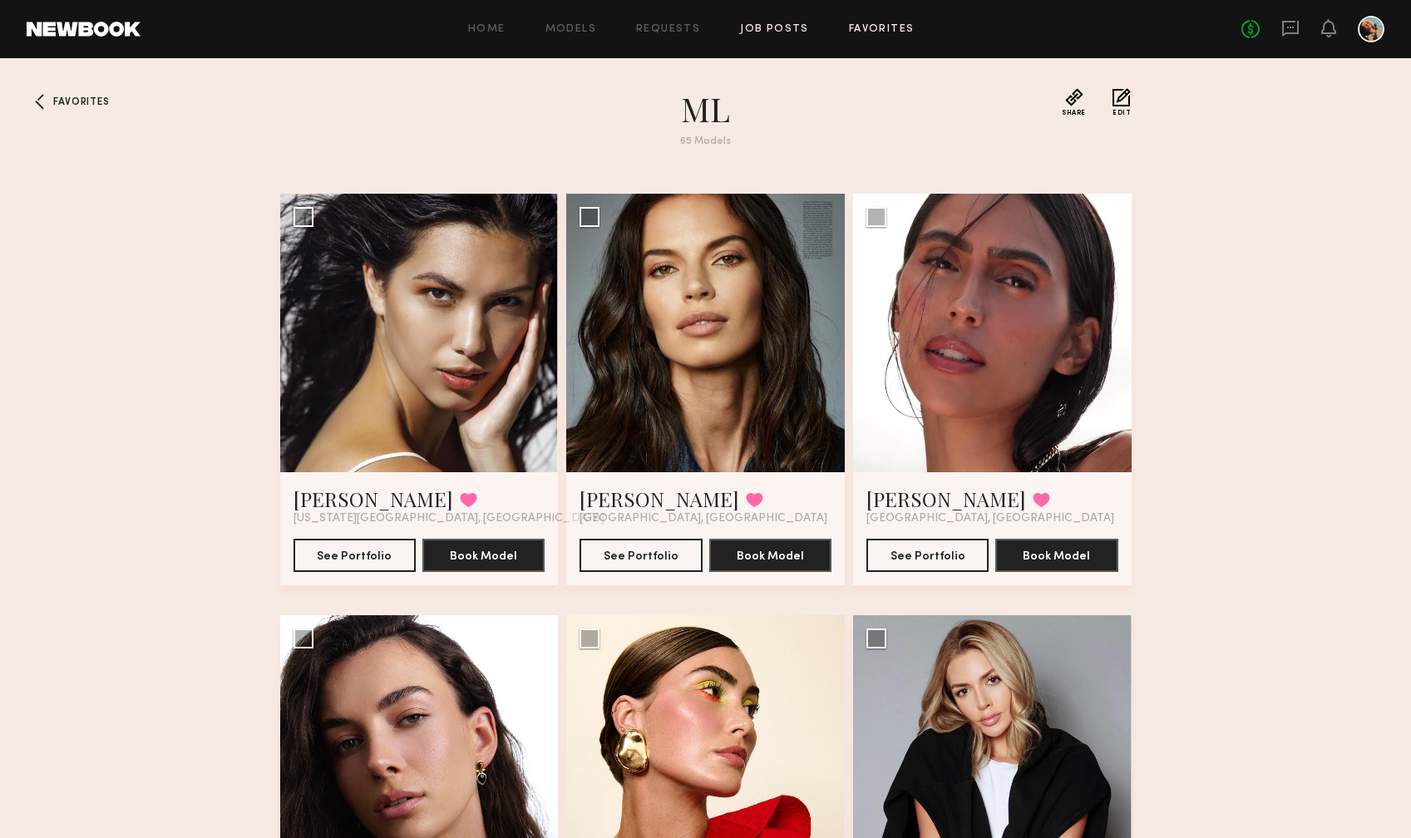
click at [776, 32] on link "Job Posts" at bounding box center [774, 29] width 69 height 11
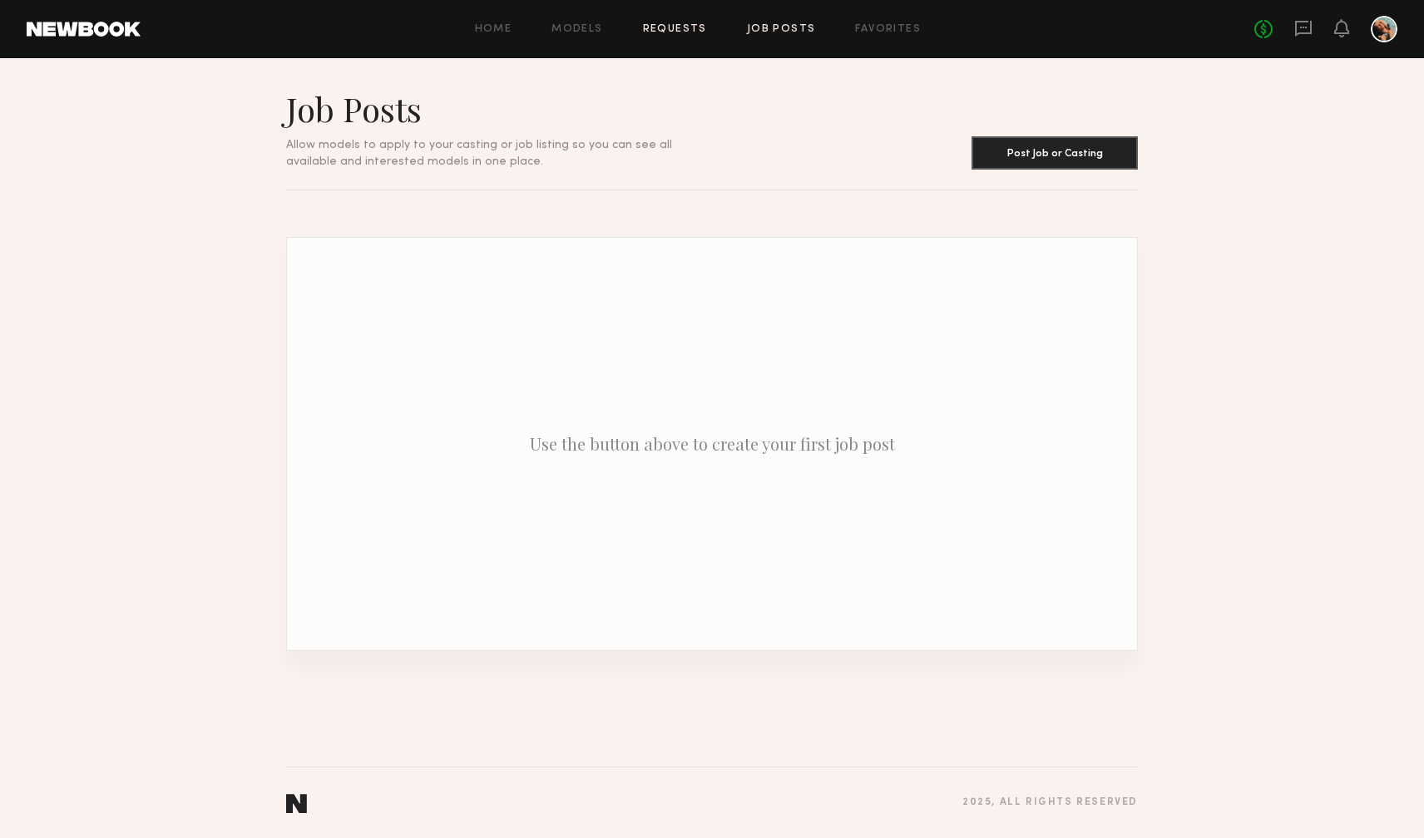
click at [695, 26] on link "Requests" at bounding box center [675, 29] width 64 height 11
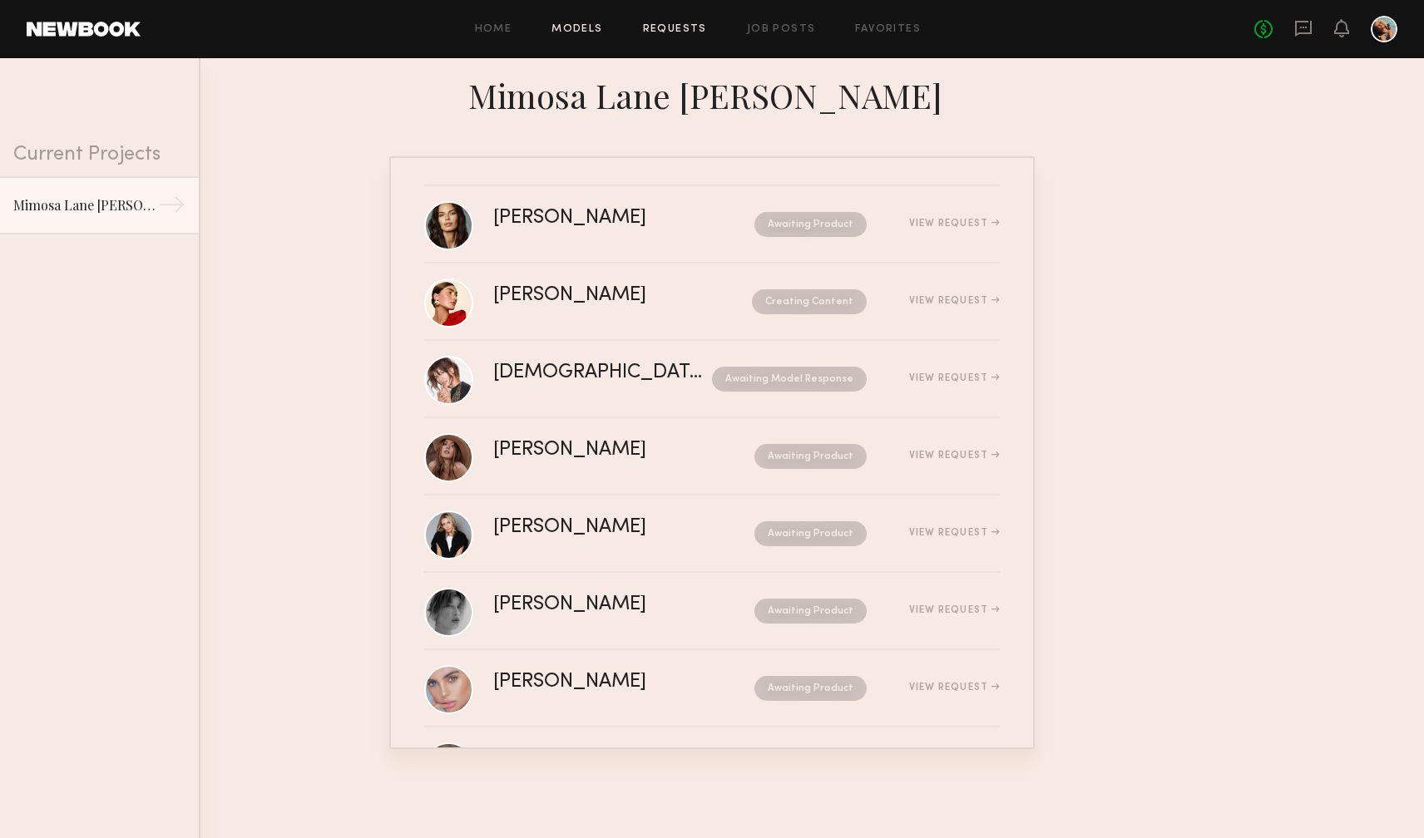
click at [581, 27] on link "Models" at bounding box center [576, 29] width 51 height 11
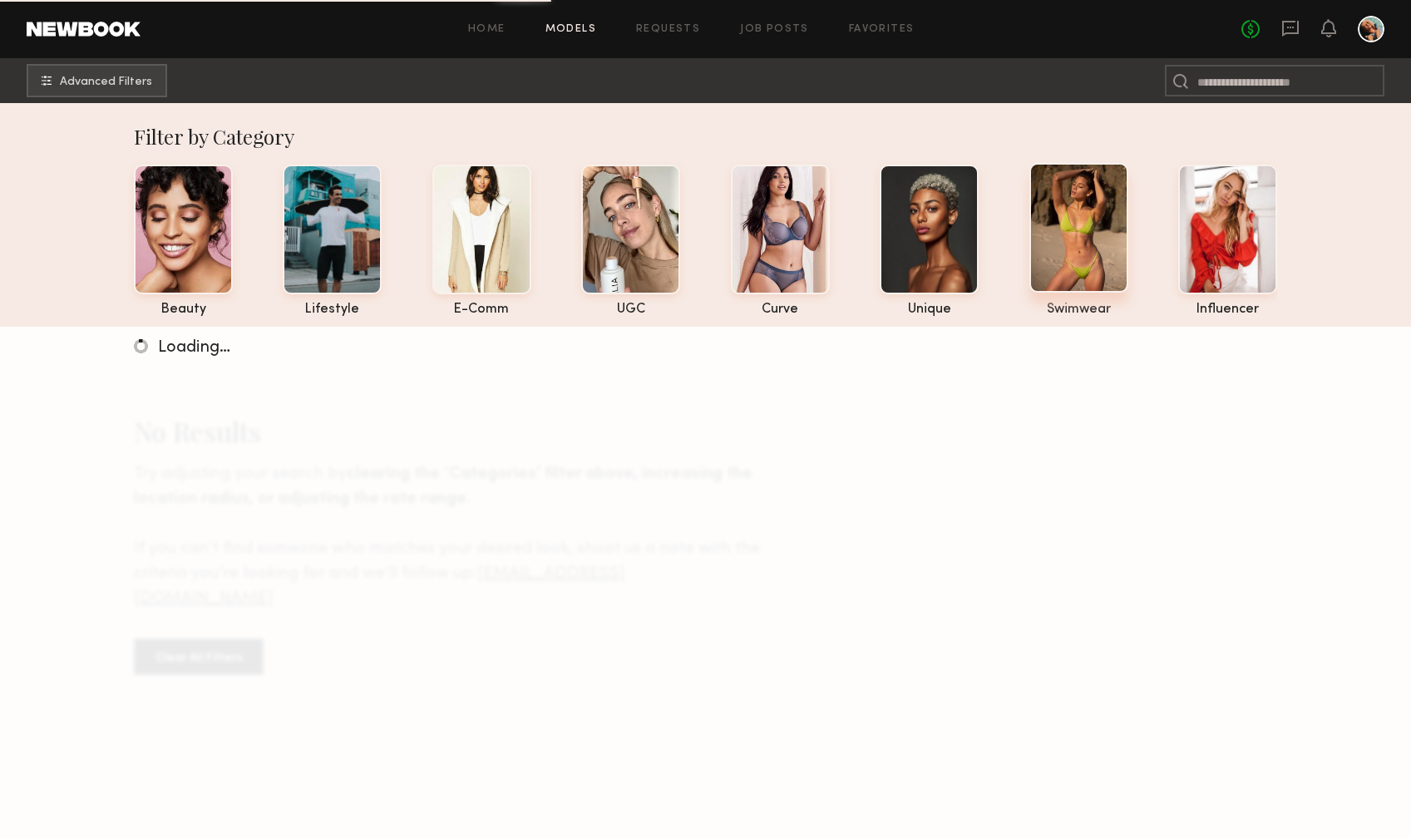
click at [1069, 201] on div at bounding box center [1079, 228] width 99 height 130
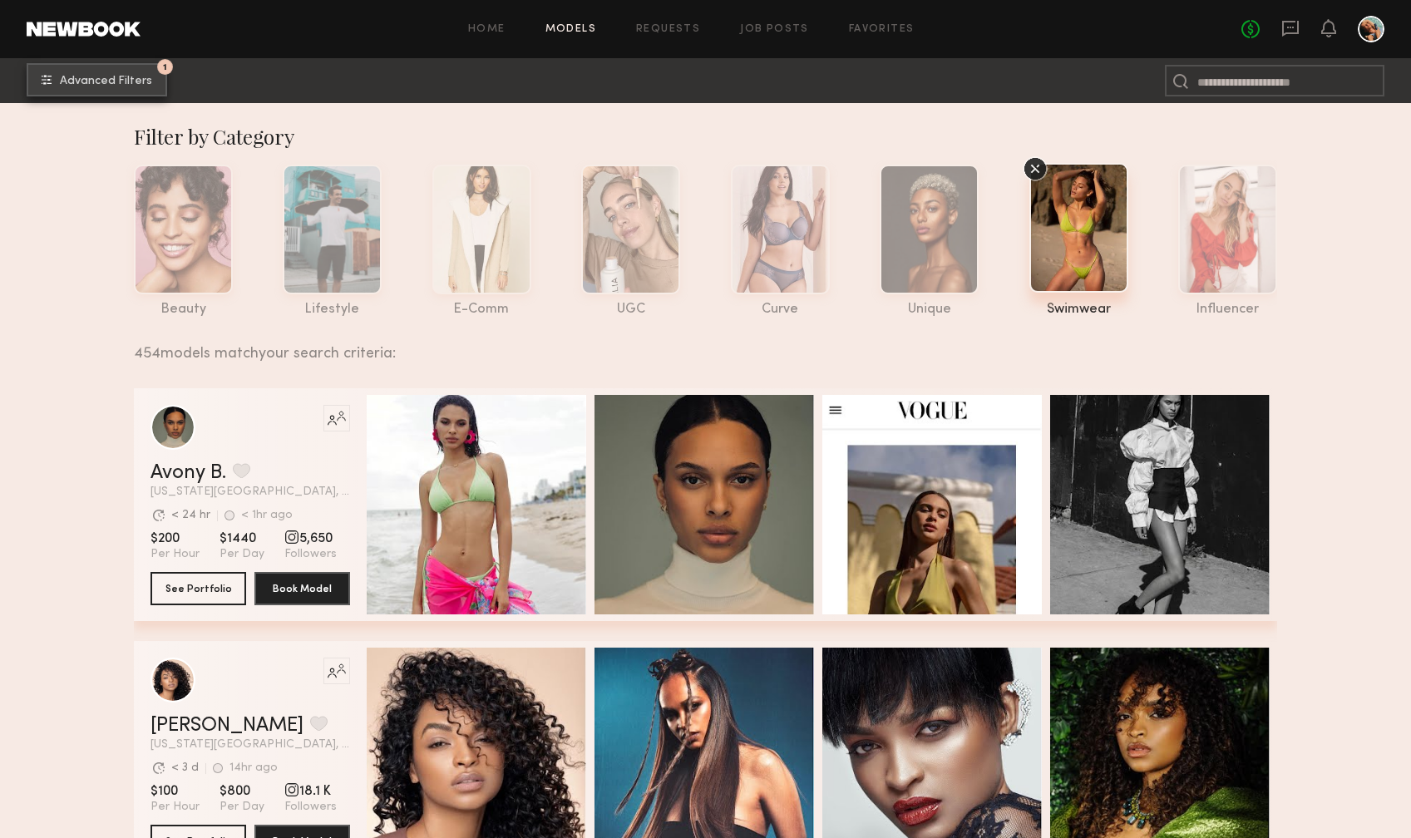
click at [149, 79] on span "Advanced Filters" at bounding box center [106, 82] width 92 height 12
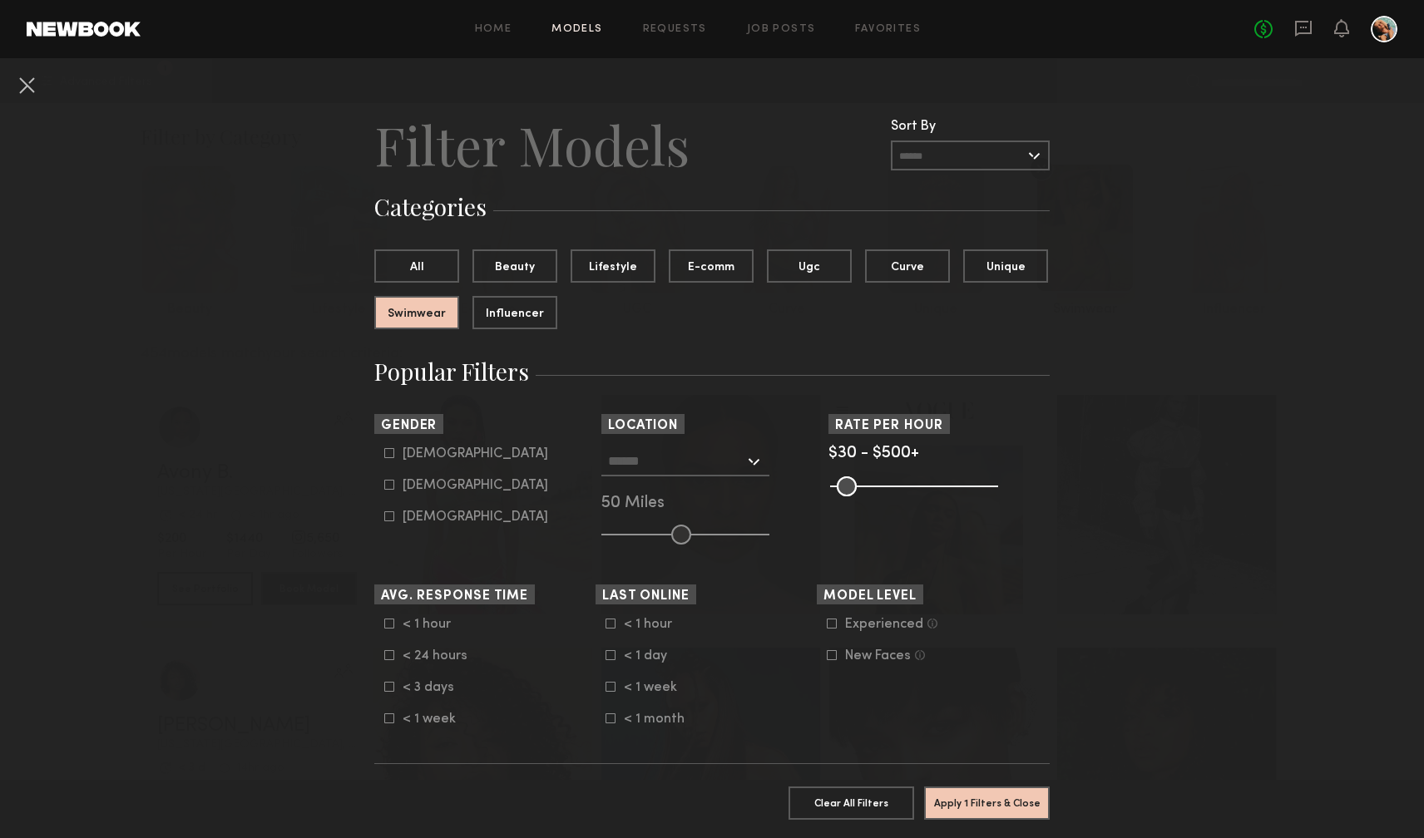
click at [390, 483] on label "Female" at bounding box center [466, 485] width 164 height 10
type input "**"
click at [952, 789] on button "Apply 2 Filters & Close" at bounding box center [987, 802] width 126 height 33
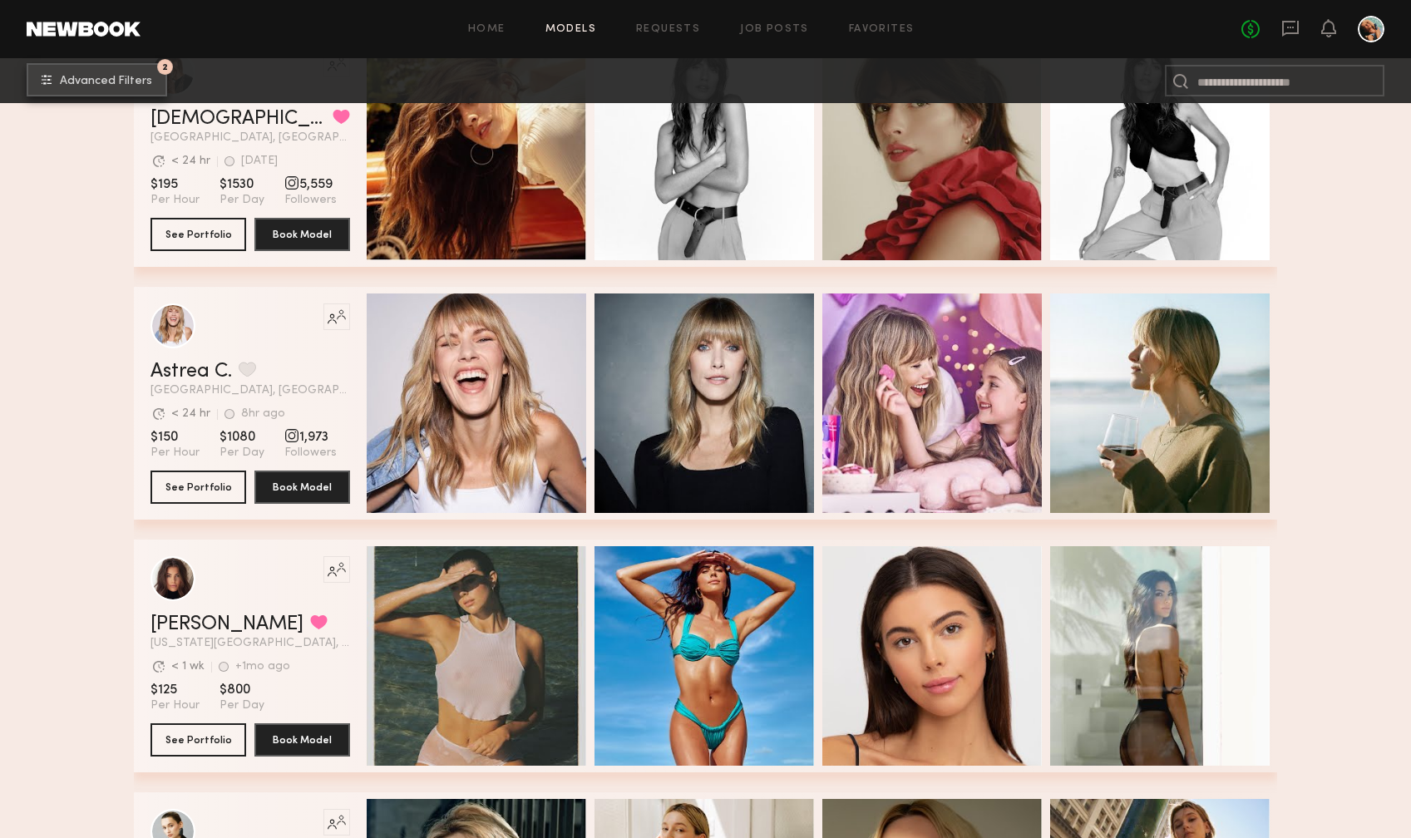
scroll to position [785, 0]
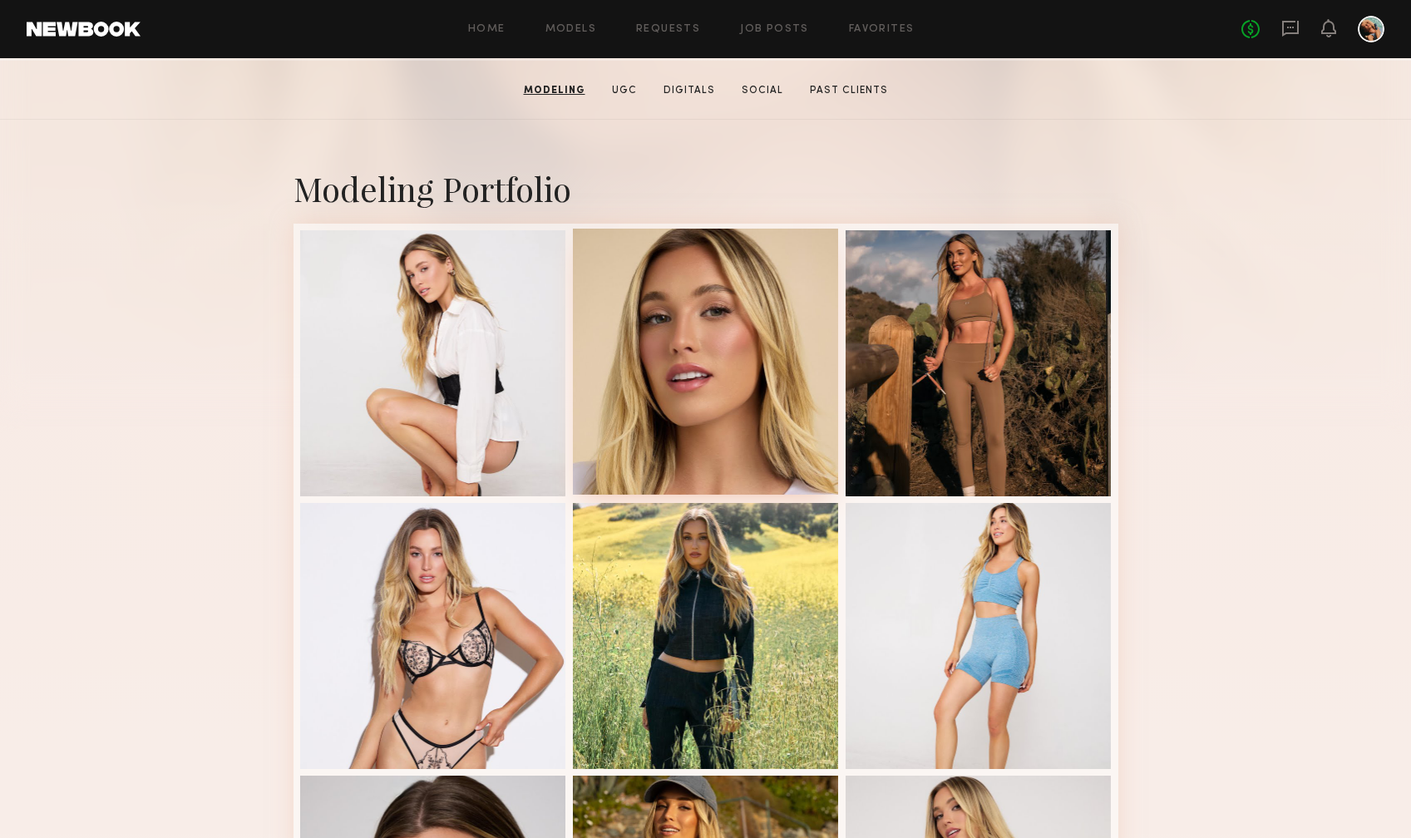
scroll to position [796, 0]
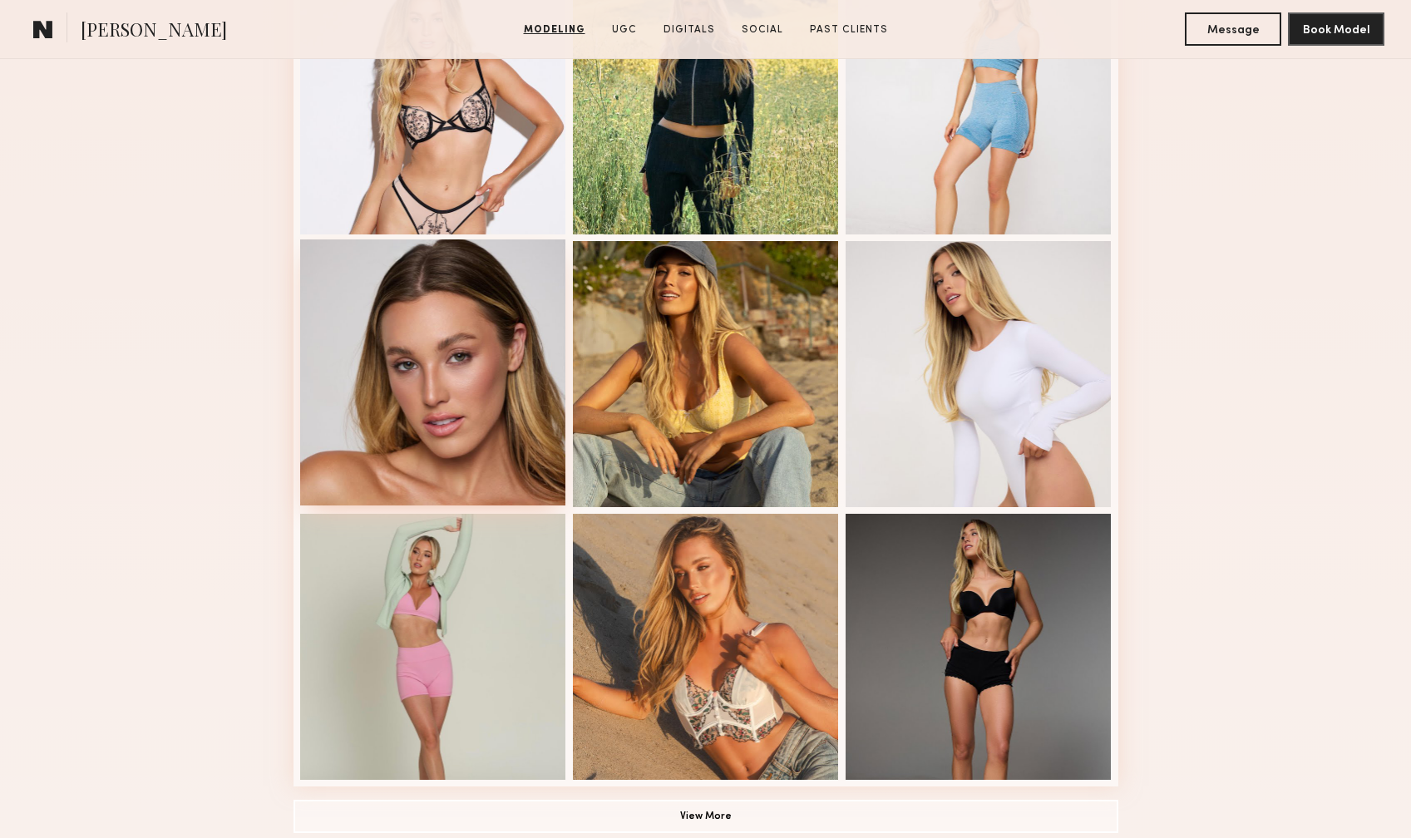
click at [441, 385] on div at bounding box center [433, 373] width 266 height 266
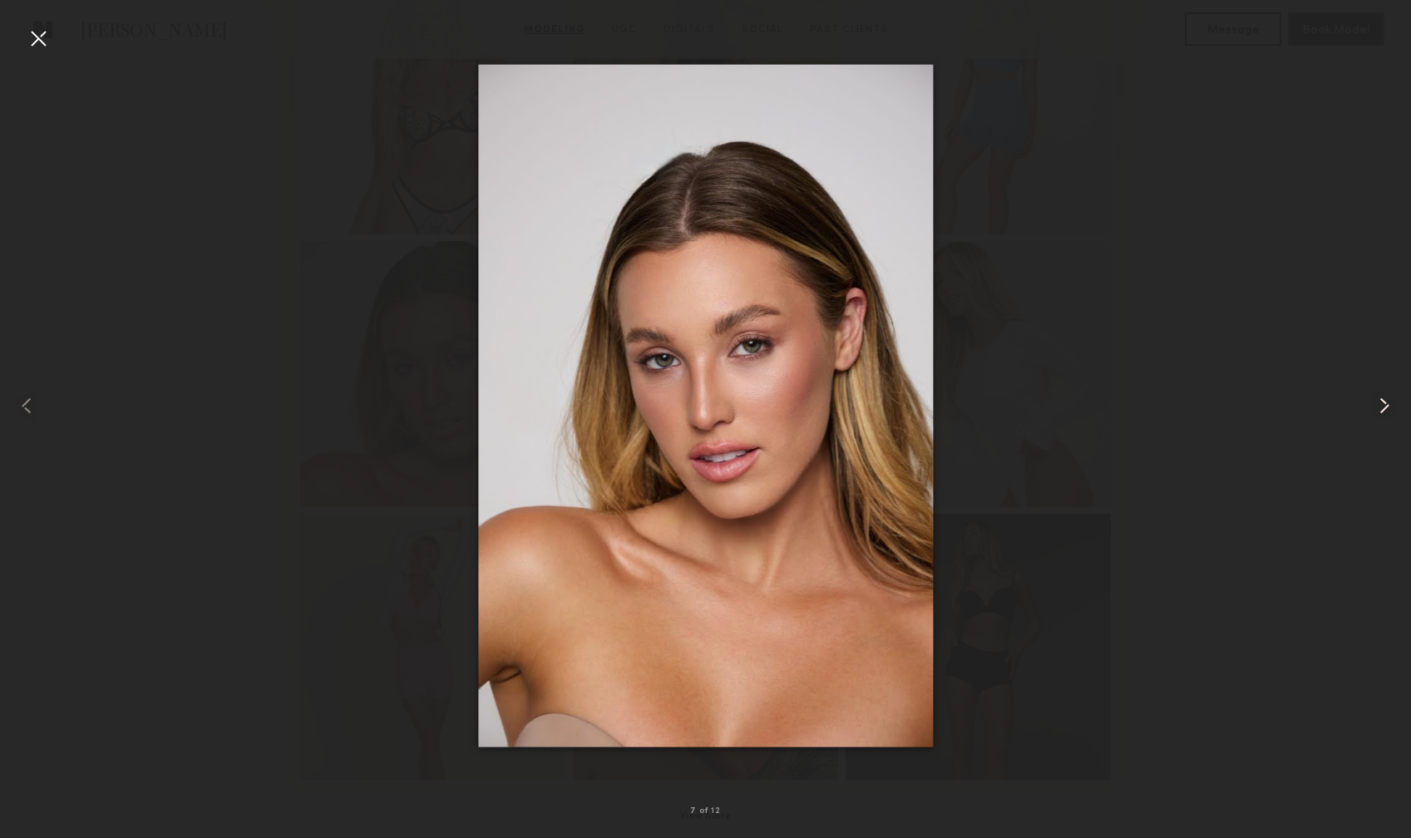
click at [1378, 407] on common-icon at bounding box center [1384, 406] width 27 height 27
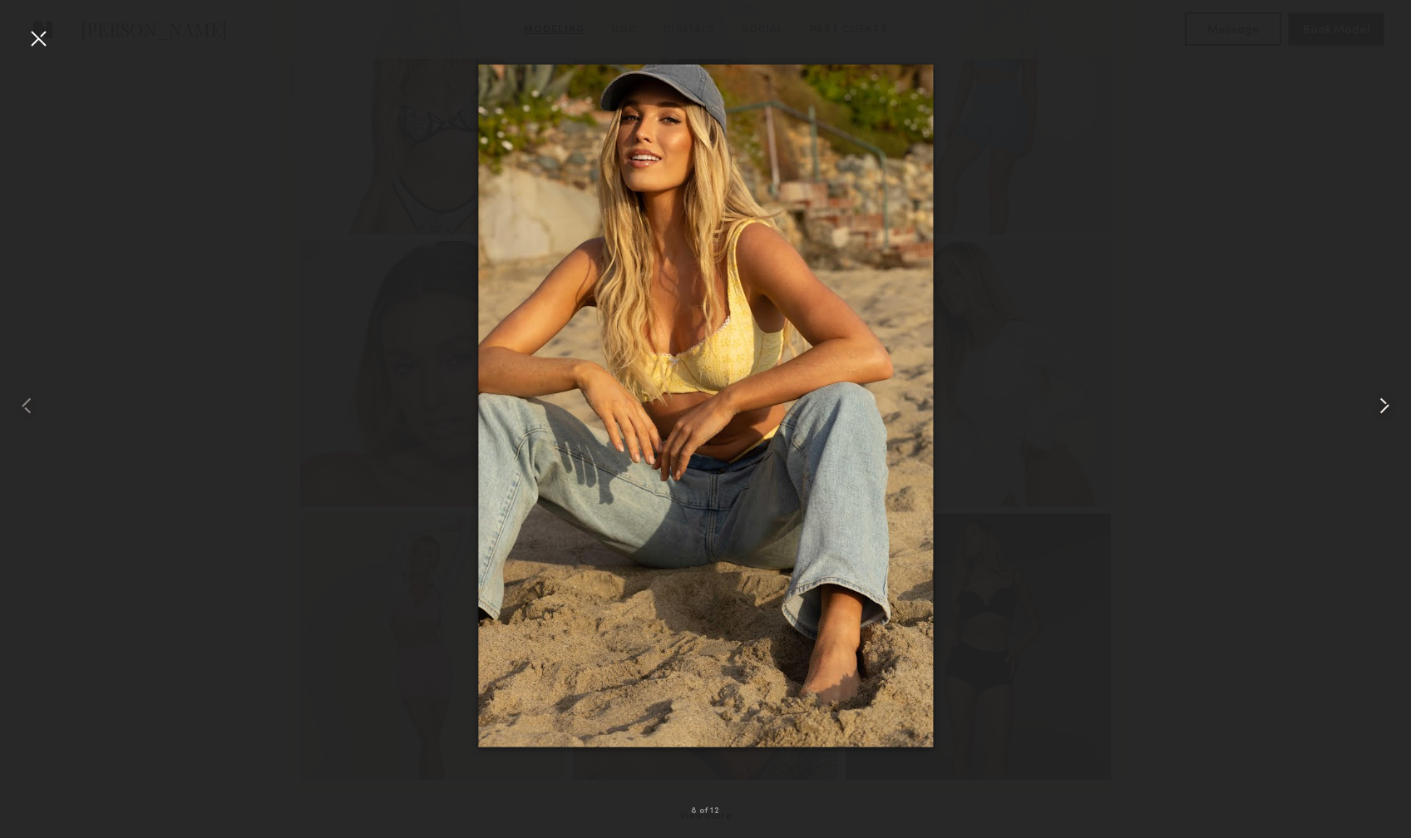
click at [1378, 407] on common-icon at bounding box center [1384, 406] width 27 height 27
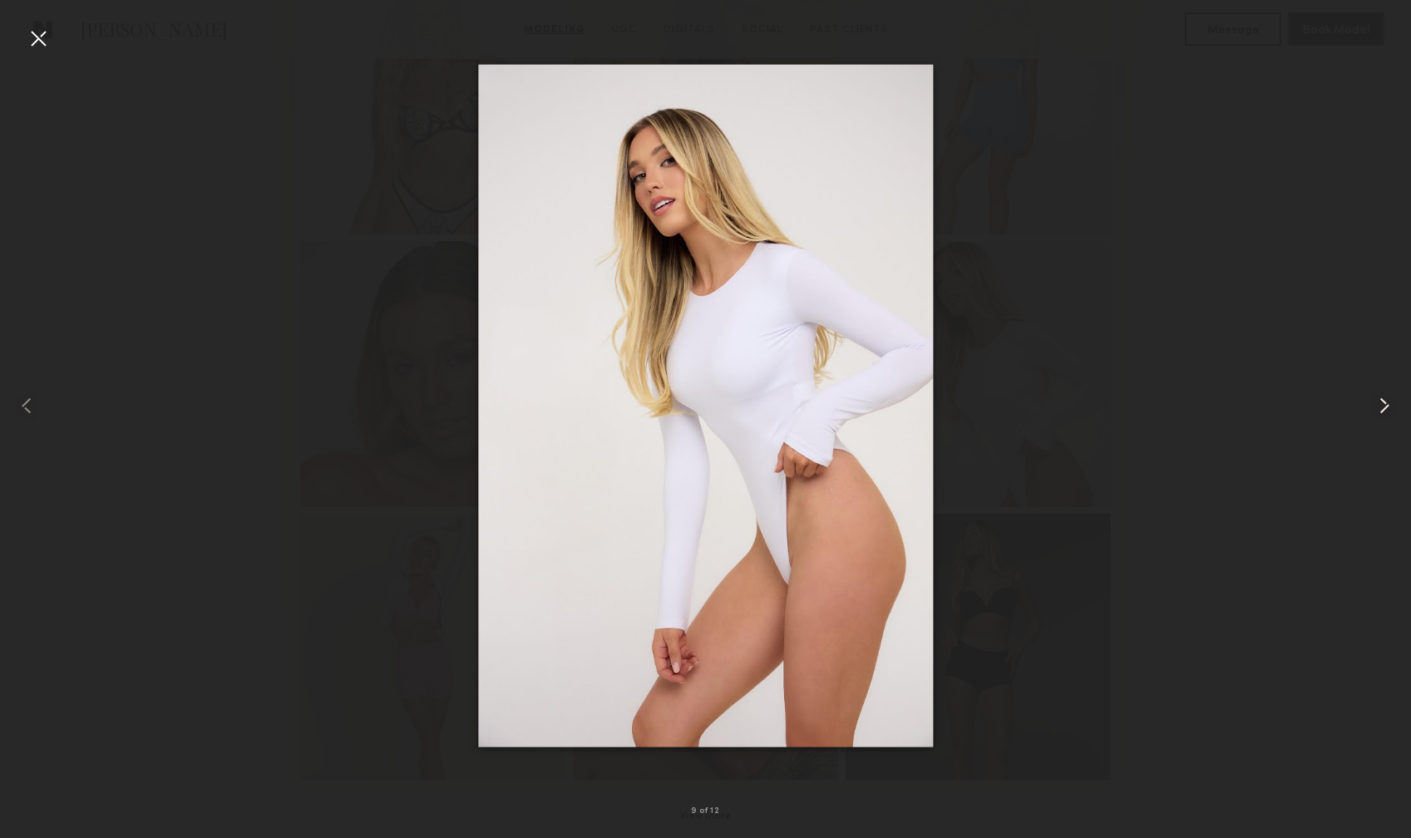
click at [1378, 407] on common-icon at bounding box center [1384, 406] width 27 height 27
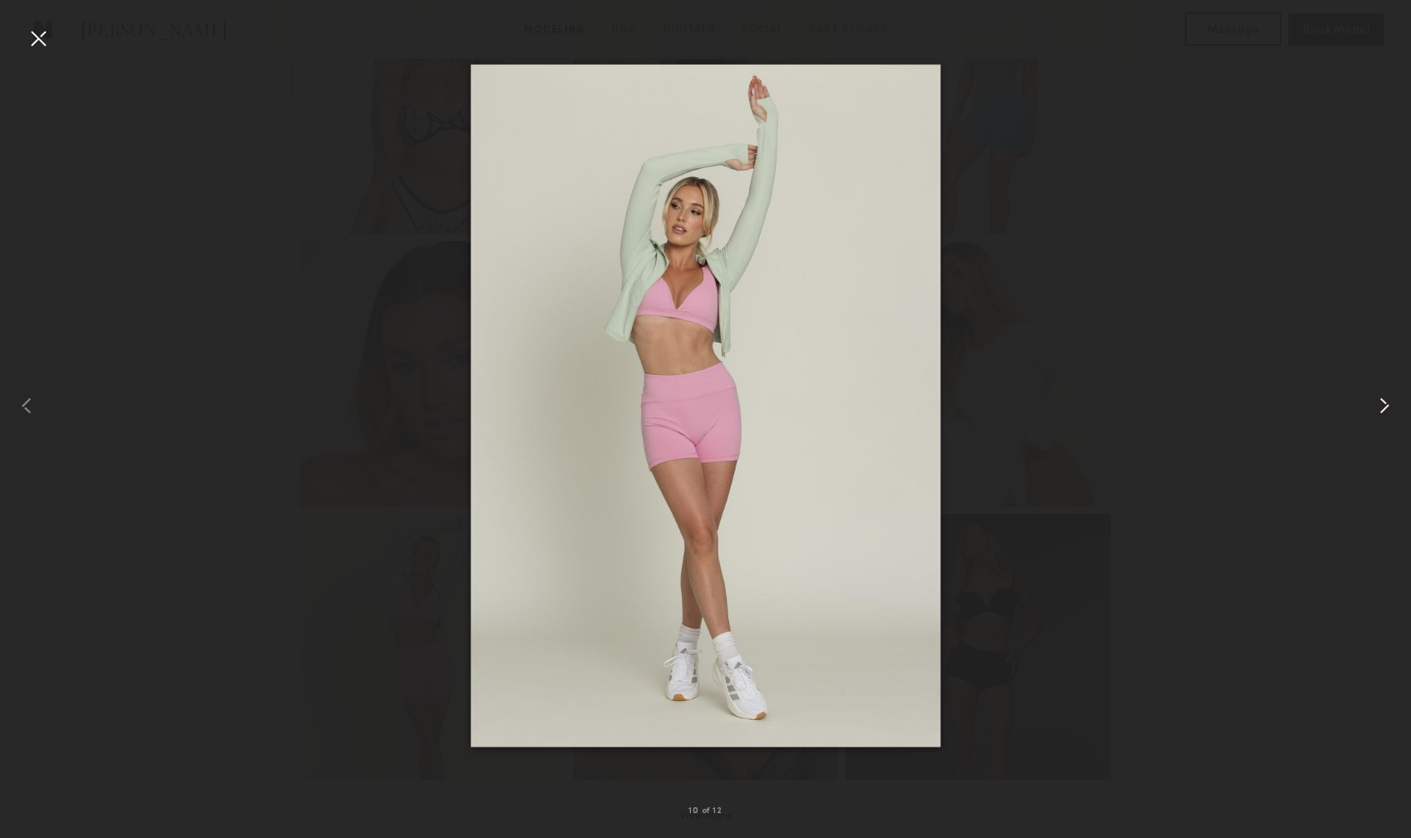
click at [1378, 407] on common-icon at bounding box center [1384, 406] width 27 height 27
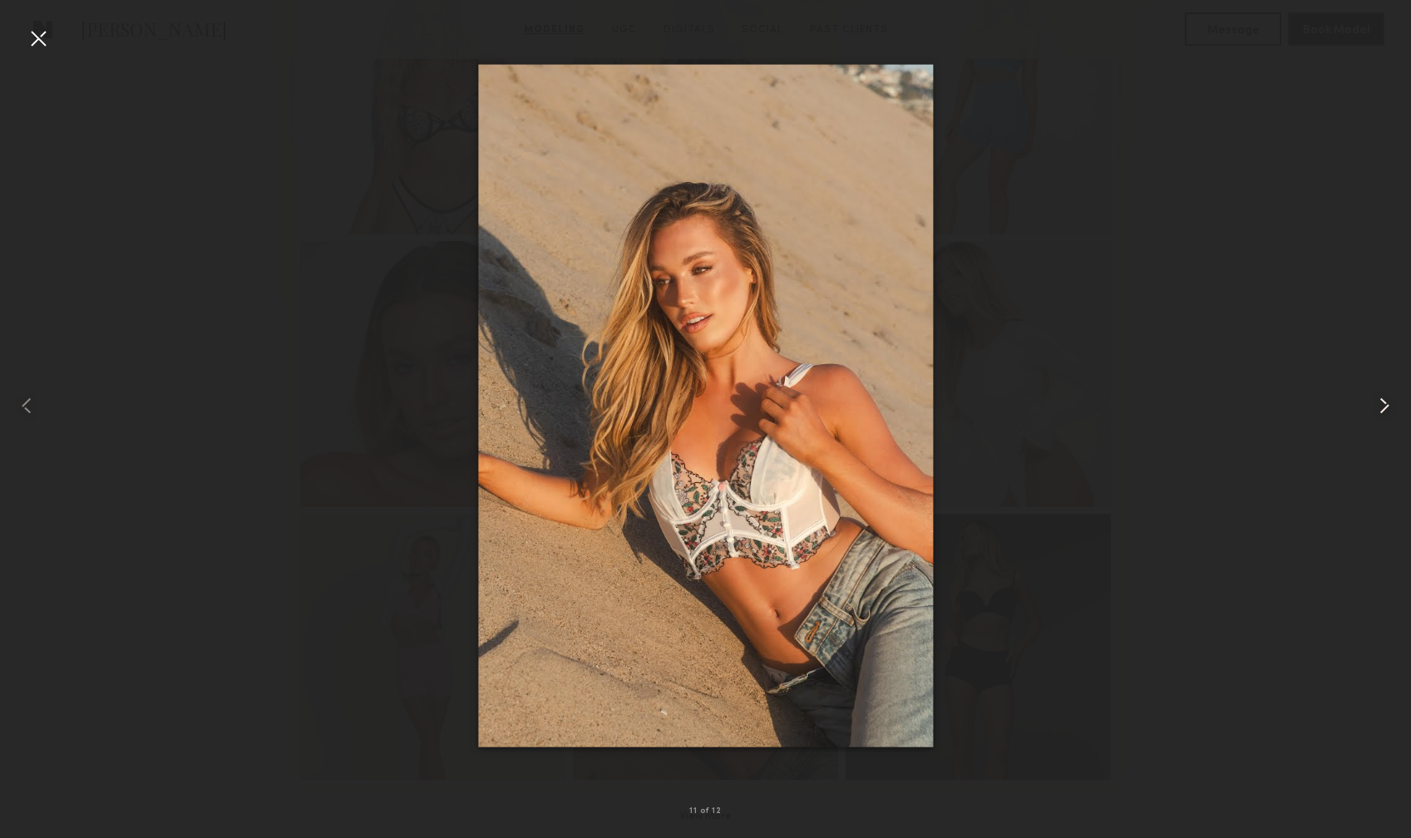
click at [1378, 407] on common-icon at bounding box center [1384, 406] width 27 height 27
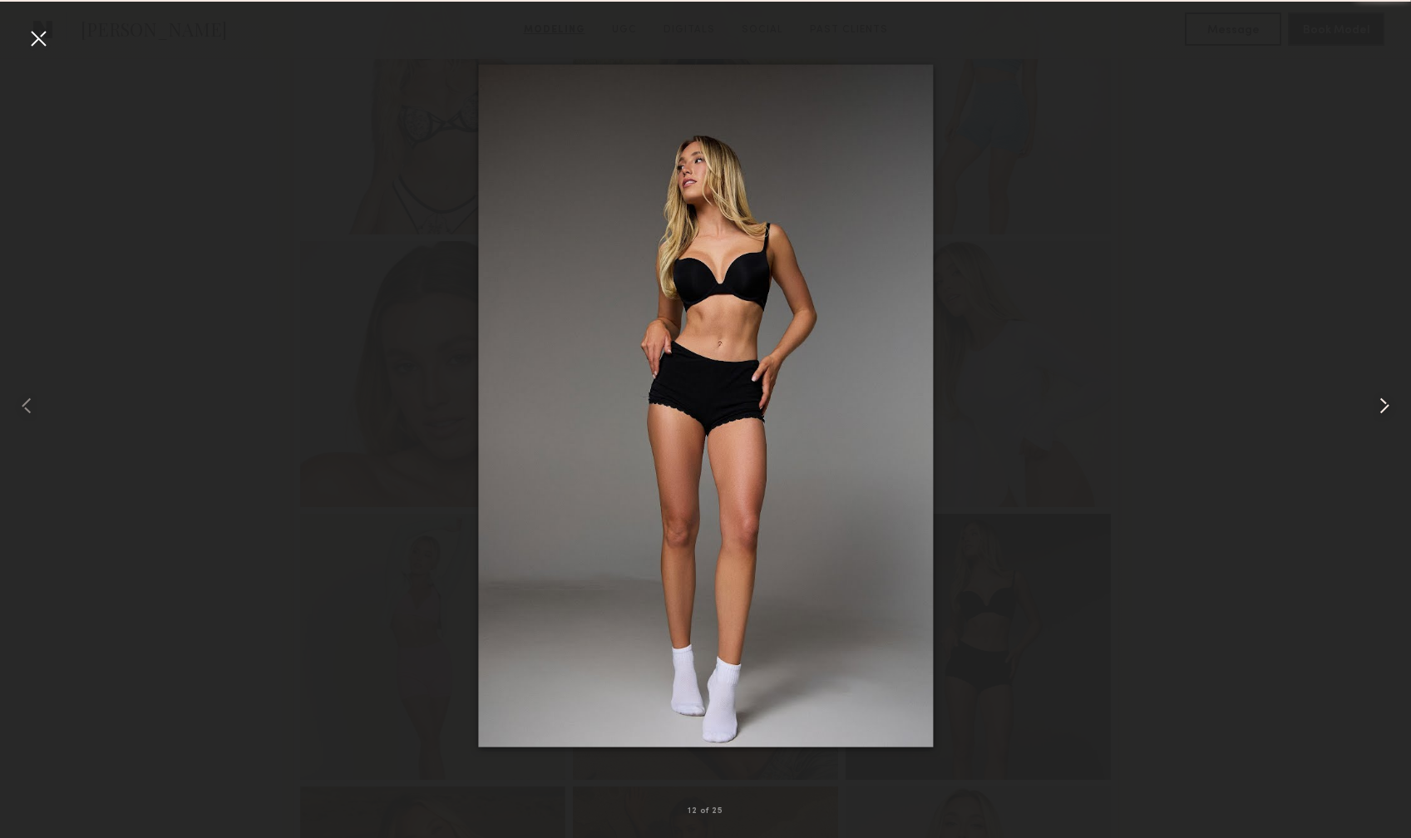
click at [1378, 407] on common-icon at bounding box center [1384, 406] width 27 height 27
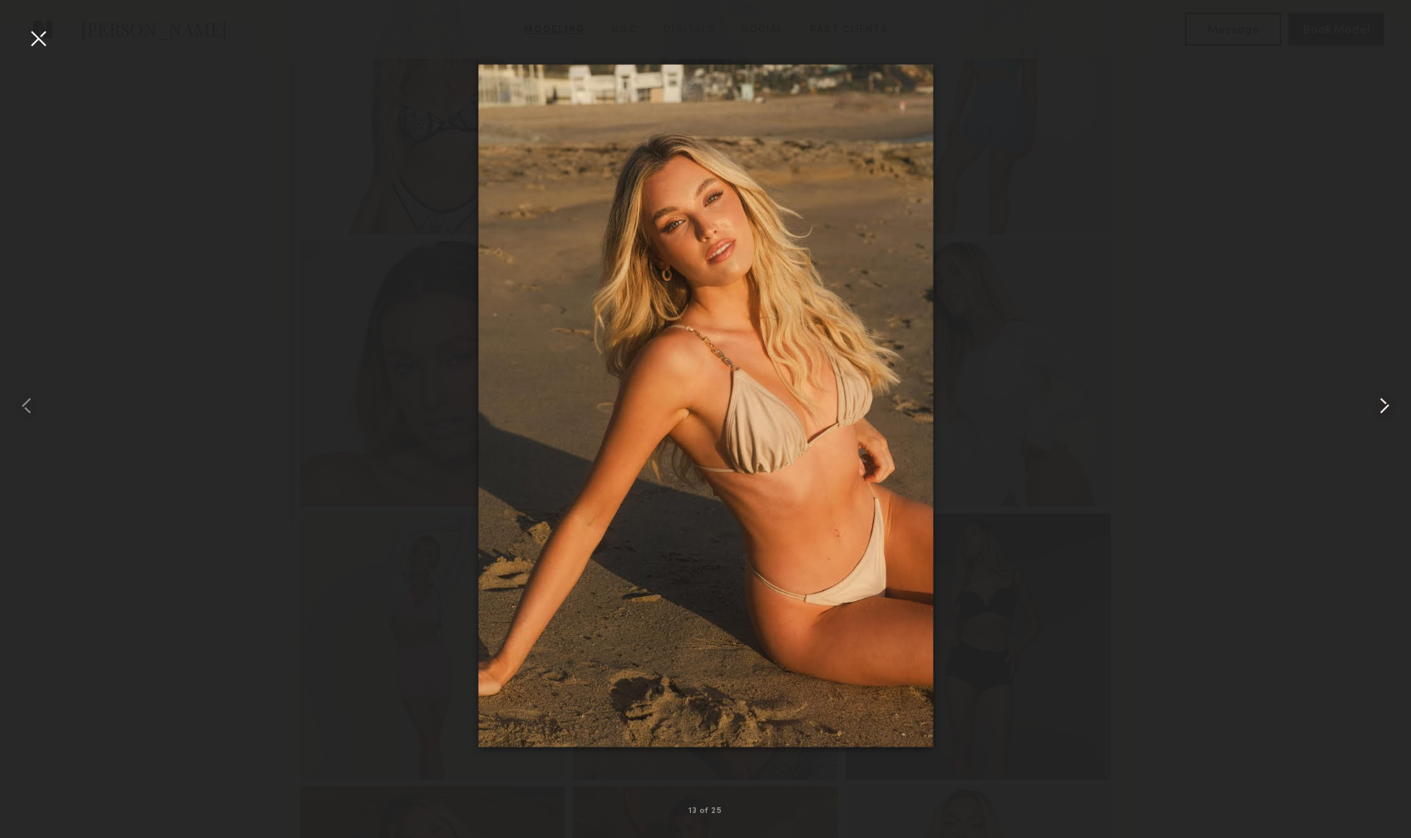
click at [1384, 404] on common-icon at bounding box center [1384, 406] width 27 height 27
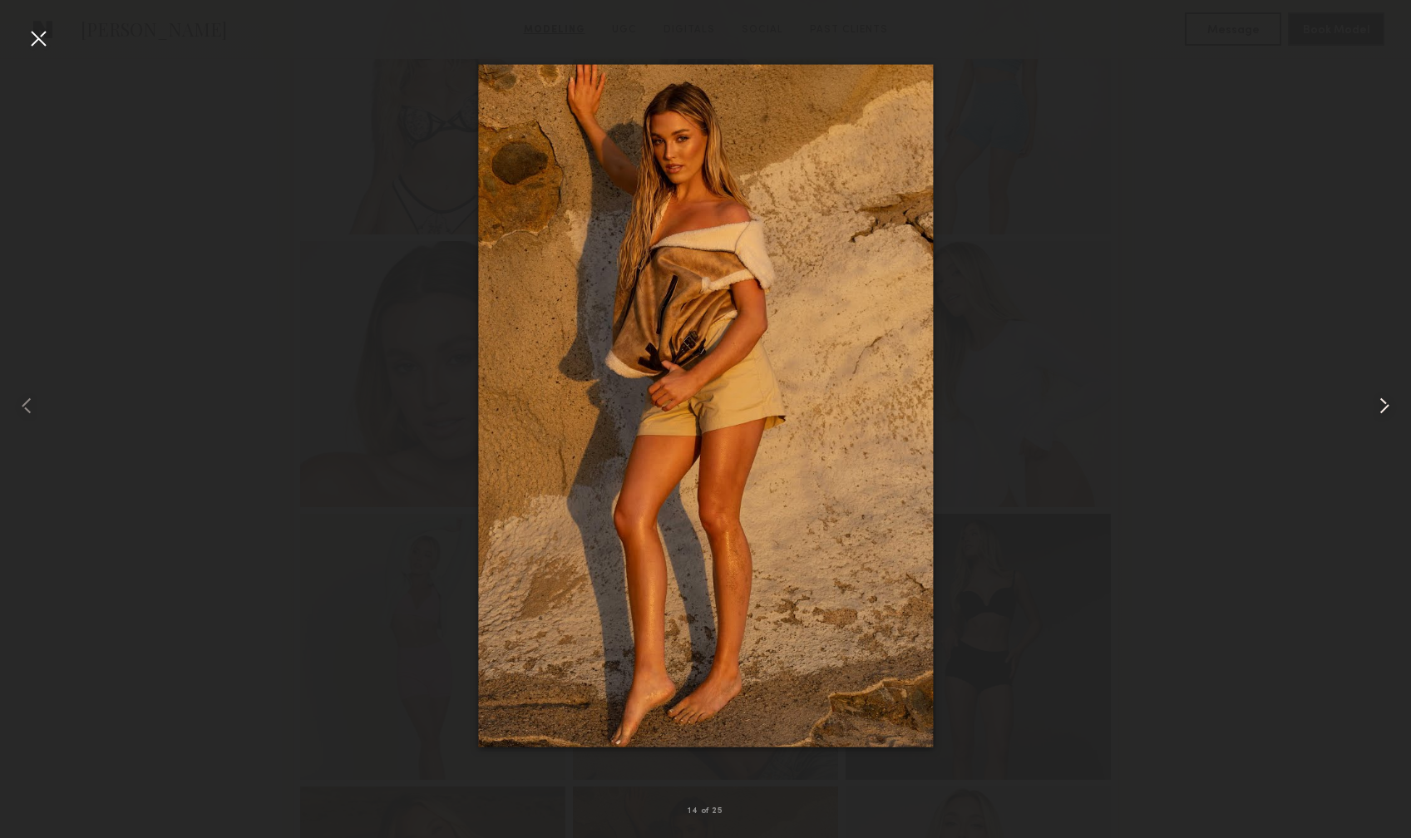
click at [1384, 404] on common-icon at bounding box center [1384, 406] width 27 height 27
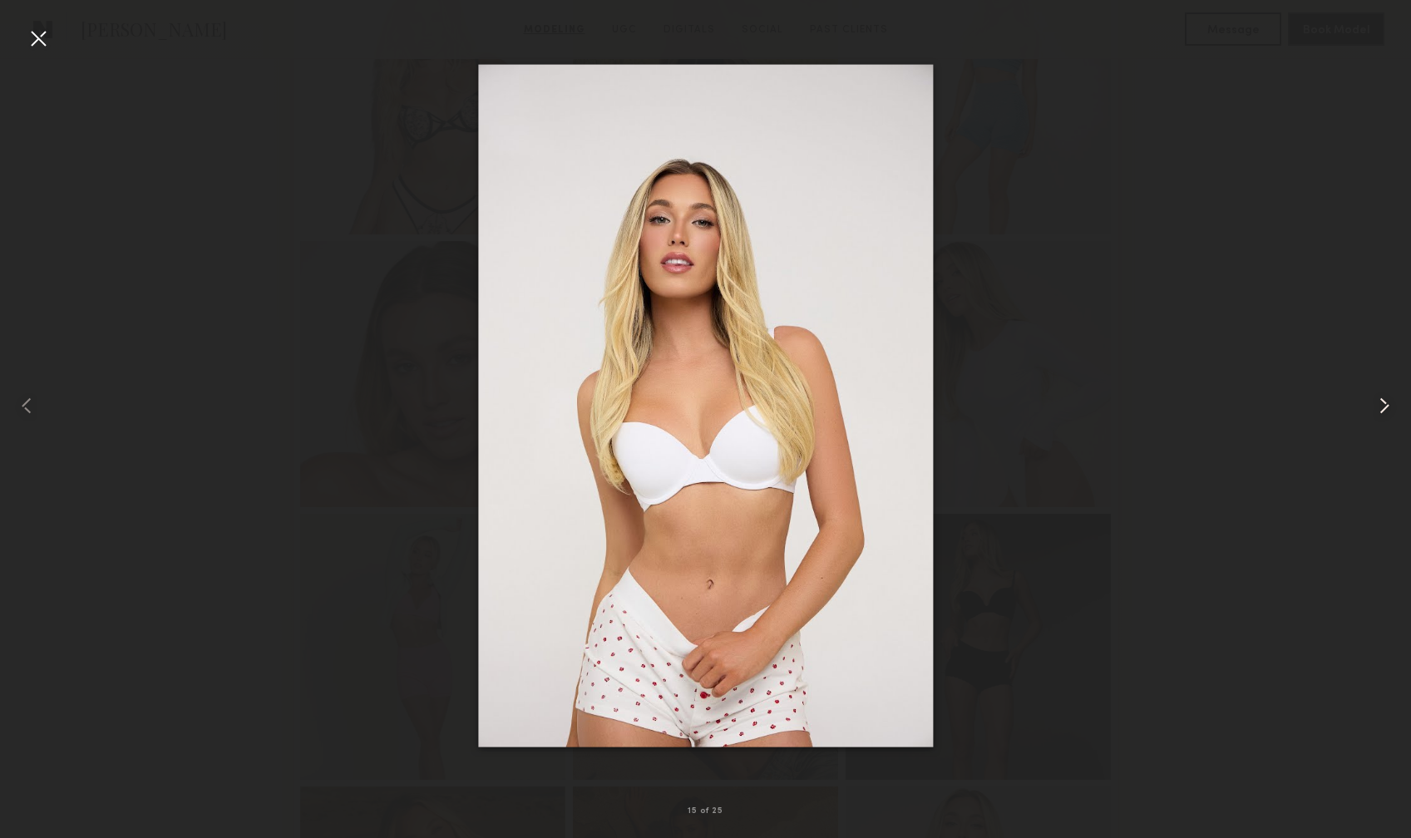
click at [1384, 404] on common-icon at bounding box center [1384, 406] width 27 height 27
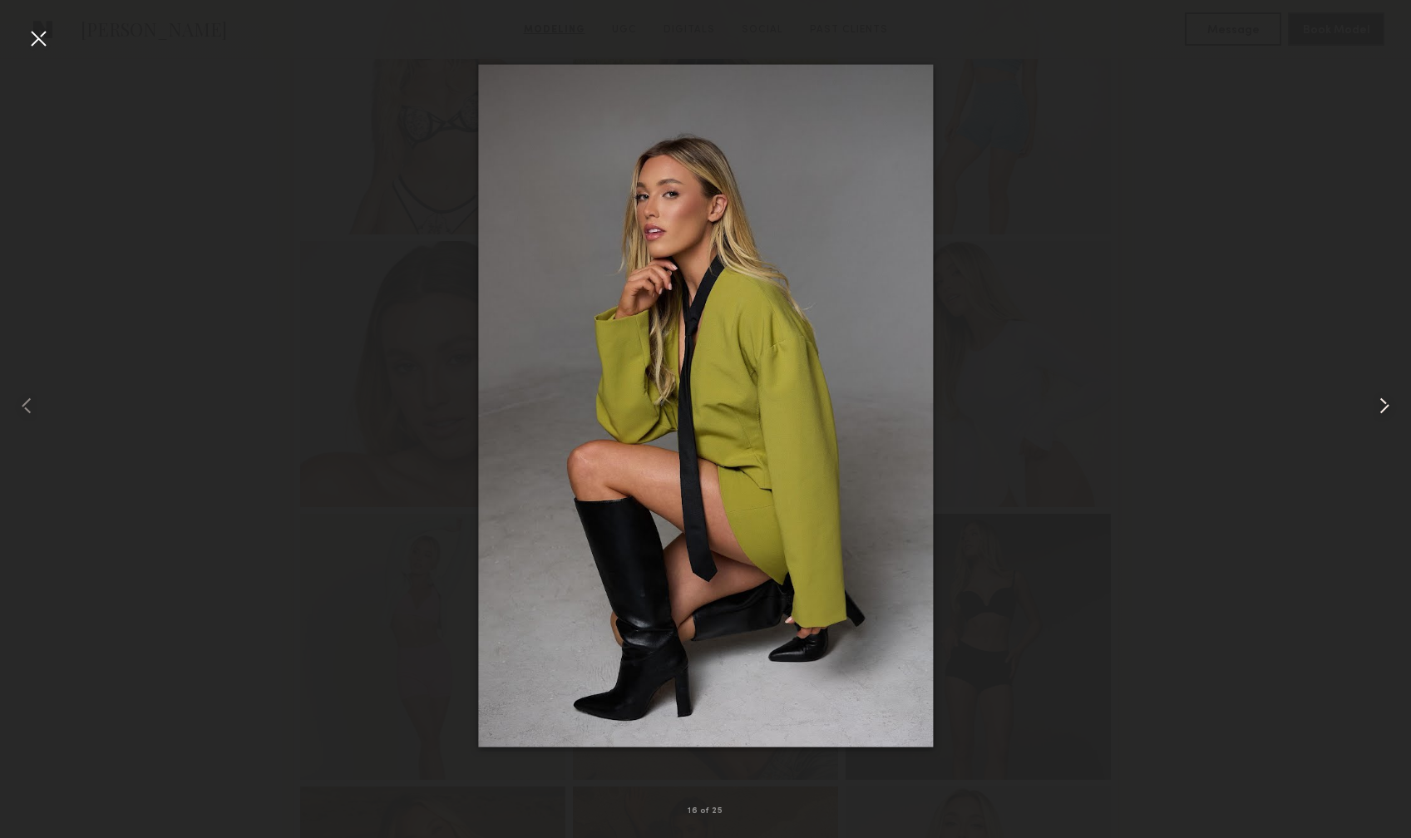
click at [1384, 404] on common-icon at bounding box center [1384, 406] width 27 height 27
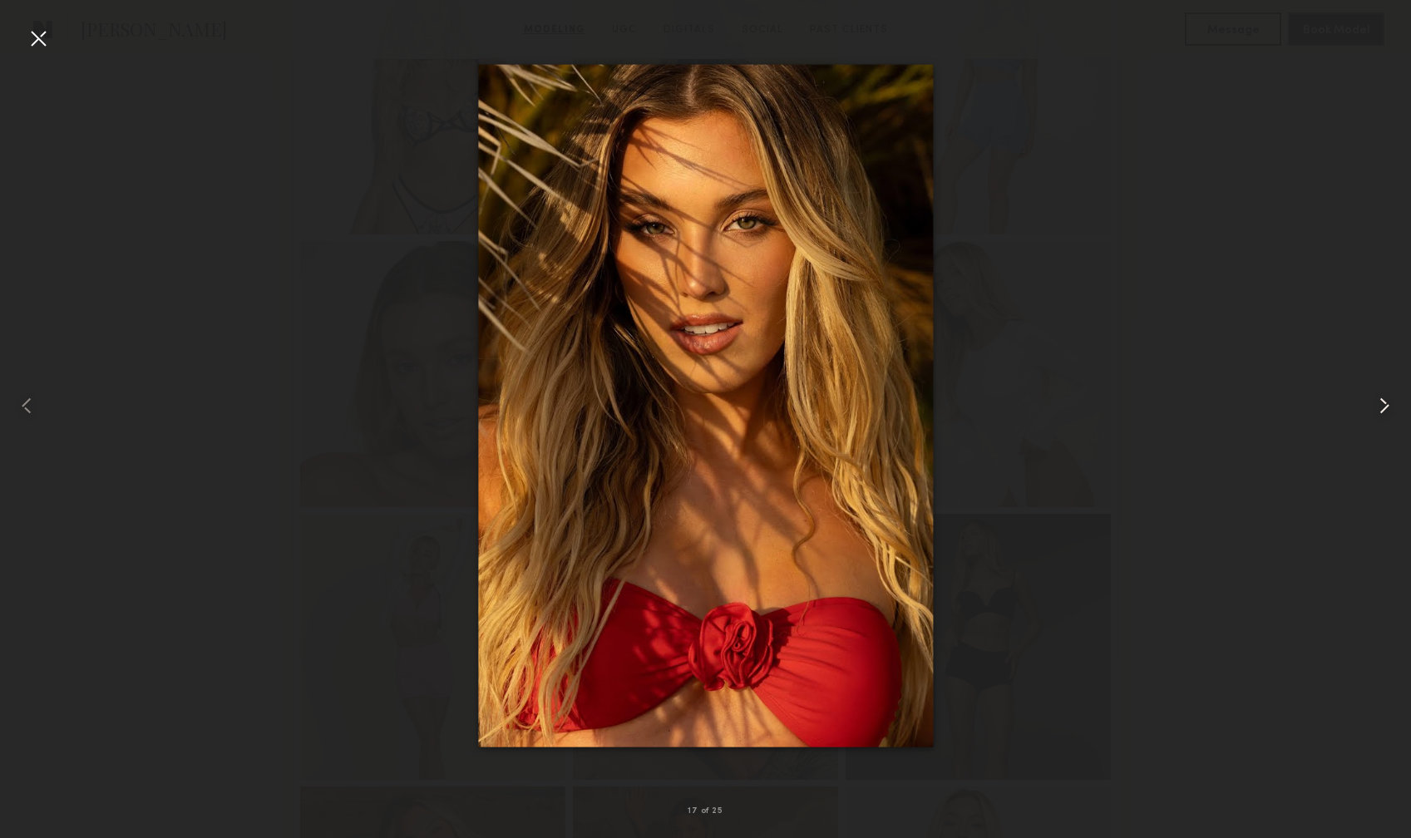
click at [1384, 404] on common-icon at bounding box center [1384, 406] width 27 height 27
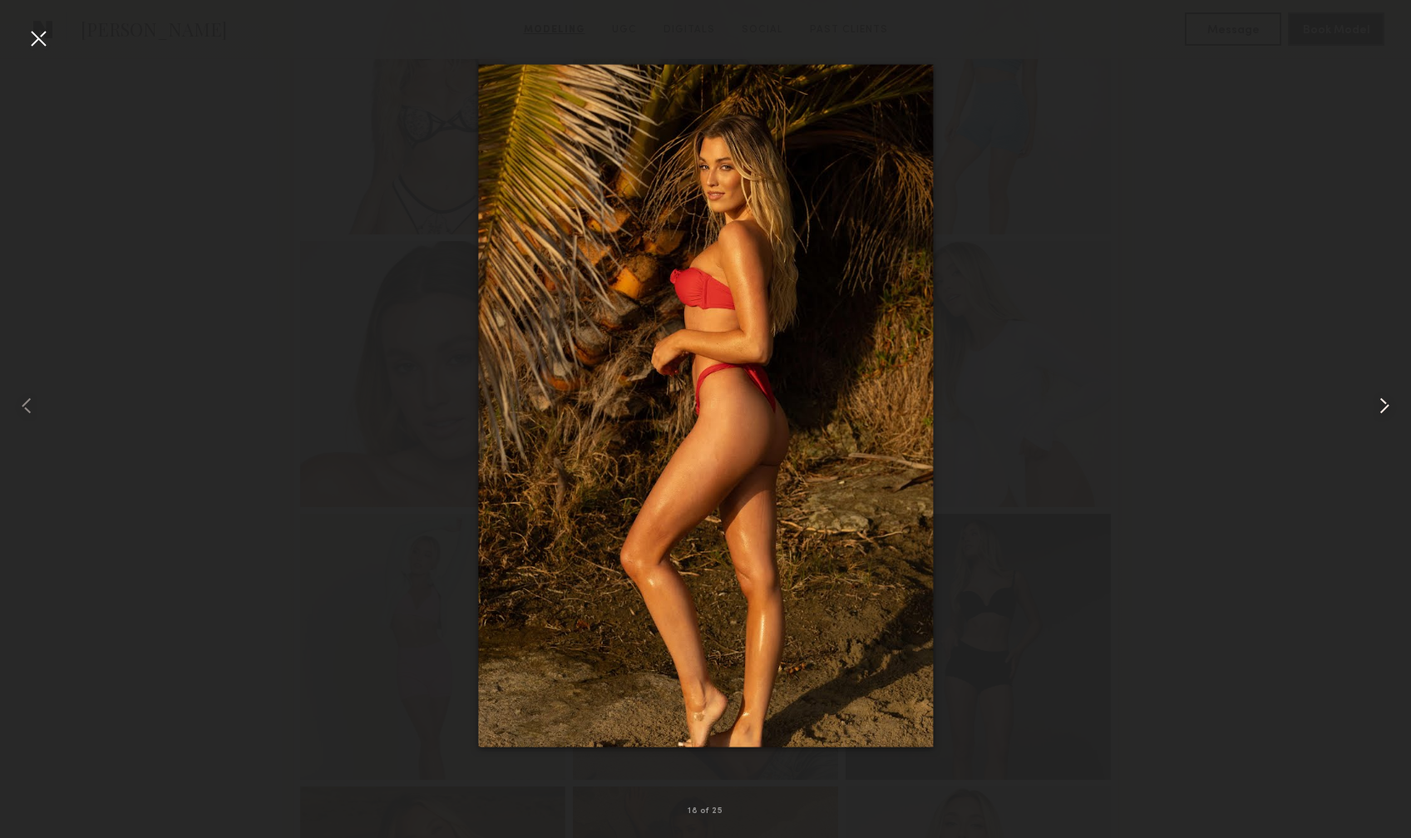
click at [1384, 404] on common-icon at bounding box center [1384, 406] width 27 height 27
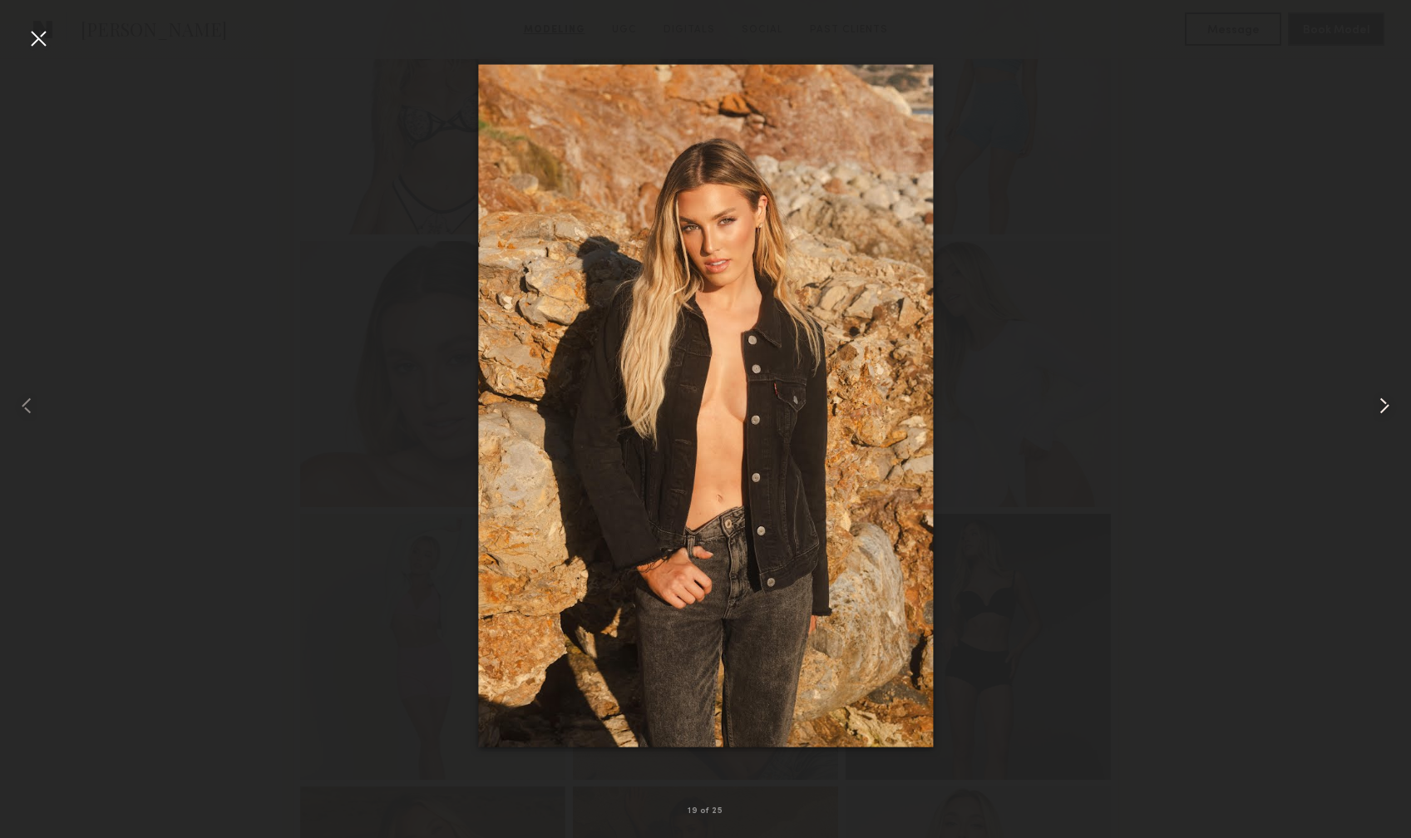
click at [1384, 404] on common-icon at bounding box center [1384, 406] width 27 height 27
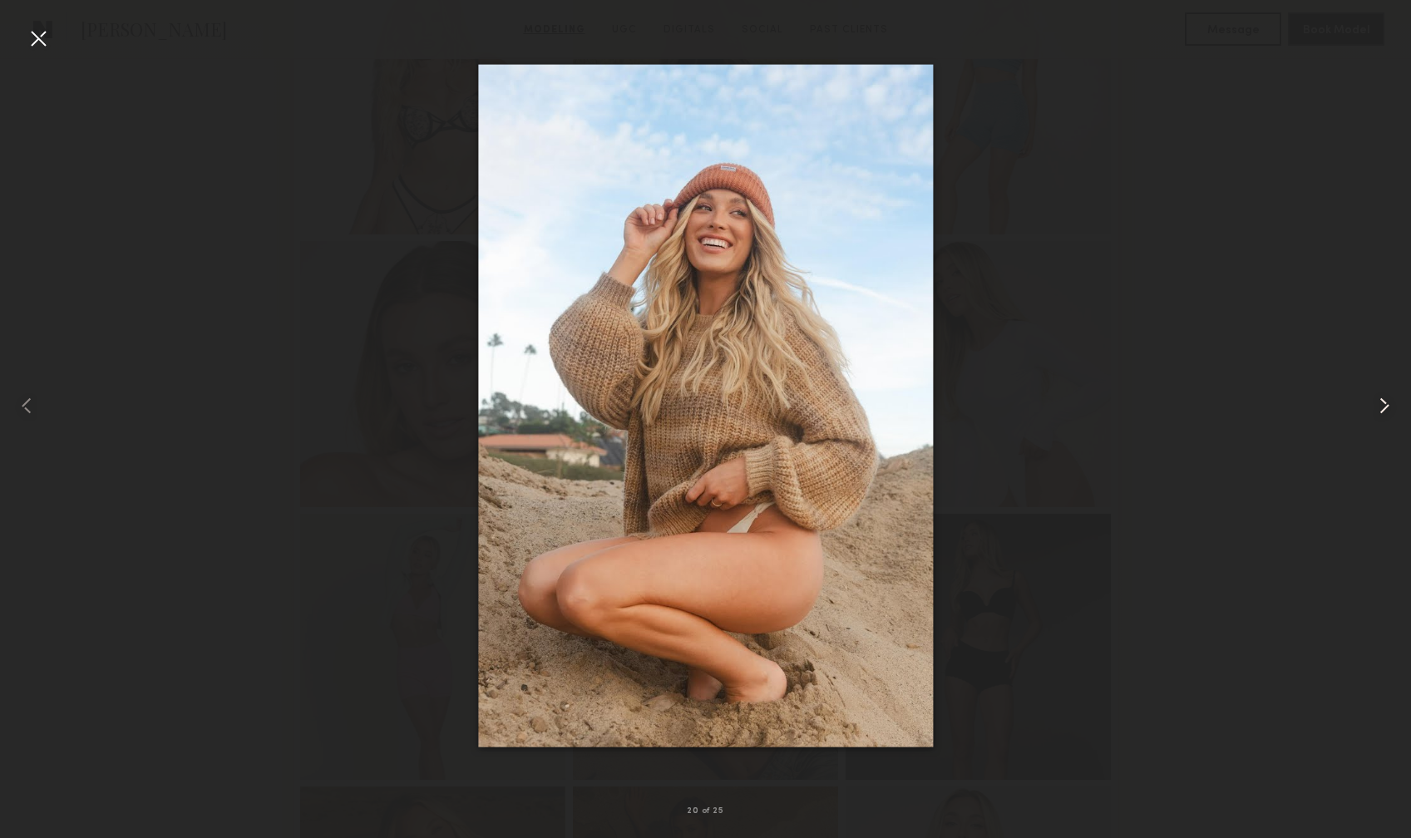
click at [1384, 404] on common-icon at bounding box center [1384, 406] width 27 height 27
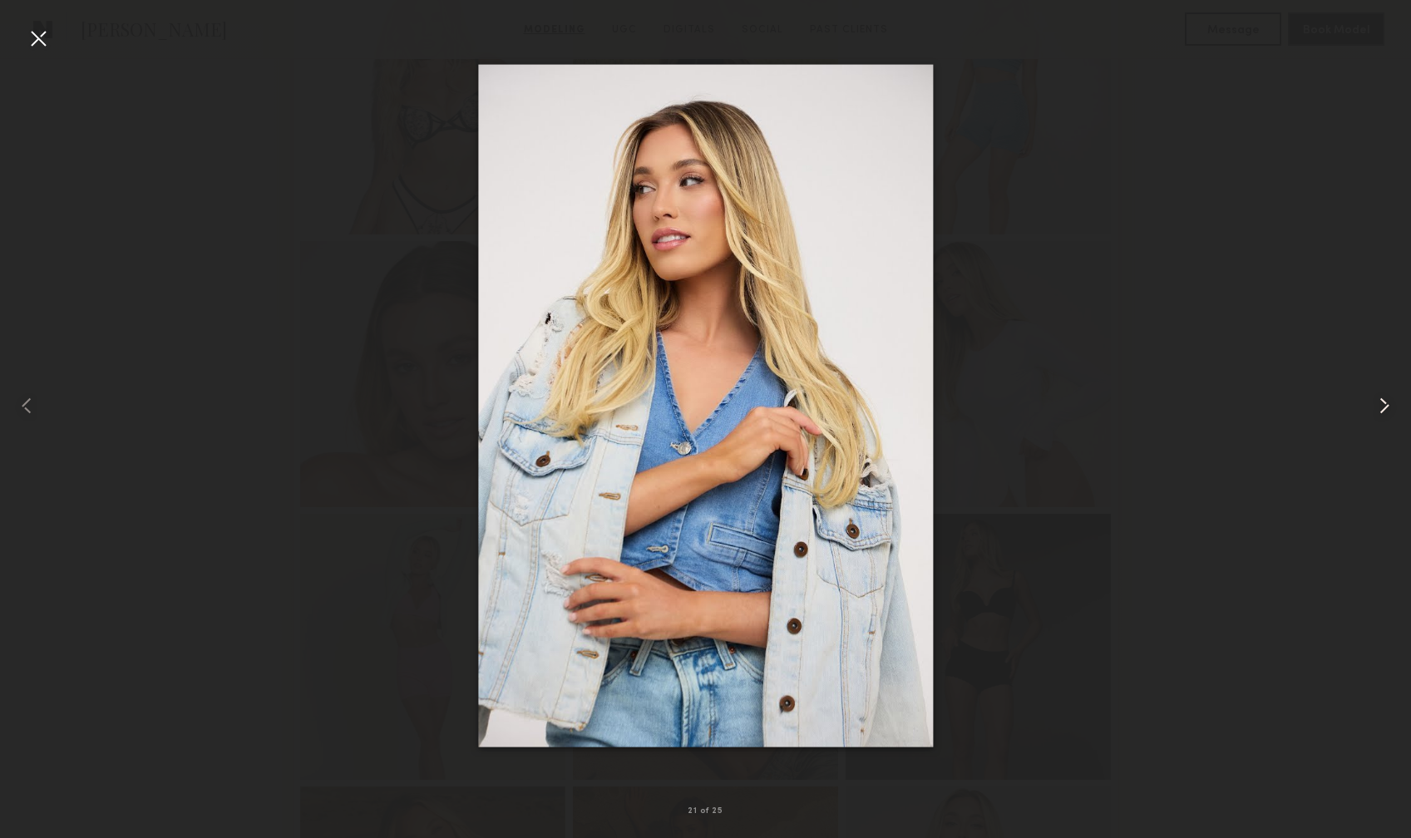
click at [1384, 404] on common-icon at bounding box center [1384, 406] width 27 height 27
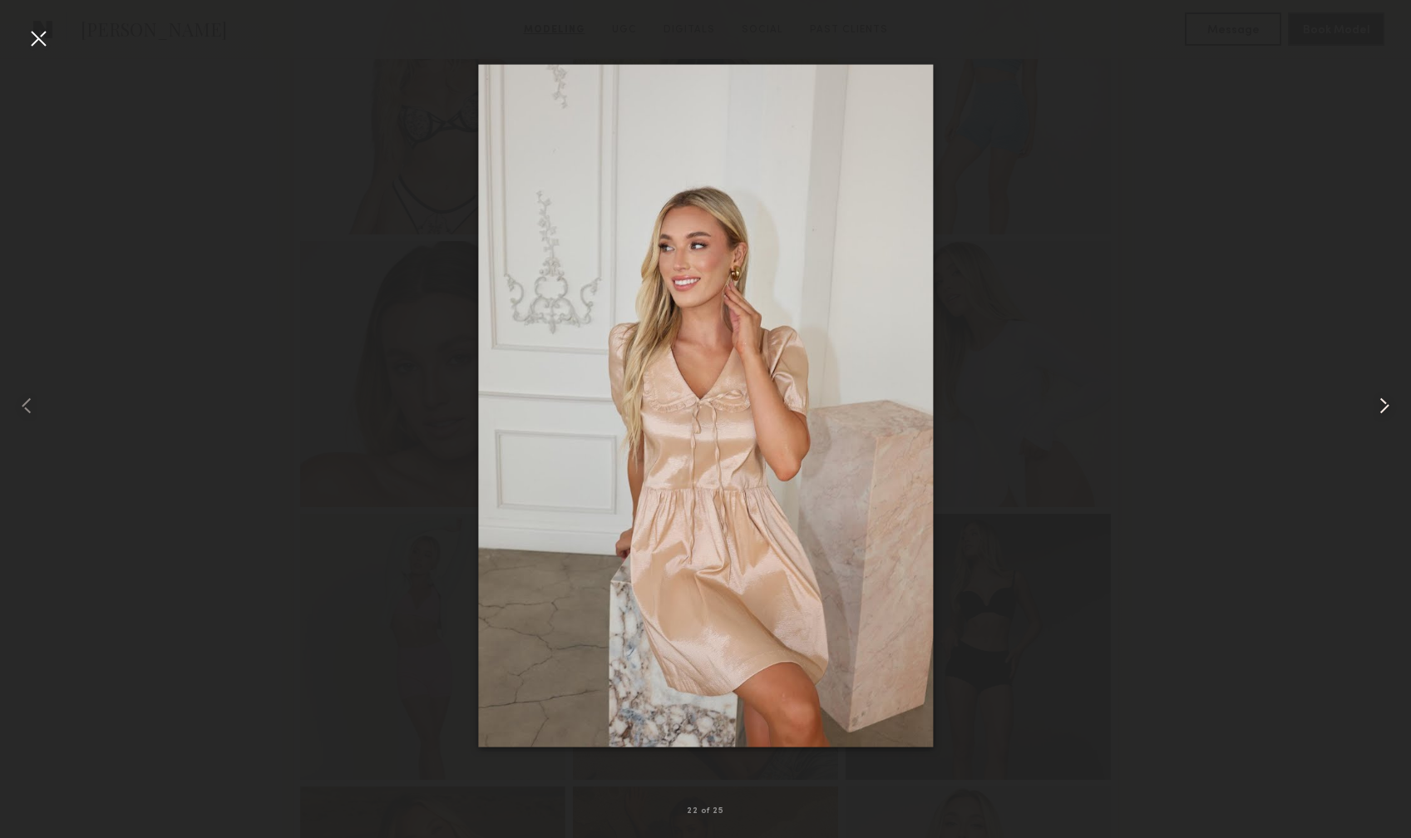
click at [1384, 404] on common-icon at bounding box center [1384, 406] width 27 height 27
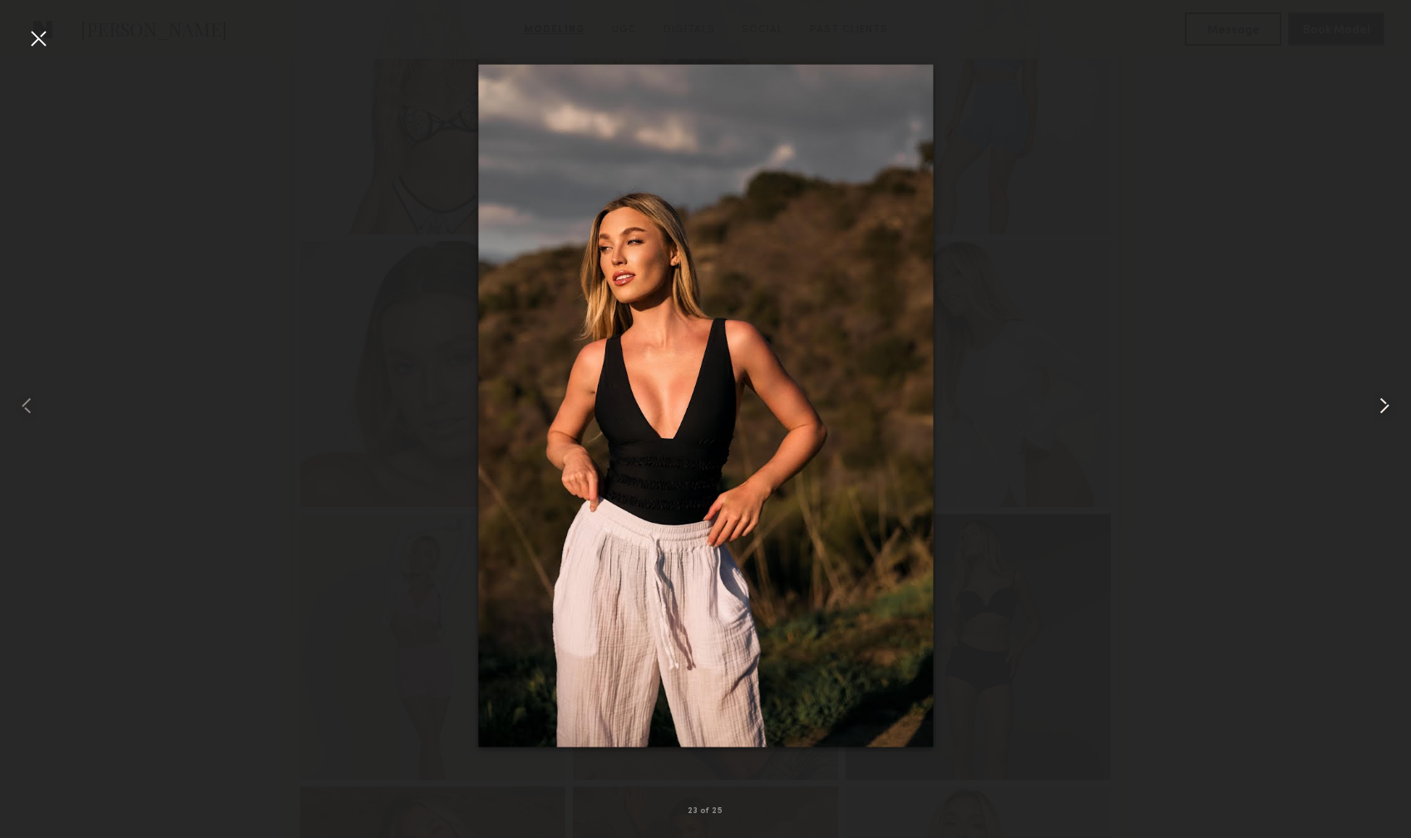
click at [1384, 404] on common-icon at bounding box center [1384, 406] width 27 height 27
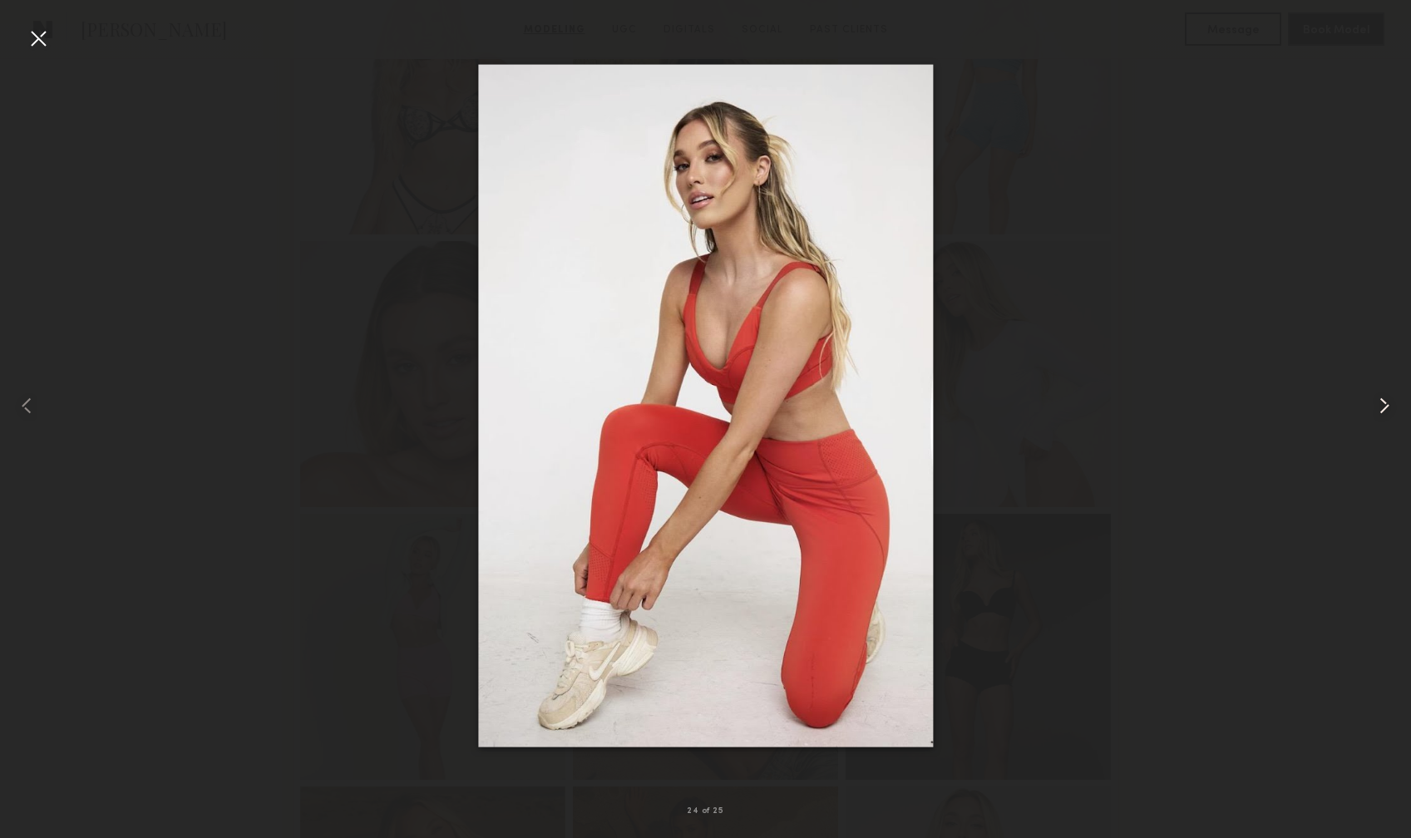
click at [1384, 404] on common-icon at bounding box center [1384, 406] width 27 height 27
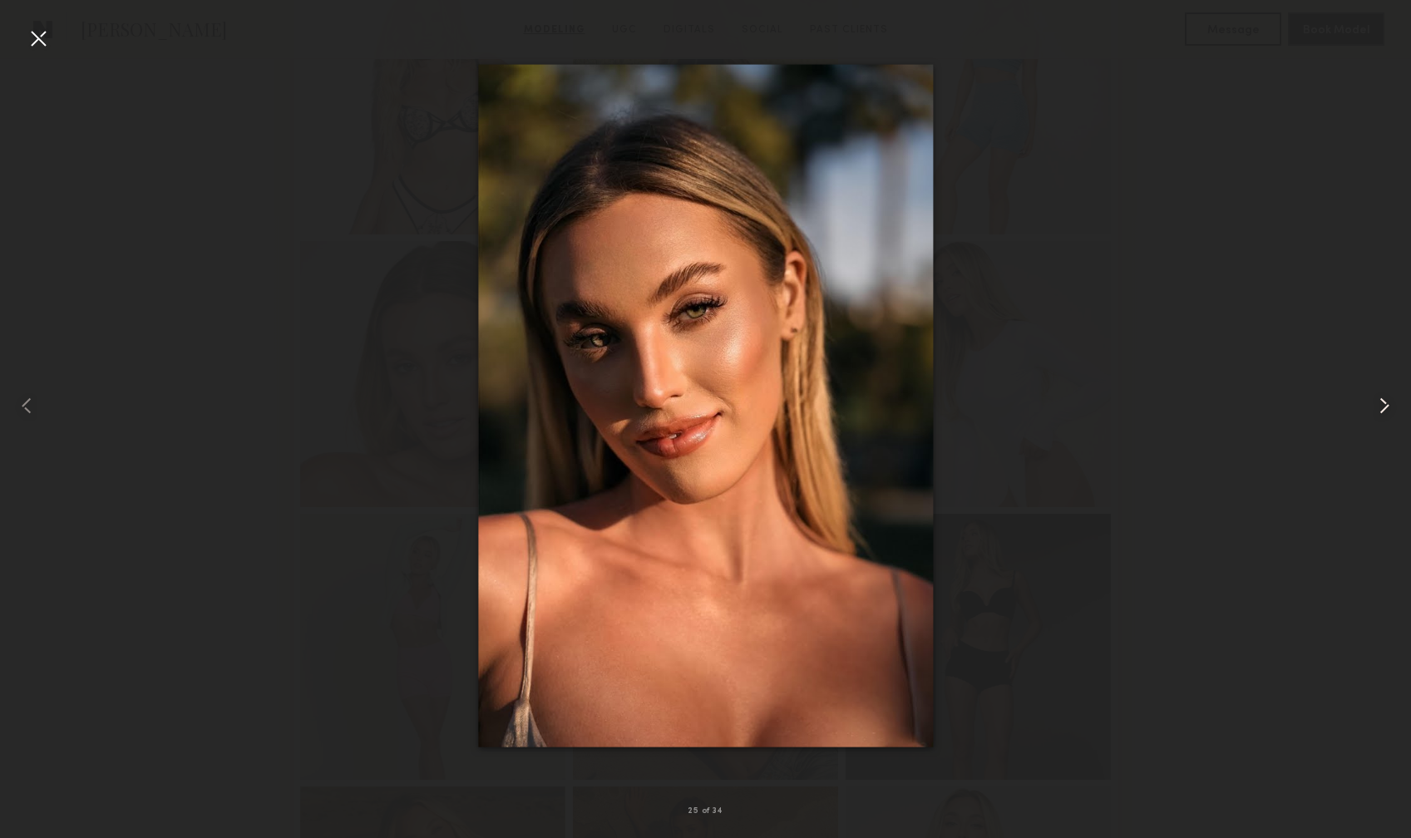
click at [1384, 404] on common-icon at bounding box center [1384, 406] width 27 height 27
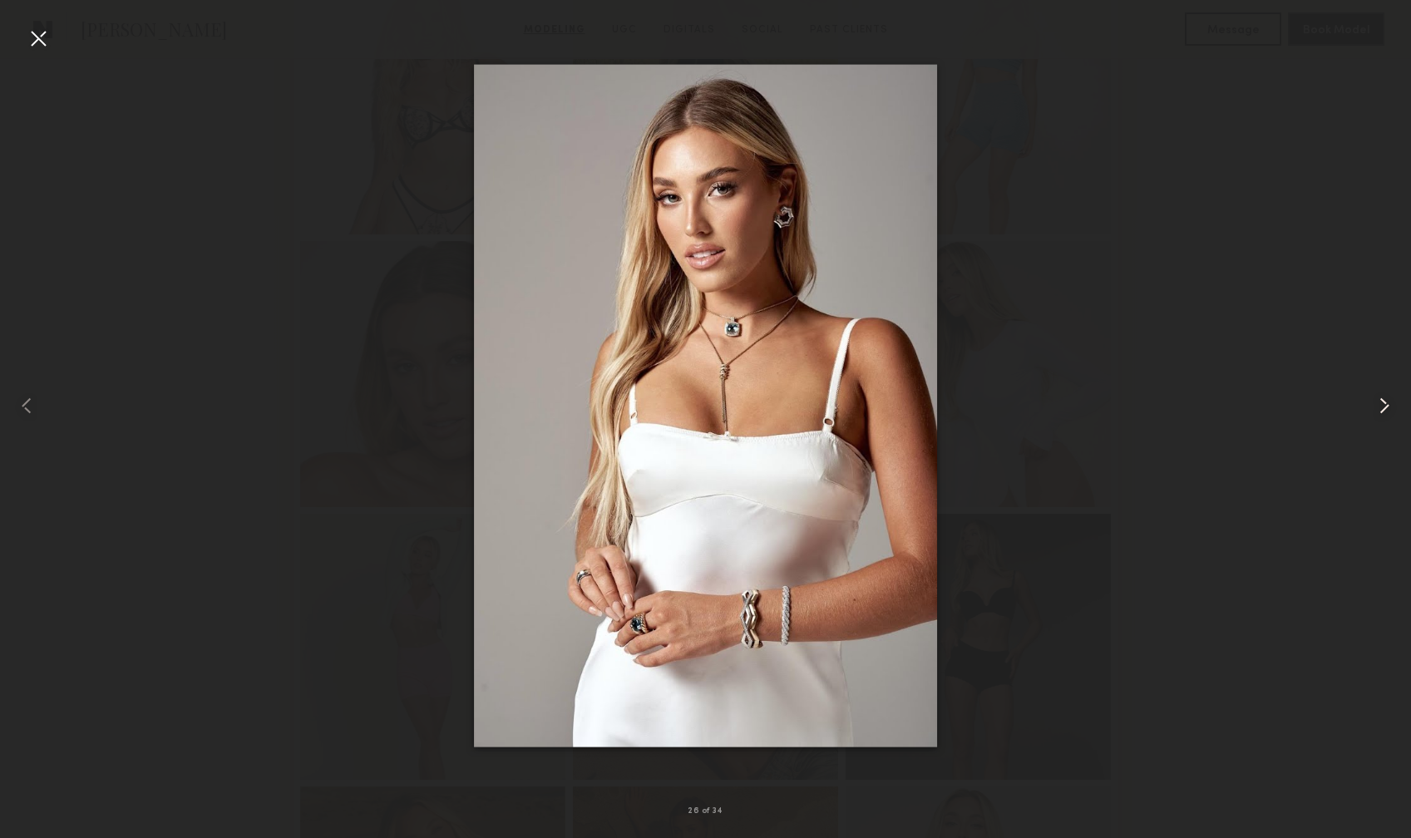
click at [1384, 404] on common-icon at bounding box center [1384, 406] width 27 height 27
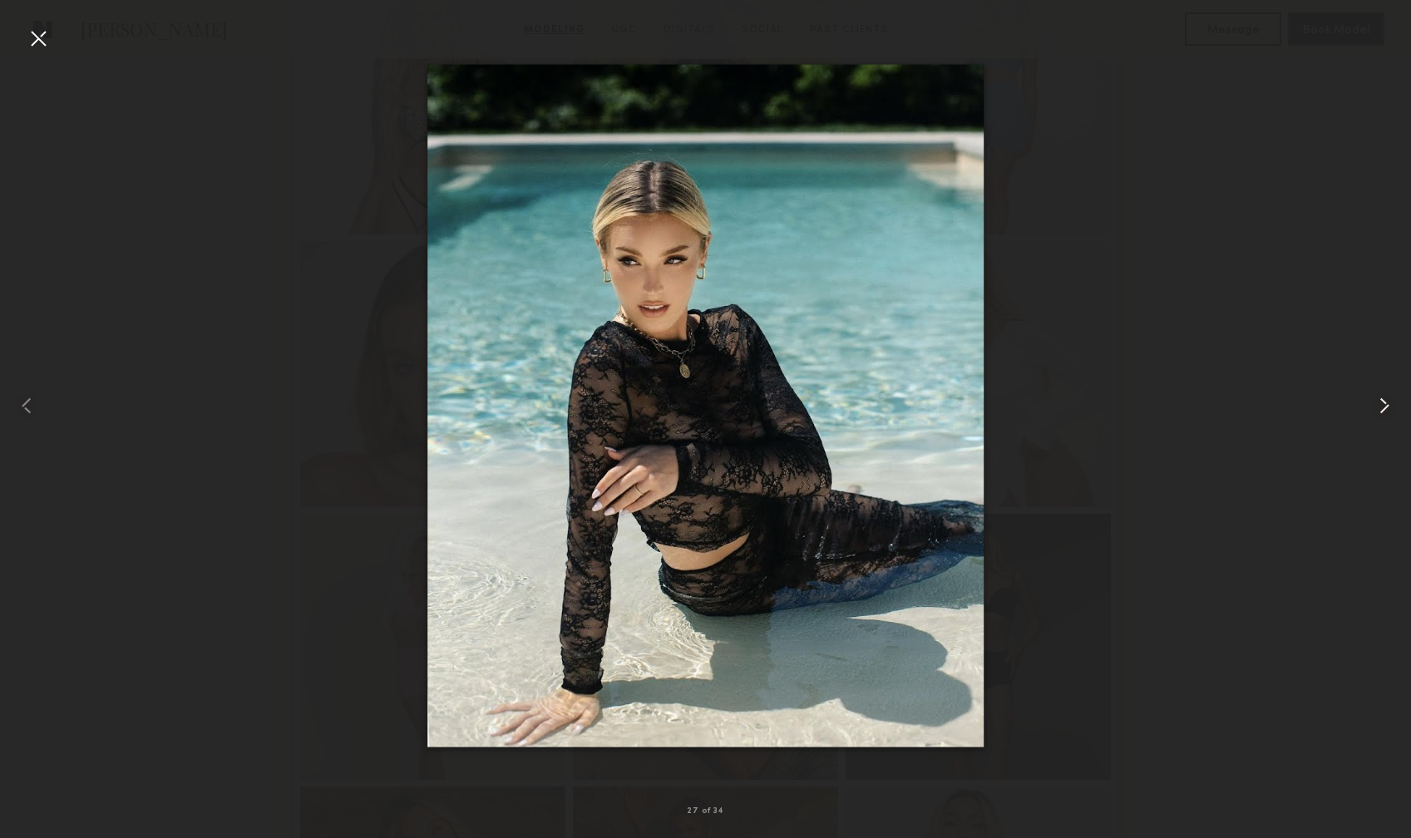
click at [1384, 404] on common-icon at bounding box center [1384, 406] width 27 height 27
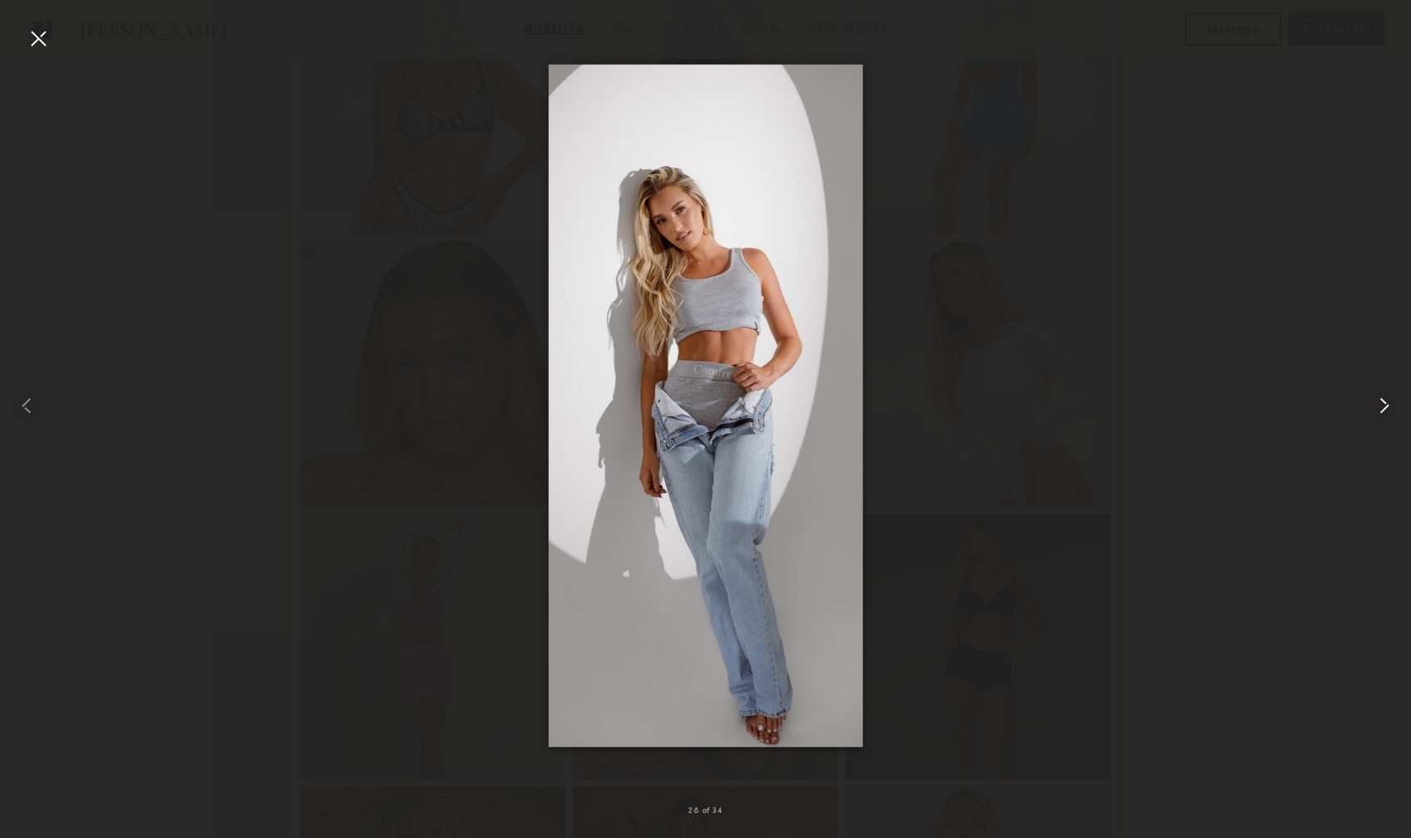
click at [1384, 404] on common-icon at bounding box center [1384, 406] width 27 height 27
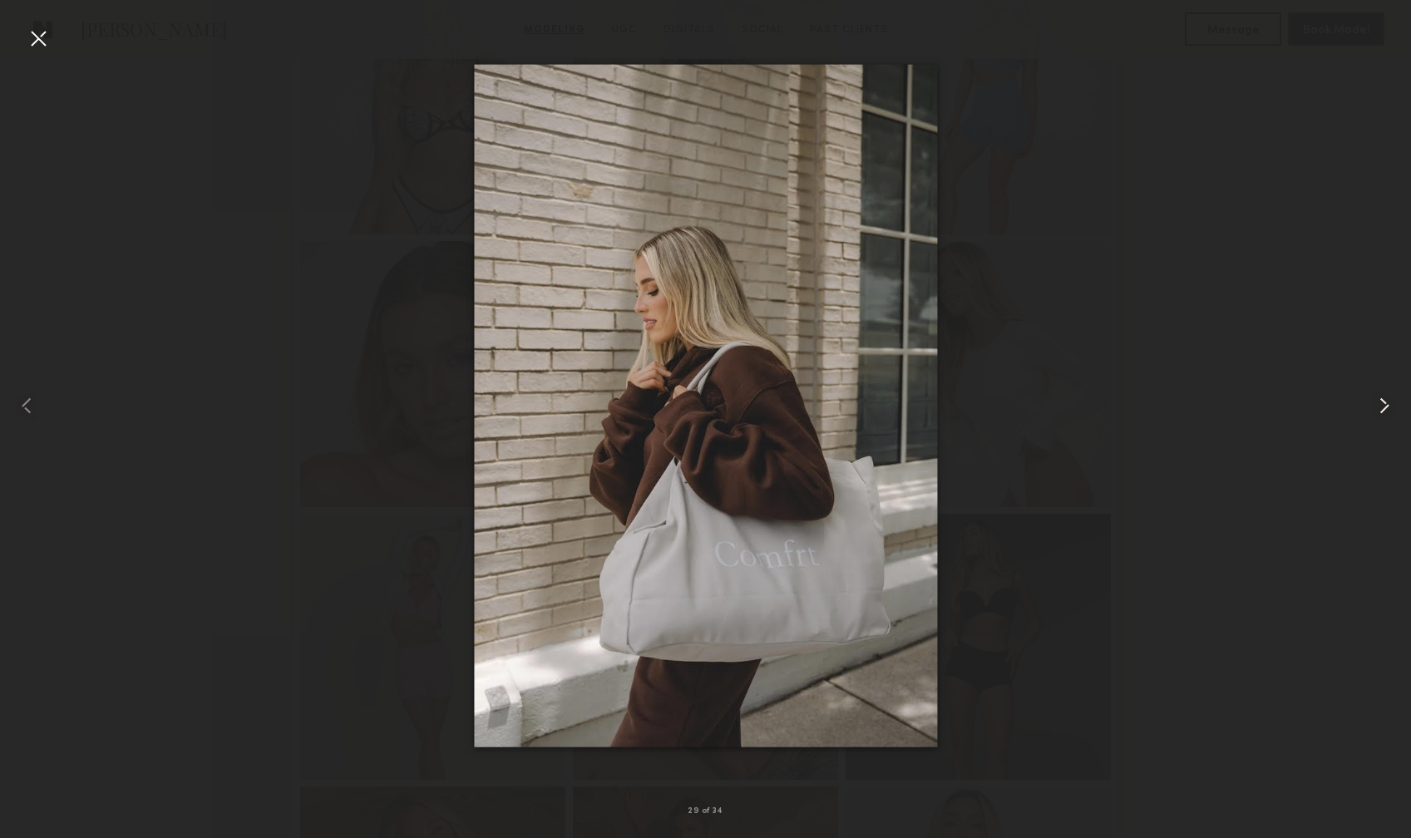
click at [1384, 404] on common-icon at bounding box center [1384, 406] width 27 height 27
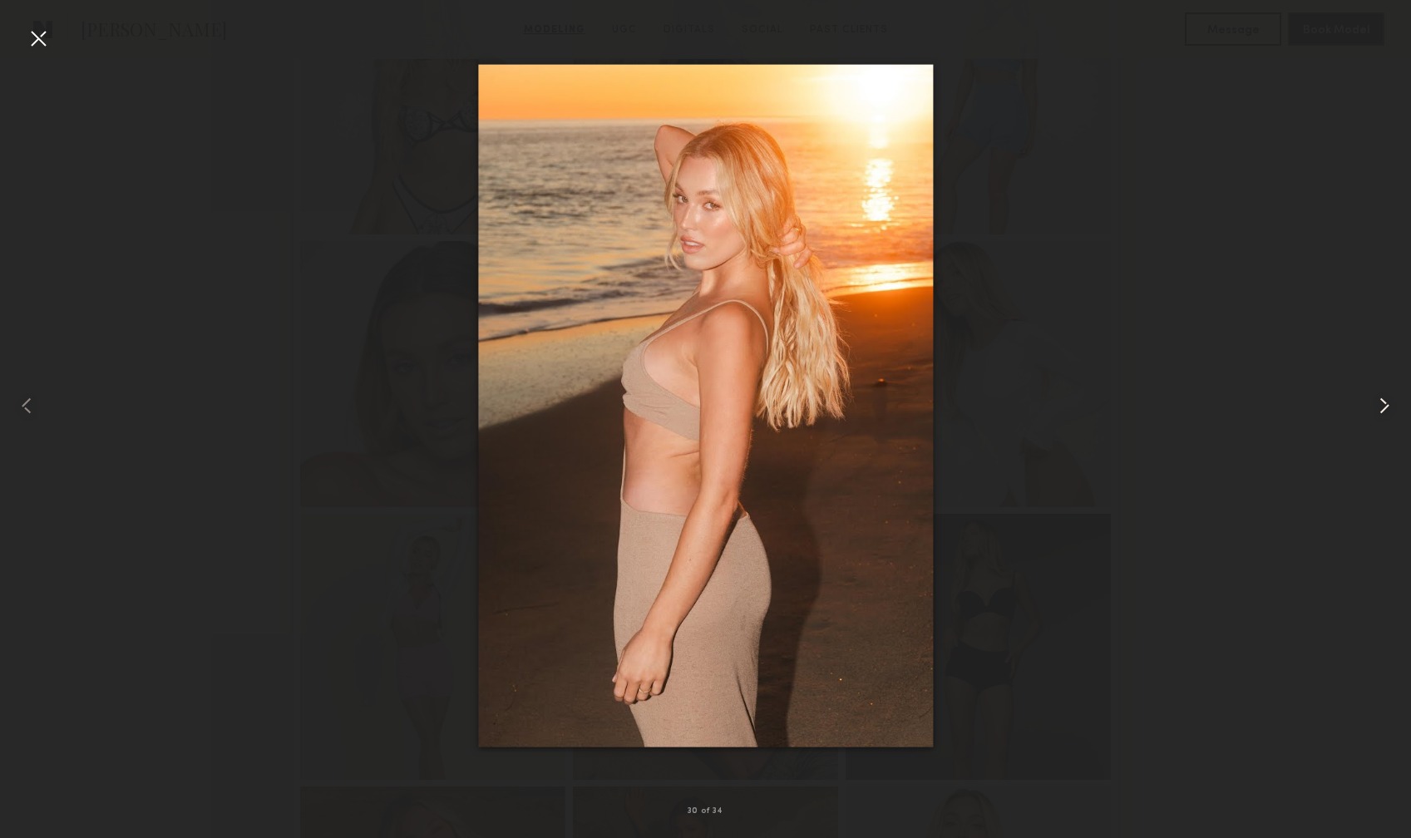
click at [1384, 404] on common-icon at bounding box center [1384, 406] width 27 height 27
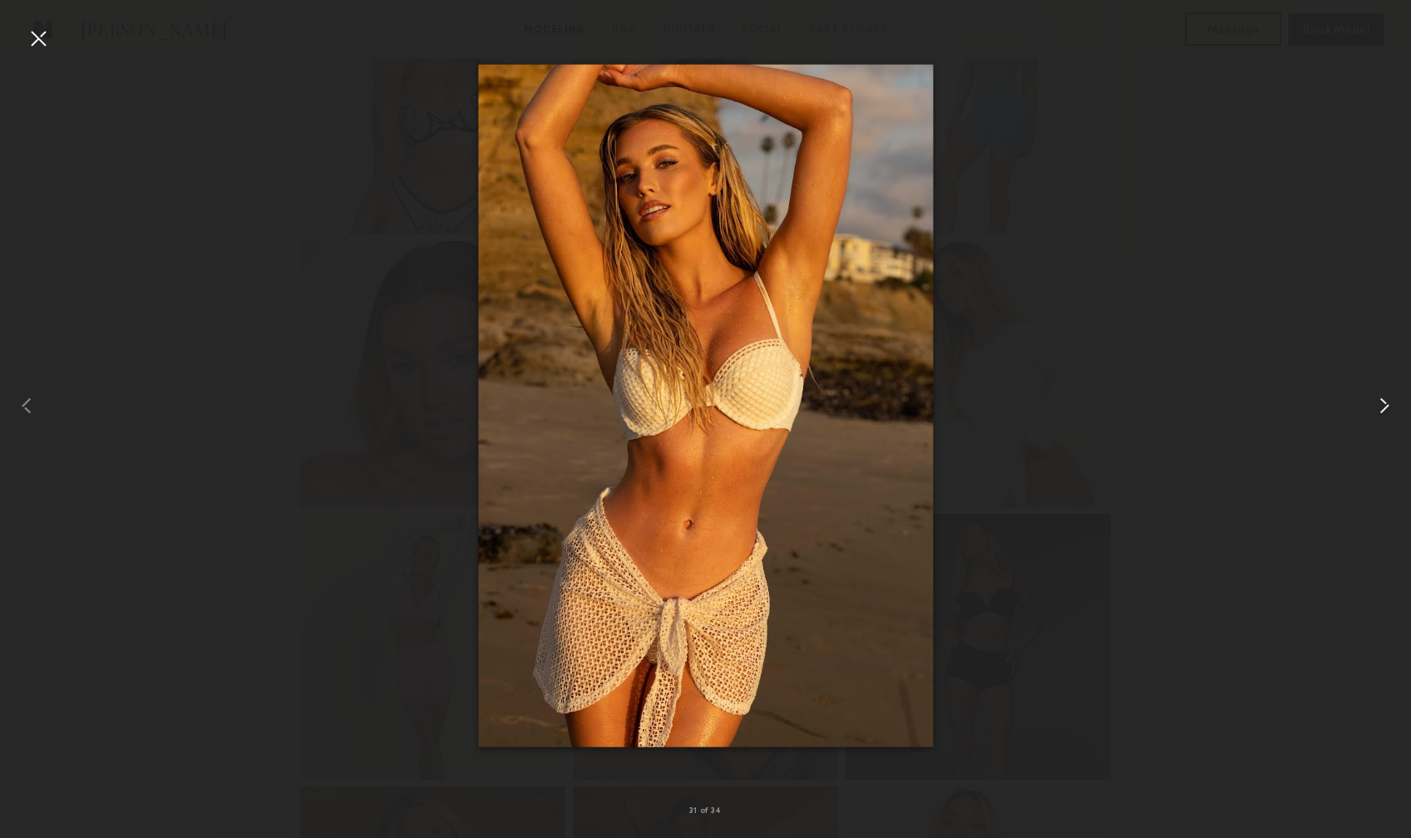
click at [1384, 404] on common-icon at bounding box center [1384, 406] width 27 height 27
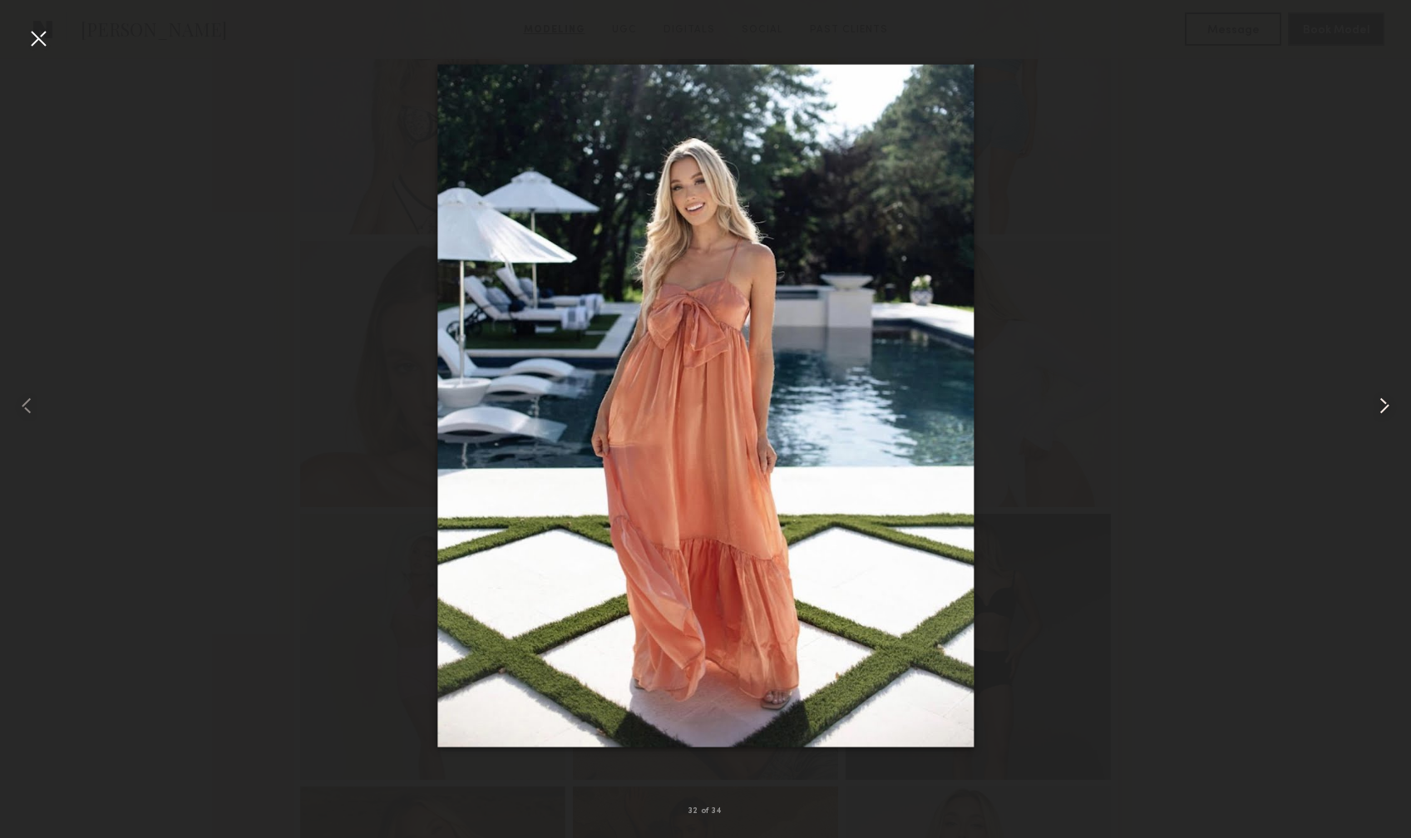
click at [1384, 404] on common-icon at bounding box center [1384, 406] width 27 height 27
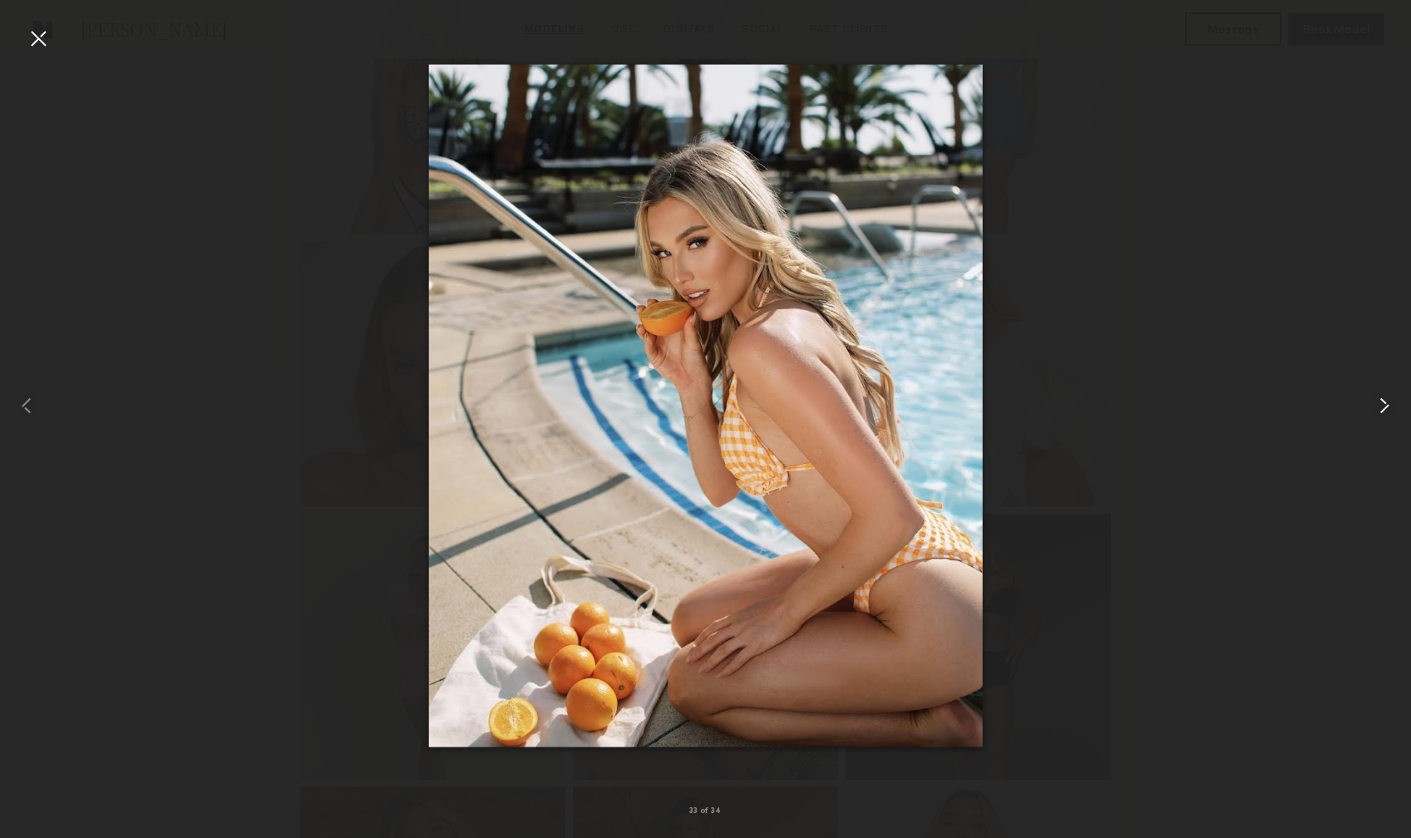
click at [1384, 404] on common-icon at bounding box center [1384, 406] width 27 height 27
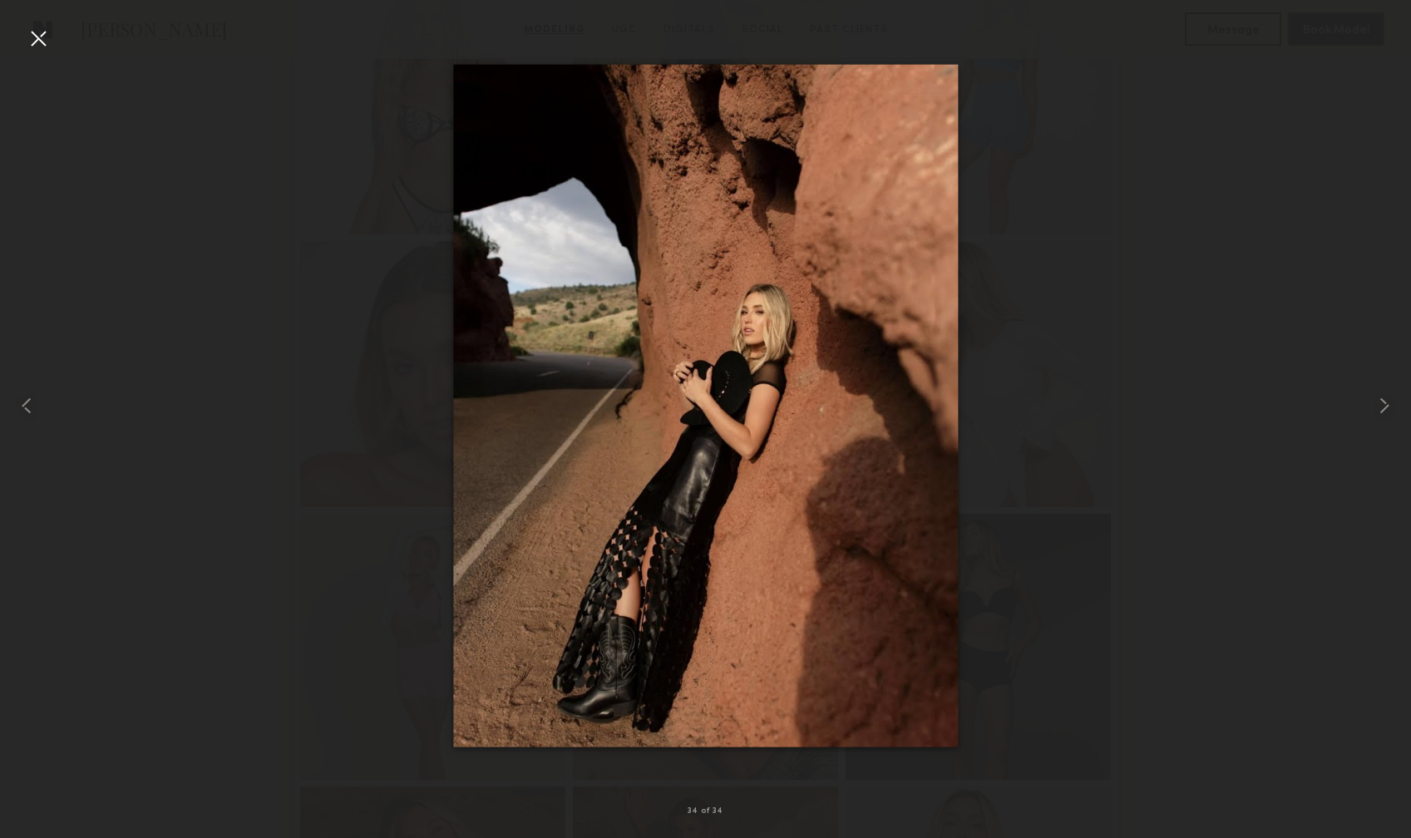
click at [36, 47] on div at bounding box center [38, 38] width 27 height 27
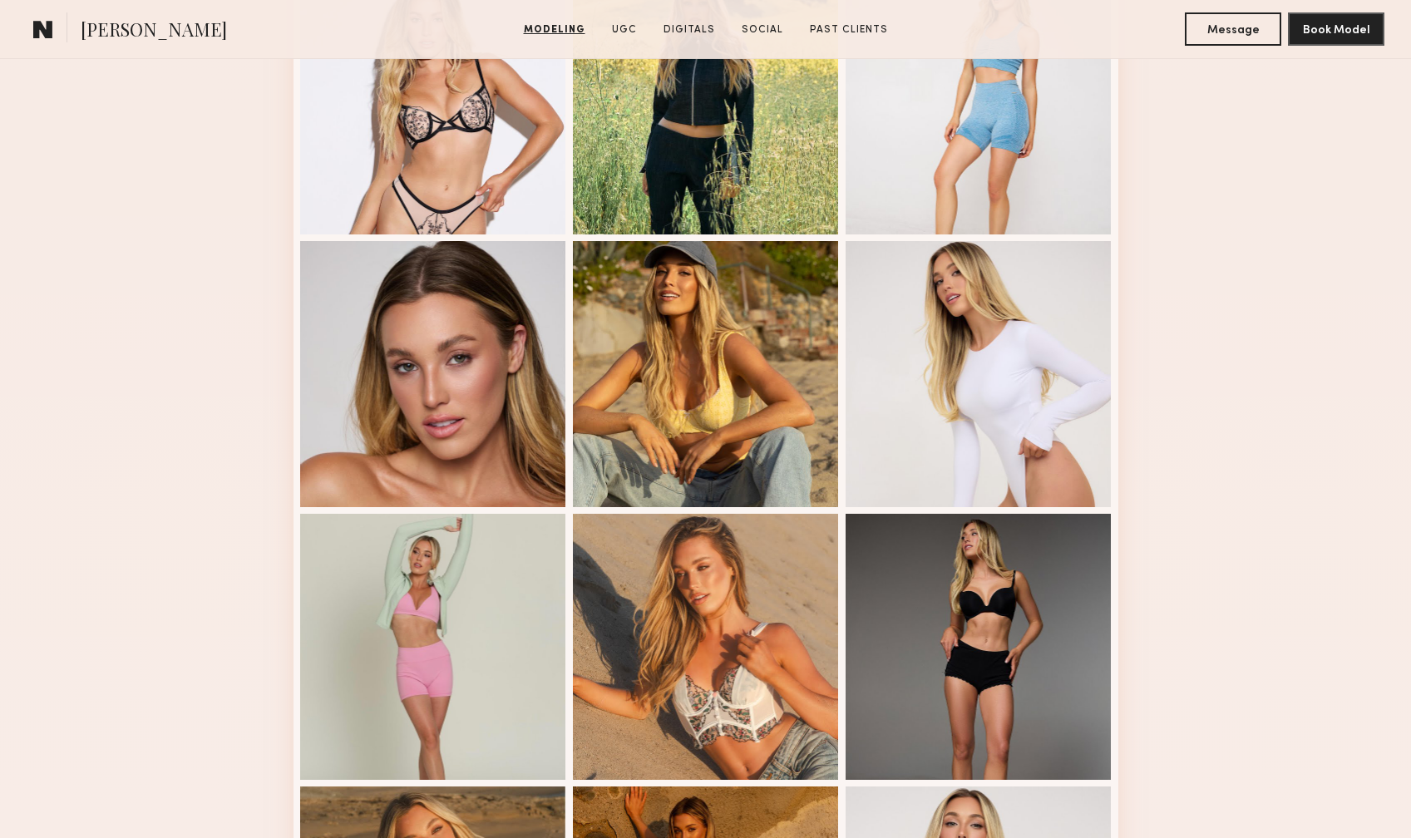
scroll to position [0, 0]
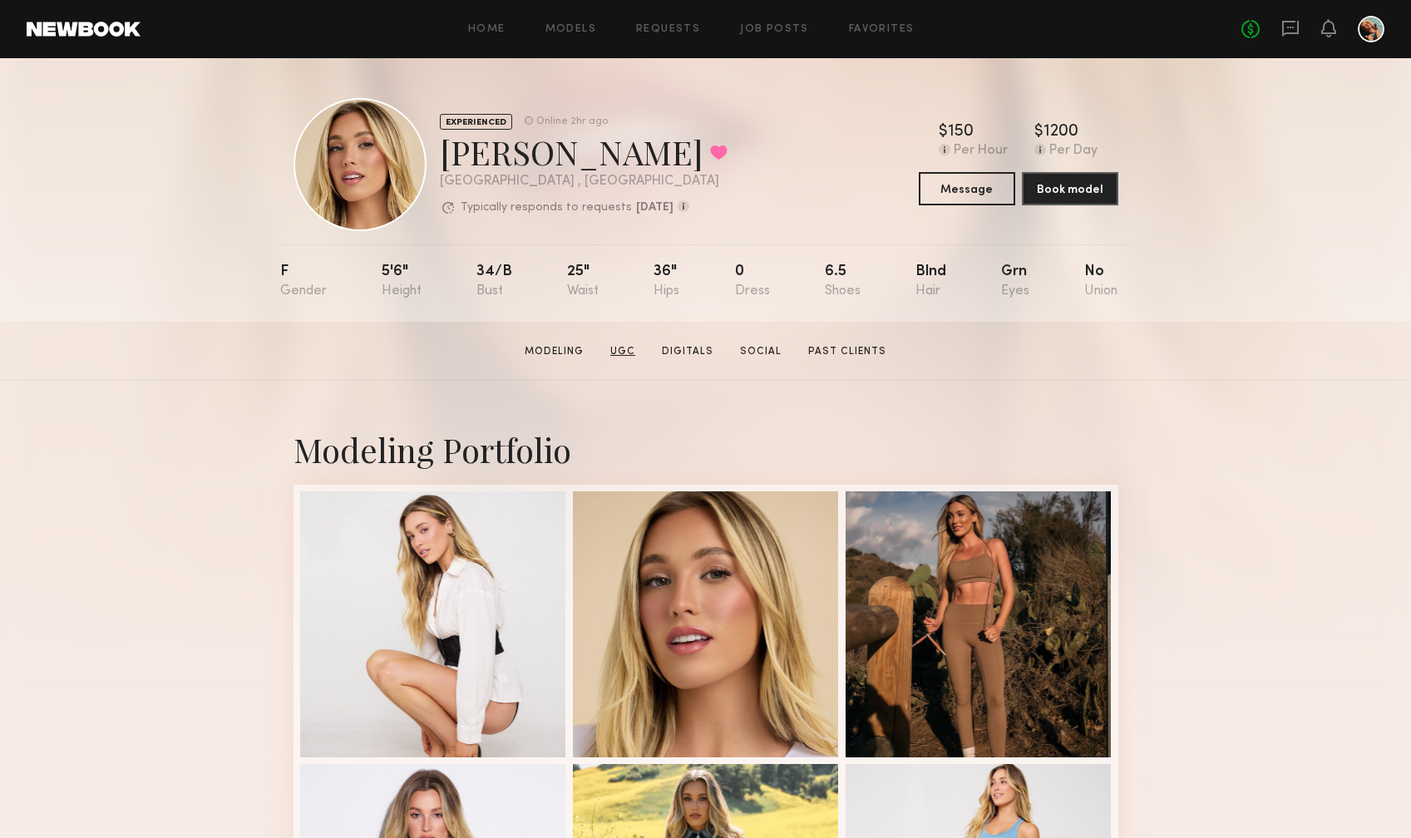
click at [630, 354] on link "UGC" at bounding box center [623, 351] width 38 height 15
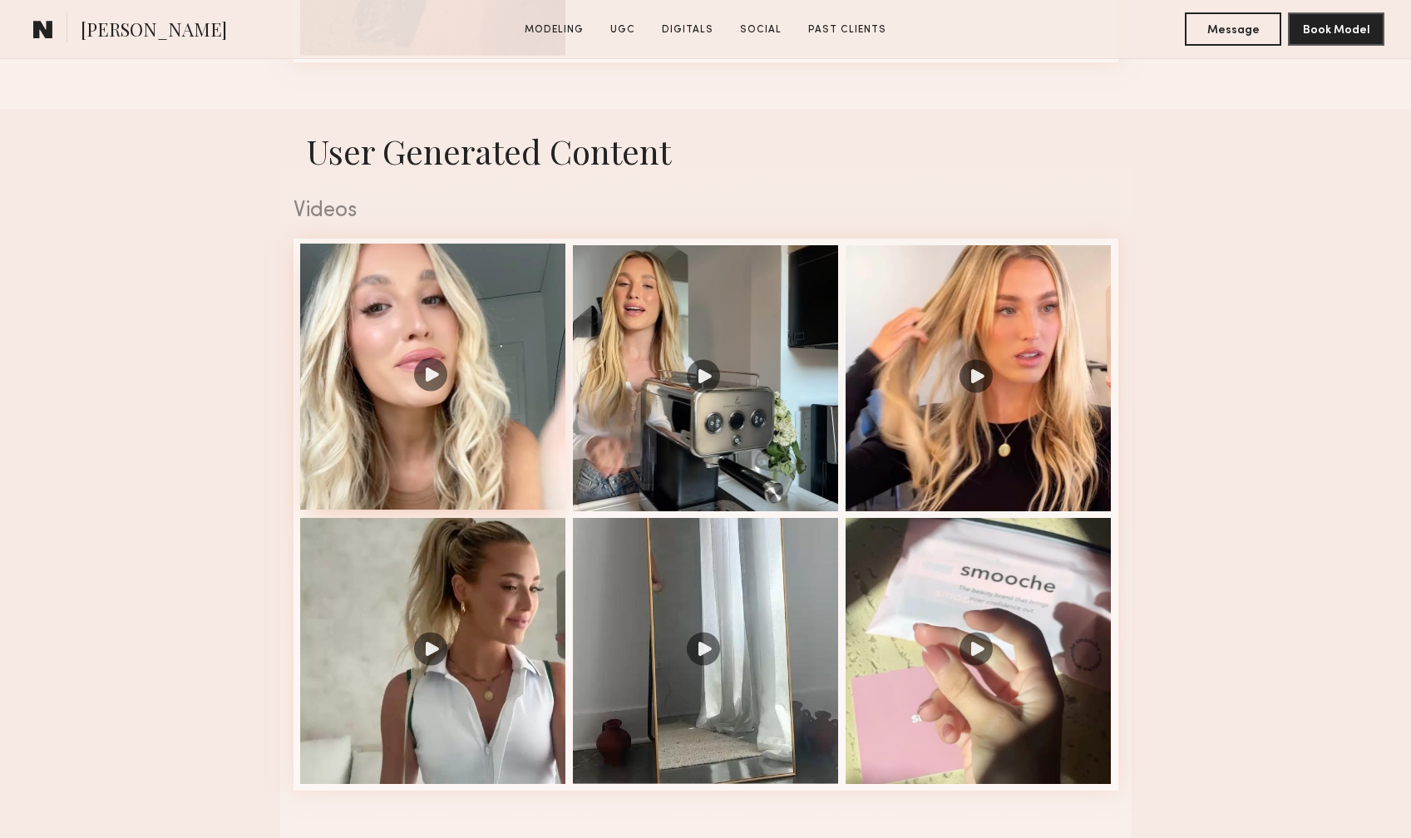
scroll to position [3711, 0]
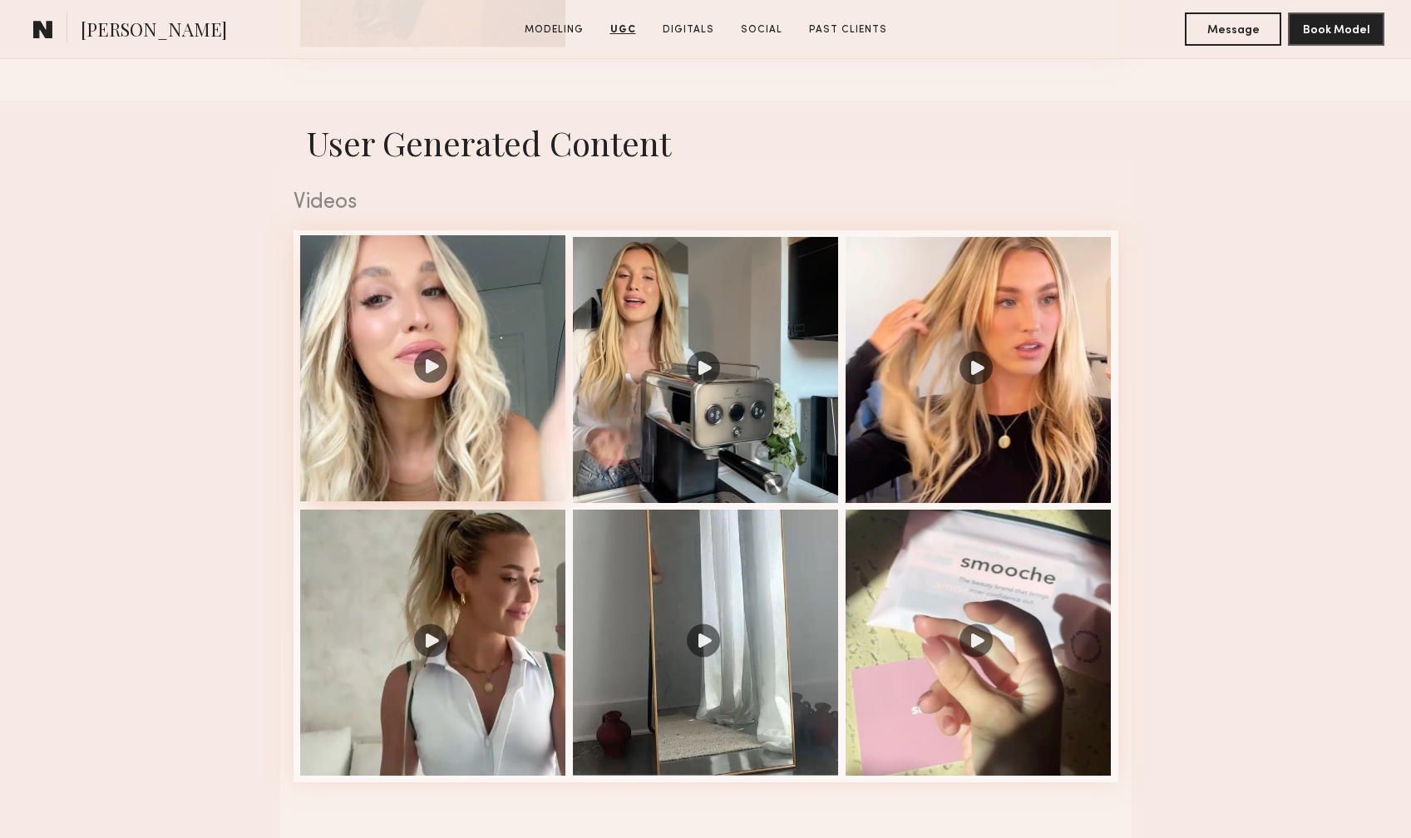
click at [425, 366] on div at bounding box center [433, 368] width 266 height 266
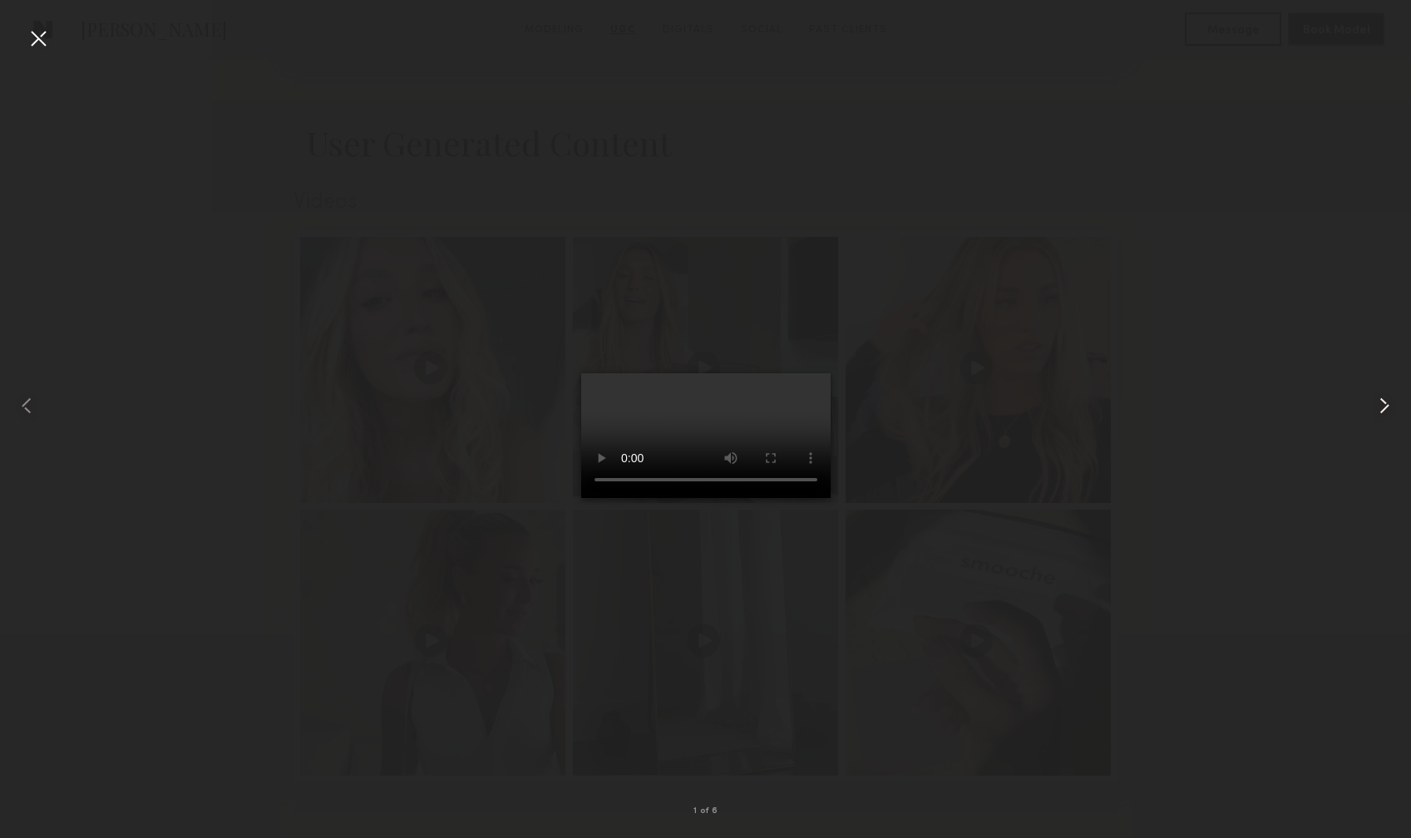
click at [1393, 398] on common-icon at bounding box center [1384, 406] width 27 height 27
click at [37, 43] on div at bounding box center [38, 38] width 27 height 27
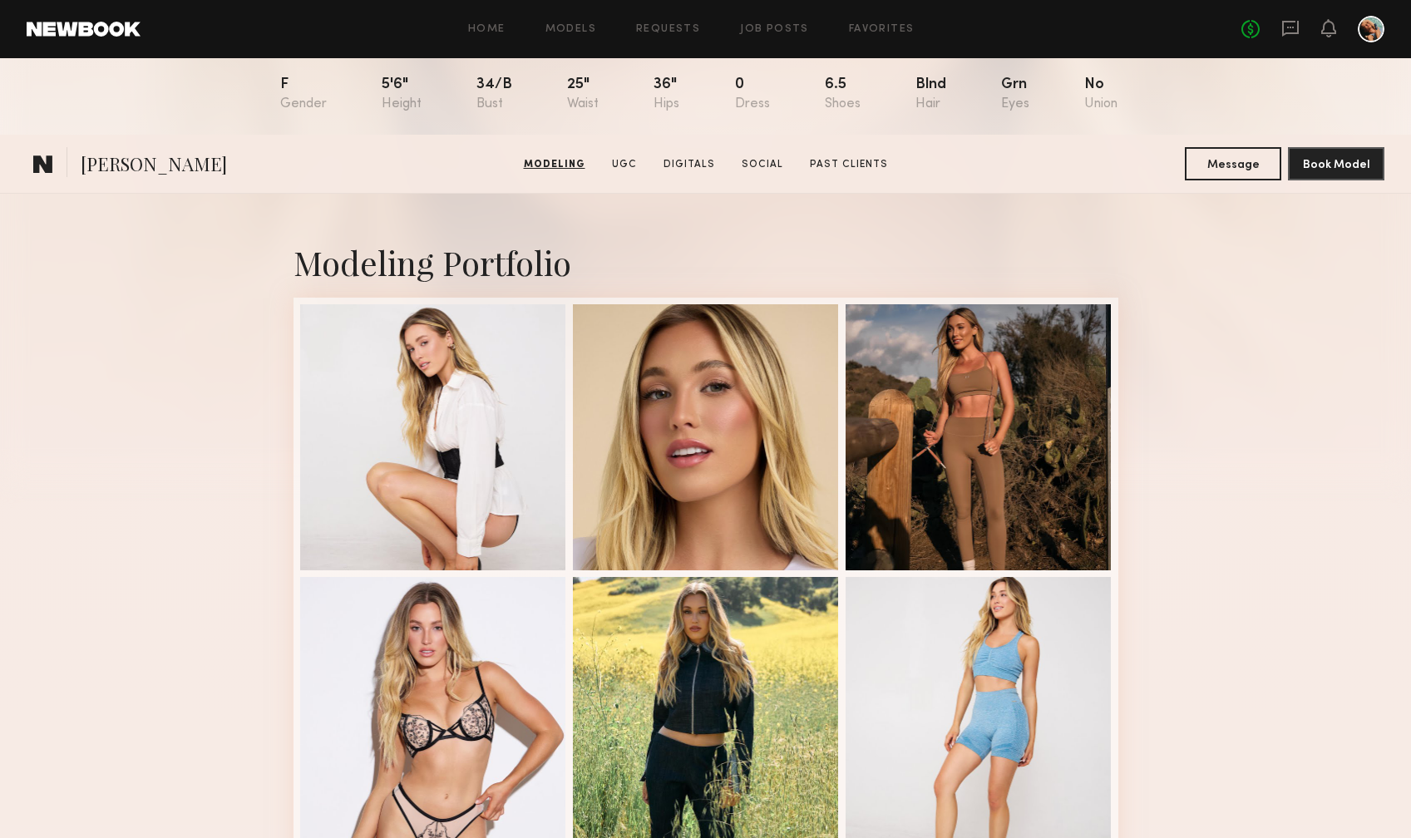
scroll to position [0, 0]
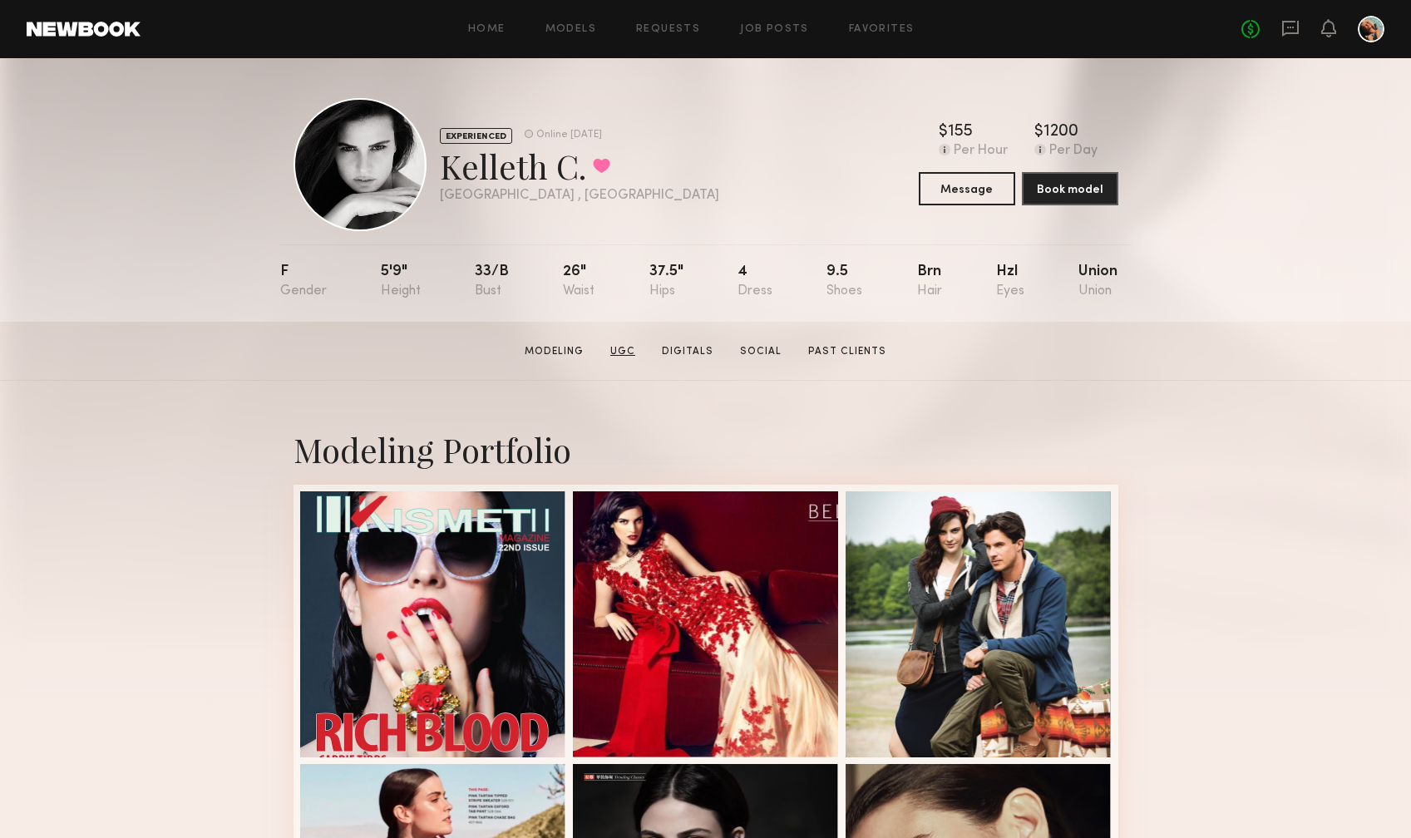
click at [621, 355] on link "UGC" at bounding box center [623, 351] width 38 height 15
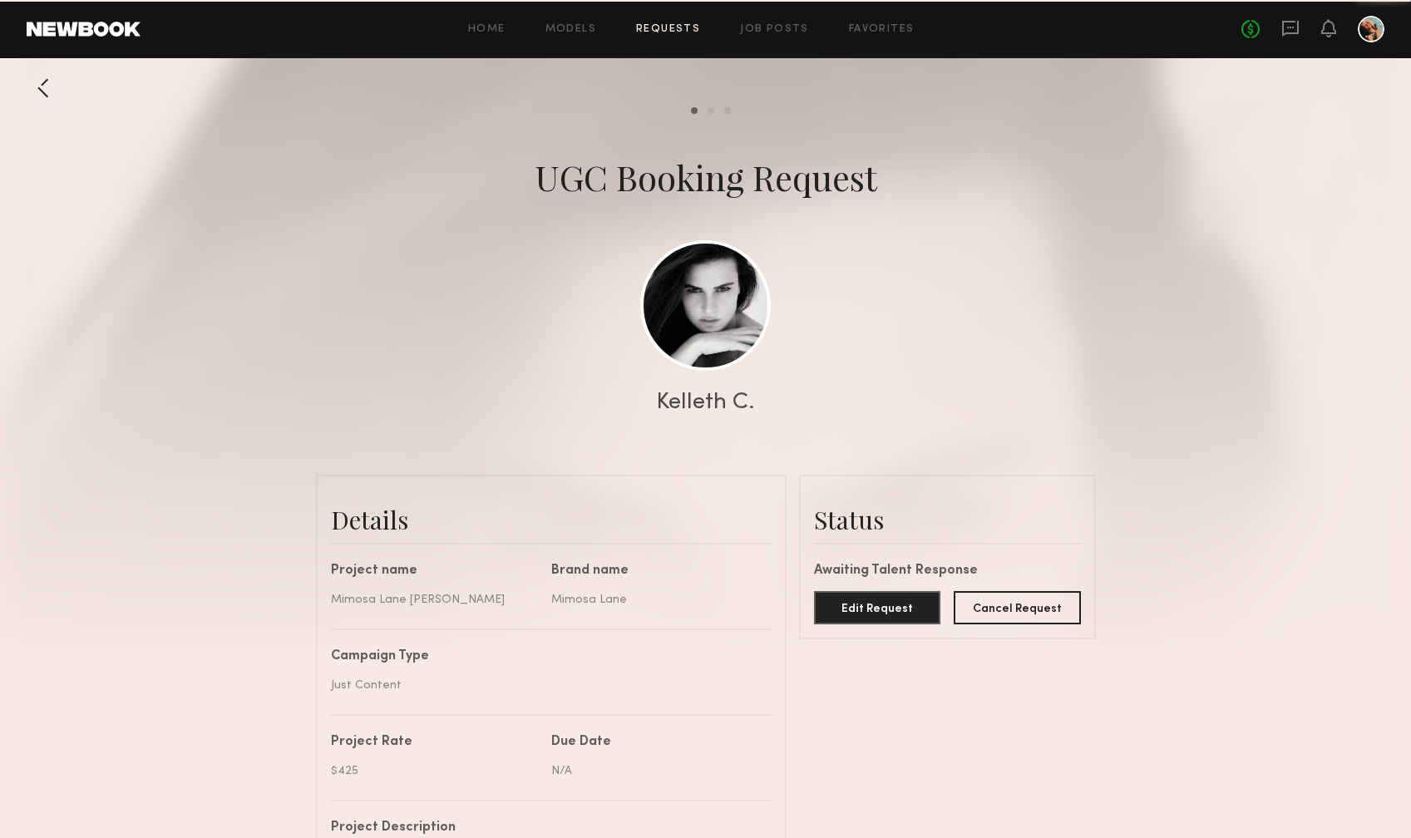
scroll to position [621, 0]
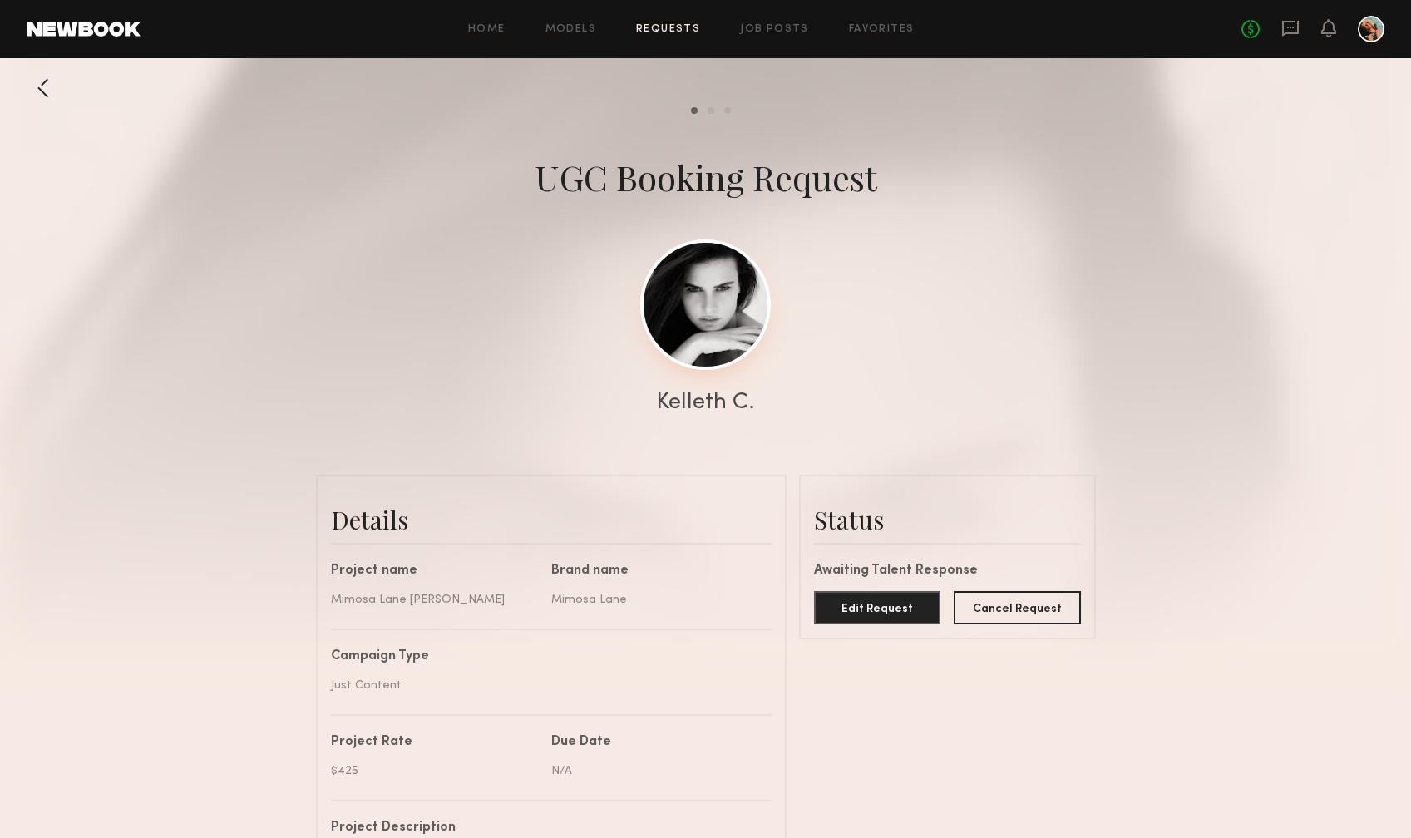
click at [696, 284] on link at bounding box center [705, 305] width 131 height 131
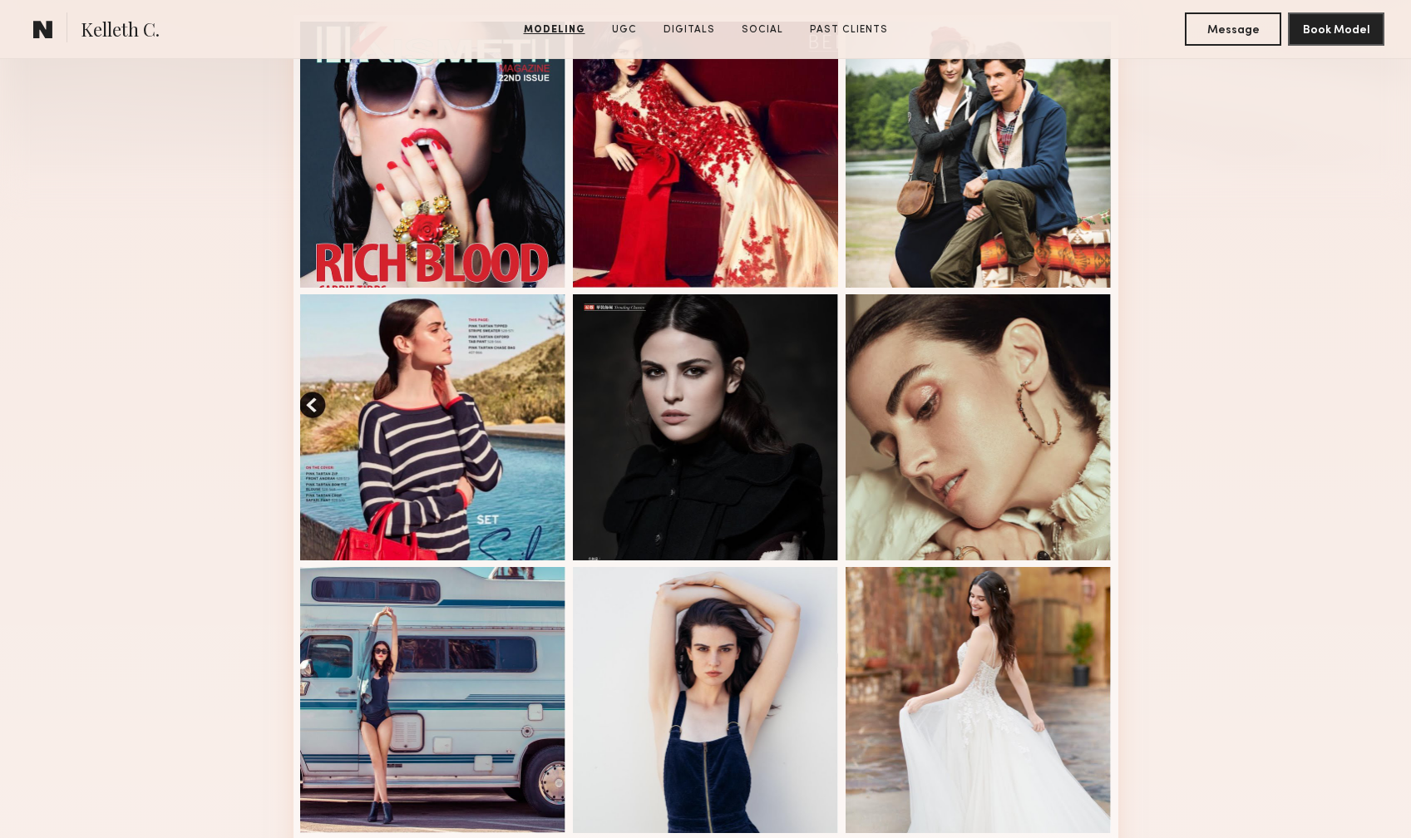
scroll to position [317, 0]
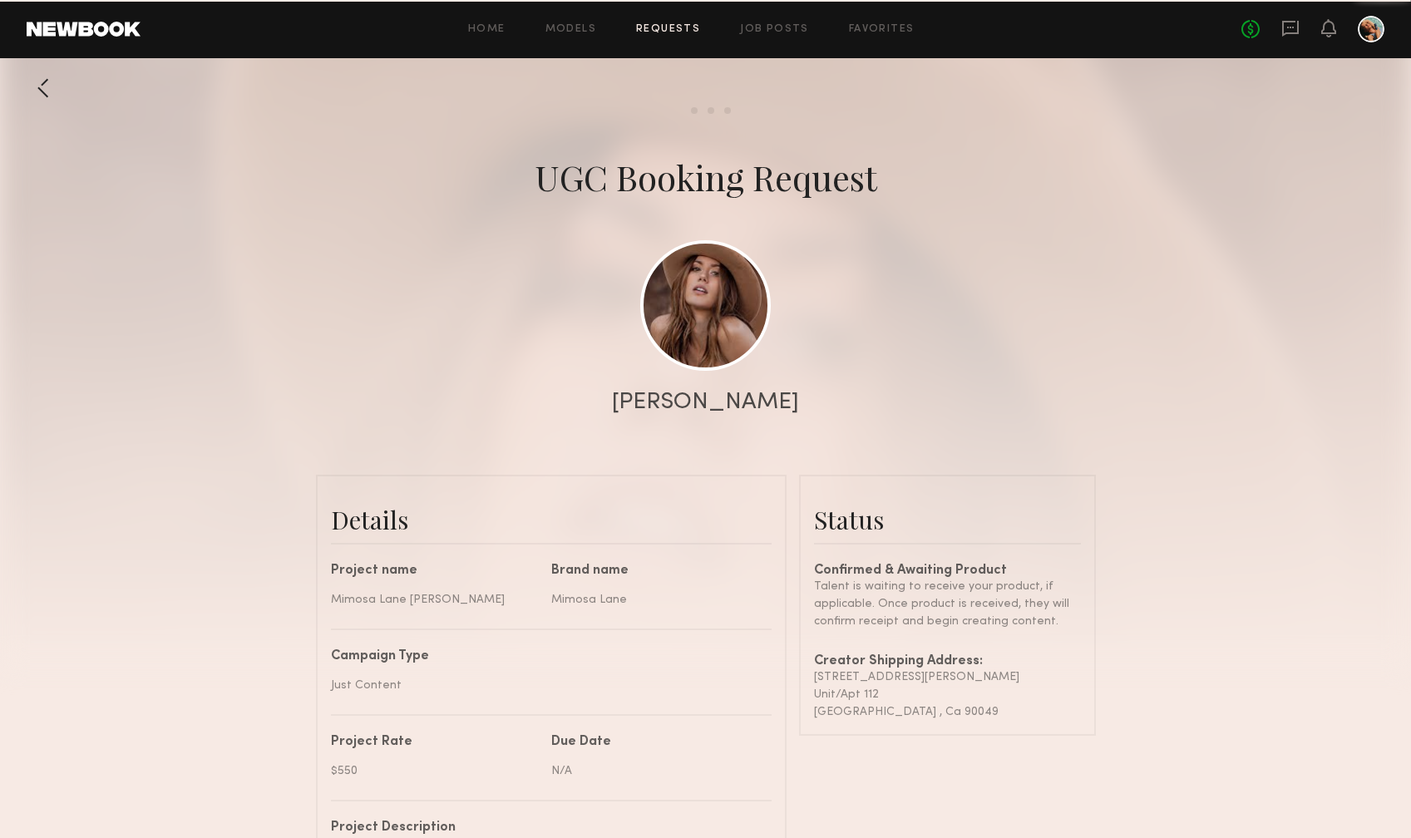
scroll to position [818, 0]
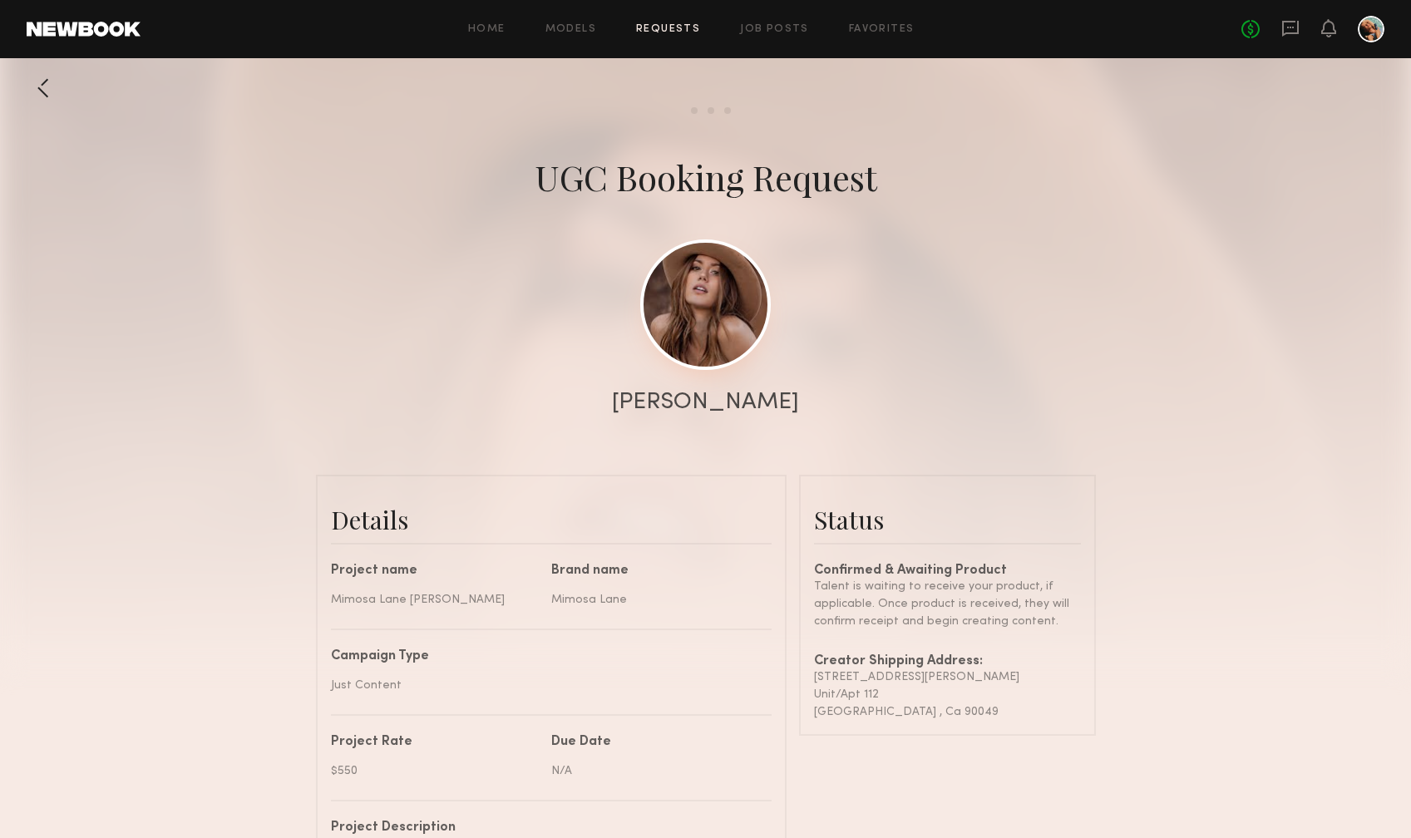
click at [704, 322] on link at bounding box center [705, 305] width 131 height 131
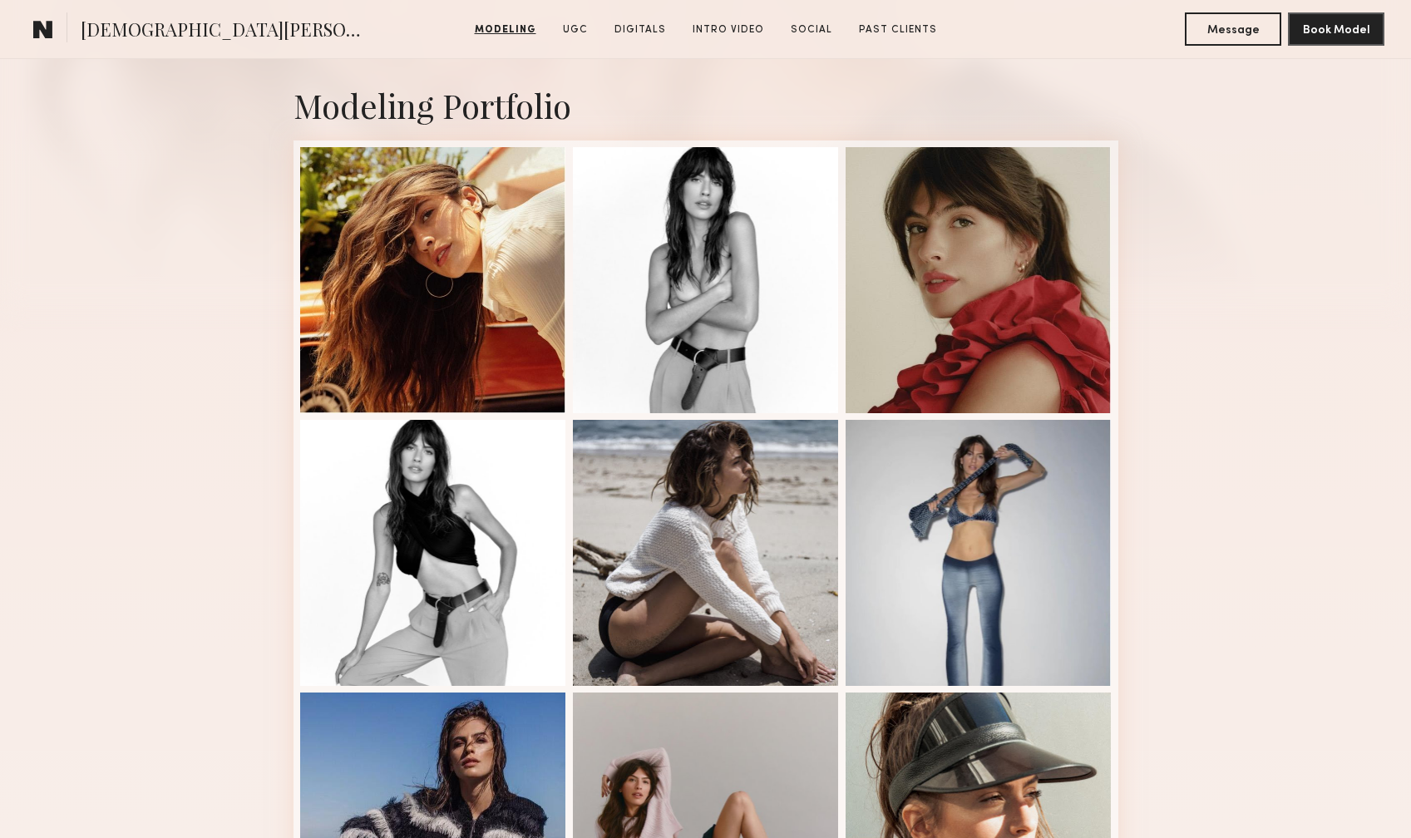
scroll to position [360, 0]
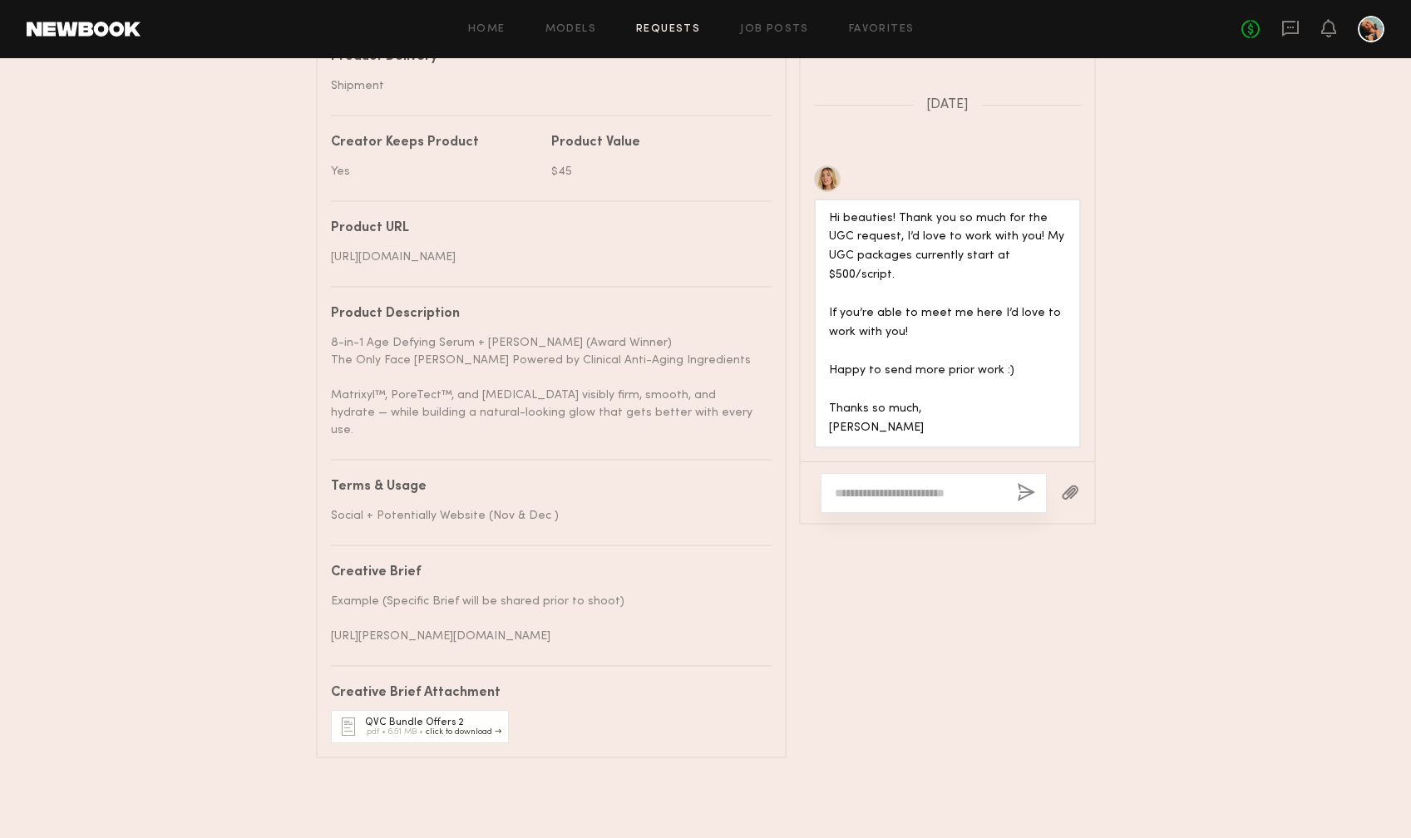
scroll to position [99, 0]
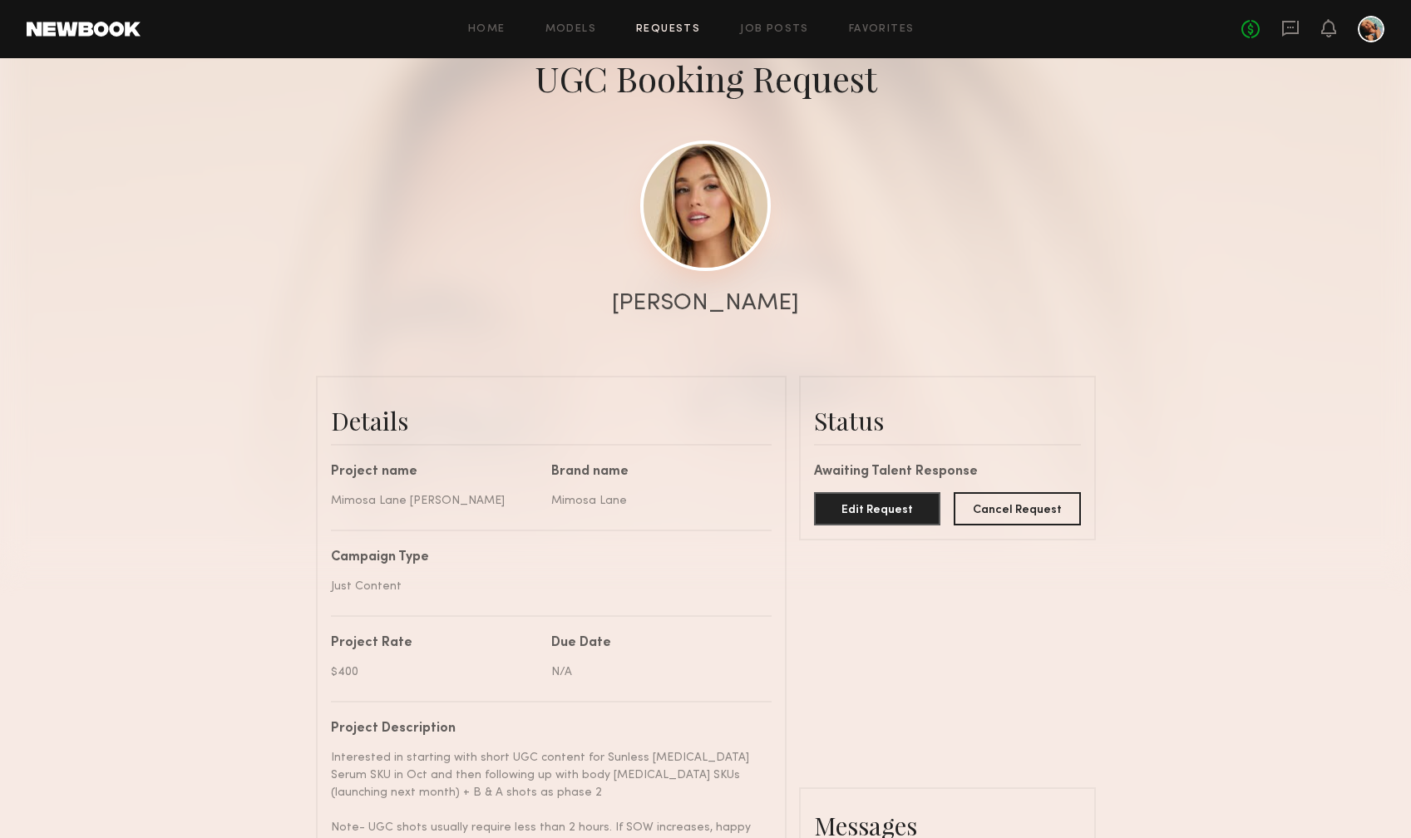
click at [699, 232] on link at bounding box center [705, 206] width 131 height 131
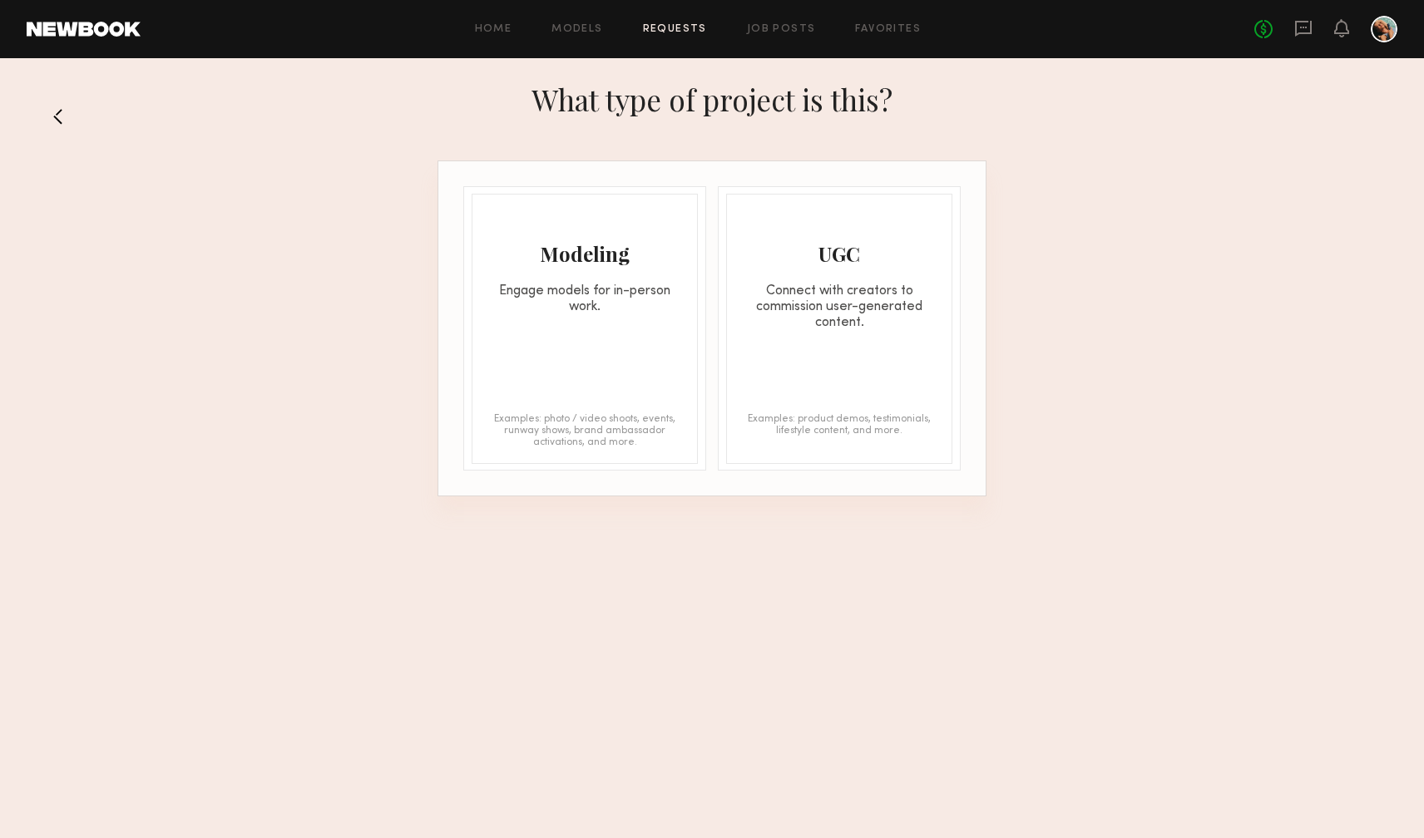
click at [752, 287] on div "Connect with creators to commission user-generated content." at bounding box center [839, 307] width 225 height 47
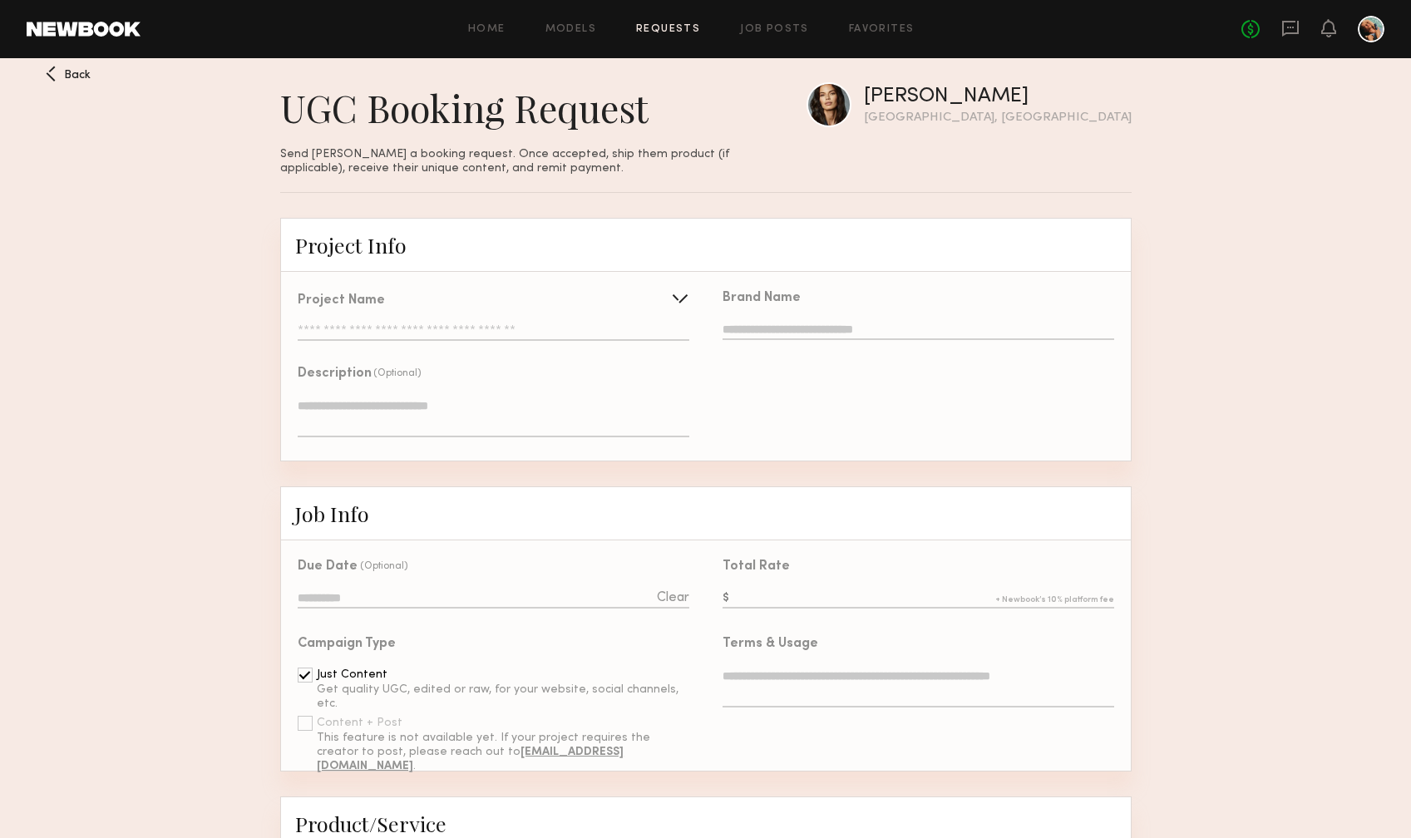
scroll to position [32, 0]
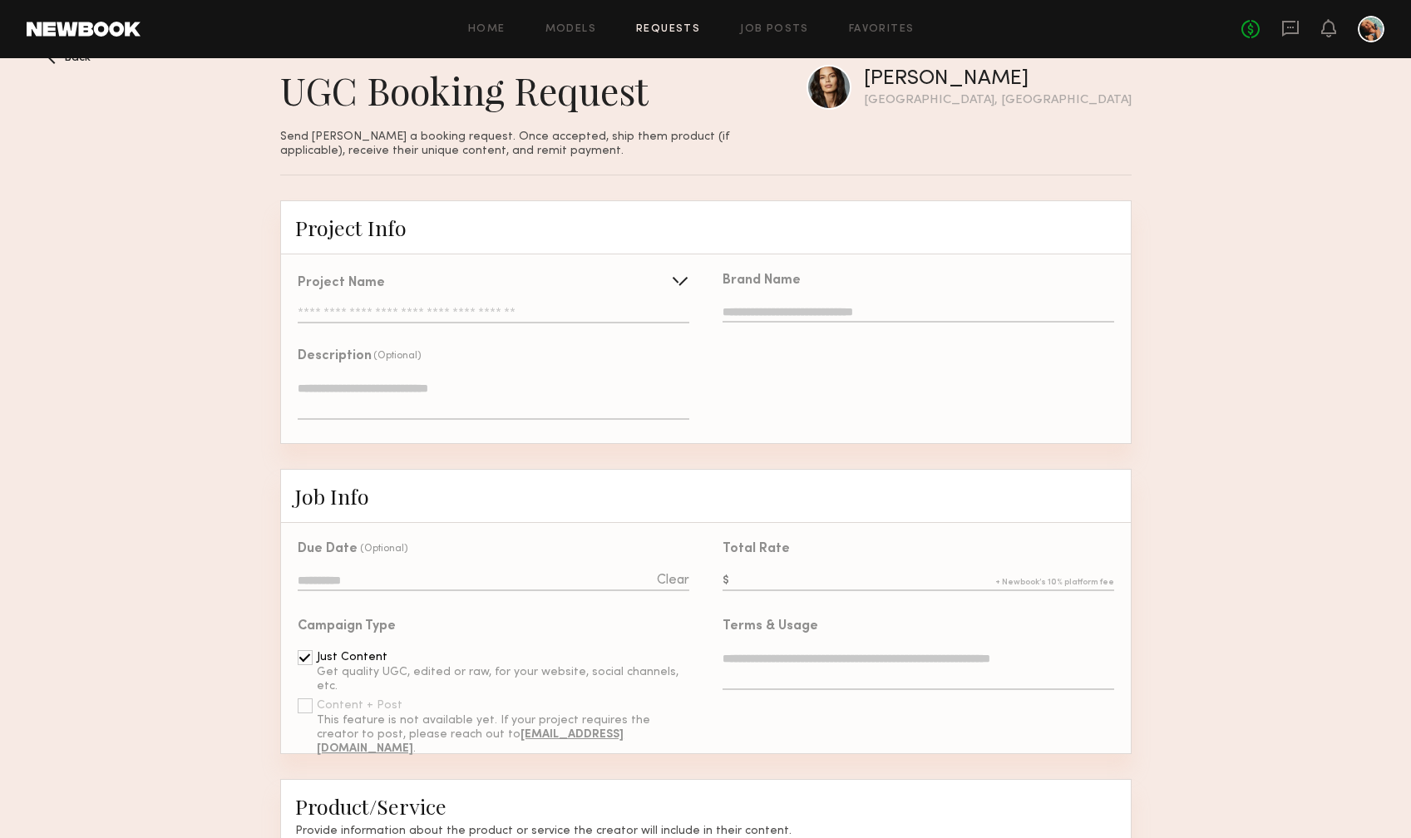
click at [343, 296] on div "Project Name Create Use recent UGC project Mimosa Lane Sunless [PERSON_NAME]" at bounding box center [493, 300] width 391 height 47
click at [658, 289] on div "Project Name" at bounding box center [493, 283] width 391 height 13
click at [679, 281] on div at bounding box center [680, 281] width 27 height 27
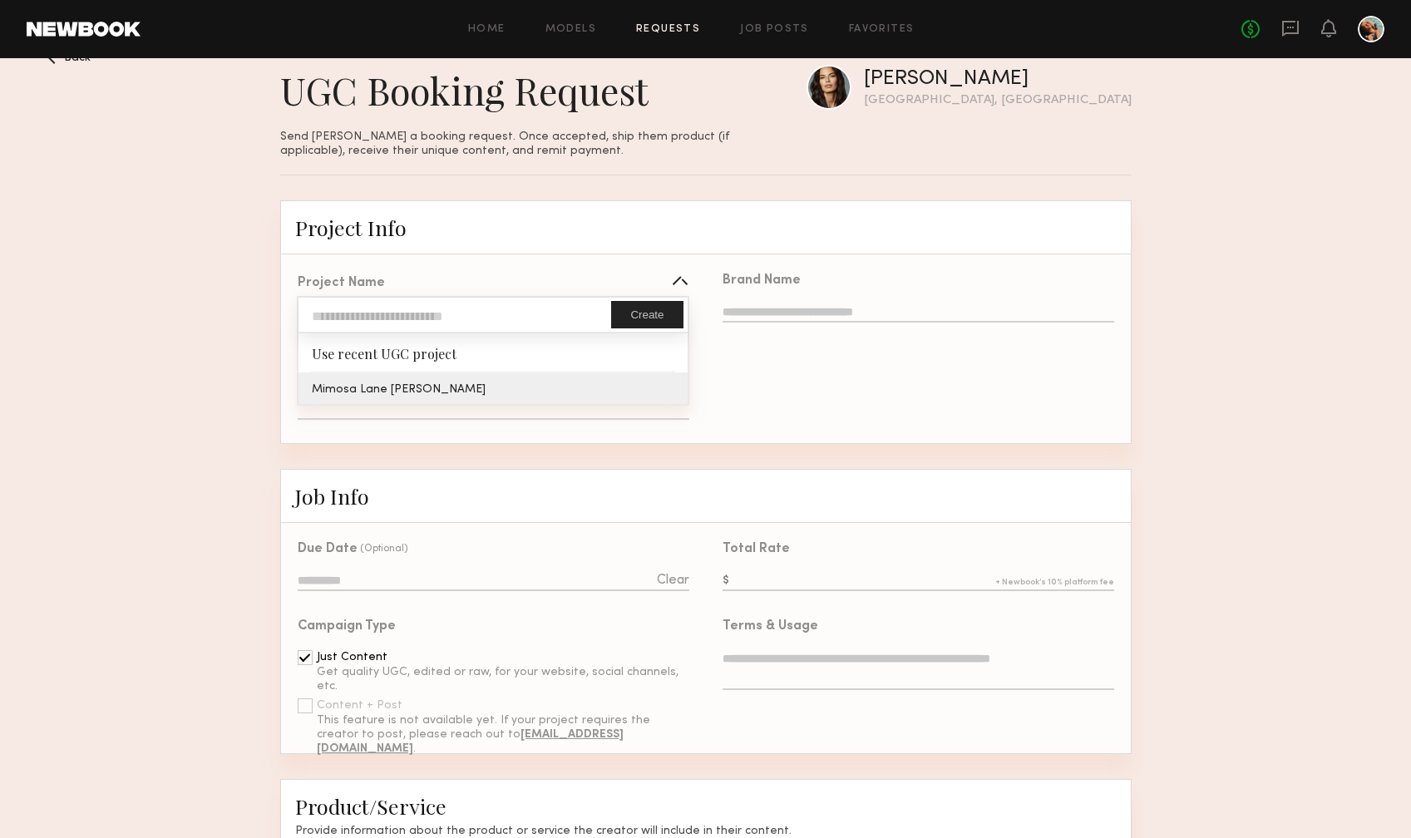
type input "**********"
type textarea "**********"
type input "**********"
type textarea "**********"
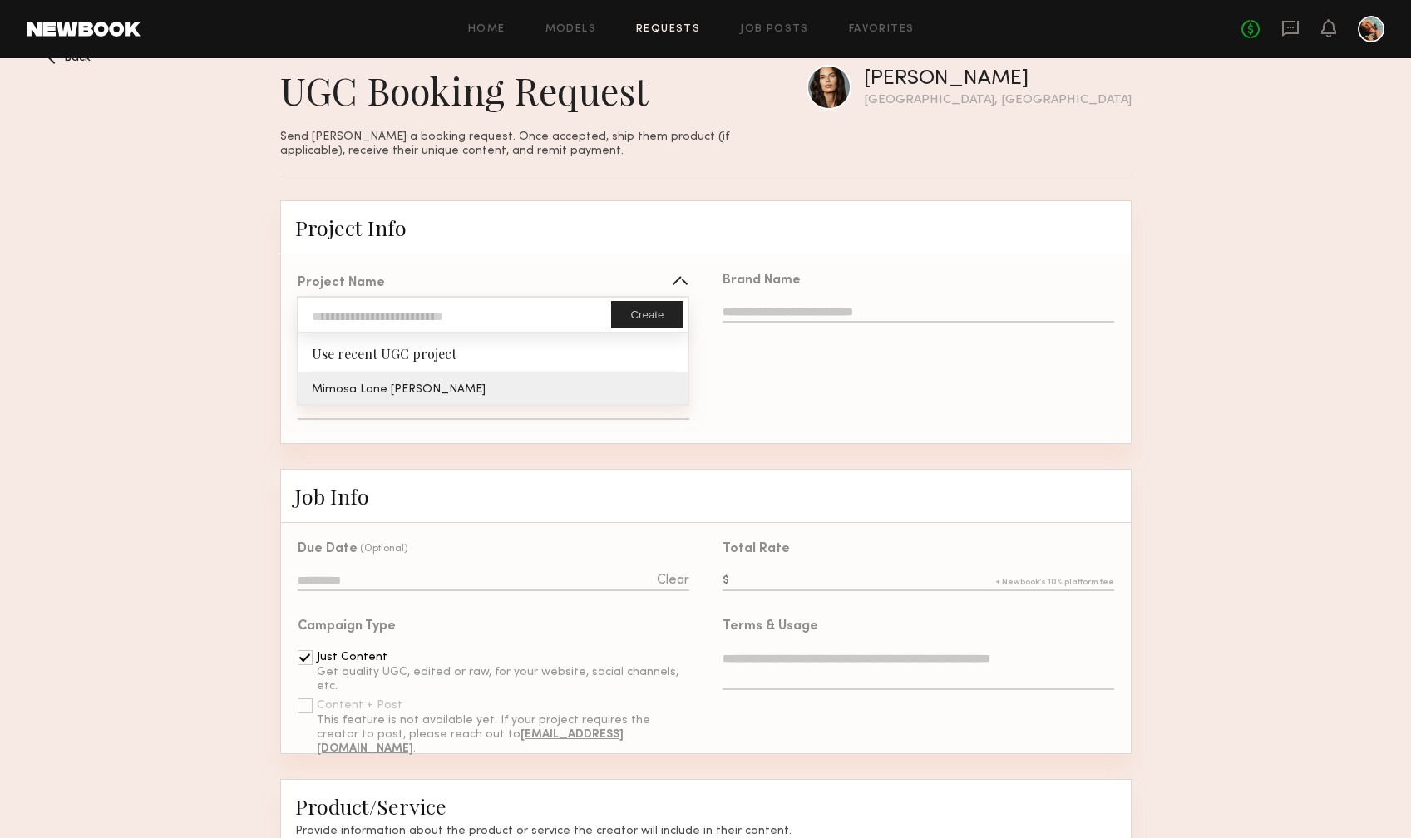
type textarea "**********"
click at [399, 397] on div "**********" at bounding box center [493, 350] width 425 height 186
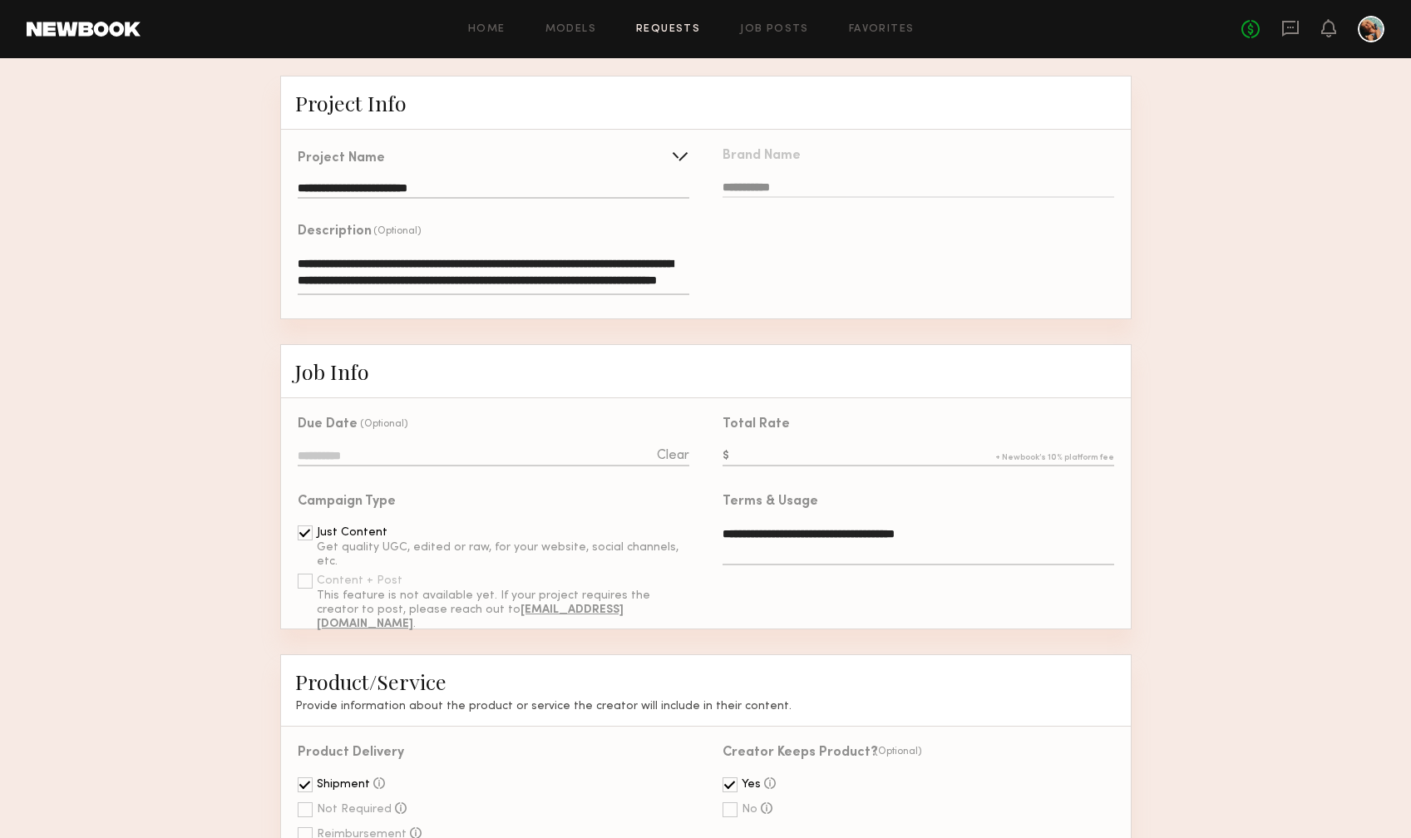
scroll to position [156, 0]
click at [828, 451] on input "text" at bounding box center [918, 458] width 391 height 18
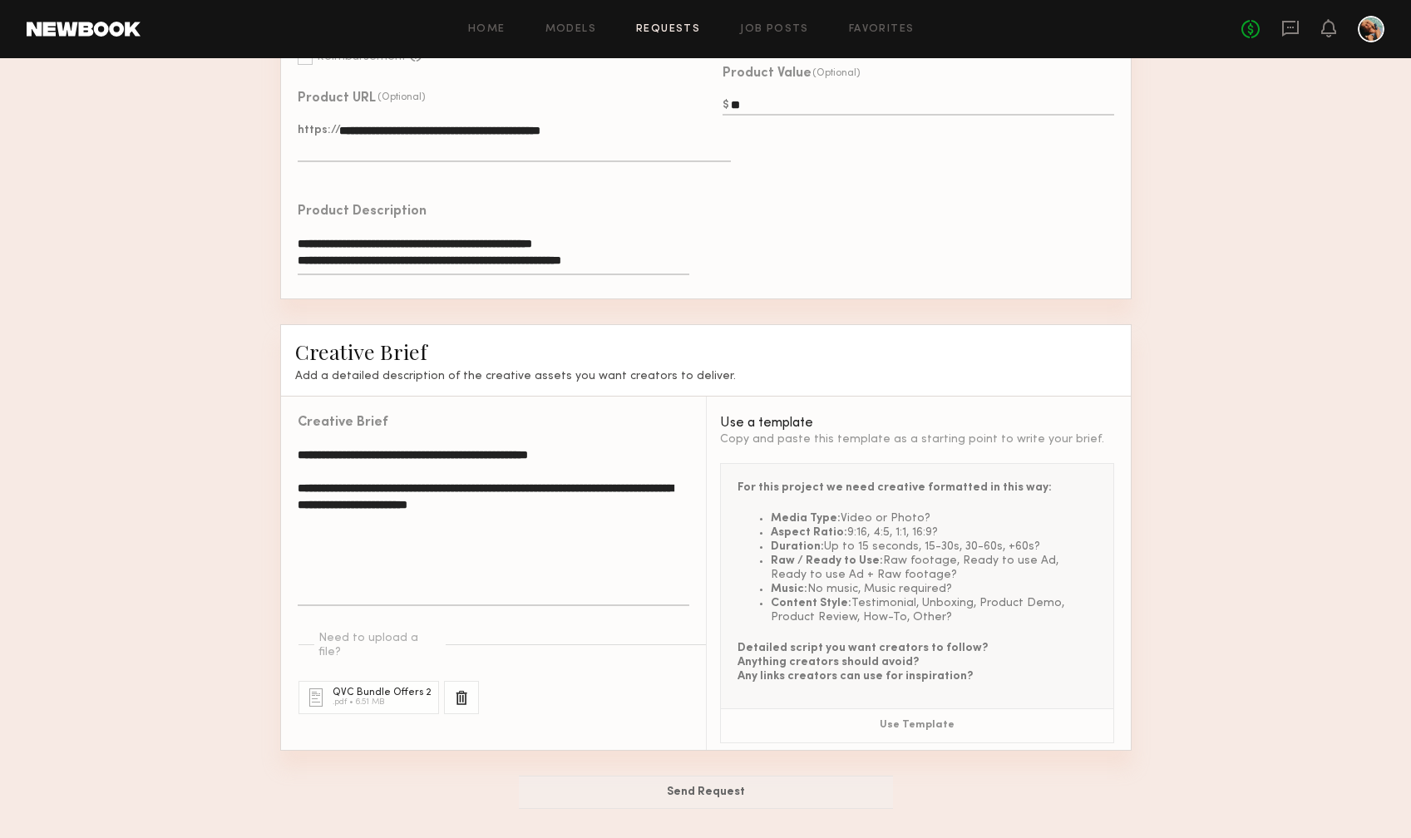
scroll to position [0, 0]
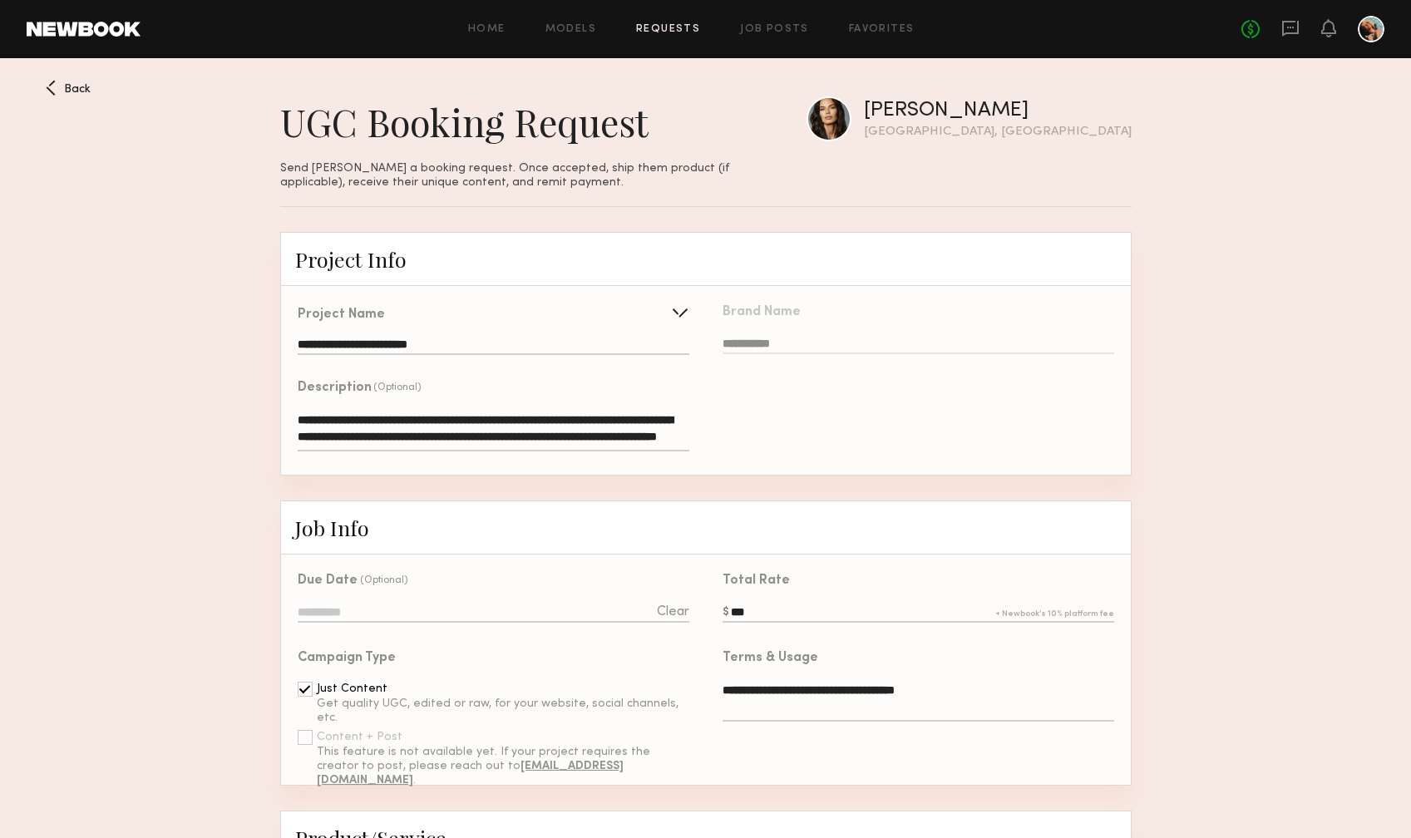
type input "***"
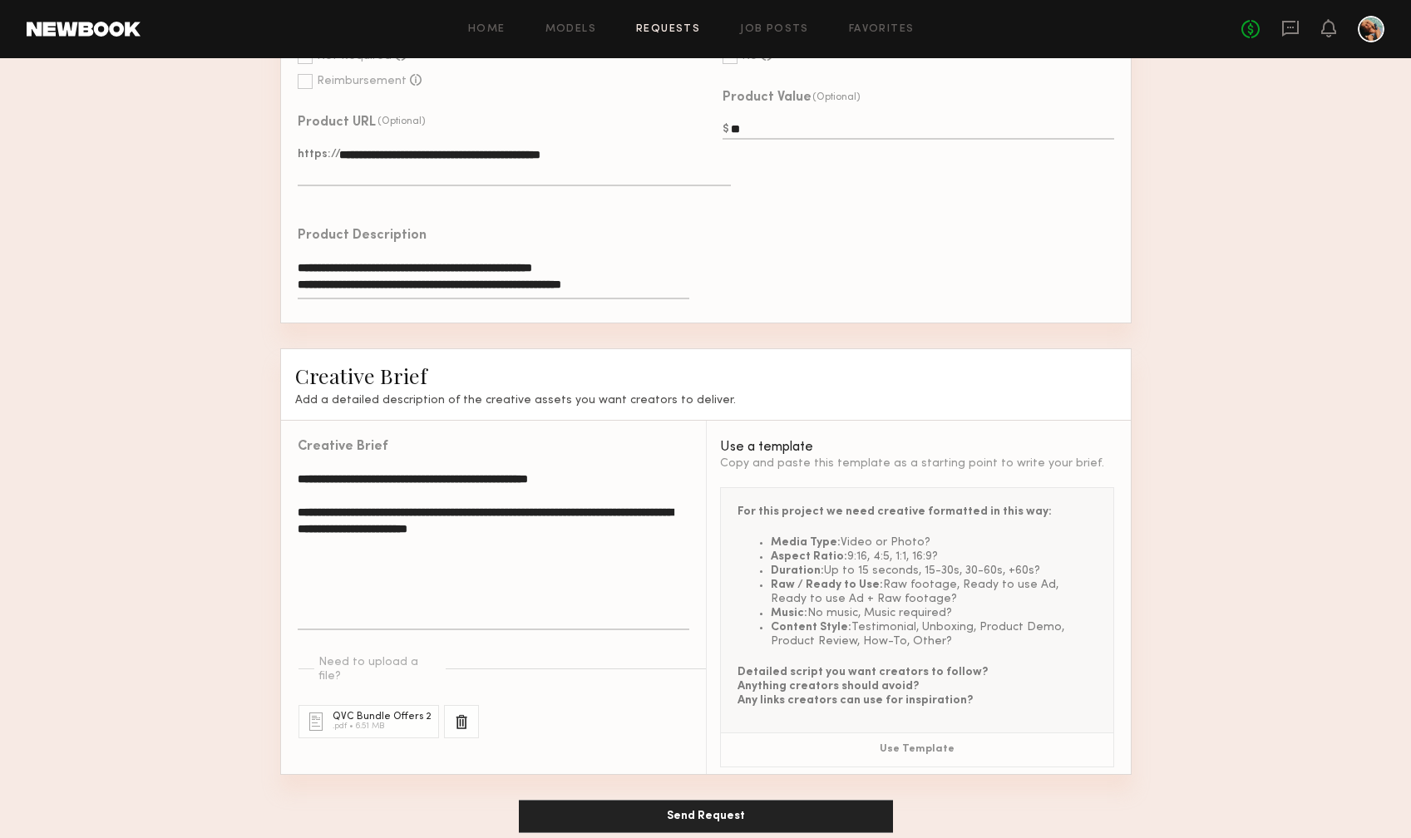
scroll to position [934, 0]
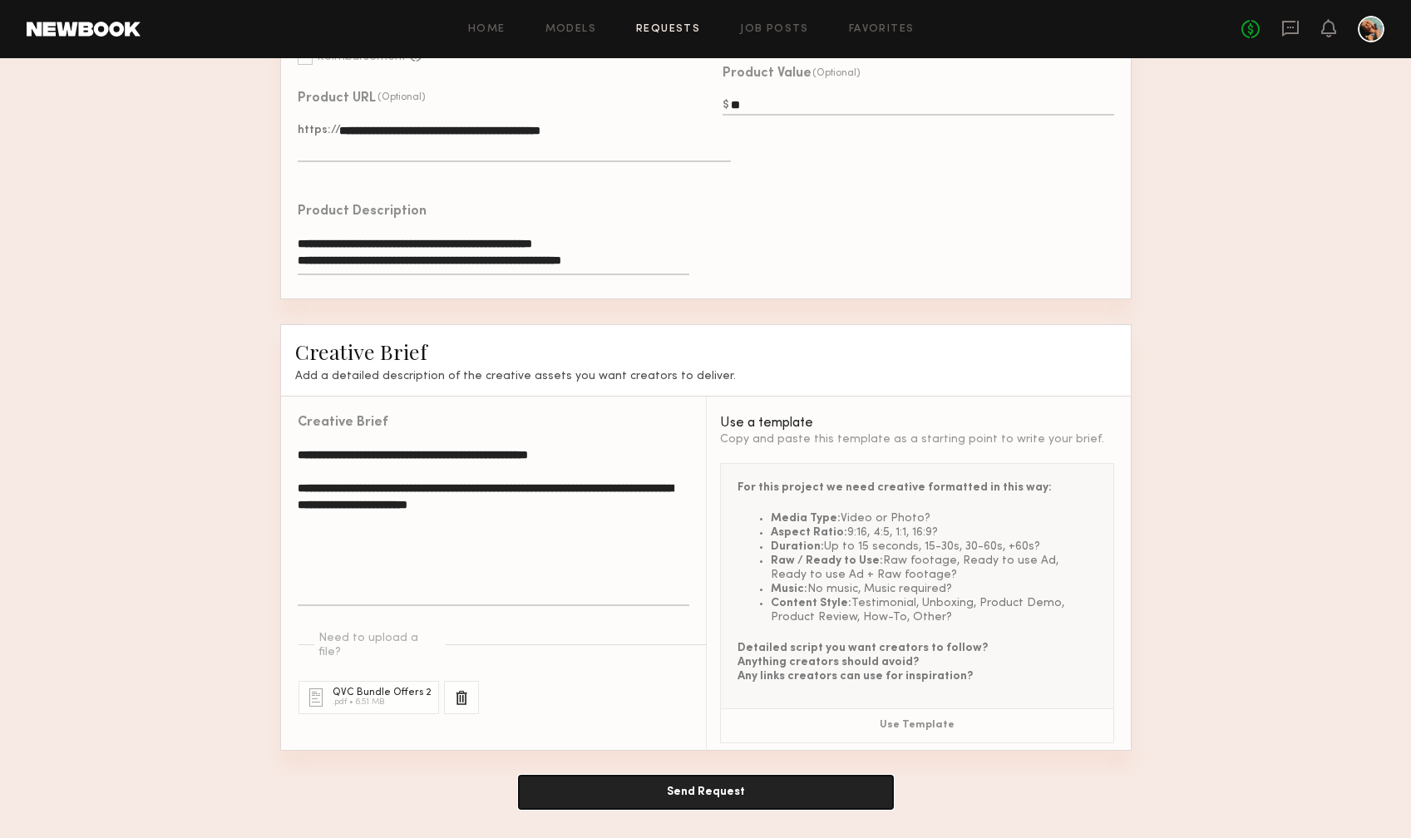
click at [703, 793] on button "Send Request" at bounding box center [706, 792] width 374 height 33
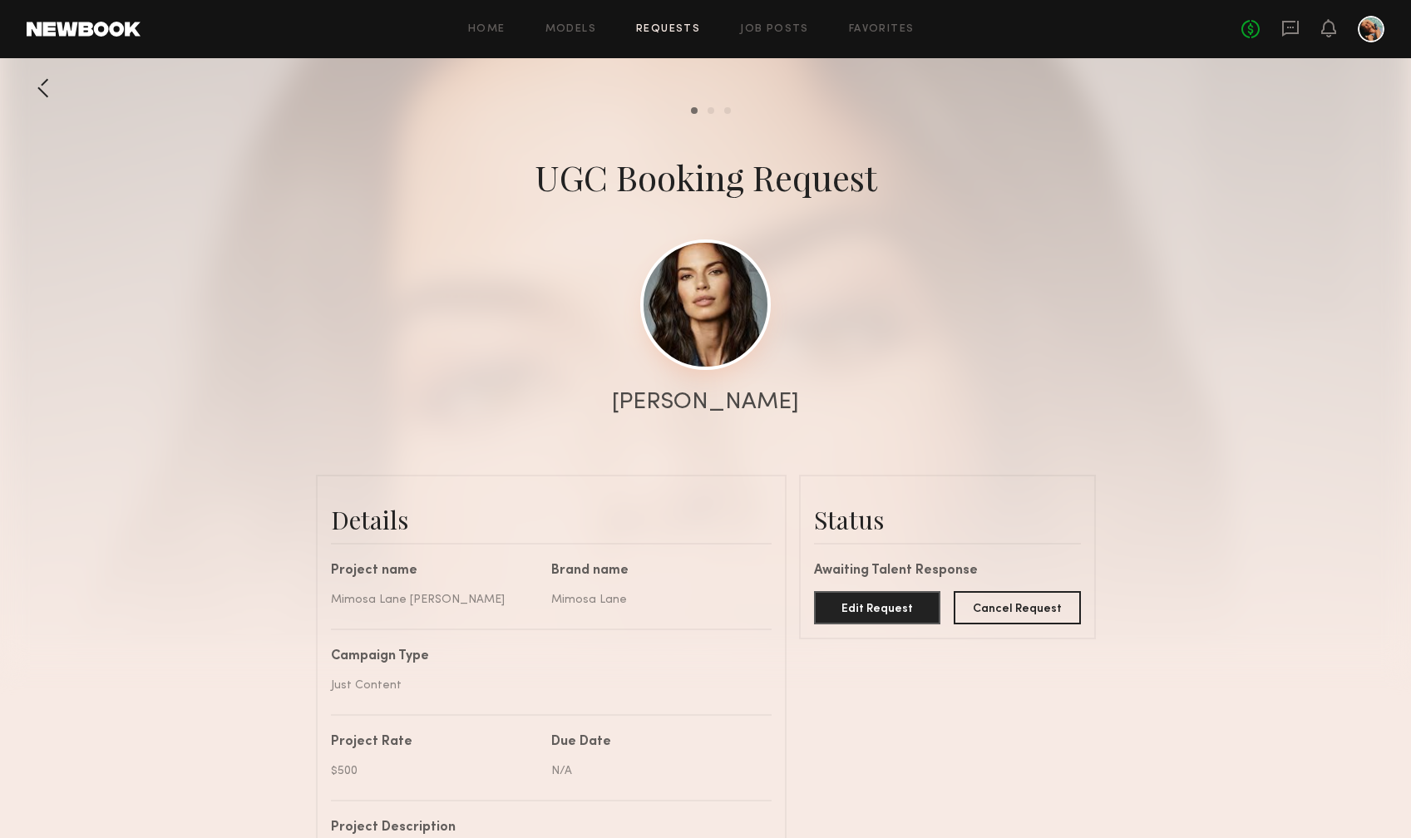
click at [701, 342] on link at bounding box center [705, 305] width 131 height 131
